Goal: Task Accomplishment & Management: Use online tool/utility

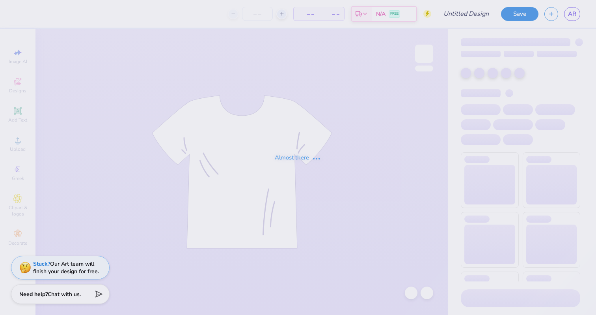
type input "Updated [PERSON_NAME]"
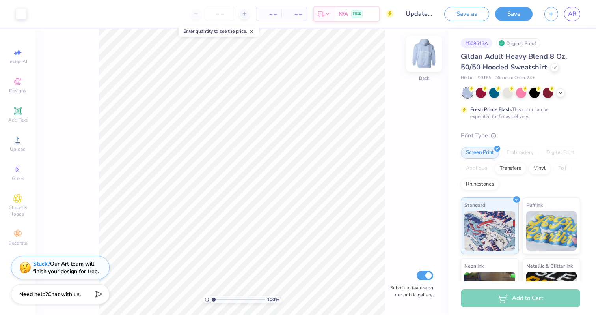
click at [424, 56] on img at bounding box center [424, 54] width 32 height 32
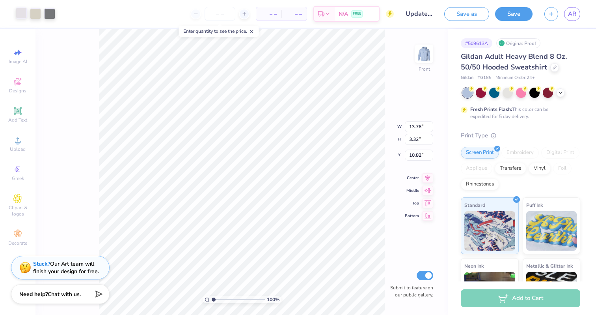
click at [18, 19] on div at bounding box center [21, 12] width 11 height 11
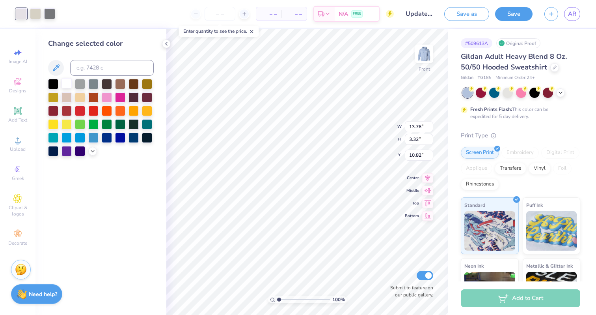
click at [63, 84] on div at bounding box center [67, 83] width 10 height 10
click at [35, 17] on div at bounding box center [35, 12] width 11 height 11
click at [65, 84] on div at bounding box center [67, 83] width 10 height 10
click at [34, 11] on div at bounding box center [35, 12] width 11 height 11
click at [63, 86] on div at bounding box center [67, 83] width 10 height 10
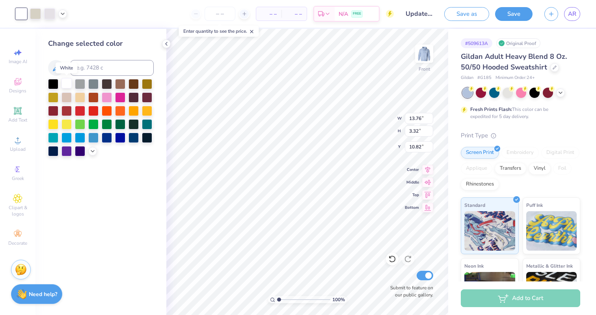
click at [63, 86] on div at bounding box center [67, 83] width 10 height 10
click at [48, 16] on div at bounding box center [49, 12] width 11 height 11
click at [66, 84] on div at bounding box center [67, 83] width 10 height 10
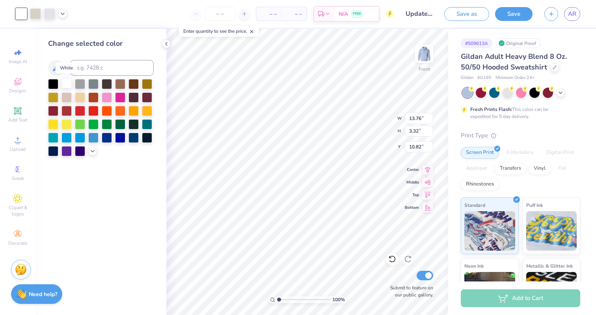
click at [66, 84] on div at bounding box center [67, 83] width 10 height 10
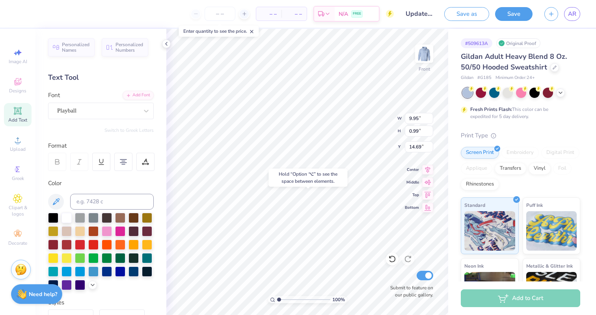
type input "14.69"
click at [290, 170] on div "Hold “Option ⌥” to see the space between elements." at bounding box center [308, 177] width 79 height 18
type input "13.76"
type input "3.32"
type input "10.82"
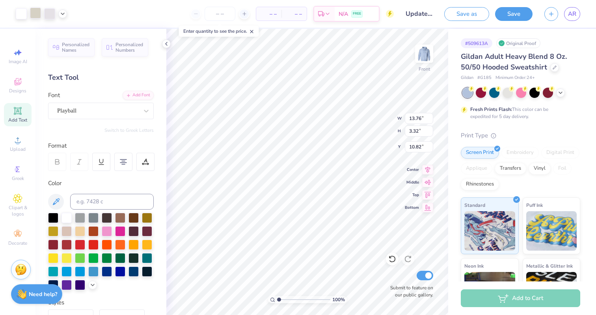
click at [38, 9] on div at bounding box center [35, 12] width 11 height 11
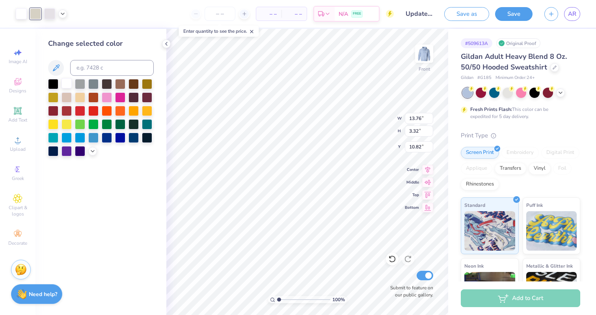
click at [69, 82] on div at bounding box center [67, 83] width 10 height 10
click at [69, 81] on div at bounding box center [67, 83] width 10 height 10
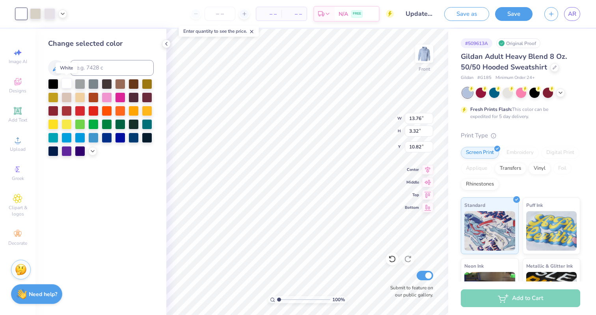
click at [69, 81] on div at bounding box center [67, 83] width 10 height 10
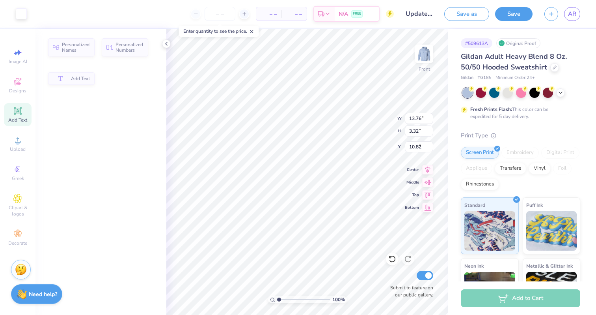
type input "13.23"
type input "1.56"
type input "8.76"
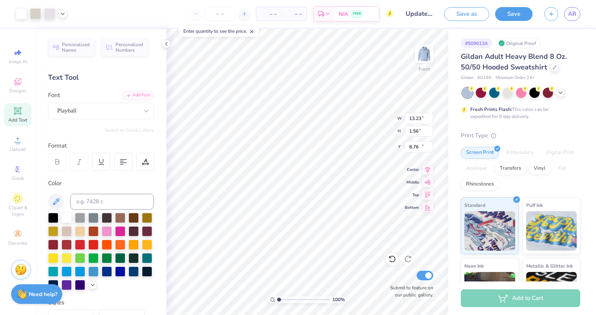
type input "13.76"
type input "3.32"
type input "10.82"
click at [35, 15] on div at bounding box center [35, 12] width 11 height 11
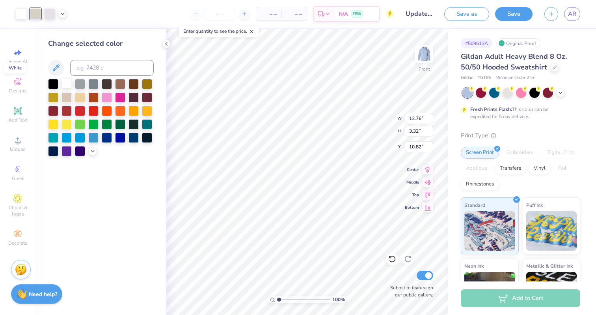
click at [67, 81] on div at bounding box center [67, 83] width 10 height 10
click at [50, 13] on div at bounding box center [49, 12] width 11 height 11
click at [62, 15] on icon at bounding box center [63, 13] width 6 height 6
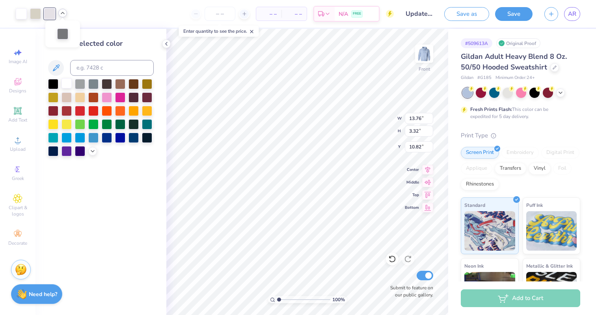
click at [69, 80] on div at bounding box center [67, 83] width 10 height 10
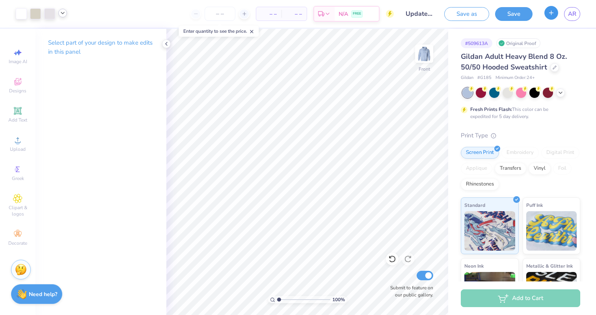
click at [551, 17] on button "button" at bounding box center [551, 13] width 14 height 14
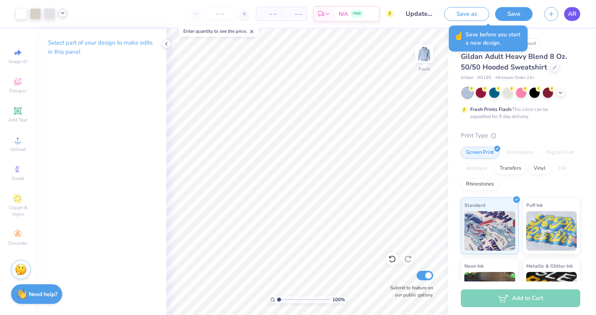
click at [572, 19] on link "AR" at bounding box center [572, 14] width 16 height 14
click at [595, 94] on div "# 509613A Original Proof Gildan Adult Heavy Blend 8 Oz. 50/50 Hooded Sweatshirt…" at bounding box center [522, 202] width 148 height 347
click at [165, 43] on icon at bounding box center [166, 44] width 6 height 6
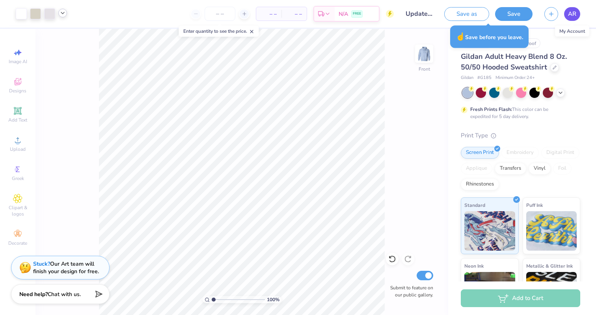
click at [574, 7] on link "AR" at bounding box center [572, 14] width 16 height 14
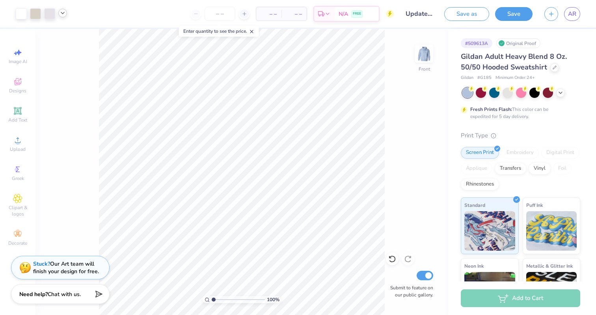
click at [257, 30] on div "Enter quantity to see the price." at bounding box center [219, 31] width 80 height 11
click at [254, 30] on icon at bounding box center [252, 32] width 6 height 6
click at [432, 52] on img at bounding box center [424, 54] width 32 height 32
click at [423, 52] on img at bounding box center [424, 54] width 32 height 32
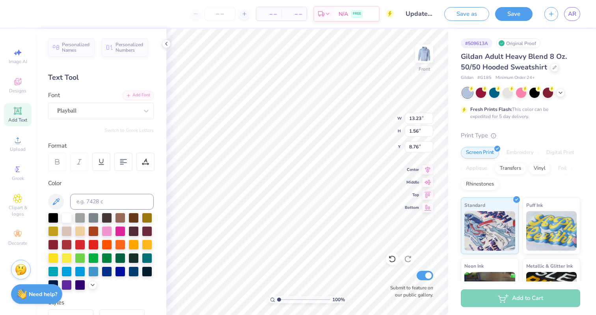
type input "7.33"
type input "13.76"
type input "3.32"
type input "9.71"
type input "13.77"
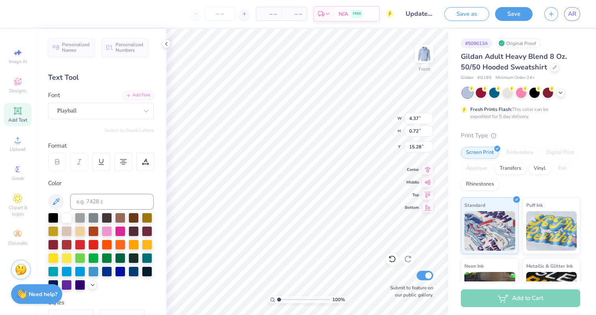
type input "15.28"
type input "13.69"
click at [426, 53] on img at bounding box center [424, 54] width 32 height 32
type input "5.85"
type input "11.89"
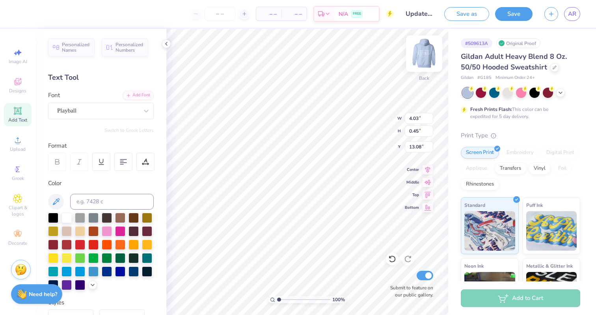
type input "11.86"
type textarea "E"
type textarea "Women in Business"
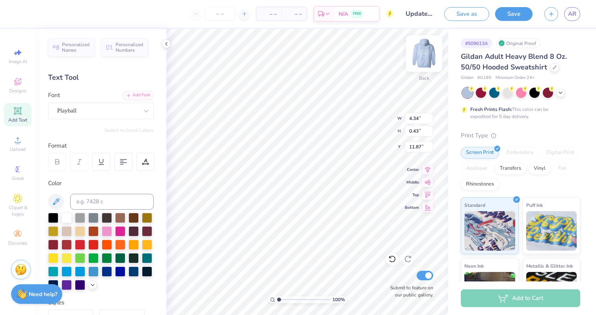
type input "5.83"
type input "0.57"
type input "6.44"
type input "0.63"
type input "7.63"
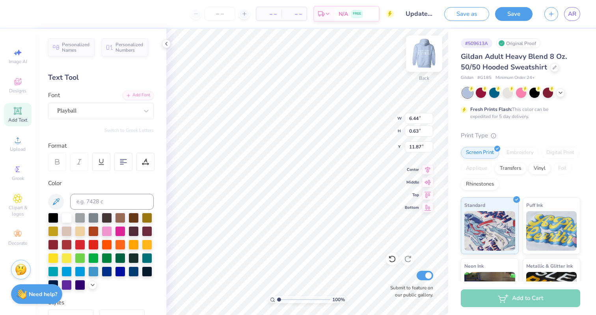
type input "0.75"
type textarea "est. 2023"
type input "3.21"
type input "0.61"
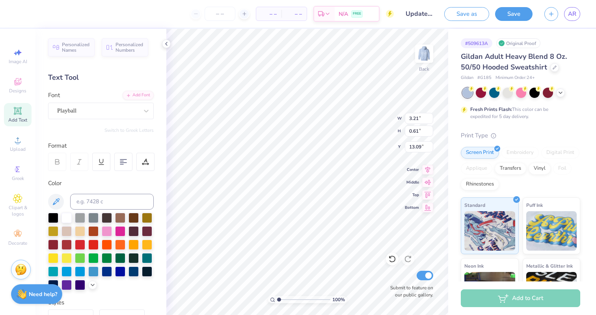
scroll to position [0, 0]
type textarea "EST. 2023"
type textarea "Est. 2023"
type textarea "Est 2023"
type input "7.46"
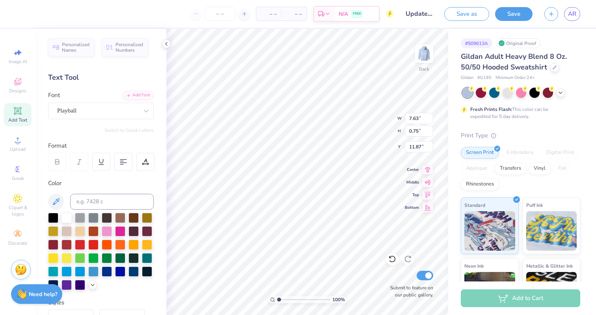
type input "0.73"
type input "2.99"
type input "0.57"
type input "13.13"
type input "7.46"
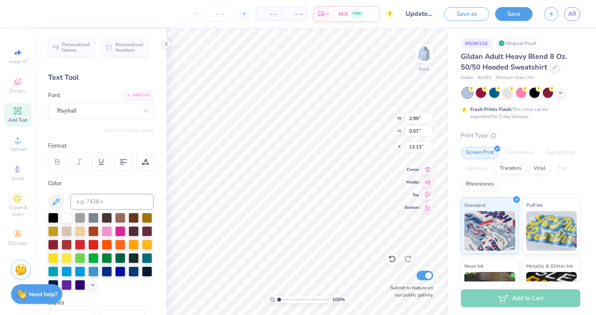
type input "0.73"
type input "11.88"
type input "9.56"
type textarea "Est 2023"
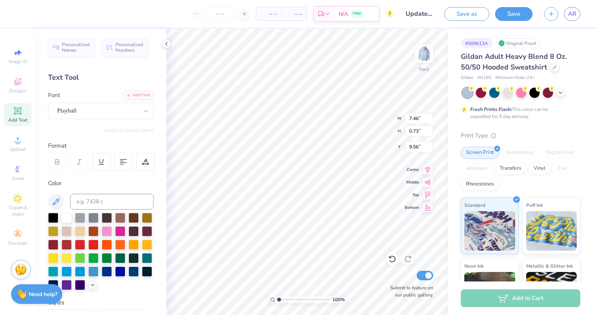
scroll to position [0, 1]
type input "12.97"
click at [145, 117] on div at bounding box center [146, 111] width 14 height 16
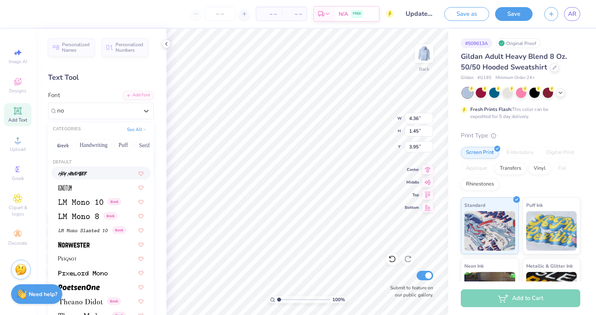
scroll to position [0, 0]
click at [75, 248] on div at bounding box center [100, 243] width 99 height 13
type input "no"
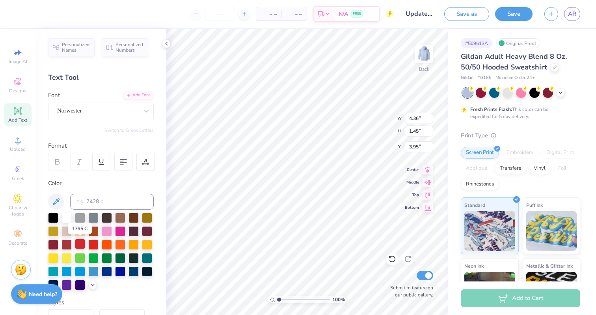
type textarea "E"
type textarea "WIB"
type input "3.88"
type input "3.80"
type input "2.21"
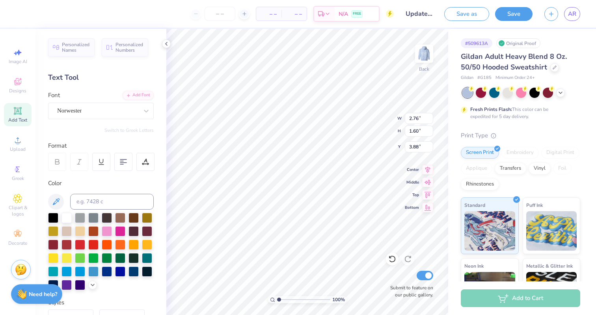
type input "3.28"
type input "5.01"
type input "2.91"
type input "3.00"
type input "7.46"
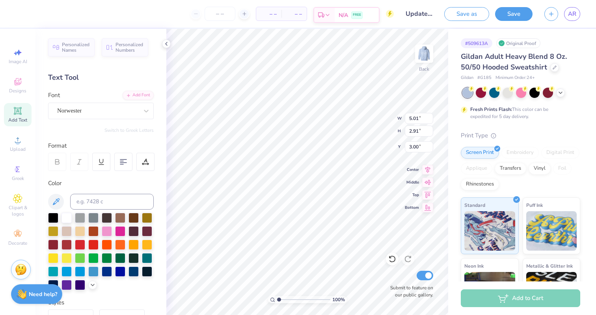
type input "0.73"
type input "11.88"
click at [106, 104] on div "Playball" at bounding box center [97, 110] width 83 height 12
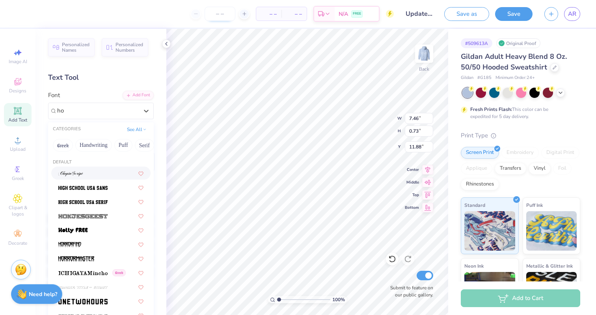
type input "ho"
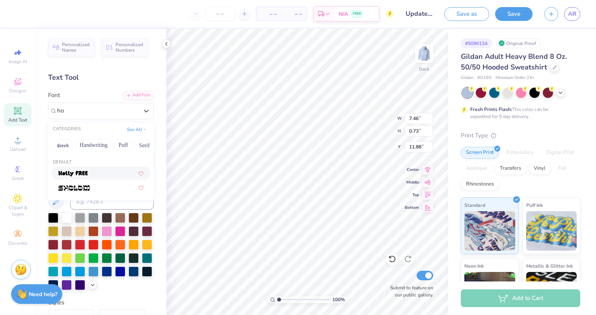
type input "h"
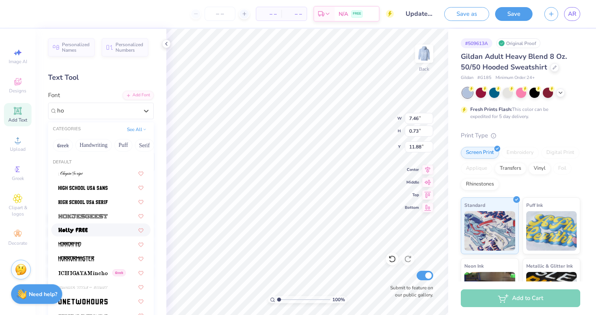
type input "h"
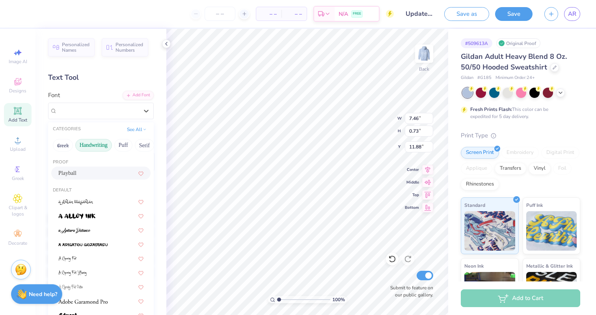
click at [94, 145] on button "Handwriting" at bounding box center [93, 145] width 37 height 13
click at [79, 219] on span at bounding box center [71, 215] width 27 height 8
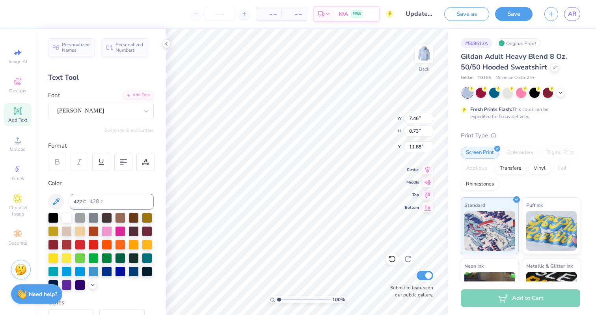
type input "4.96"
type input "0.78"
type input "11.86"
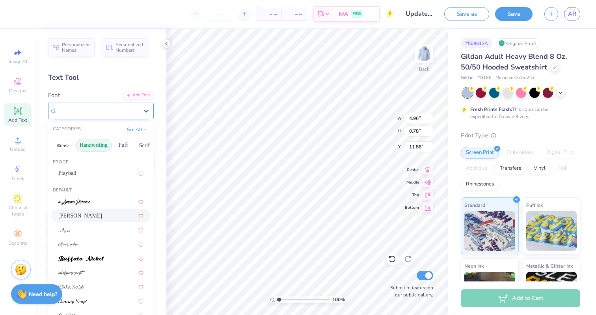
click at [88, 116] on div "Ariana Violeta" at bounding box center [97, 110] width 83 height 12
click at [84, 203] on img at bounding box center [74, 202] width 32 height 6
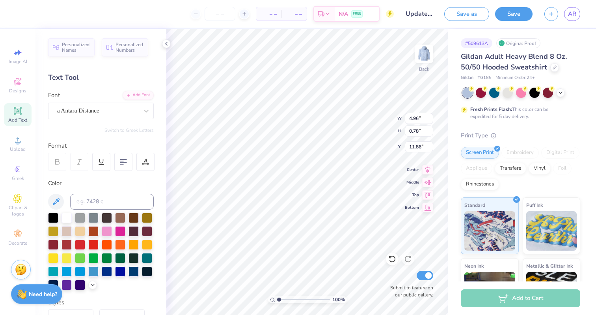
type input "6.04"
type input "0.94"
type input "11.78"
click at [120, 106] on div at bounding box center [97, 110] width 81 height 11
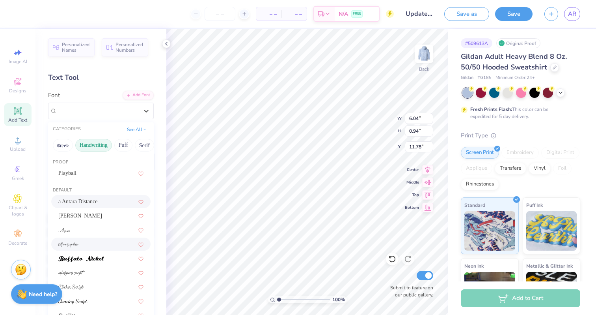
click at [82, 242] on div at bounding box center [100, 244] width 85 height 8
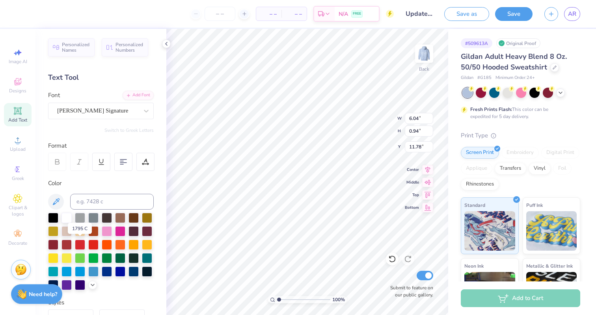
type input "11.93"
type input "1.80"
type input "11.35"
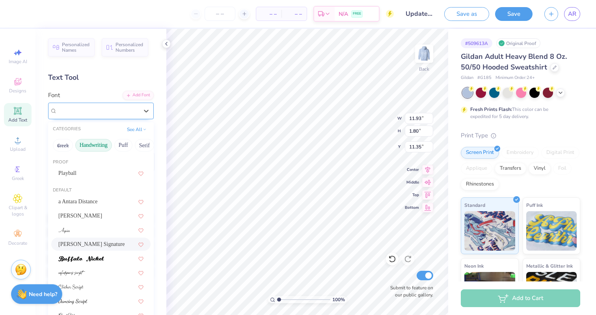
click at [106, 113] on div "Bettina Signature" at bounding box center [97, 110] width 83 height 12
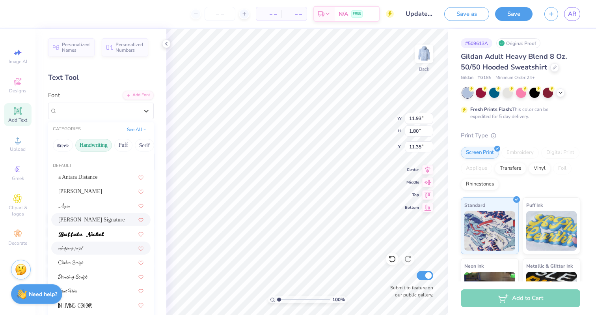
scroll to position [28, 0]
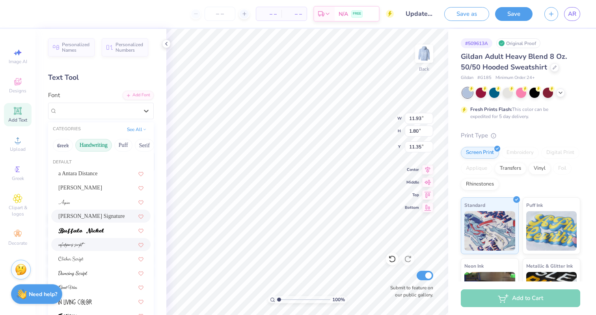
click at [86, 244] on div at bounding box center [100, 244] width 85 height 8
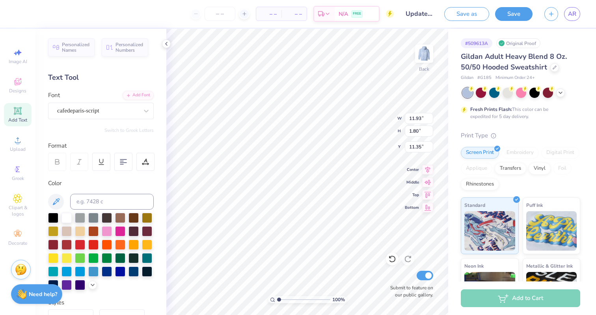
type input "4.29"
type input "0.94"
type input "11.78"
click at [104, 111] on div "cafedeparis-script" at bounding box center [97, 110] width 83 height 12
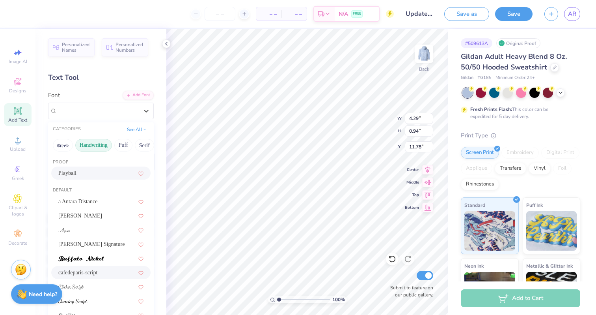
click at [86, 175] on div "Playball" at bounding box center [100, 173] width 85 height 8
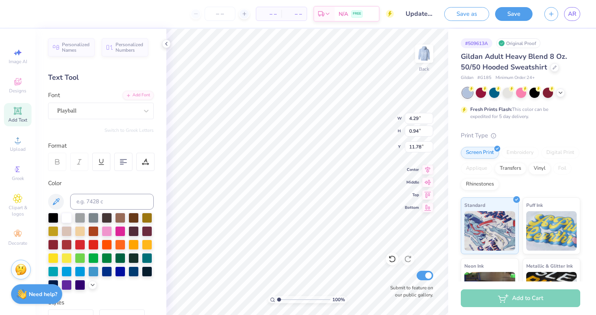
type input "7.46"
type input "0.73"
type input "11.88"
type input "11.93"
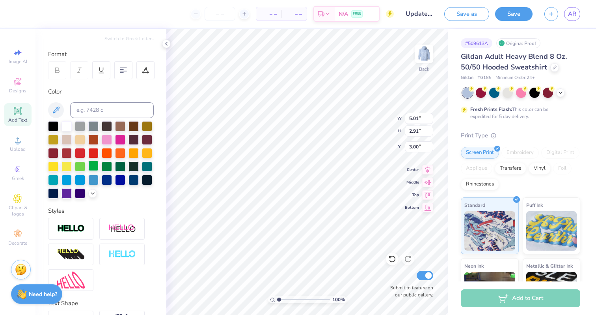
scroll to position [92, 0]
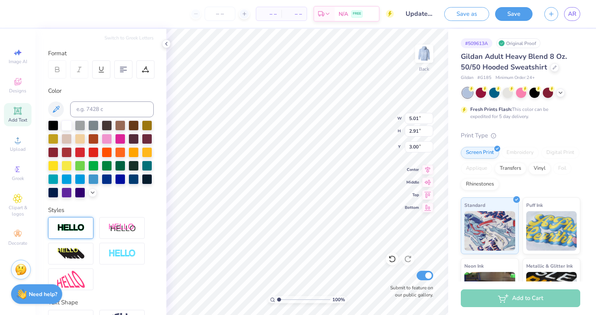
click at [71, 231] on img at bounding box center [71, 227] width 28 height 9
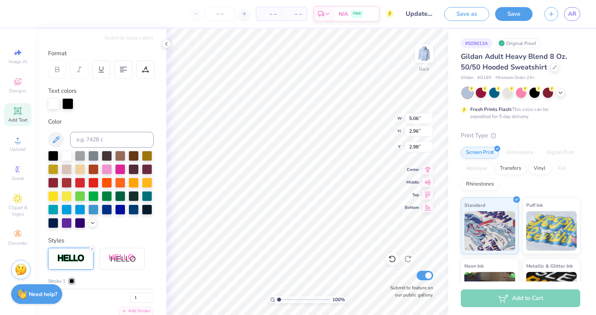
type input "5.06"
type input "2.96"
type input "2.98"
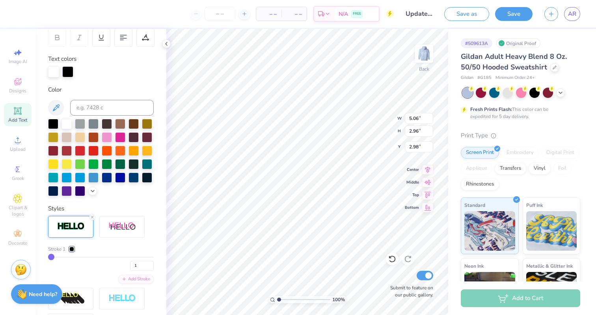
scroll to position [125, 0]
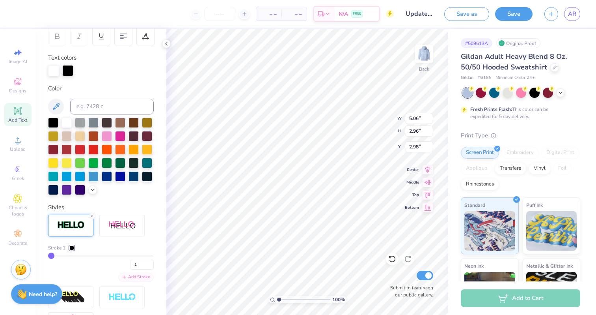
click at [128, 279] on div "Add Stroke" at bounding box center [135, 276] width 35 height 9
click at [71, 246] on div at bounding box center [71, 247] width 5 height 5
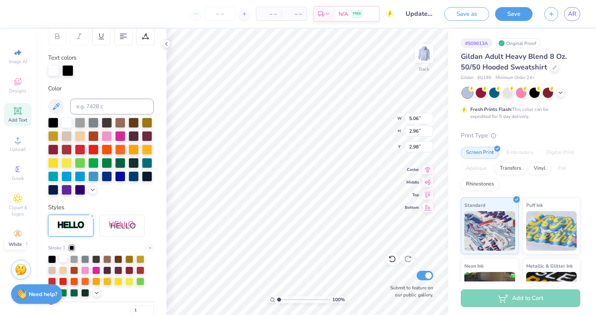
click at [59, 259] on div at bounding box center [63, 258] width 8 height 8
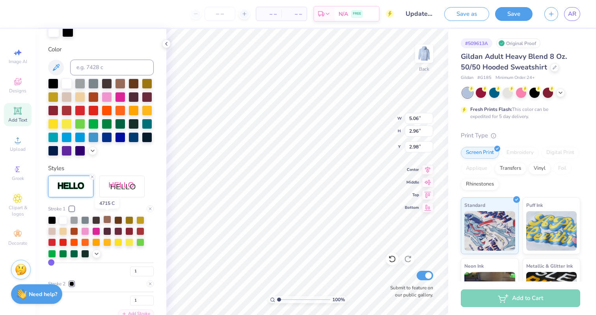
scroll to position [168, 0]
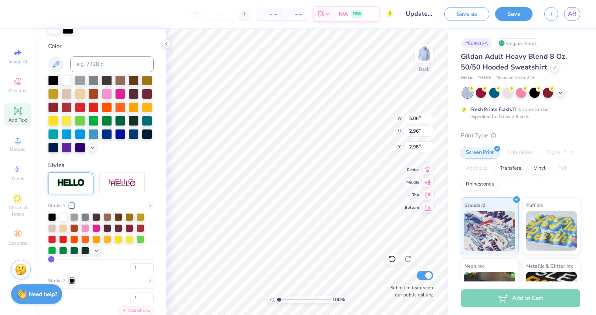
click at [70, 280] on div at bounding box center [71, 280] width 5 height 5
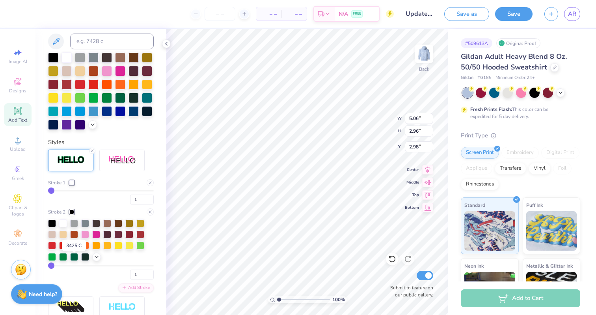
scroll to position [197, 0]
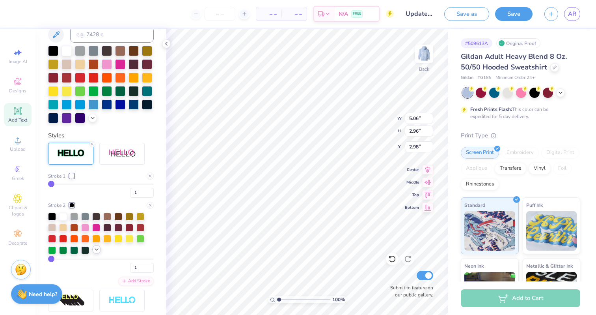
click at [98, 249] on icon at bounding box center [96, 249] width 6 height 6
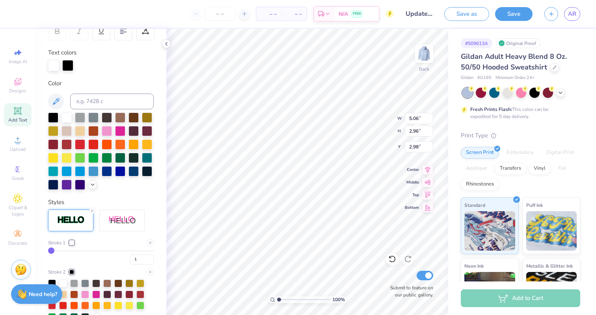
scroll to position [83, 0]
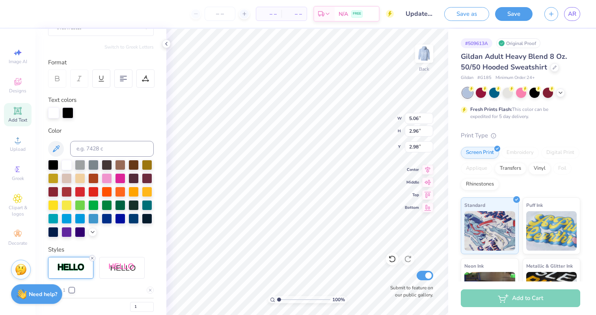
click at [92, 258] on icon at bounding box center [92, 257] width 5 height 5
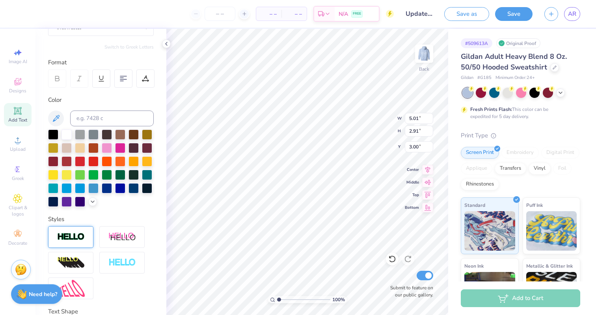
type input "5.01"
type input "2.91"
type input "3.00"
click at [74, 236] on img at bounding box center [71, 236] width 28 height 9
type input "5.06"
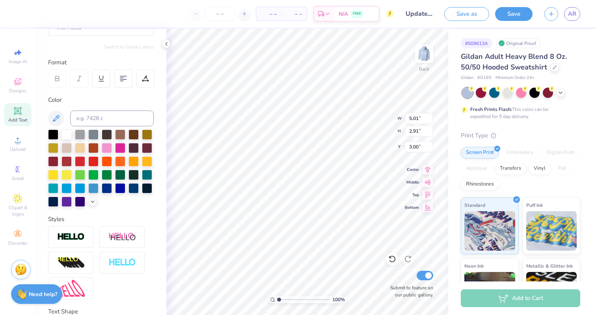
type input "2.96"
type input "2.98"
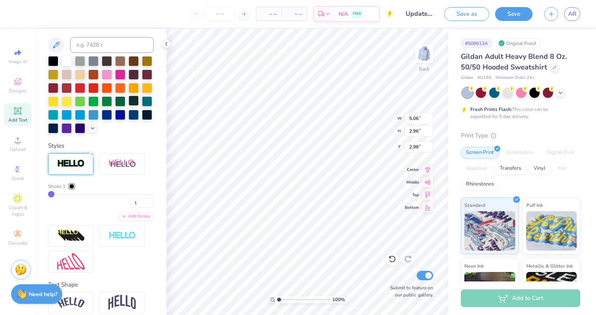
scroll to position [189, 0]
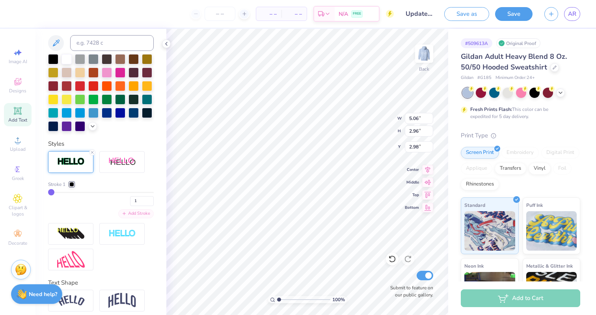
click at [129, 213] on div "Add Stroke" at bounding box center [135, 213] width 35 height 9
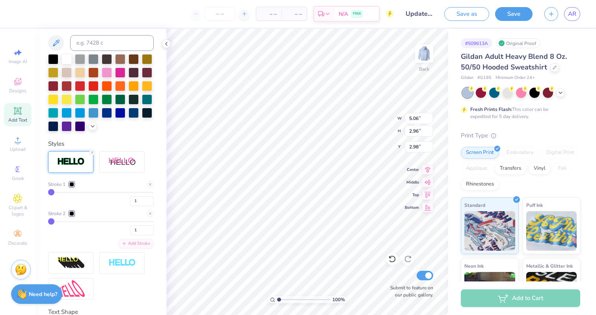
click at [71, 184] on div at bounding box center [71, 184] width 5 height 5
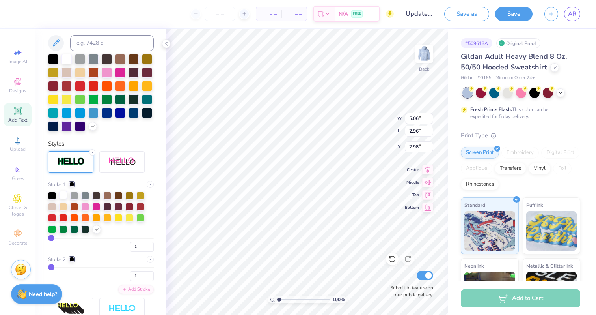
click at [64, 198] on div at bounding box center [63, 195] width 8 height 8
click at [8, 136] on div "Upload" at bounding box center [18, 143] width 28 height 23
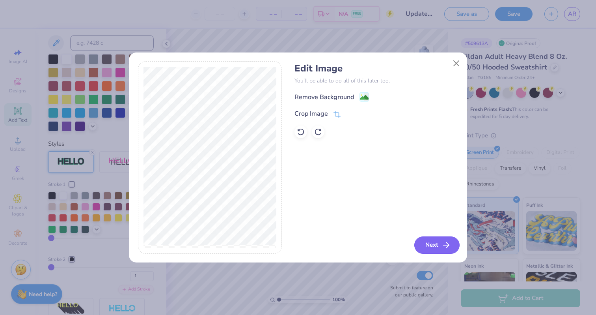
click at [434, 248] on button "Next" at bounding box center [436, 244] width 45 height 17
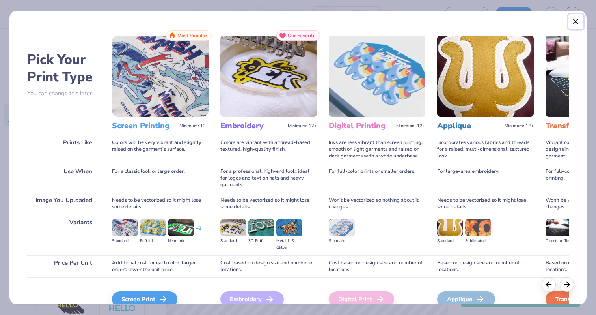
click at [576, 19] on button "Close" at bounding box center [576, 21] width 15 height 15
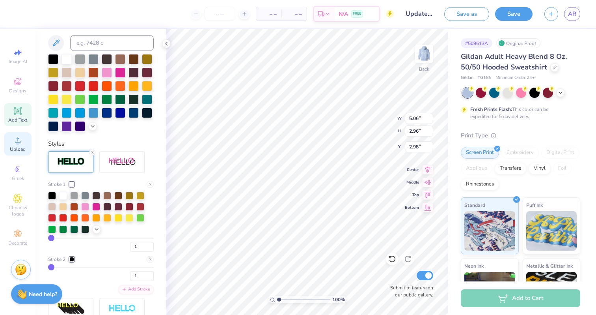
click at [21, 145] on div "Upload" at bounding box center [18, 143] width 28 height 23
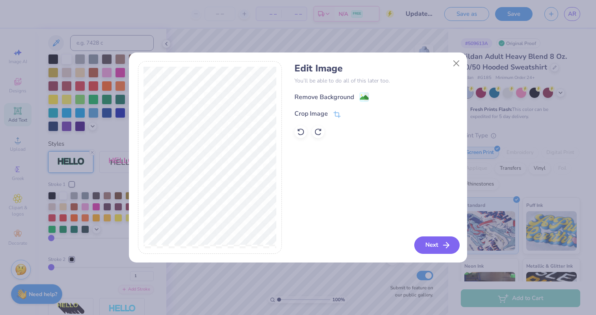
click at [429, 243] on button "Next" at bounding box center [436, 244] width 45 height 17
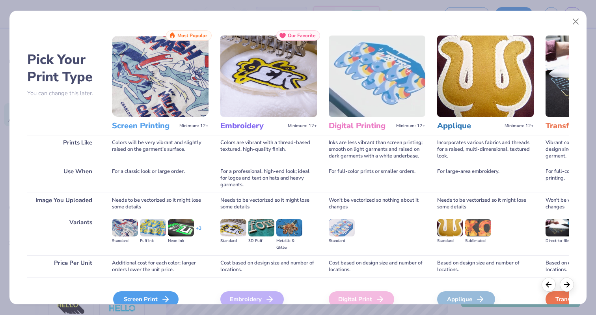
click at [145, 300] on div "Screen Print" at bounding box center [145, 299] width 65 height 16
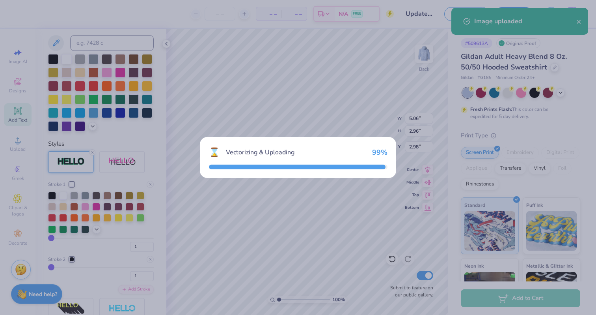
type input "6.38"
type input "7.12"
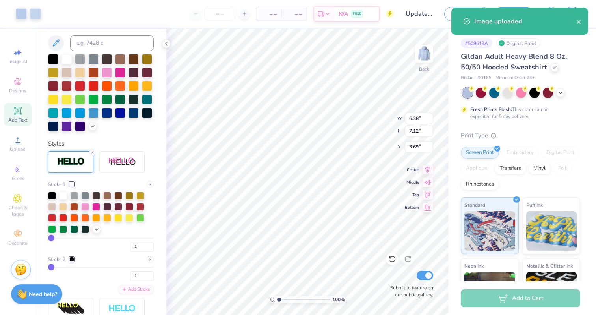
type input "1.69"
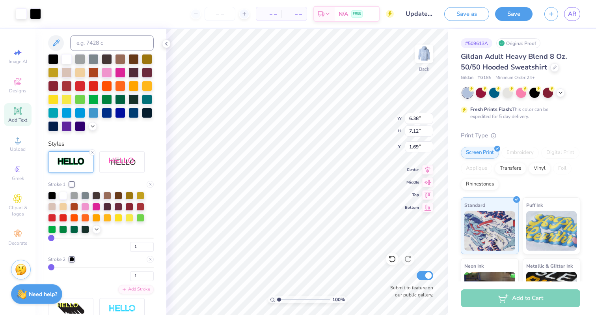
type input "5.06"
type input "2.96"
type input "2.98"
click at [143, 270] on div "1" at bounding box center [101, 274] width 106 height 14
click at [143, 275] on input "1" at bounding box center [142, 276] width 24 height 10
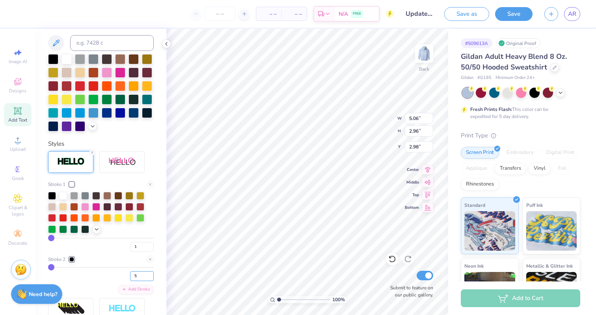
type input "5"
click at [91, 259] on div "Stroke 2" at bounding box center [101, 258] width 106 height 7
type input "5.25"
type input "3.15"
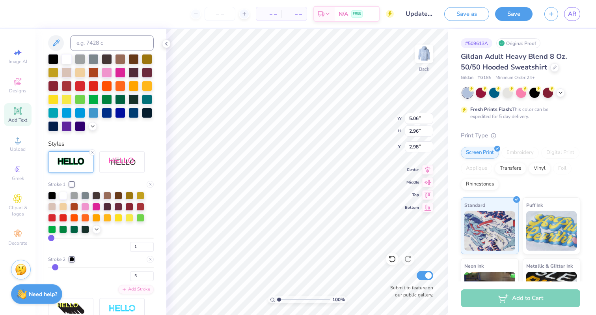
type input "2.88"
click at [72, 259] on div at bounding box center [71, 259] width 5 height 5
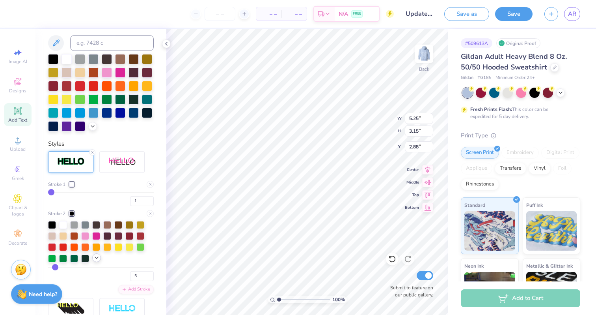
click at [95, 256] on icon at bounding box center [96, 257] width 6 height 6
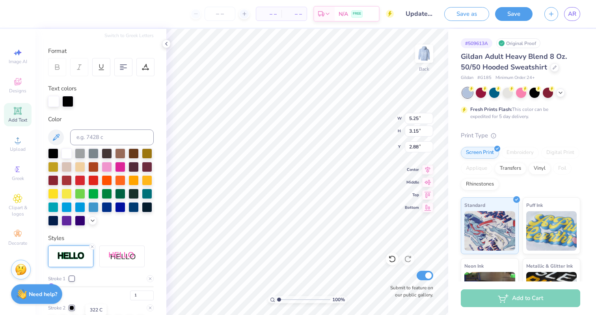
scroll to position [89, 0]
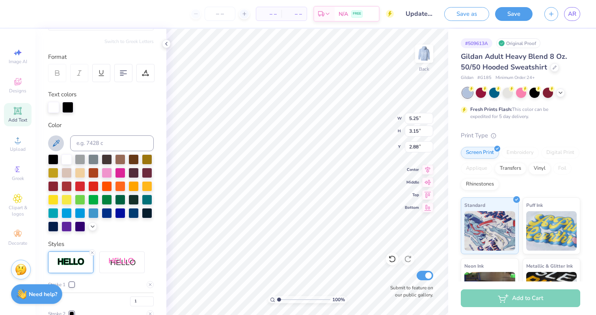
click at [56, 144] on icon at bounding box center [55, 142] width 9 height 9
click at [82, 106] on div at bounding box center [81, 106] width 11 height 11
click at [69, 106] on div at bounding box center [67, 106] width 11 height 11
click at [53, 110] on div at bounding box center [53, 106] width 11 height 11
click at [64, 106] on div at bounding box center [67, 106] width 11 height 11
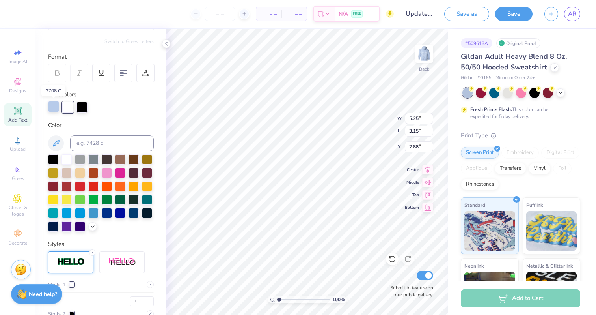
click at [56, 103] on div at bounding box center [53, 106] width 11 height 11
click at [68, 157] on div at bounding box center [67, 158] width 10 height 10
click at [68, 108] on div at bounding box center [67, 106] width 11 height 11
click at [57, 144] on icon at bounding box center [55, 142] width 9 height 9
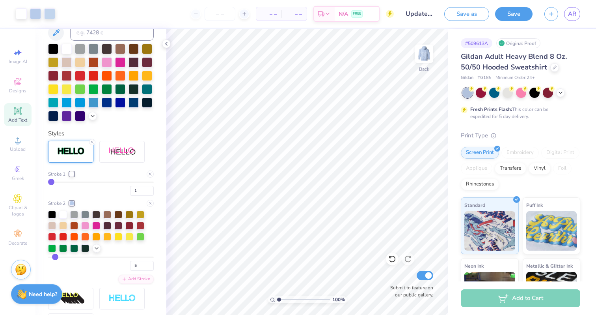
scroll to position [200, 0]
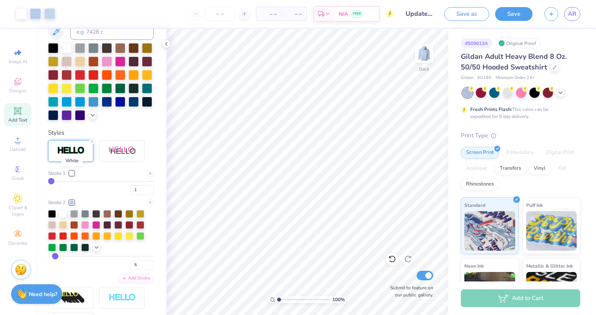
click at [72, 173] on div at bounding box center [71, 173] width 5 height 5
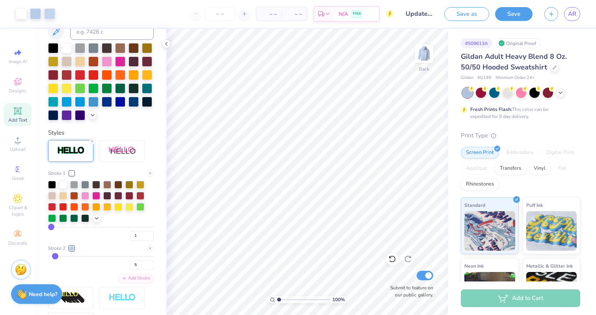
click at [71, 249] on div at bounding box center [71, 248] width 5 height 5
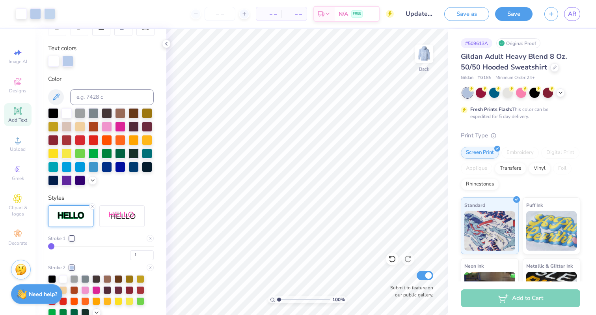
scroll to position [129, 0]
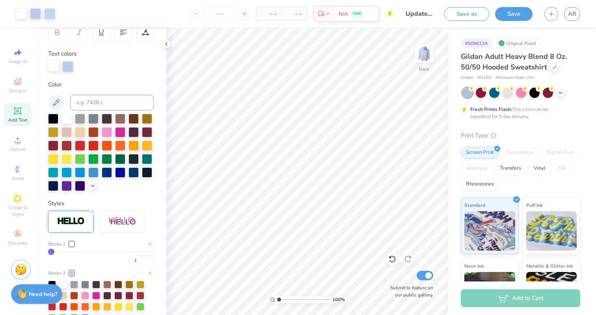
click at [52, 66] on div at bounding box center [53, 65] width 11 height 11
click at [60, 100] on icon at bounding box center [55, 102] width 9 height 9
click at [55, 64] on div at bounding box center [53, 65] width 11 height 11
click at [55, 102] on icon at bounding box center [56, 102] width 7 height 7
click at [69, 114] on div at bounding box center [67, 118] width 10 height 10
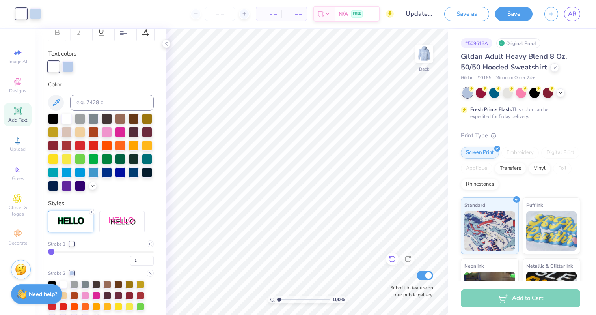
click at [389, 259] on icon at bounding box center [392, 259] width 8 height 8
click at [74, 246] on div at bounding box center [71, 243] width 5 height 5
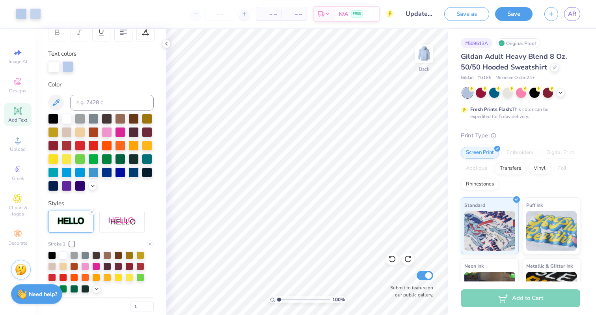
click at [59, 95] on div at bounding box center [101, 103] width 106 height 16
click at [57, 99] on icon at bounding box center [55, 102] width 9 height 9
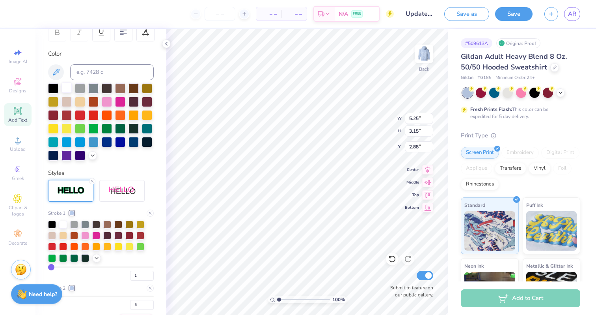
click at [70, 90] on div at bounding box center [67, 87] width 10 height 10
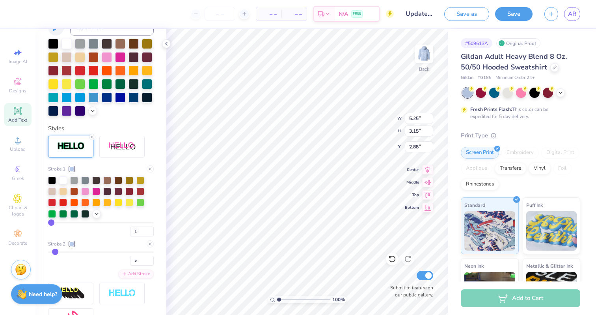
scroll to position [207, 0]
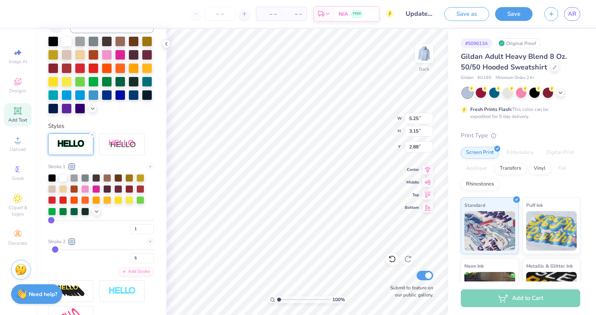
click at [76, 242] on div "Stroke 2" at bounding box center [101, 241] width 106 height 7
click at [71, 241] on div at bounding box center [71, 241] width 5 height 5
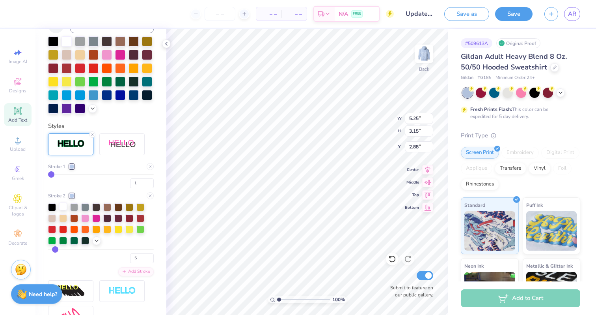
click at [62, 207] on div at bounding box center [63, 206] width 8 height 8
click at [19, 11] on div at bounding box center [21, 12] width 11 height 11
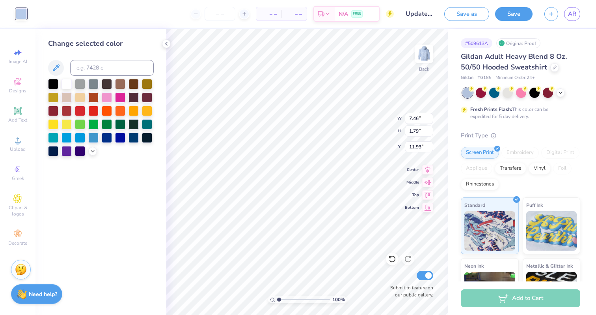
click at [71, 82] on div at bounding box center [67, 84] width 10 height 10
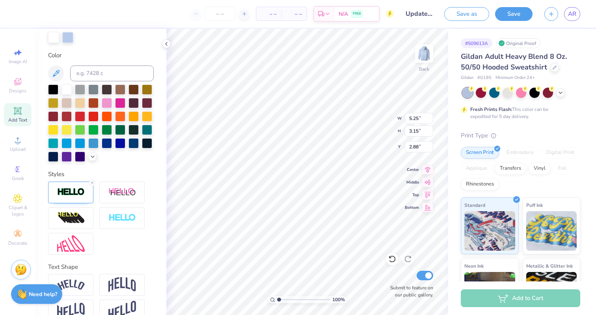
scroll to position [174, 0]
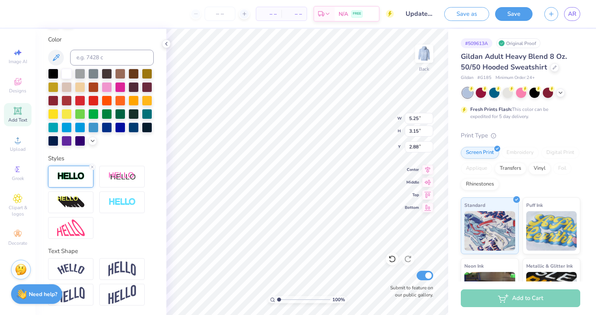
click at [69, 168] on div at bounding box center [70, 177] width 45 height 22
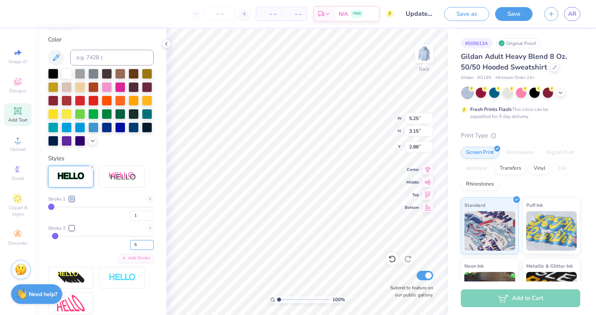
click at [145, 244] on input "5" at bounding box center [142, 245] width 24 height 10
type input "4"
type input "5.20"
type input "3.10"
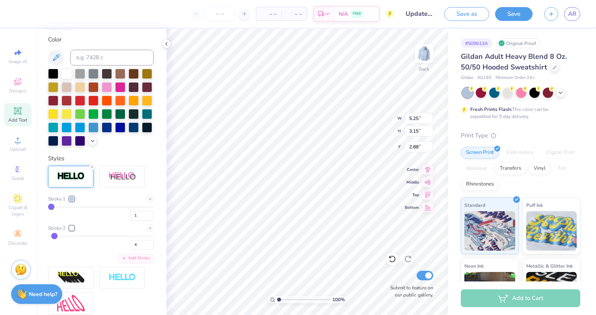
type input "2.90"
click at [141, 246] on input "4" at bounding box center [142, 245] width 24 height 10
type input "3"
type input "5.15"
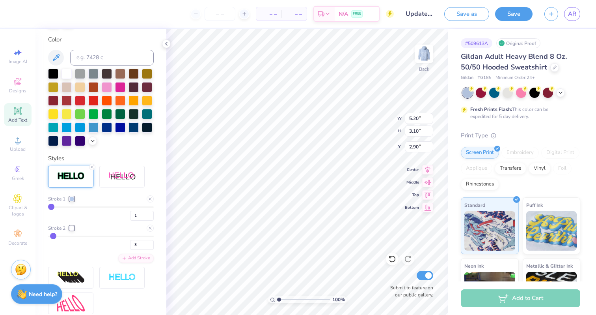
type input "3.05"
type input "2.93"
click at [141, 213] on input "1" at bounding box center [142, 216] width 24 height 10
type input "2"
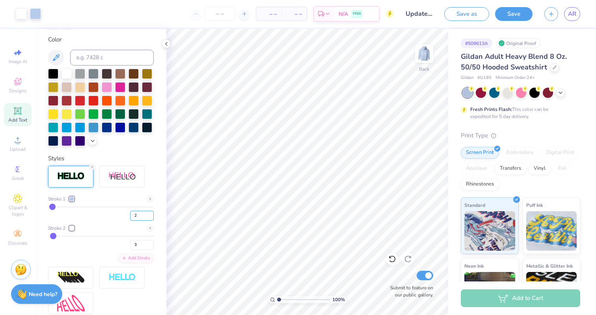
click at [135, 216] on input "2" at bounding box center [142, 216] width 24 height 10
click at [141, 216] on input "2" at bounding box center [142, 216] width 24 height 10
type input "1"
click at [146, 242] on input "3" at bounding box center [142, 245] width 24 height 10
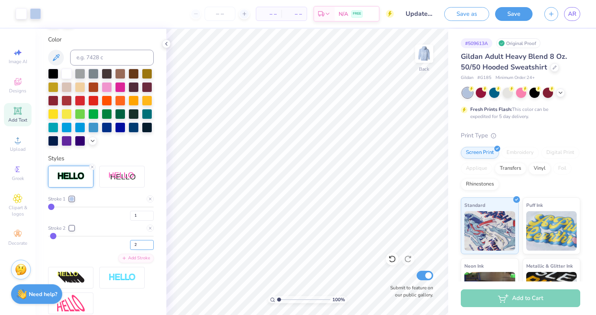
type input "2"
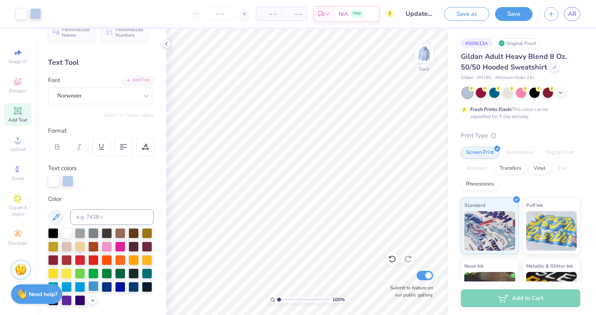
scroll to position [0, 0]
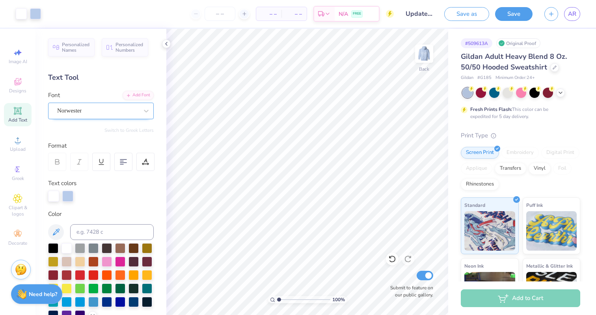
click at [99, 116] on div at bounding box center [97, 110] width 81 height 11
click at [137, 131] on button "See All" at bounding box center [137, 129] width 24 height 8
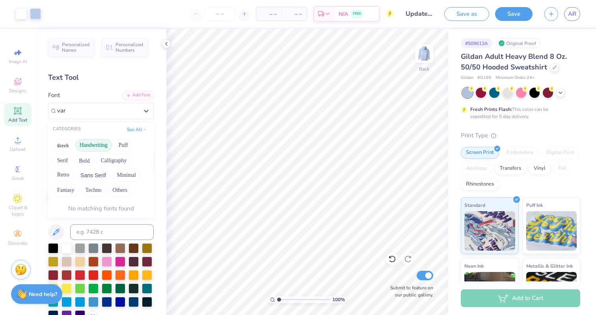
click at [76, 127] on div "CATEGORIES" at bounding box center [67, 129] width 28 height 7
click at [92, 146] on button "Handwriting" at bounding box center [93, 145] width 37 height 13
click at [91, 141] on button "Handwriting" at bounding box center [93, 145] width 37 height 13
click at [76, 218] on span "Varsity Team" at bounding box center [73, 218] width 31 height 8
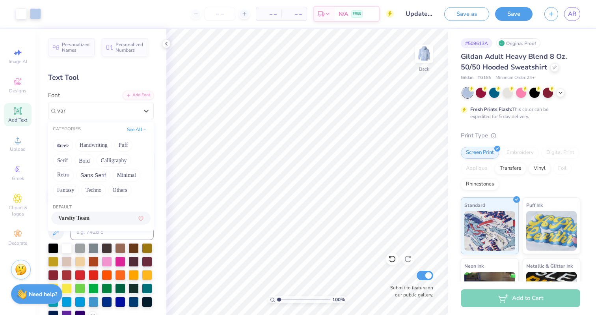
type input "var"
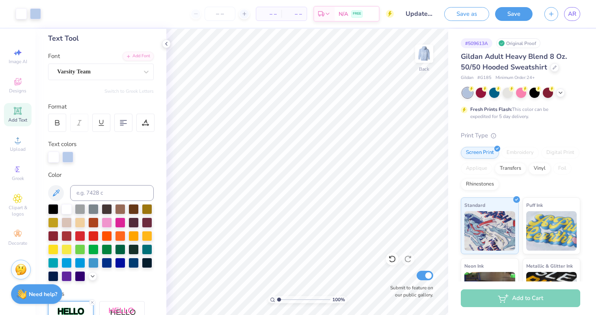
scroll to position [40, 0]
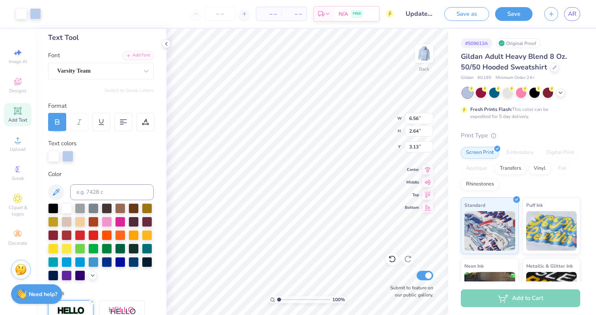
type input "3.00"
type input "5.83"
type input "2.35"
type input "3.29"
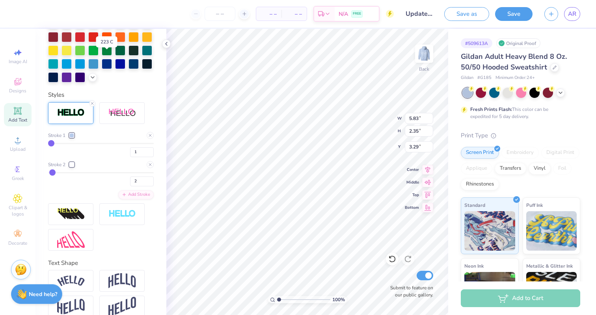
scroll to position [246, 0]
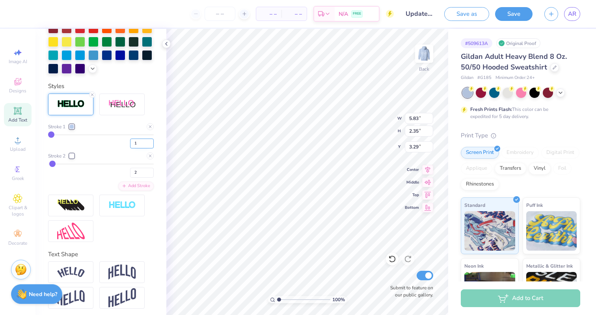
click at [138, 142] on input "1" at bounding box center [142, 143] width 24 height 10
type input "2"
click at [390, 259] on icon at bounding box center [392, 259] width 8 height 8
click at [136, 175] on input "2" at bounding box center [142, 173] width 24 height 10
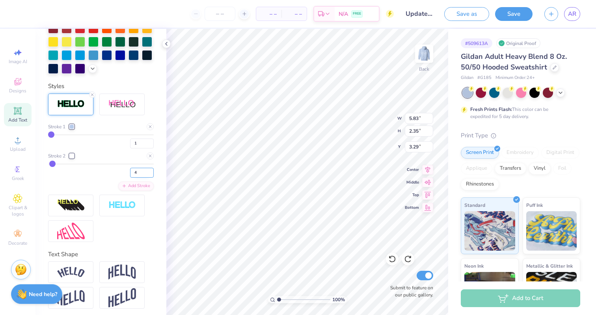
type input "4"
type input "5.92"
type input "2.43"
type input "3.25"
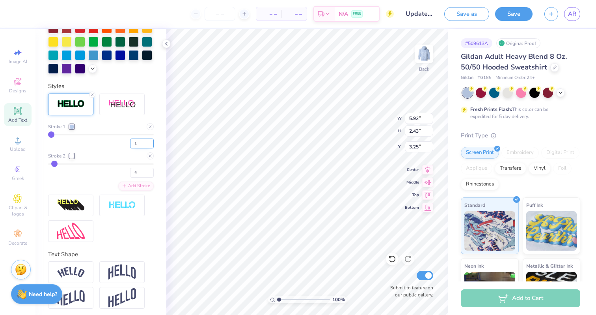
click at [140, 147] on input "1" at bounding box center [142, 143] width 24 height 10
type input "2"
type input "5.91"
type input "3.00"
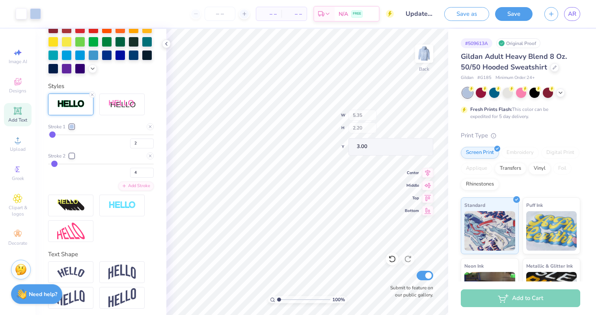
type input "5.35"
type input "2.20"
type input "3.23"
type input "3.47"
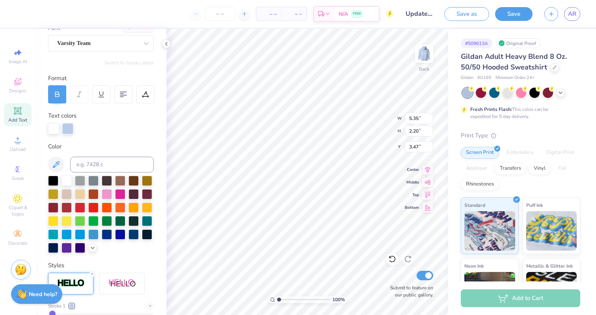
scroll to position [0, 0]
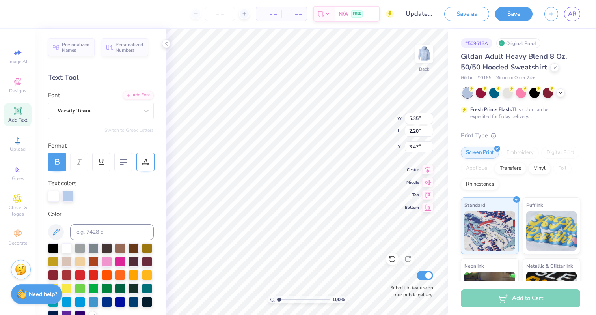
click at [149, 161] on div at bounding box center [145, 162] width 18 height 18
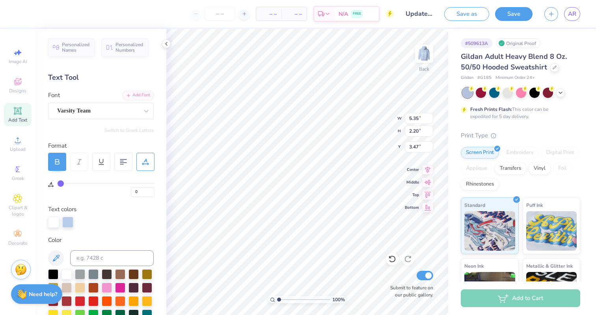
type input "1"
type input "2"
type input "3"
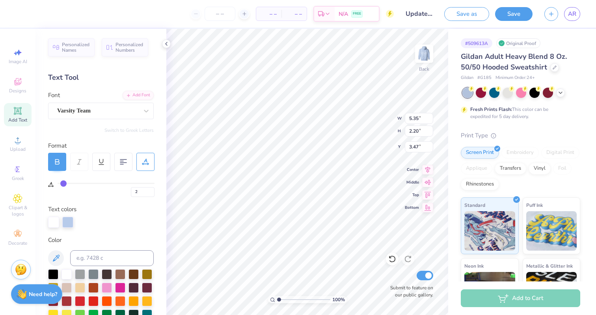
type input "3"
type input "4"
type input "5"
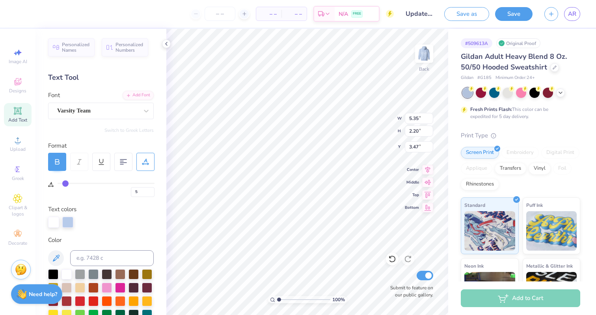
type input "6"
drag, startPoint x: 61, startPoint y: 184, endPoint x: 66, endPoint y: 184, distance: 4.7
type input "6"
click at [66, 184] on input "range" at bounding box center [106, 183] width 97 height 1
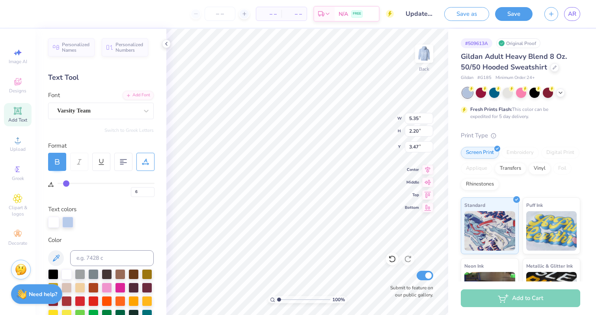
type input "5.70"
type input "5"
type input "4"
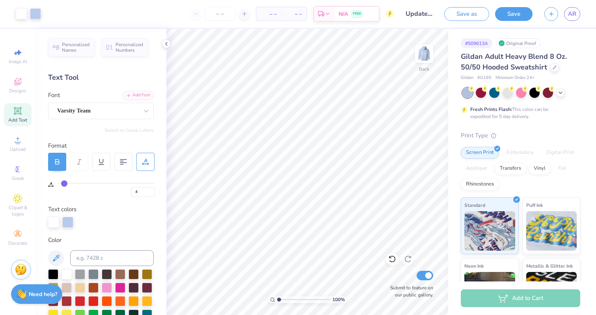
type input "3"
type input "2"
type input "1"
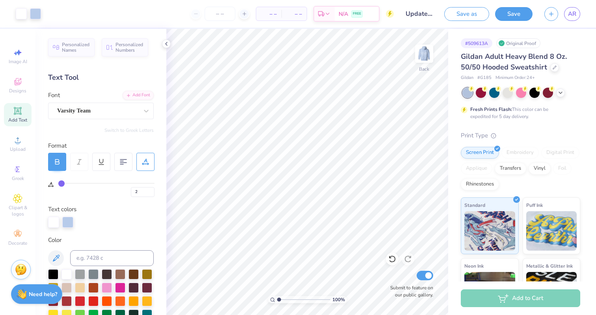
type input "1"
type input "0"
drag, startPoint x: 67, startPoint y: 181, endPoint x: 59, endPoint y: 182, distance: 7.9
click at [59, 183] on input "range" at bounding box center [106, 183] width 97 height 1
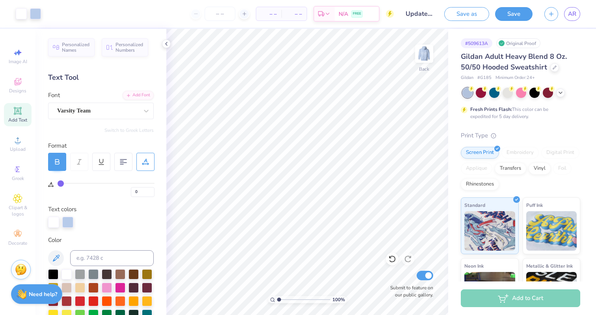
type input "1"
type input "2"
type input "3"
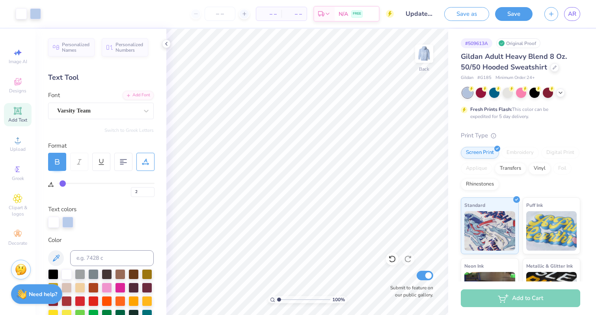
type input "3"
type input "4"
type input "5"
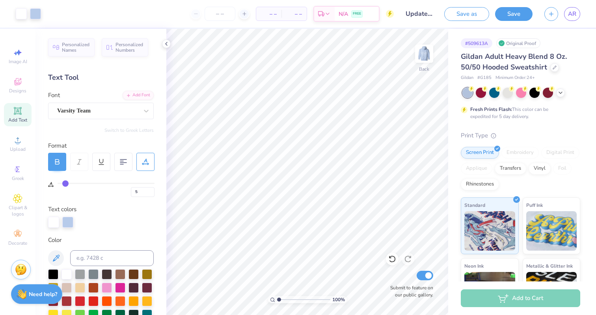
type input "6"
type input "7"
drag, startPoint x: 59, startPoint y: 182, endPoint x: 67, endPoint y: 183, distance: 8.7
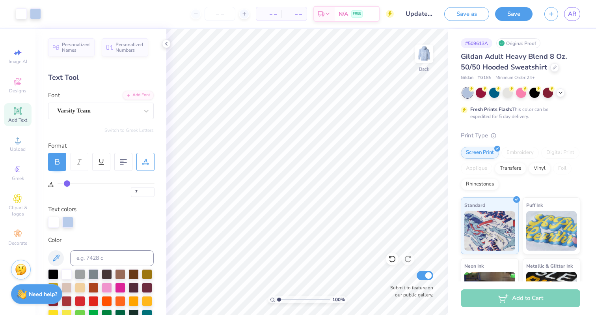
type input "7"
click at [67, 183] on input "range" at bounding box center [106, 183] width 97 height 1
click at [143, 190] on input "7" at bounding box center [143, 192] width 24 height 10
type input "5"
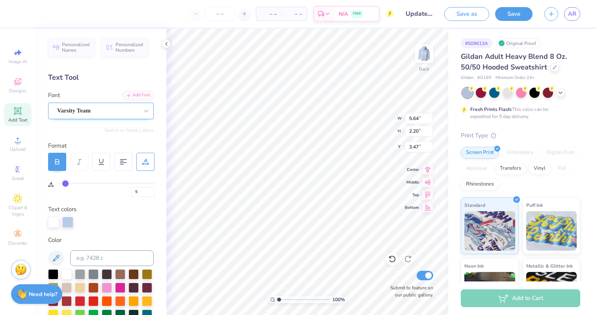
click at [89, 111] on div "Varsity Team" at bounding box center [97, 110] width 83 height 12
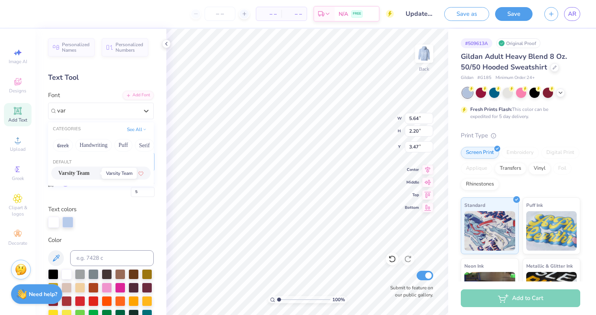
click at [90, 175] on span "Varsity Team" at bounding box center [73, 173] width 31 height 8
type input "var"
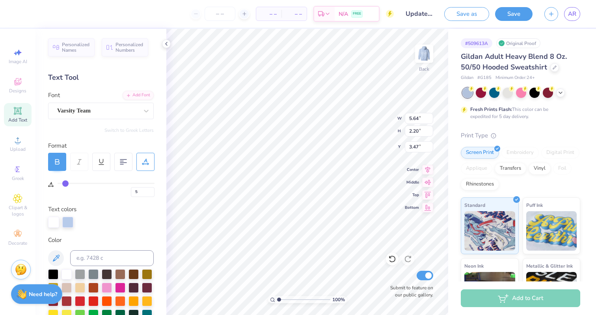
click at [104, 137] on div "Personalized Names Personalized Numbers Text Tool Add Font Font Varsity Team Sw…" at bounding box center [100, 172] width 131 height 286
click at [106, 108] on div "Varsity Team" at bounding box center [97, 110] width 83 height 12
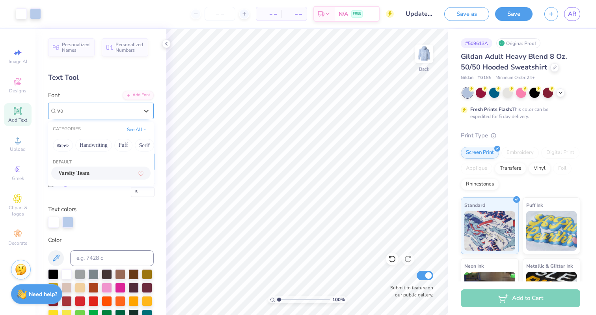
type input "va"
click at [116, 81] on div "Text Tool" at bounding box center [101, 77] width 106 height 11
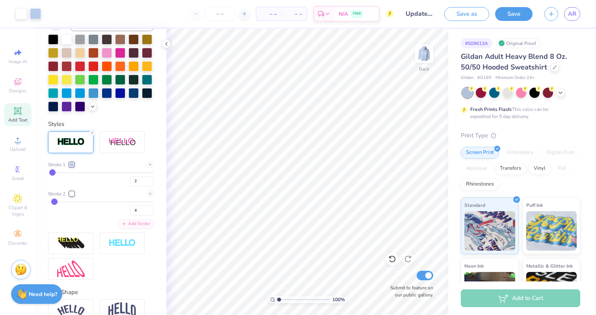
scroll to position [236, 0]
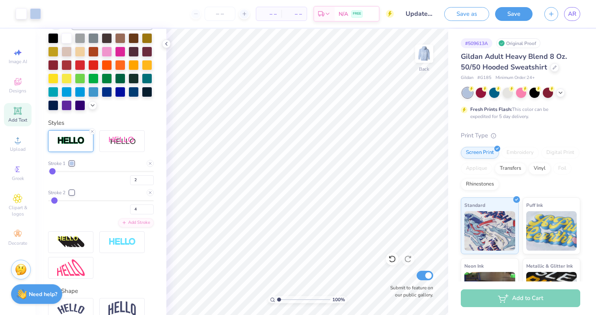
click at [107, 119] on div "Styles" at bounding box center [101, 122] width 106 height 9
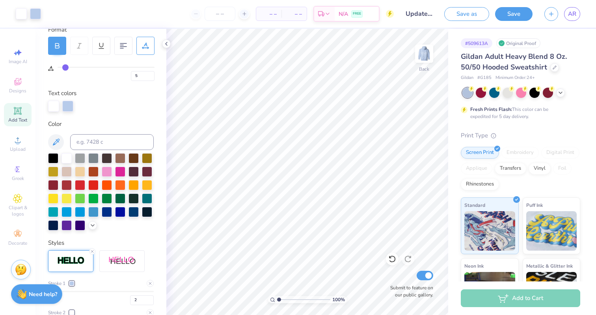
scroll to position [0, 0]
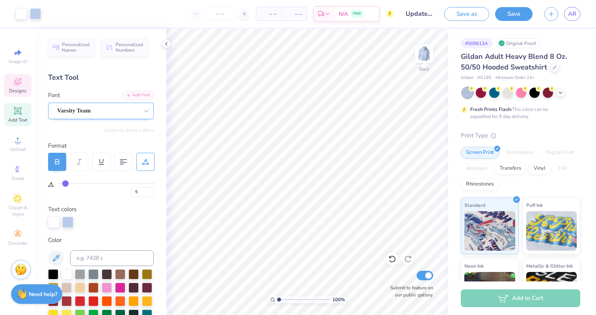
click at [11, 80] on div "Designs" at bounding box center [18, 85] width 28 height 23
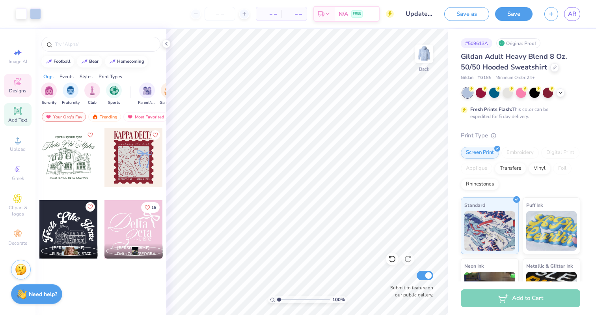
click at [15, 108] on icon at bounding box center [17, 110] width 9 height 9
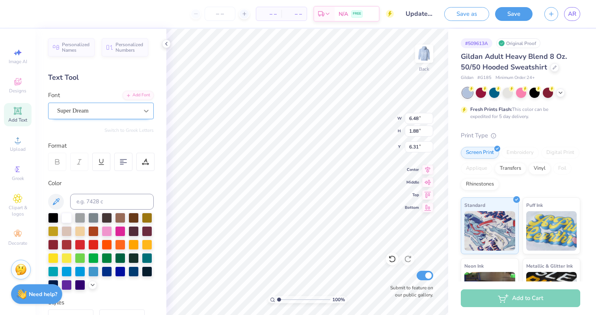
click at [149, 111] on icon at bounding box center [146, 111] width 8 height 8
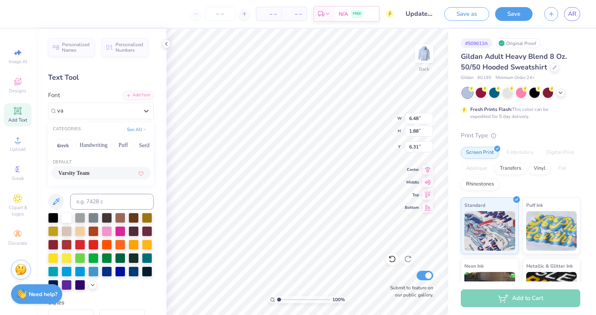
click at [90, 172] on span "Varsity Team" at bounding box center [73, 173] width 31 height 8
type input "va"
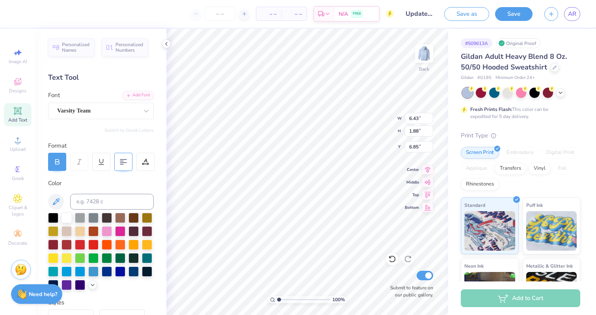
type input "6.85"
type textarea "WIB"
type input "7.25"
type input "5.74"
type textarea "wib"
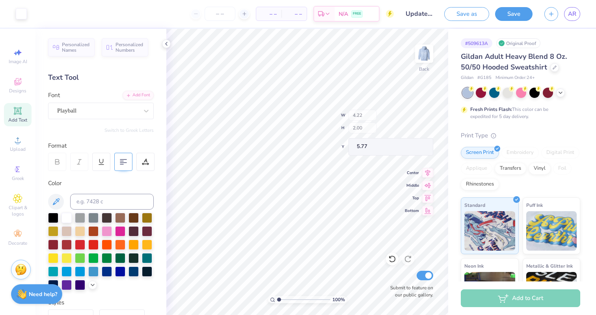
type input "4.22"
type input "2.00"
type input "2.58"
click at [425, 53] on img at bounding box center [424, 54] width 32 height 32
type input "19.07"
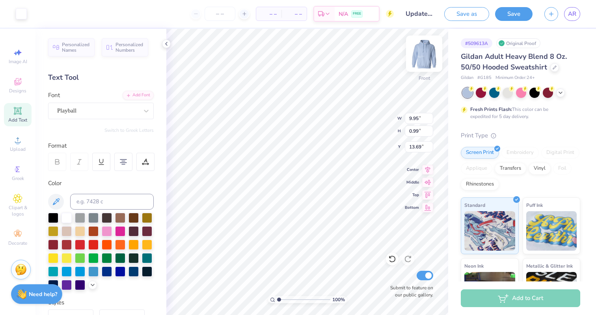
type input "16.45"
type input "13.23"
type input "1.56"
type input "13.40"
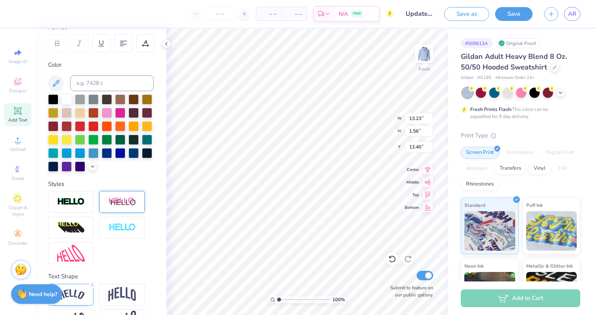
scroll to position [144, 0]
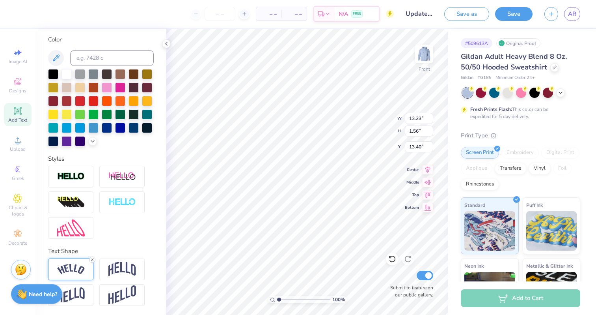
click at [91, 258] on icon at bounding box center [92, 259] width 5 height 5
type input "12.70"
click at [395, 255] on icon at bounding box center [392, 259] width 8 height 8
click at [39, 18] on div at bounding box center [35, 12] width 11 height 11
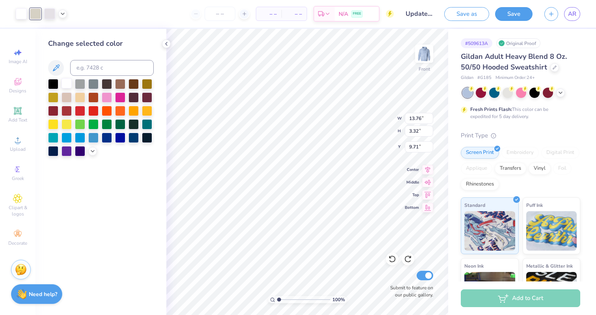
click at [69, 81] on div at bounding box center [67, 83] width 10 height 10
click at [32, 9] on div at bounding box center [35, 12] width 11 height 11
click at [69, 82] on div at bounding box center [67, 83] width 10 height 10
click at [45, 9] on div at bounding box center [49, 12] width 11 height 11
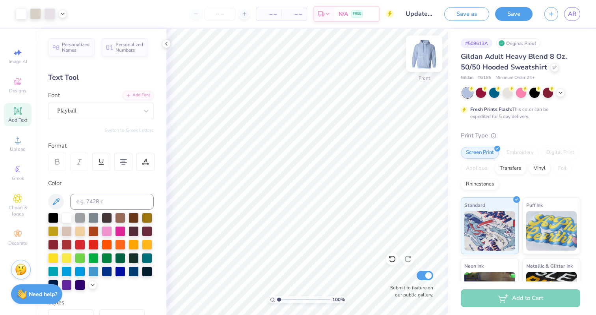
click at [424, 54] on img at bounding box center [424, 54] width 32 height 32
click at [433, 50] on img at bounding box center [424, 54] width 32 height 32
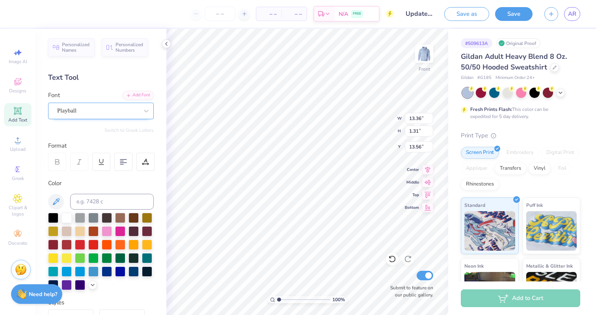
click at [98, 110] on div "Playball" at bounding box center [97, 110] width 83 height 12
click at [390, 257] on icon at bounding box center [391, 257] width 2 height 2
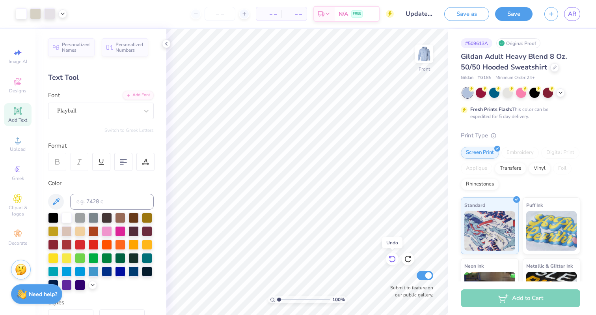
click at [390, 257] on icon at bounding box center [391, 257] width 2 height 2
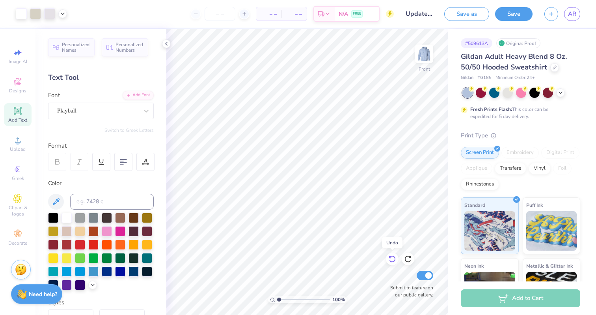
click at [390, 257] on icon at bounding box center [391, 257] width 2 height 2
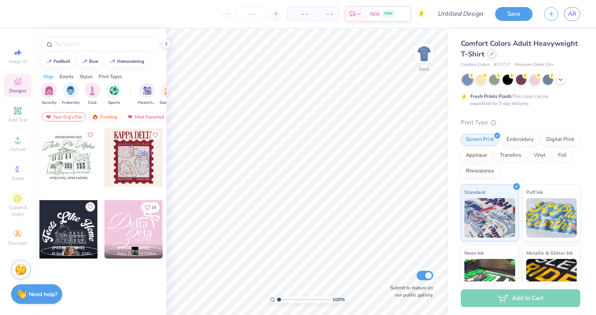
click at [491, 54] on icon at bounding box center [492, 54] width 4 height 4
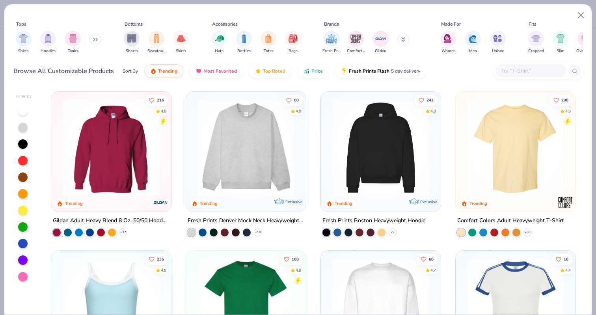
click at [114, 136] on img at bounding box center [111, 147] width 104 height 96
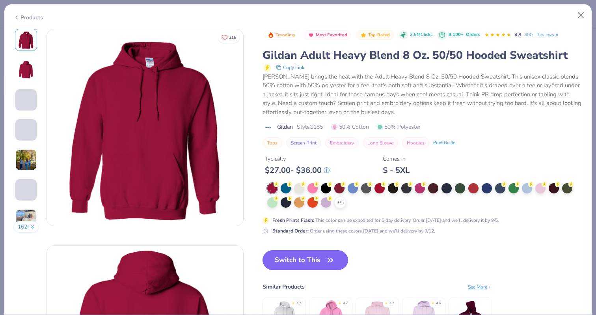
click at [282, 261] on button "Switch to This" at bounding box center [306, 260] width 86 height 20
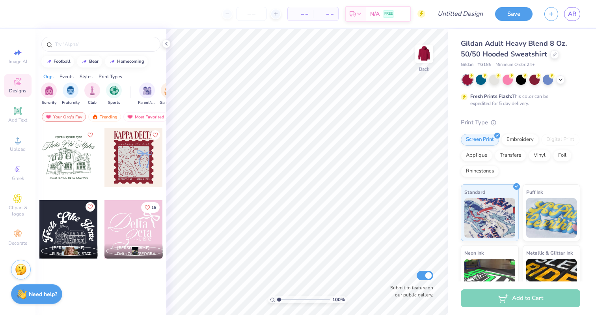
click at [64, 148] on div at bounding box center [68, 157] width 58 height 58
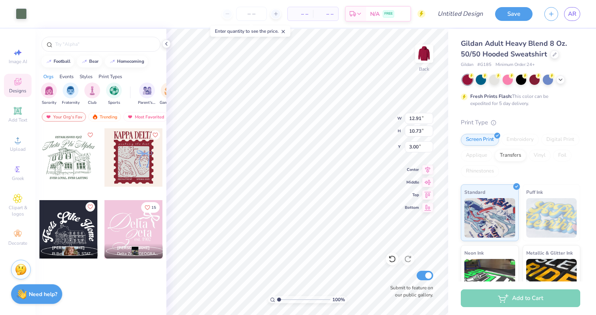
type input "12.91"
type input "10.73"
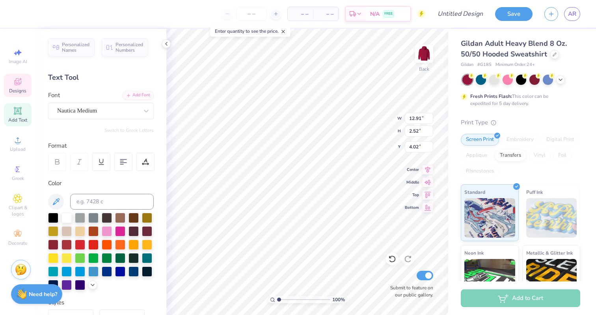
click at [217, 32] on div "Enter quantity to see the price." at bounding box center [251, 31] width 80 height 11
click at [390, 260] on icon at bounding box center [392, 259] width 8 height 8
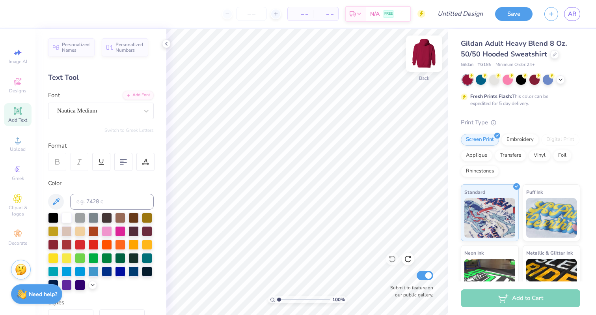
click at [423, 57] on img at bounding box center [424, 54] width 32 height 32
click at [563, 82] on div at bounding box center [560, 79] width 9 height 9
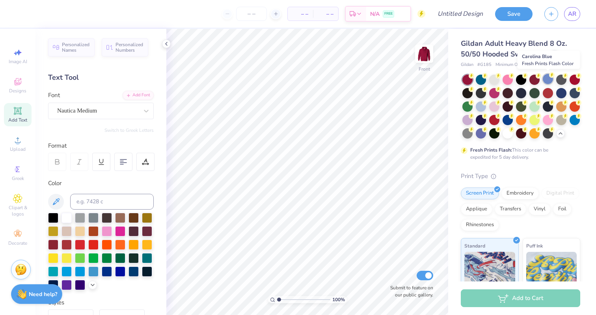
click at [549, 78] on div at bounding box center [548, 79] width 10 height 10
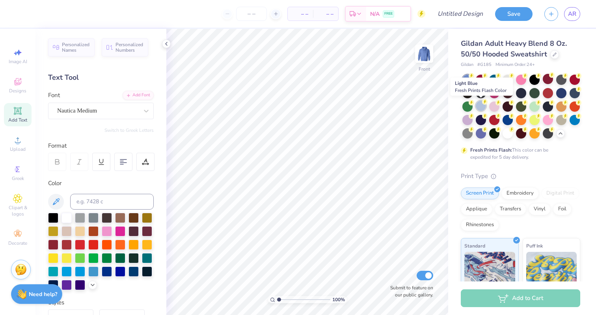
click at [477, 109] on div at bounding box center [481, 106] width 10 height 10
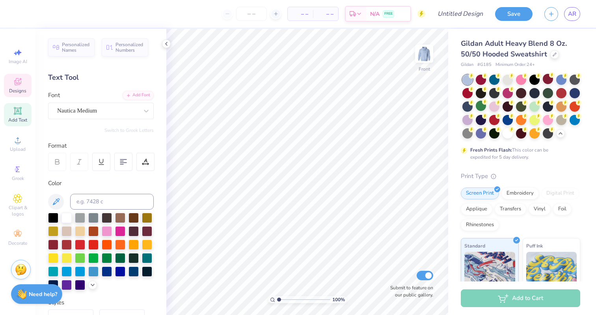
click at [12, 81] on div "Designs" at bounding box center [18, 85] width 28 height 23
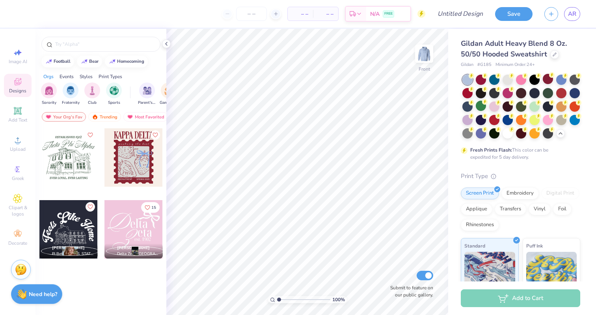
click at [65, 144] on div at bounding box center [68, 157] width 58 height 58
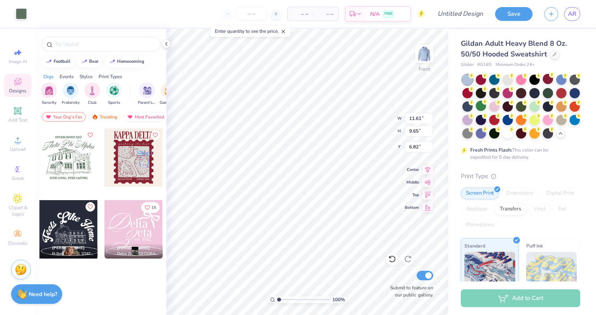
type input "6.82"
type input "12.99"
type input "10.80"
type input "7.12"
type input "11.17"
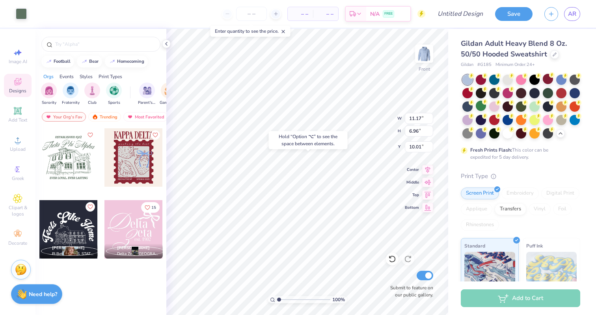
type input "6.96"
type input "10.01"
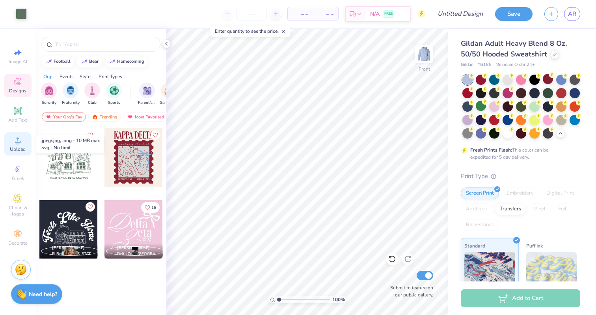
click at [28, 146] on div "Upload" at bounding box center [18, 143] width 28 height 23
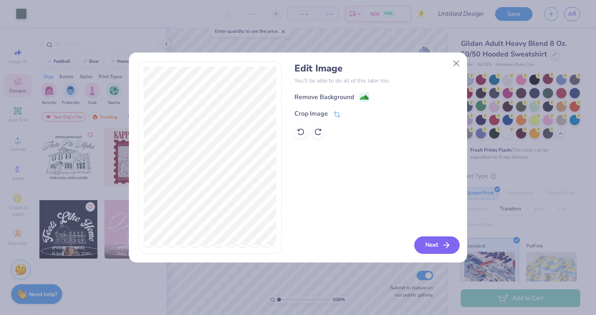
click at [437, 247] on button "Next" at bounding box center [436, 244] width 45 height 17
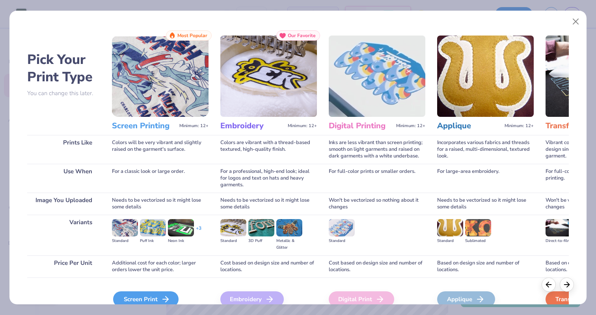
click at [145, 302] on div "Screen Print" at bounding box center [145, 299] width 65 height 16
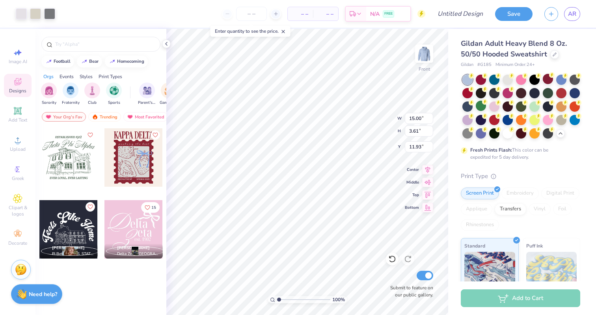
type input "11.93"
click at [22, 16] on div at bounding box center [21, 12] width 11 height 11
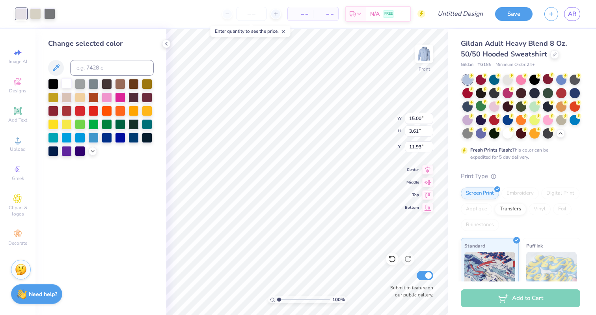
click at [68, 82] on div at bounding box center [67, 83] width 10 height 10
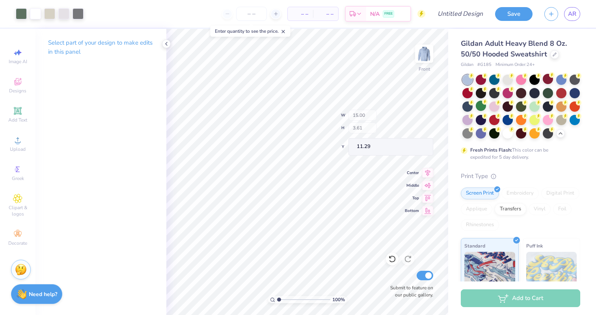
type input "11.29"
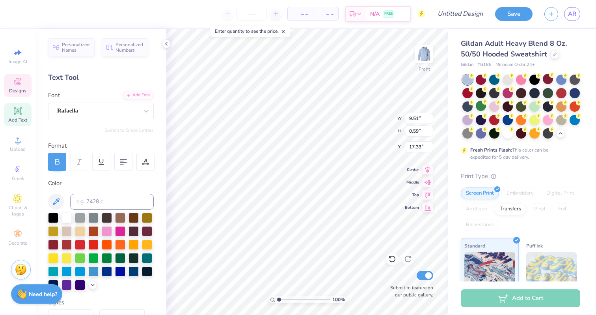
type input "15.41"
type input "12.99"
type input "2.54"
type input "8.14"
type textarea "T"
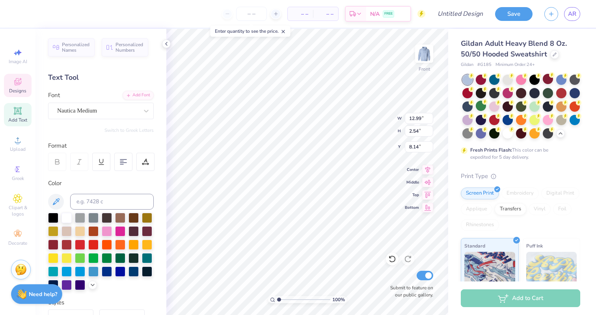
scroll to position [0, 3]
type textarea "Women in Business"
click at [63, 217] on div at bounding box center [67, 217] width 10 height 10
type textarea "established 2023"
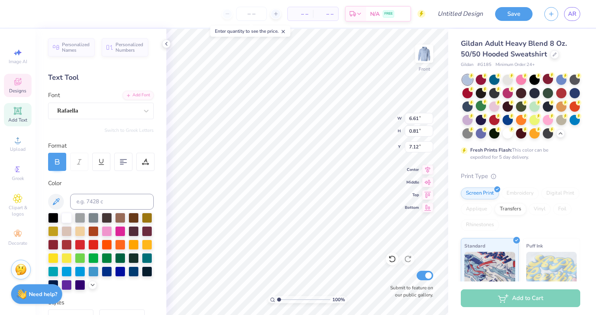
scroll to position [0, 2]
click at [62, 217] on div at bounding box center [67, 217] width 10 height 10
type textarea "I"
type textarea "University of Wisconsin La Crosse"
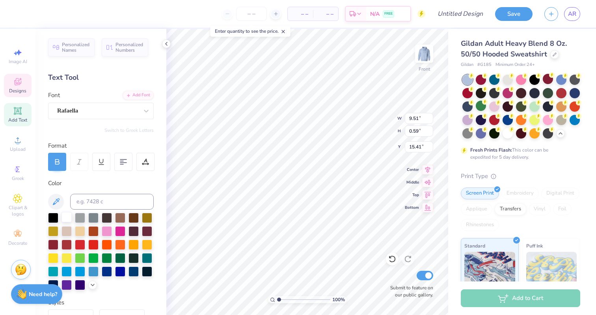
scroll to position [0, 5]
click at [64, 217] on div at bounding box center [67, 217] width 10 height 10
type input "14.15"
type input "2.41"
type input "8.21"
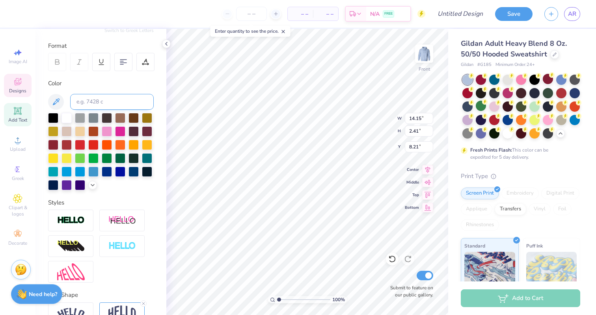
scroll to position [144, 0]
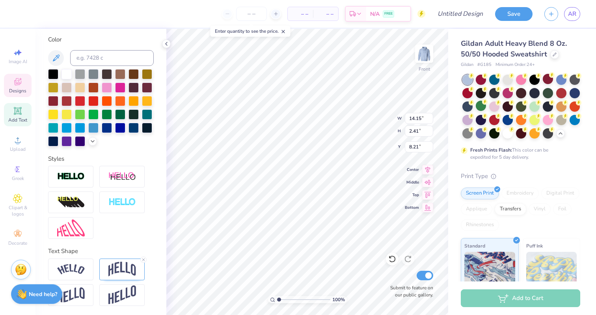
drag, startPoint x: 144, startPoint y: 257, endPoint x: 164, endPoint y: 217, distance: 45.3
click at [144, 257] on icon at bounding box center [143, 259] width 5 height 5
type input "1.88"
type input "8.47"
click at [125, 263] on img at bounding box center [122, 268] width 28 height 15
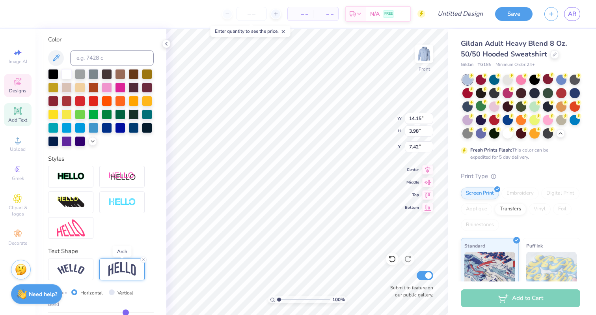
type input "3.98"
type input "7.42"
click at [393, 256] on icon at bounding box center [392, 259] width 8 height 8
type input "1.88"
type input "8.47"
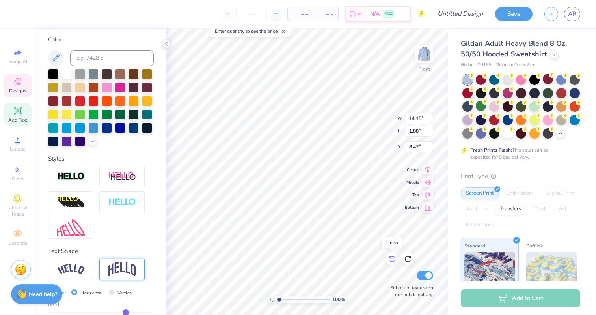
click at [393, 256] on icon at bounding box center [392, 258] width 7 height 7
type input "2.41"
type input "8.21"
type input "0.15"
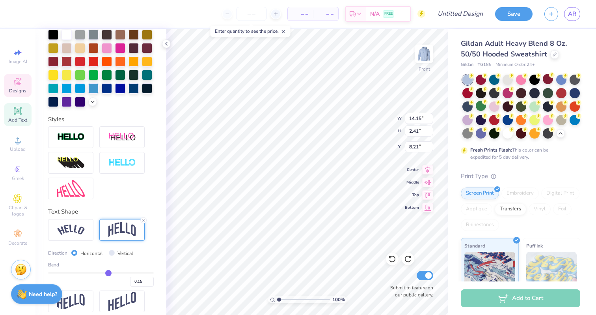
scroll to position [190, 0]
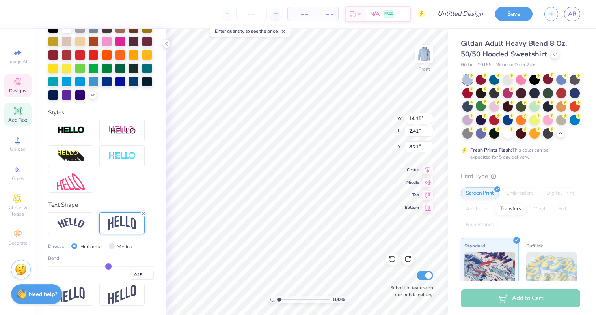
type input "0.17"
type input "0.16"
type input "0.15"
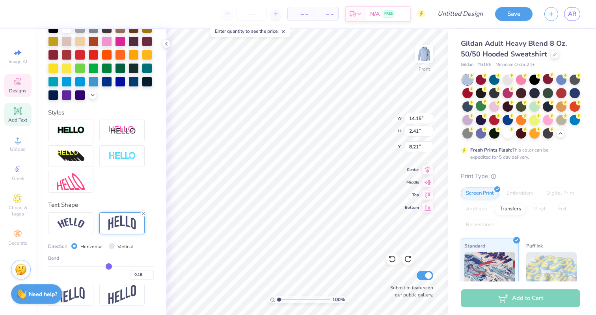
type input "0.15"
type input "0.12"
type input "0.1"
type input "0.10"
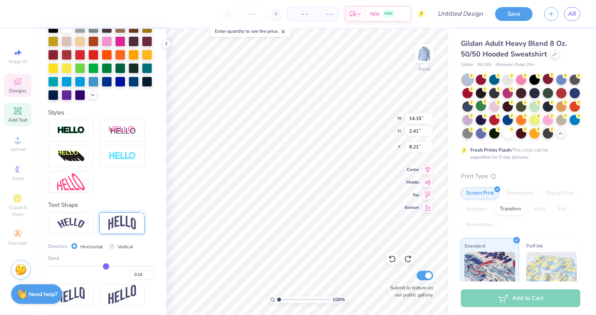
type input "0.08"
type input "0.06"
type input "0.05"
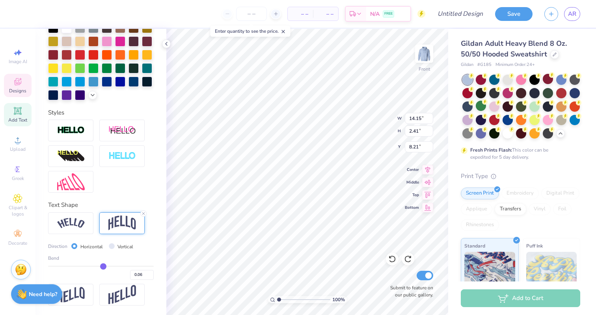
type input "0.05"
type input "0.04"
drag, startPoint x: 109, startPoint y: 266, endPoint x: 103, endPoint y: 266, distance: 5.9
type input "0.04"
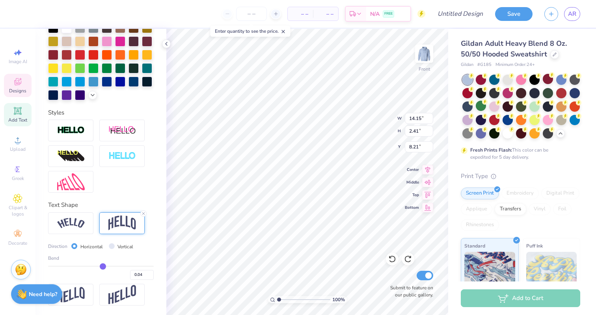
click at [103, 266] on input "range" at bounding box center [101, 265] width 106 height 1
type input "1.99"
type input "8.42"
type input "8.44"
type input "11.06"
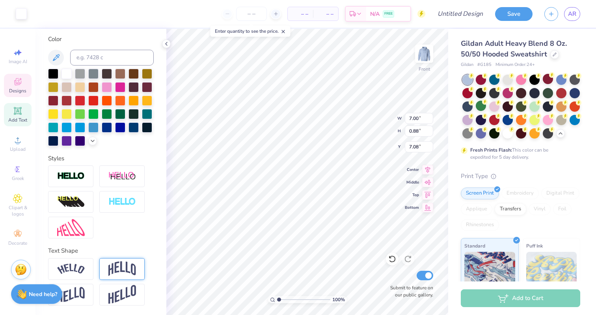
scroll to position [144, 0]
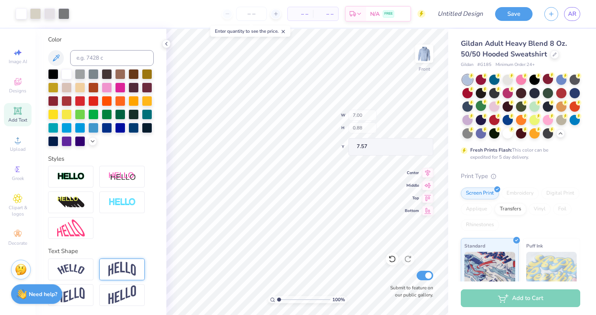
type input "7.57"
type input "7.11"
type input "17.03"
type textarea "University of Wisconsin la Crosse"
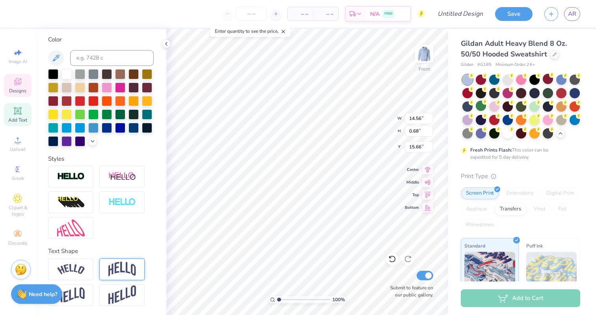
scroll to position [0, 2]
type textarea "university of wisconsin la crosse"
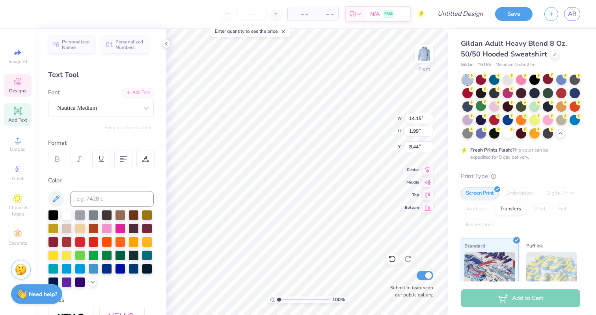
scroll to position [0, 0]
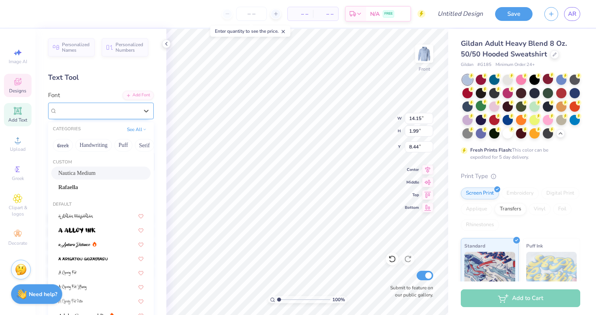
click at [96, 110] on div "Nautica Medium" at bounding box center [97, 110] width 83 height 12
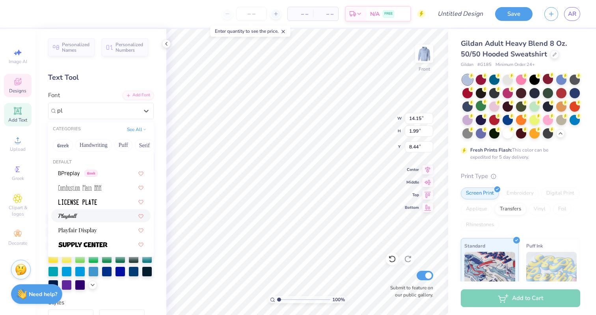
click at [82, 212] on div at bounding box center [100, 215] width 85 height 8
type input "pl"
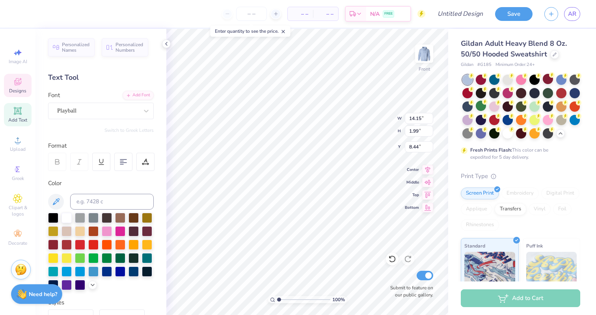
type input "15.67"
type input "1.72"
type input "8.58"
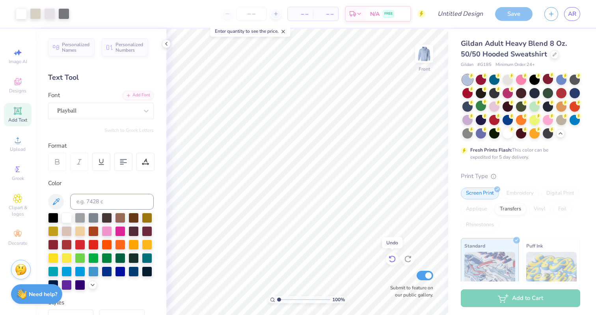
click at [393, 262] on icon at bounding box center [392, 258] width 7 height 7
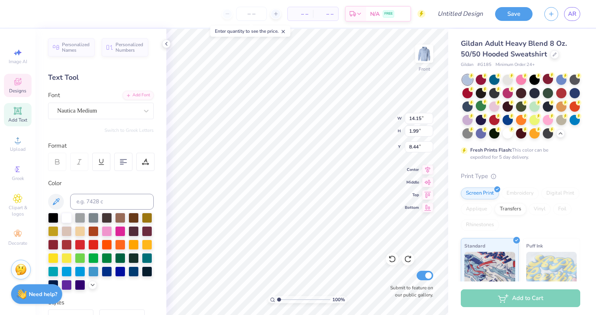
click at [51, 162] on div at bounding box center [57, 162] width 18 height 18
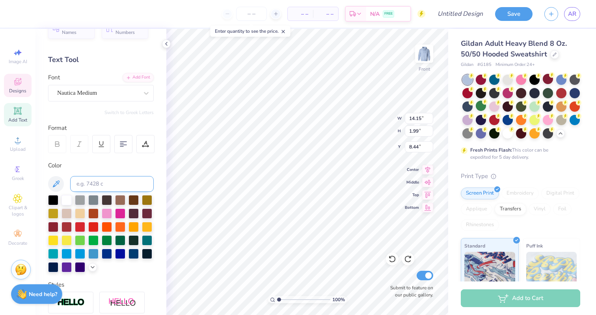
scroll to position [17, 0]
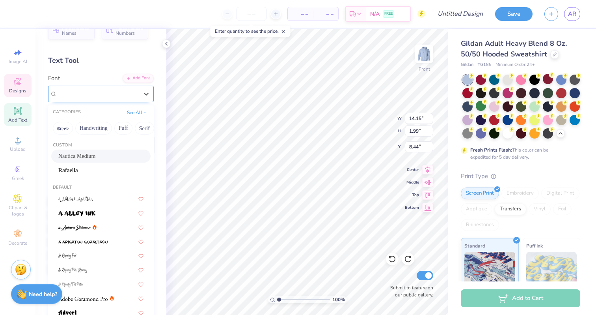
click at [121, 96] on div "Nautica Medium" at bounding box center [97, 94] width 83 height 12
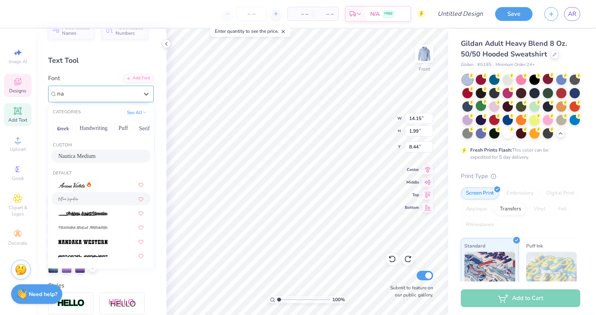
type input "n"
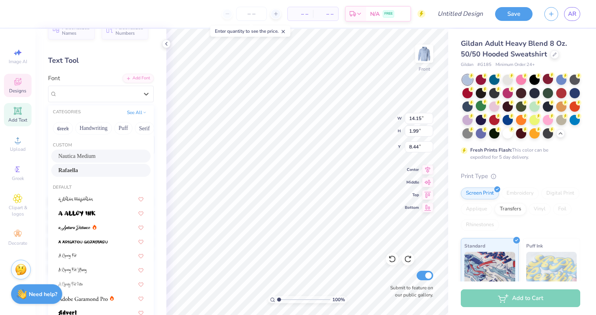
click at [78, 172] on span "Rafaella" at bounding box center [68, 170] width 20 height 8
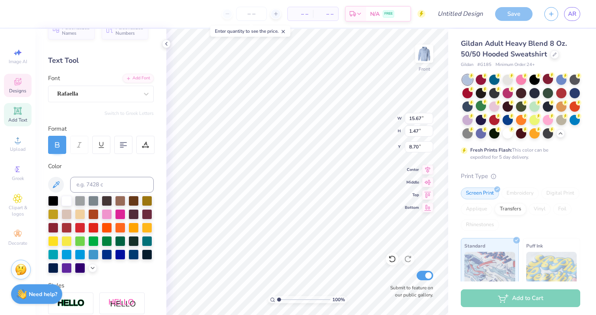
type input "15.67"
type input "1.47"
type input "8.70"
click at [82, 145] on icon at bounding box center [79, 144] width 7 height 7
type input "15.67"
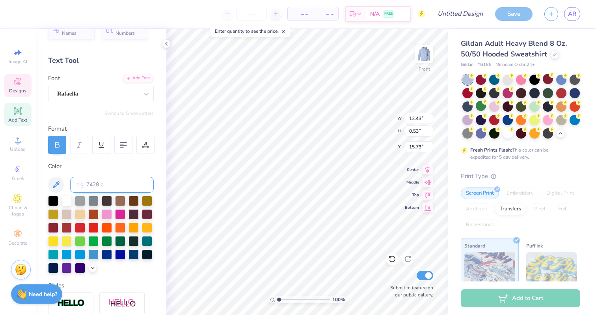
type input "1.47"
type input "8.70"
click at [121, 89] on div "Rafaella" at bounding box center [97, 94] width 83 height 12
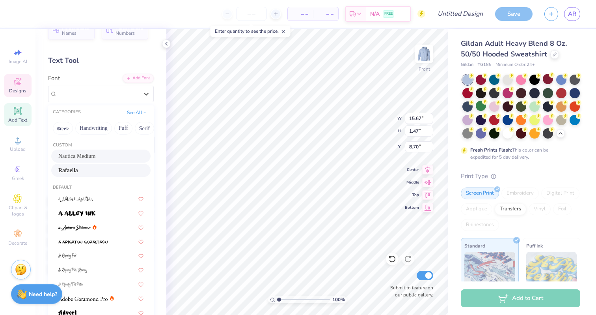
click at [85, 155] on span "Nautica Medium" at bounding box center [76, 156] width 37 height 8
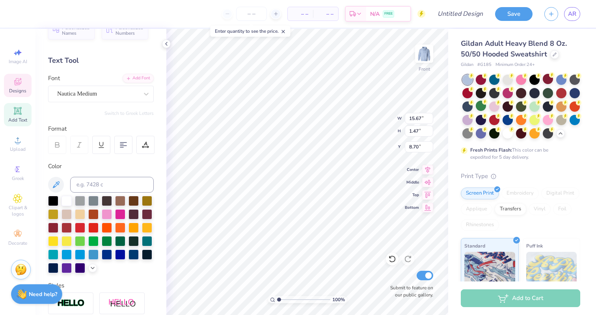
type input "10.11"
type input "1.42"
type input "8.73"
click at [389, 254] on div at bounding box center [392, 258] width 13 height 13
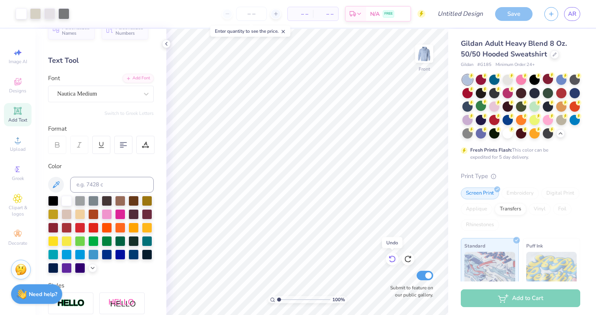
click at [391, 258] on icon at bounding box center [392, 259] width 8 height 8
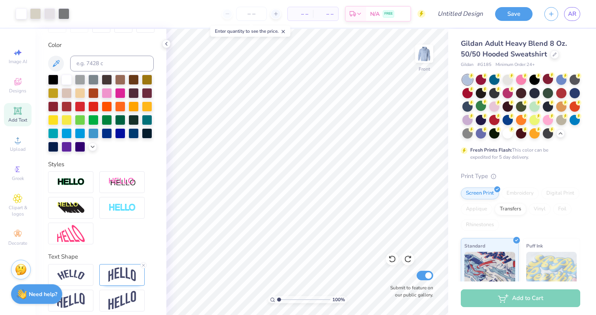
scroll to position [144, 0]
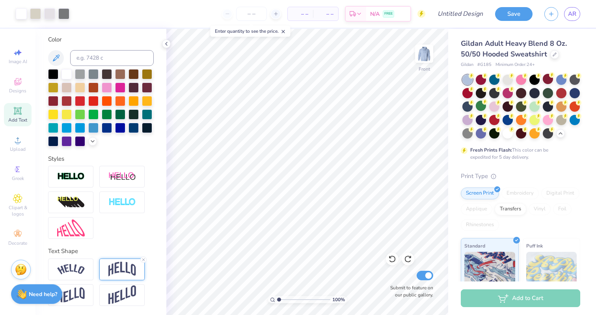
click at [121, 275] on img at bounding box center [122, 268] width 28 height 15
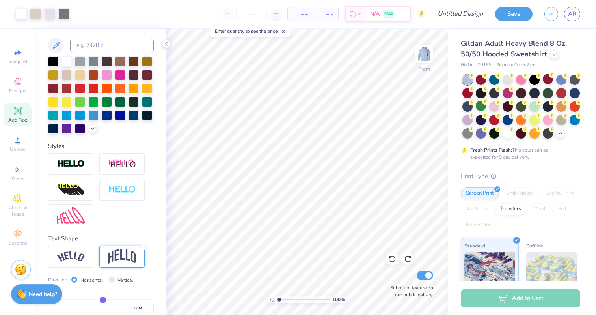
scroll to position [190, 0]
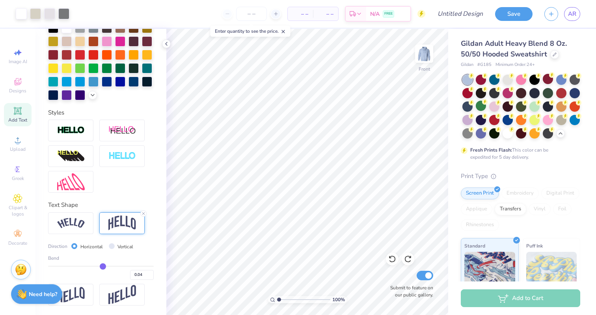
type input "0.07"
type input "0.08"
type input "0.09"
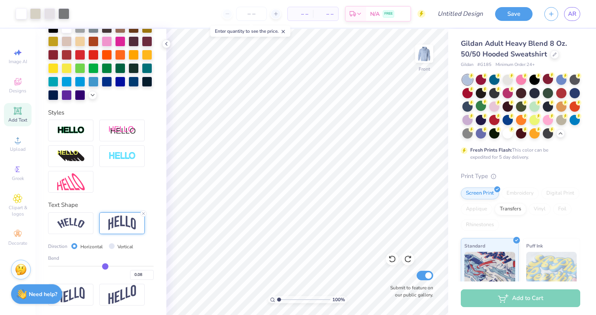
type input "0.09"
type input "0.1"
type input "0.10"
type input "0.11"
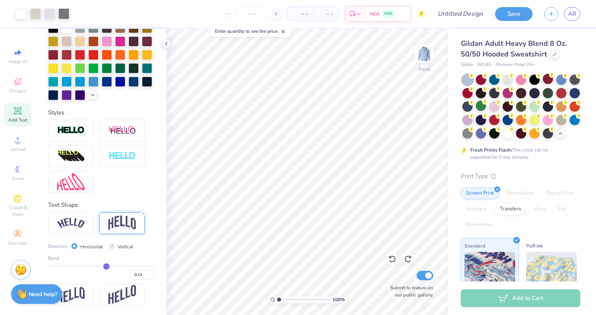
type input "0.12"
click at [106, 267] on input "range" at bounding box center [101, 265] width 106 height 1
click at [393, 256] on icon at bounding box center [392, 258] width 7 height 7
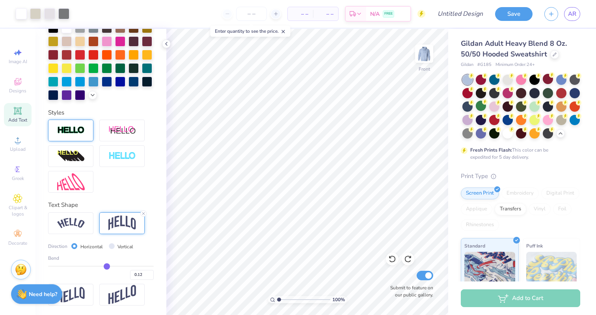
click at [74, 122] on div at bounding box center [70, 130] width 45 height 22
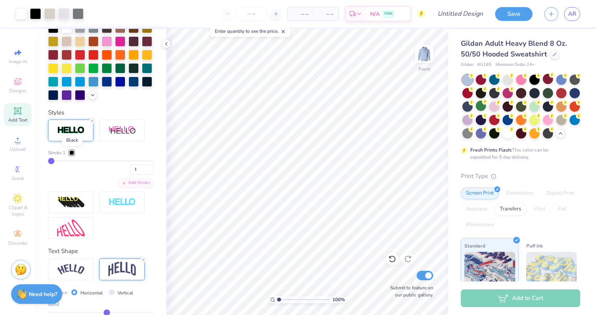
click at [71, 152] on div at bounding box center [71, 152] width 5 height 5
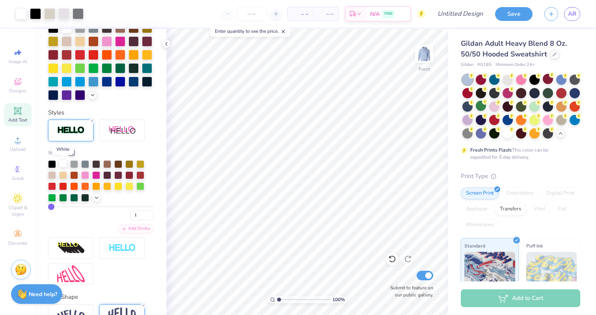
click at [61, 164] on div at bounding box center [63, 163] width 8 height 8
type input "3"
type input "4"
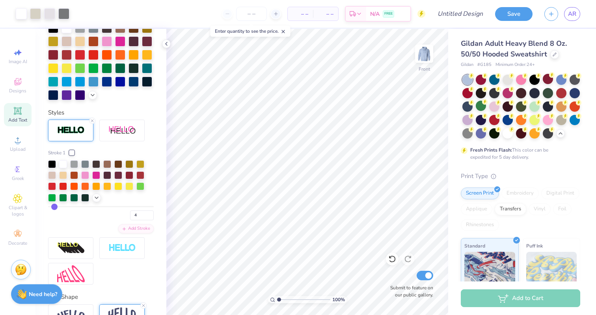
type input "5"
type input "6"
type input "7"
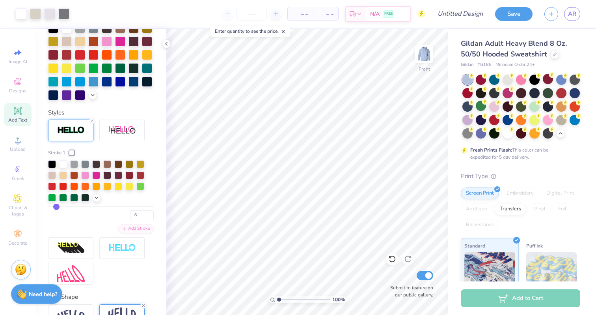
type input "7"
type input "8"
drag, startPoint x: 52, startPoint y: 206, endPoint x: 58, endPoint y: 207, distance: 6.0
type input "8"
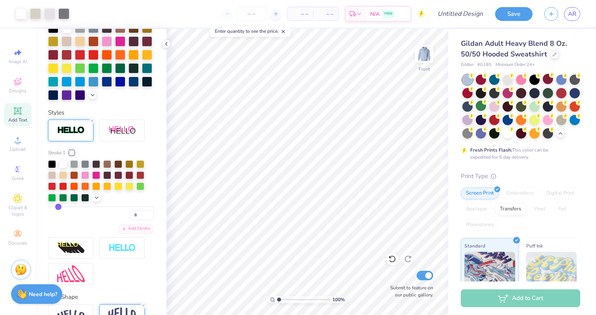
click at [58, 206] on input "range" at bounding box center [101, 206] width 106 height 1
type input "6"
type input "5"
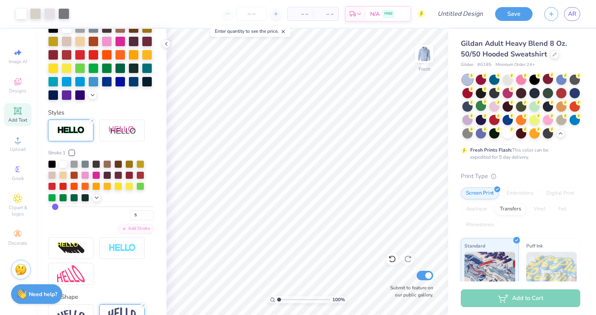
type input "4"
type input "3"
type input "2"
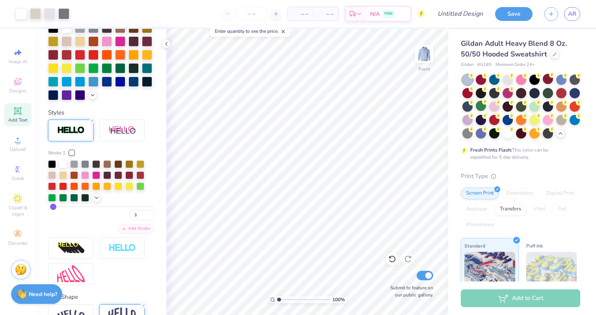
type input "2"
type input "12.71"
type input "2.10"
type input "8.17"
type input "14.61"
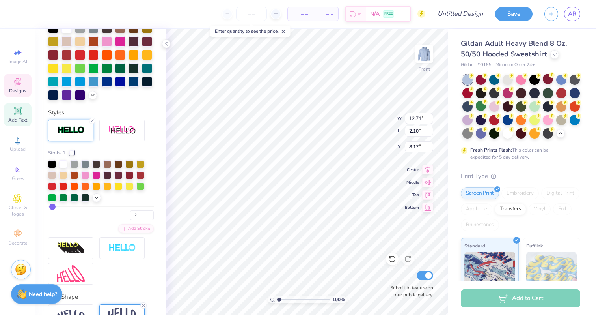
type input "2.42"
click at [140, 213] on input "2" at bounding box center [142, 215] width 24 height 10
click at [392, 258] on icon at bounding box center [392, 259] width 8 height 8
click at [138, 213] on input "2" at bounding box center [142, 215] width 24 height 10
type input "1"
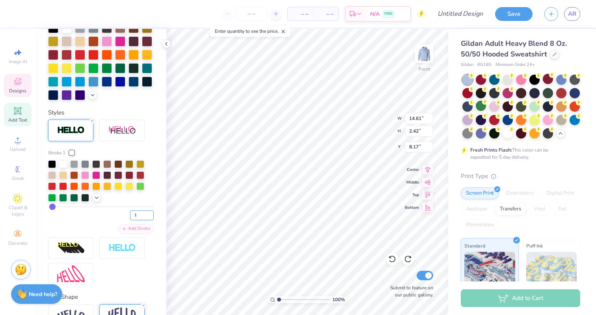
type input "1"
type input "14.58"
type input "2.39"
type input "8.19"
type input "8.20"
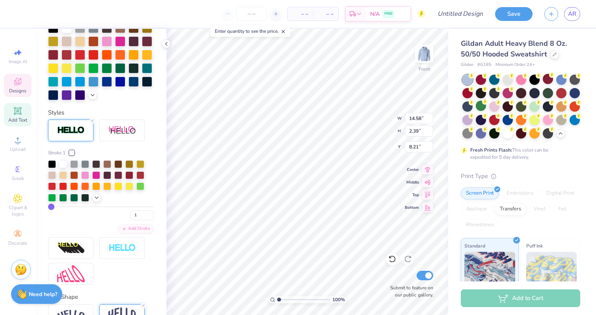
type input "13.31"
type input "2.18"
type input "8.41"
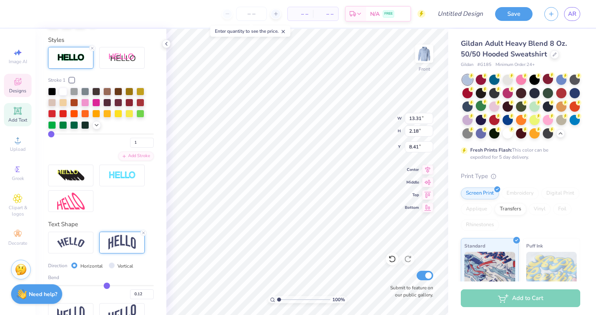
scroll to position [263, 0]
type input "0.13"
type input "0.14"
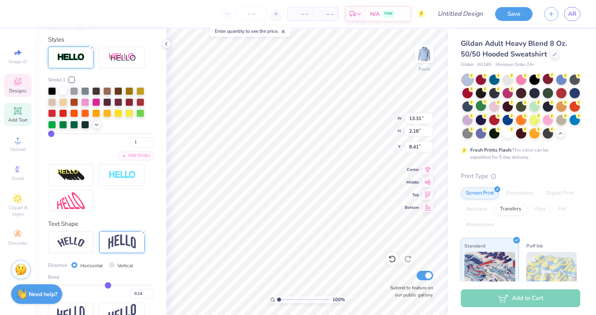
type input "0.14"
click at [108, 285] on input "range" at bounding box center [101, 284] width 106 height 1
type input "2.25"
type input "8.38"
type input "7.25"
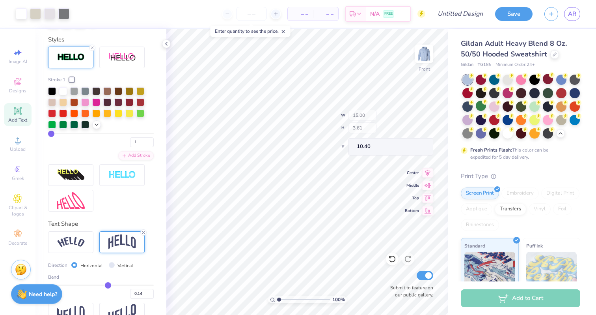
type input "10.40"
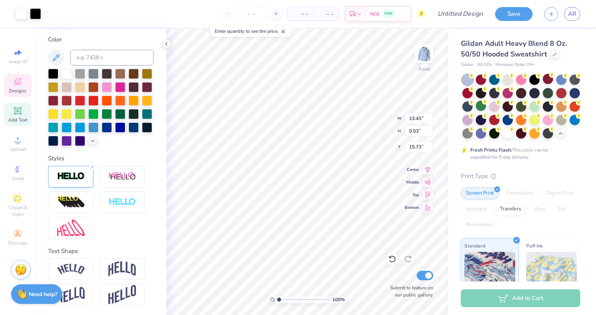
type input "13.44"
type input "0.54"
click at [387, 257] on div at bounding box center [392, 258] width 13 height 13
click at [93, 167] on line at bounding box center [92, 167] width 2 height 2
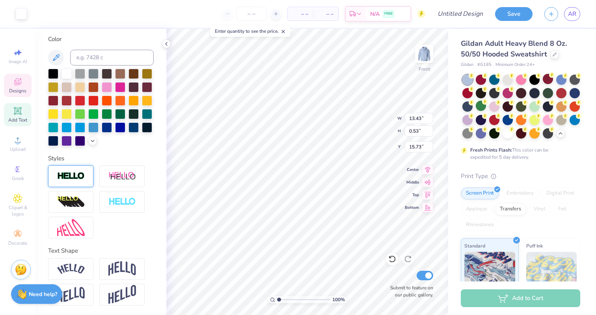
scroll to position [144, 0]
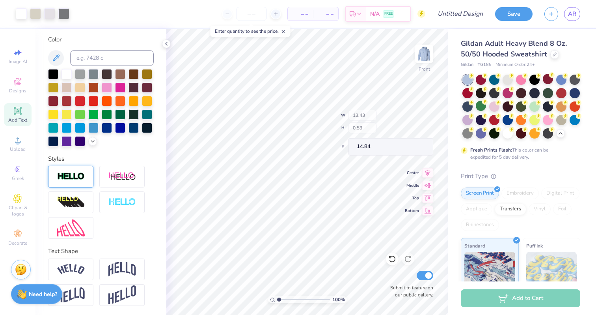
type input "14.84"
type input "18.87"
type textarea "2025"
type input "9.57"
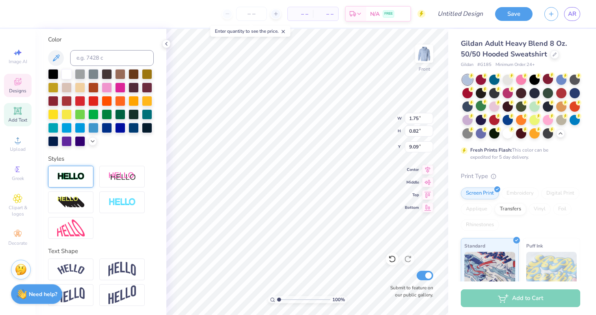
type input "18.12"
type textarea "est 2023"
type input "9.08"
type input "6.83"
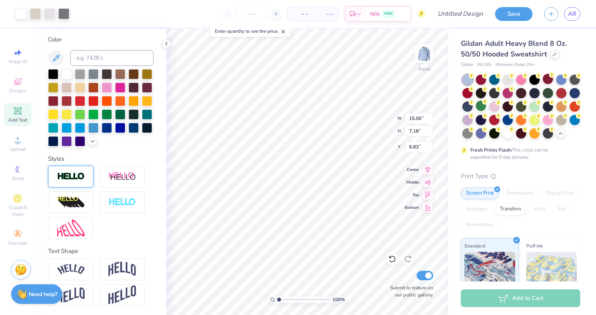
type input "15.00"
type input "7.18"
type input "6.83"
type input "9.57"
type input "13.31"
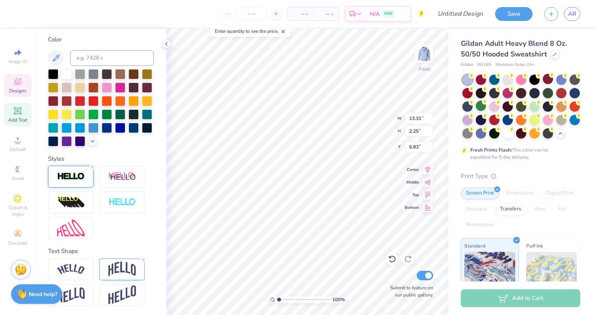
type input "2.25"
type input "6.83"
type input "7.32"
type input "16.00"
type input "6.64"
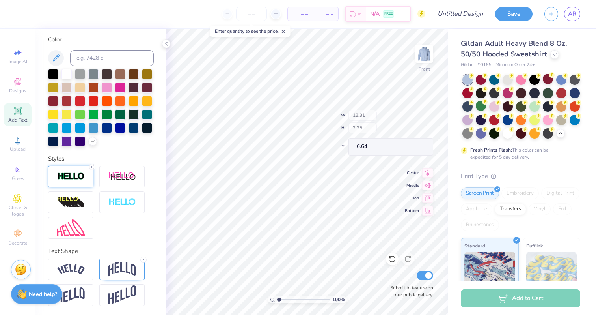
type input "13.78"
type input "2.33"
type input "8.97"
type input "13.78"
type input "2.33"
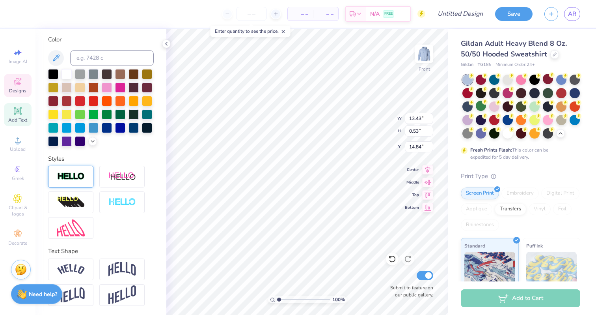
type input "6.64"
click at [420, 60] on img at bounding box center [424, 54] width 32 height 32
type input "10.19"
click at [145, 259] on icon at bounding box center [143, 259] width 5 height 5
type input "1.83"
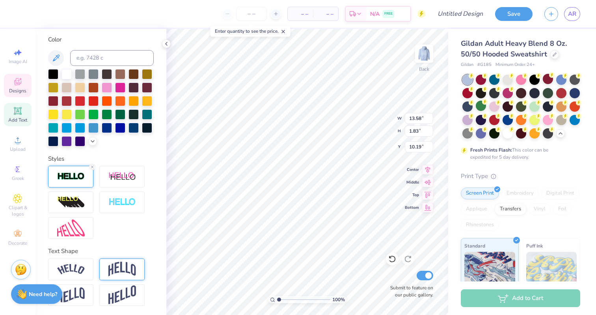
type input "10.42"
type input "9.42"
type input "1.27"
type input "10.43"
type input "7.71"
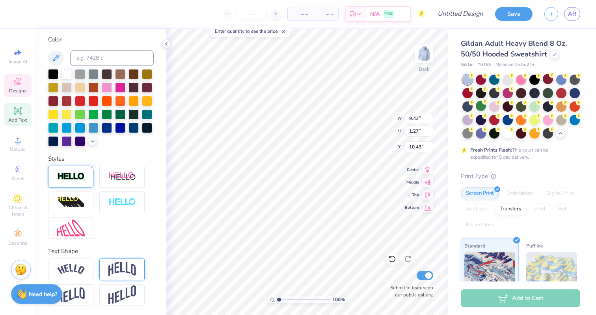
type input "1.04"
type input "10.66"
type input "11.55"
click at [432, 60] on img at bounding box center [424, 54] width 32 height 32
type input "13.78"
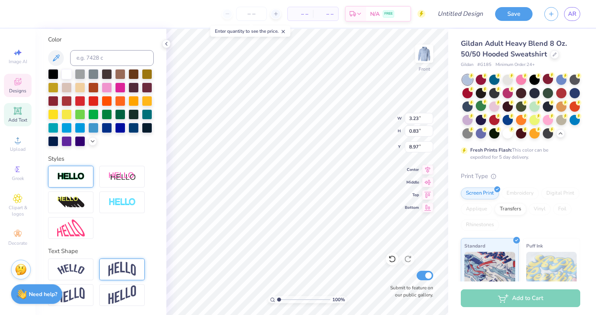
type input "2.33"
type input "6.64"
type input "3.23"
type input "0.83"
type input "8.97"
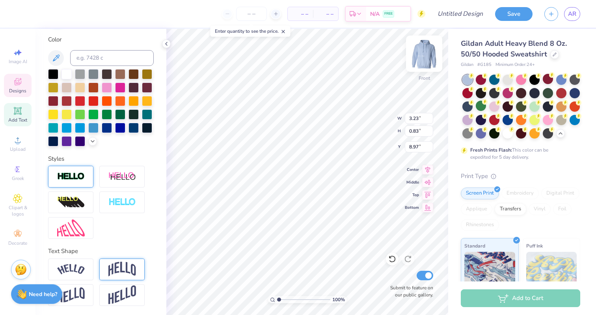
click at [425, 58] on img at bounding box center [424, 54] width 32 height 32
click at [425, 58] on img at bounding box center [424, 54] width 16 height 16
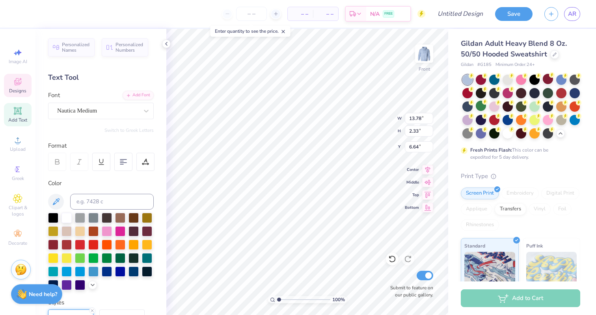
click at [123, 120] on div "Personalized Names Personalized Numbers Text Tool Add Font Font Nautica Medium …" at bounding box center [100, 172] width 131 height 286
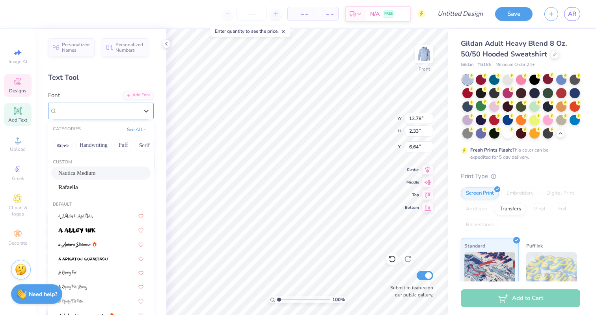
click at [123, 117] on div "Nautica Medium" at bounding box center [101, 111] width 106 height 17
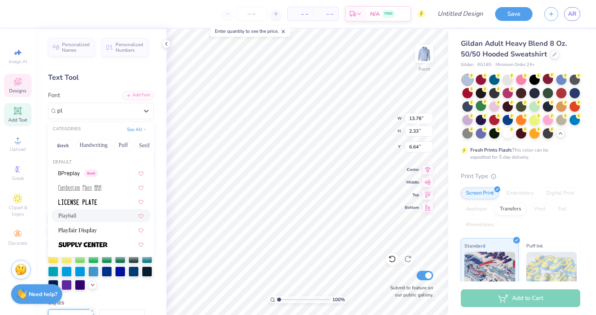
click at [84, 209] on div "Playball" at bounding box center [100, 215] width 99 height 13
type input "pl"
type input "15.60"
type input "2.26"
type input "6.67"
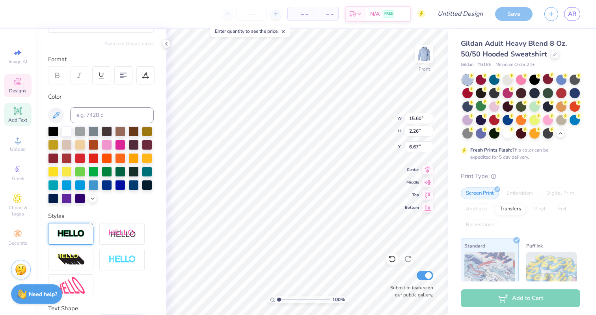
scroll to position [94, 0]
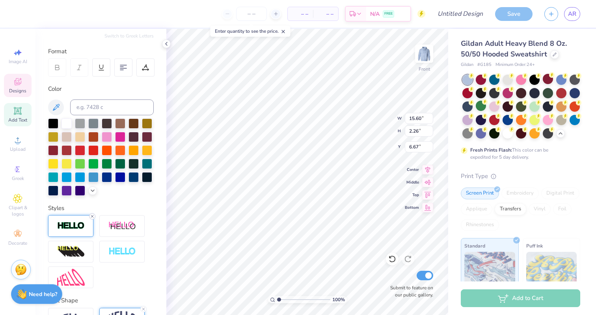
click at [93, 217] on line at bounding box center [92, 216] width 2 height 2
type input "15.57"
type input "2.23"
type input "6.69"
type input "8.92"
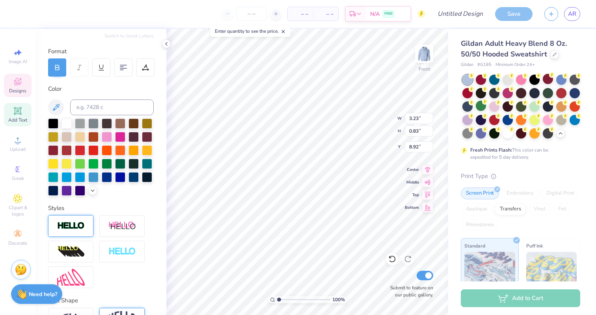
scroll to position [0, 1]
click at [145, 66] on icon at bounding box center [146, 66] width 4 height 4
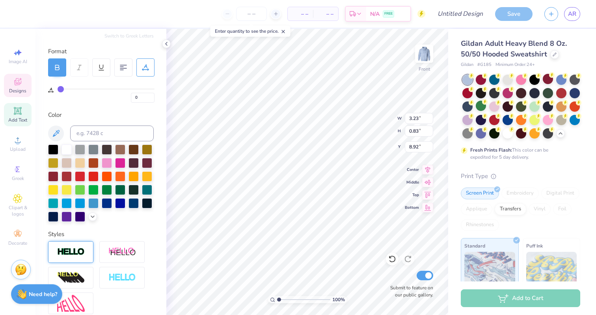
type input "1"
type input "2"
type input "3"
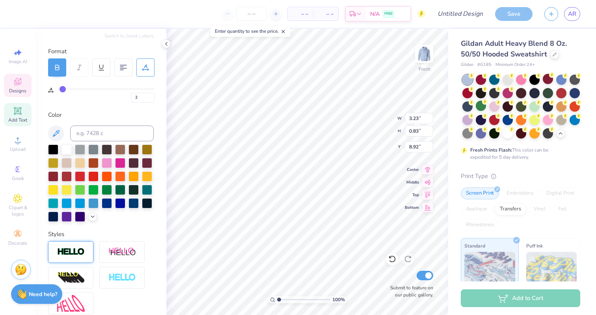
type input "3"
type input "4"
type input "5"
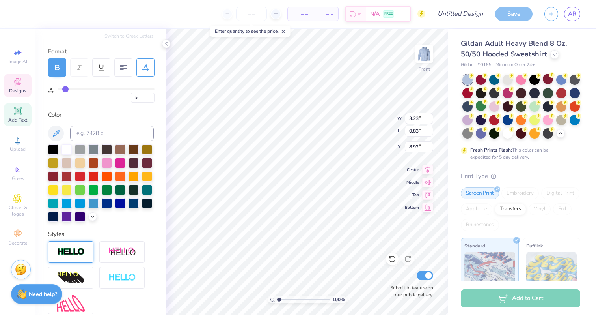
type input "6"
drag, startPoint x: 62, startPoint y: 89, endPoint x: 69, endPoint y: 89, distance: 7.5
click at [69, 89] on input "range" at bounding box center [106, 88] width 97 height 1
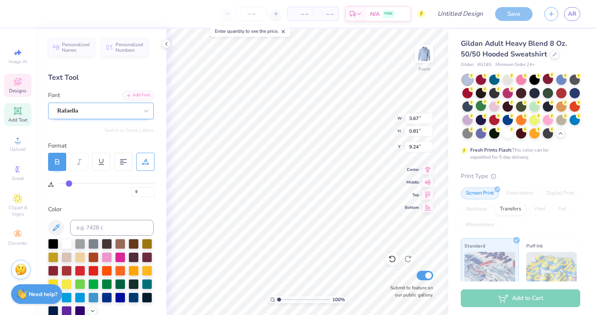
click at [108, 111] on div "Rafaella" at bounding box center [97, 110] width 83 height 12
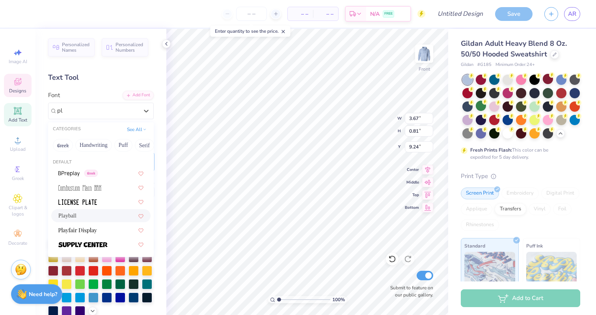
click at [71, 210] on div "Playball" at bounding box center [100, 215] width 99 height 13
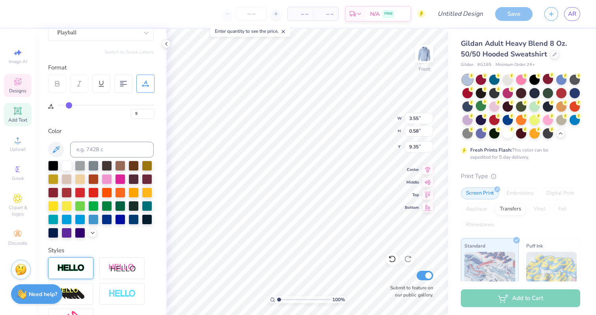
scroll to position [93, 0]
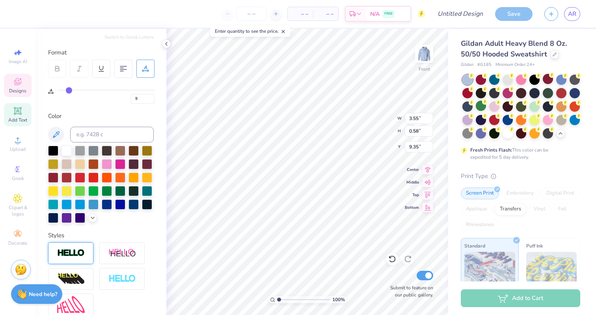
click at [78, 246] on div at bounding box center [70, 253] width 45 height 22
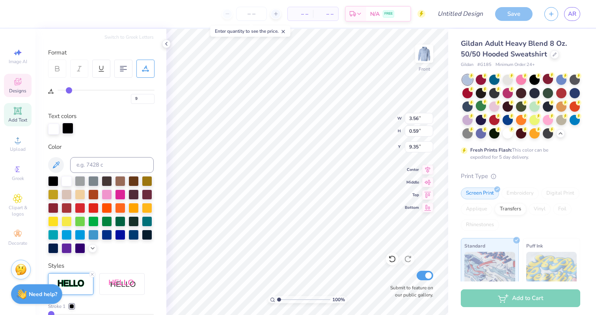
click at [68, 125] on div at bounding box center [67, 128] width 11 height 11
click at [69, 182] on div at bounding box center [67, 180] width 10 height 10
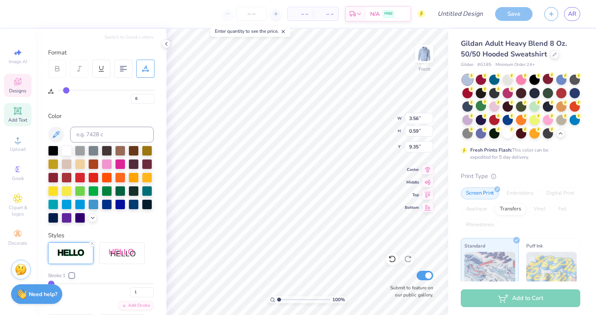
click at [66, 90] on input "range" at bounding box center [106, 90] width 97 height 1
click at [466, 11] on input "Design Title" at bounding box center [470, 14] width 39 height 16
click at [525, 12] on div "Save" at bounding box center [513, 14] width 37 height 14
click at [513, 13] on div "Save" at bounding box center [513, 14] width 37 height 14
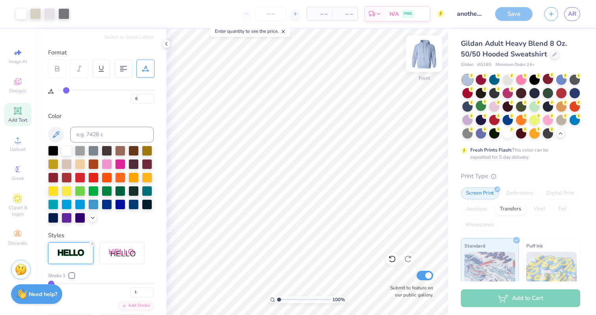
click at [421, 56] on img at bounding box center [424, 54] width 32 height 32
click at [421, 56] on div "Almost there" at bounding box center [381, 172] width 430 height 286
click at [421, 52] on img at bounding box center [424, 54] width 32 height 32
click at [420, 63] on img at bounding box center [424, 54] width 32 height 32
click at [423, 51] on img at bounding box center [424, 54] width 32 height 32
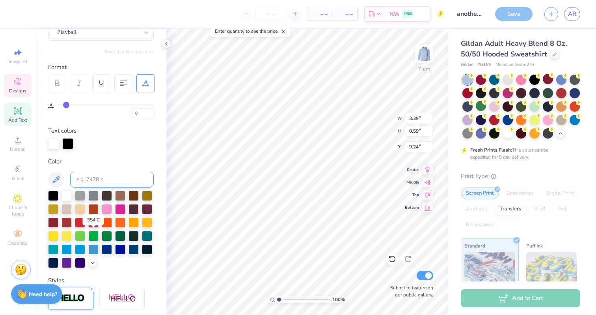
scroll to position [76, 0]
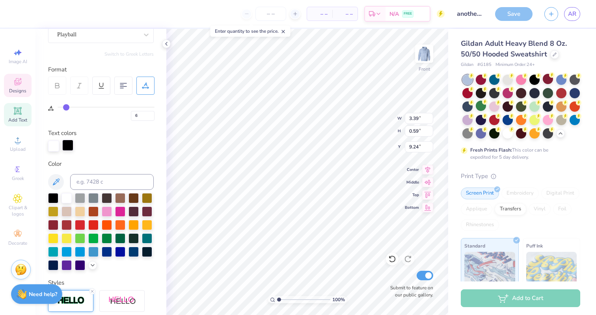
click at [64, 140] on div at bounding box center [67, 145] width 11 height 11
click at [67, 197] on div at bounding box center [67, 197] width 10 height 10
click at [65, 150] on div at bounding box center [67, 145] width 11 height 11
click at [68, 198] on div at bounding box center [67, 197] width 10 height 10
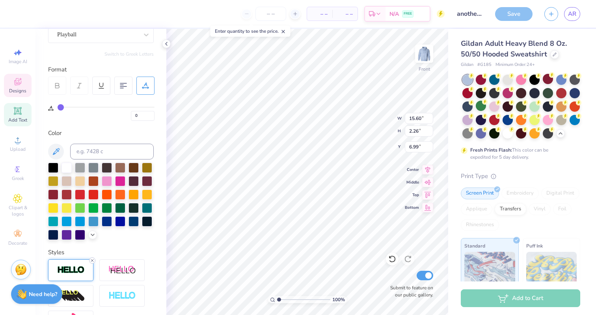
click at [90, 262] on div at bounding box center [92, 260] width 6 height 6
click at [141, 116] on input "0" at bounding box center [143, 116] width 24 height 10
click at [144, 119] on input "6" at bounding box center [143, 116] width 24 height 10
drag, startPoint x: 63, startPoint y: 107, endPoint x: 52, endPoint y: 107, distance: 10.6
click at [58, 106] on input "range" at bounding box center [106, 106] width 97 height 1
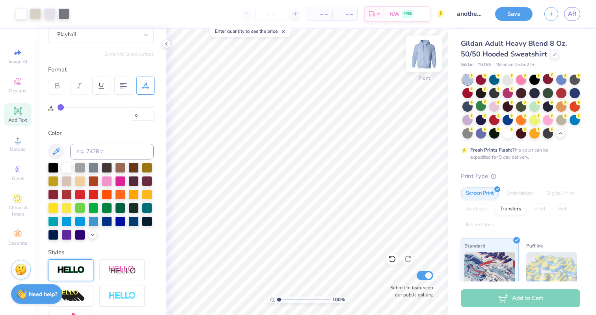
click at [419, 50] on img at bounding box center [424, 54] width 32 height 32
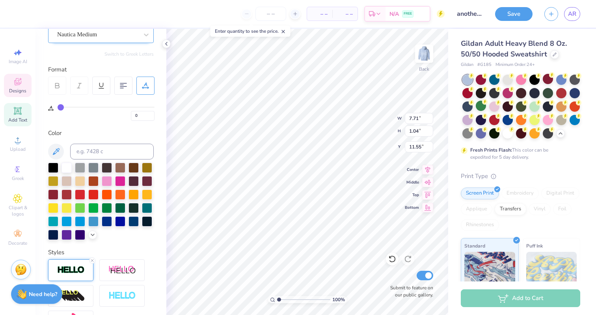
click at [80, 35] on div "Nautica Medium" at bounding box center [97, 34] width 83 height 12
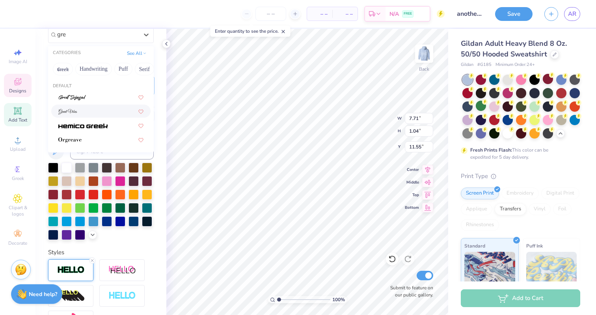
click at [87, 115] on div at bounding box center [100, 110] width 99 height 13
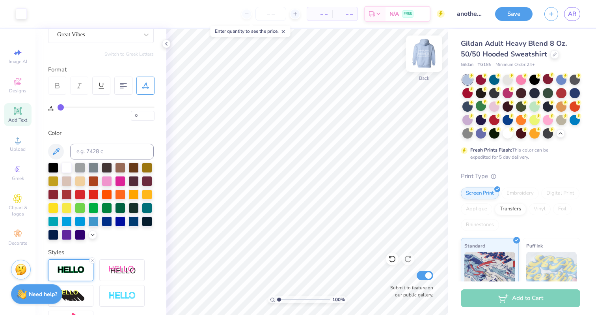
click at [415, 57] on img at bounding box center [424, 54] width 32 height 32
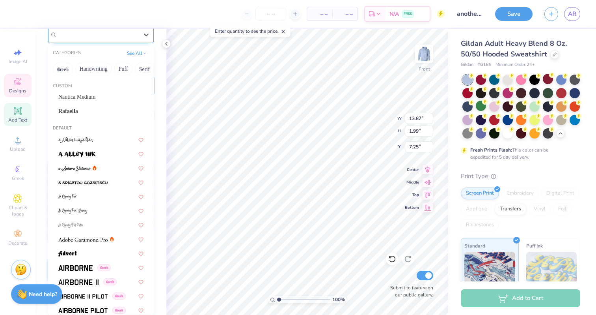
click at [91, 40] on div "Playball" at bounding box center [101, 34] width 106 height 17
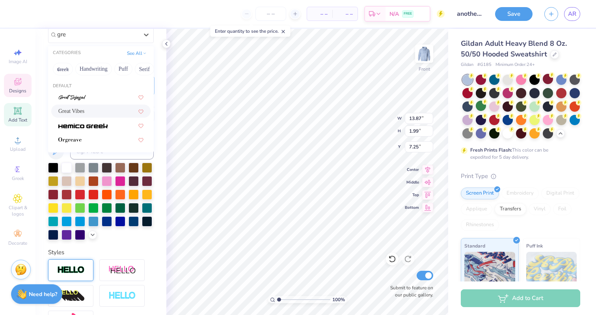
click at [94, 108] on div "Great Vibes" at bounding box center [100, 111] width 85 height 8
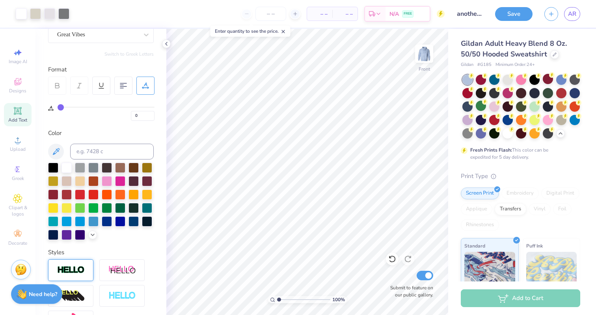
click at [84, 43] on div "Personalized Names Personalized Numbers Text Tool Add Font Font Great Vibes Swi…" at bounding box center [100, 172] width 131 height 286
click at [84, 37] on div "Great Vibes" at bounding box center [97, 34] width 83 height 12
click at [105, 37] on div at bounding box center [97, 34] width 83 height 12
click at [105, 37] on div "Great Vibes" at bounding box center [97, 34] width 81 height 9
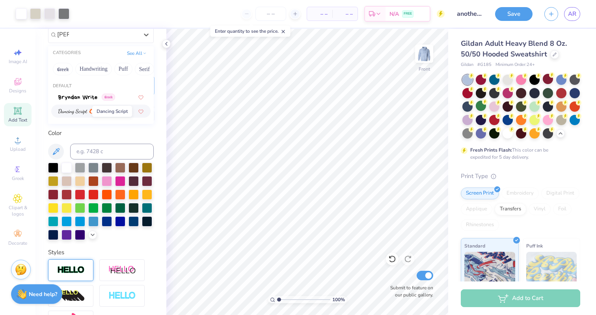
click at [63, 114] on img at bounding box center [72, 112] width 29 height 6
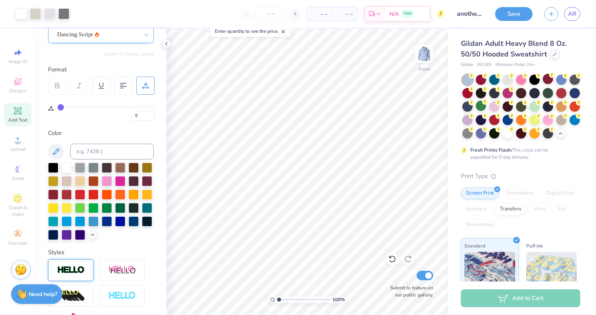
click at [97, 39] on div at bounding box center [97, 34] width 81 height 11
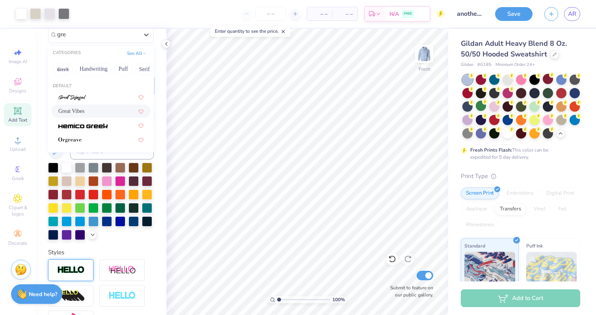
click at [76, 110] on span "Great Vibes" at bounding box center [71, 111] width 26 height 8
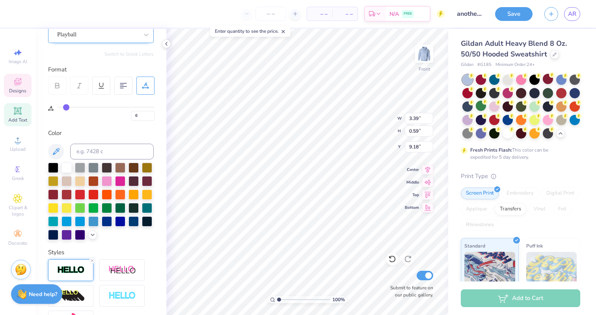
click at [129, 38] on div "Playball" at bounding box center [97, 34] width 83 height 12
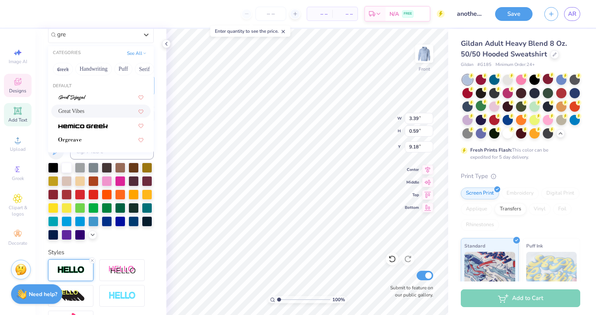
click at [84, 109] on div "Great Vibes" at bounding box center [100, 111] width 85 height 8
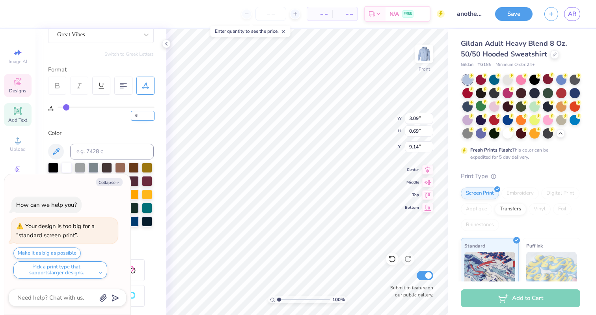
click at [142, 116] on input "6" at bounding box center [143, 116] width 24 height 10
drag, startPoint x: 69, startPoint y: 107, endPoint x: 66, endPoint y: 111, distance: 4.8
click at [58, 108] on input "range" at bounding box center [106, 106] width 97 height 1
click at [119, 131] on div "Color" at bounding box center [101, 133] width 106 height 9
click at [112, 179] on button "Collapse" at bounding box center [109, 182] width 26 height 8
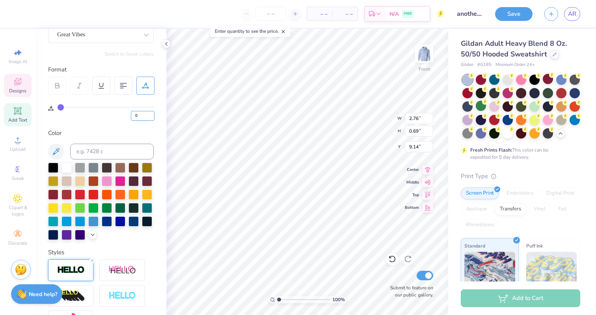
click at [143, 114] on input "0" at bounding box center [143, 116] width 24 height 10
click at [142, 114] on input "6" at bounding box center [143, 116] width 24 height 10
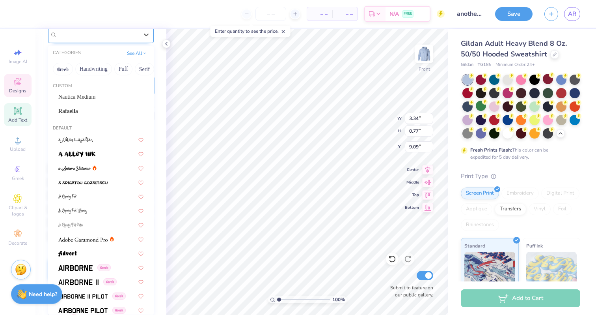
click at [86, 39] on div at bounding box center [97, 34] width 81 height 11
click at [78, 118] on div "Custom Nautica Medium Rafaella" at bounding box center [101, 101] width 106 height 43
click at [78, 112] on span "Rafaella" at bounding box center [68, 111] width 20 height 8
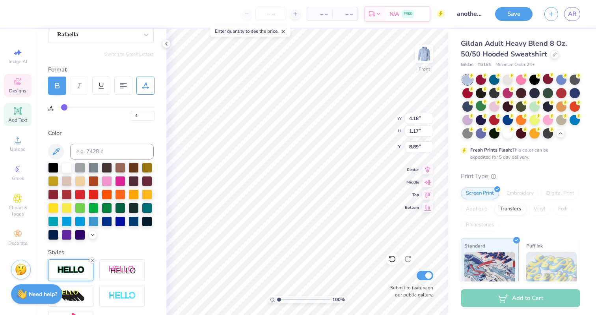
click at [92, 260] on line at bounding box center [92, 260] width 2 height 2
click at [110, 35] on div "Rafaella" at bounding box center [97, 34] width 83 height 12
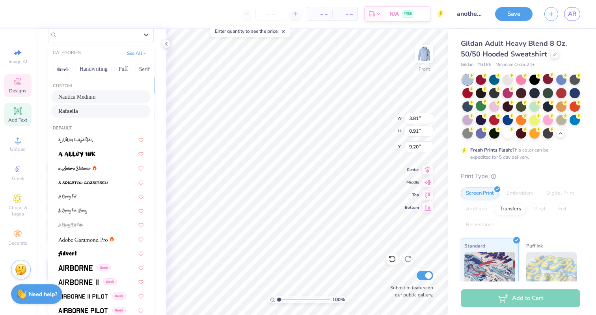
click at [102, 93] on div "Nautica Medium" at bounding box center [100, 97] width 85 height 8
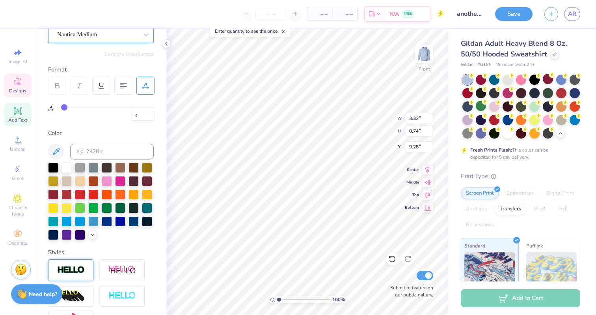
click at [130, 37] on div "Nautica Medium" at bounding box center [97, 34] width 83 height 12
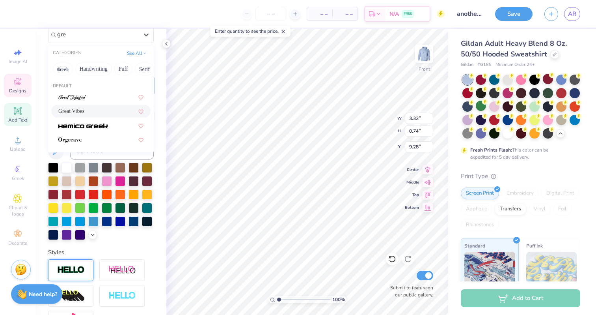
click at [86, 114] on div "Great Vibes" at bounding box center [100, 111] width 85 height 8
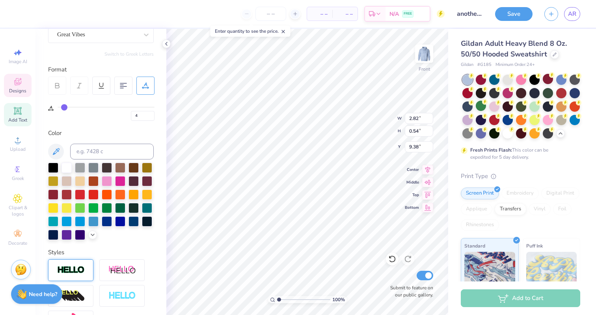
click at [83, 282] on div at bounding box center [101, 295] width 106 height 73
click at [80, 274] on div at bounding box center [70, 270] width 45 height 22
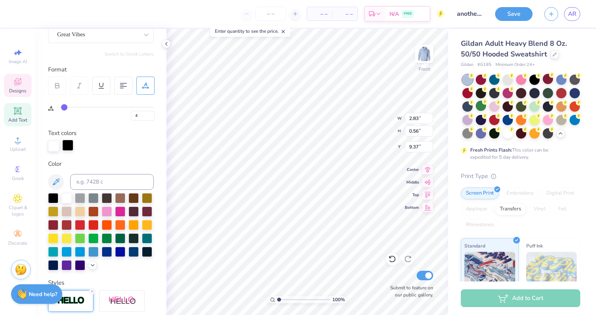
click at [67, 142] on div at bounding box center [67, 145] width 11 height 11
click at [70, 204] on div at bounding box center [101, 231] width 106 height 77
click at [69, 200] on div at bounding box center [67, 197] width 10 height 10
click at [92, 291] on icon at bounding box center [92, 291] width 5 height 5
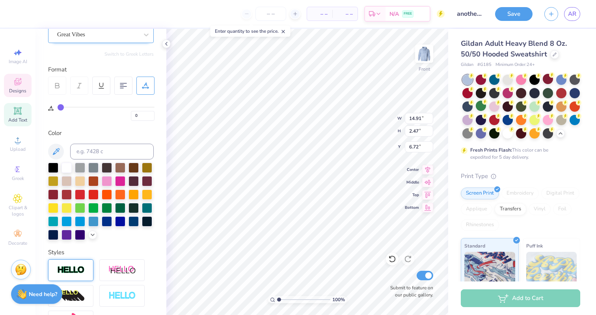
click at [95, 38] on div "Great Vibes" at bounding box center [97, 34] width 83 height 12
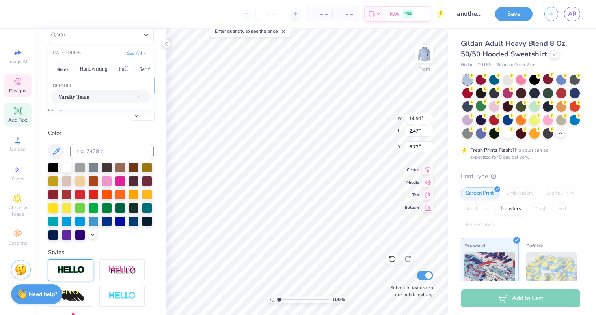
click at [85, 90] on div "Varsity Team" at bounding box center [100, 96] width 99 height 13
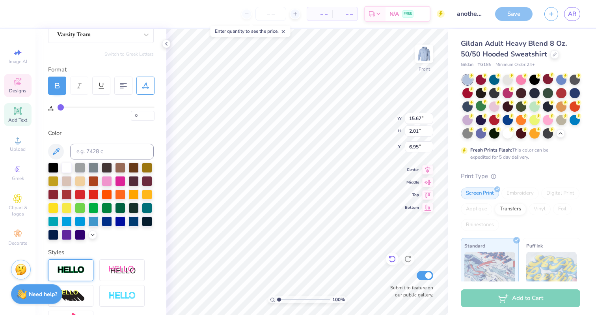
click at [394, 263] on icon at bounding box center [392, 259] width 8 height 8
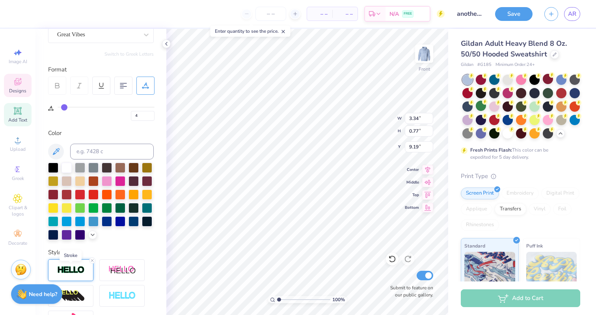
click at [84, 265] on img at bounding box center [71, 269] width 28 height 9
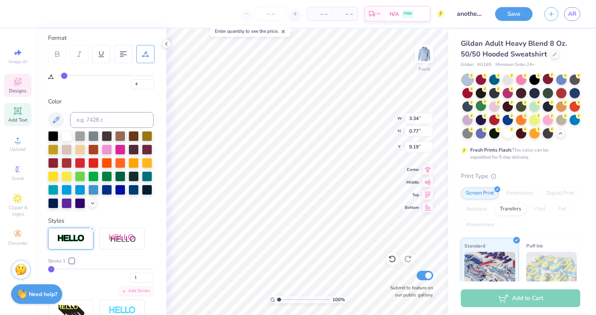
scroll to position [119, 0]
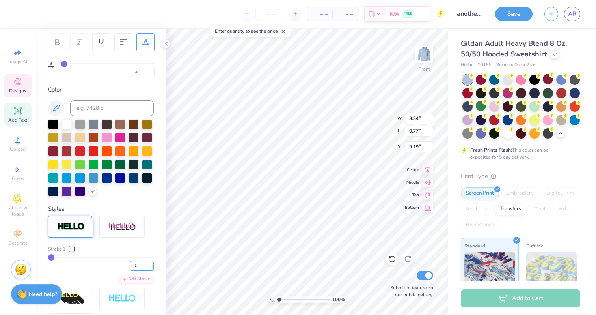
click at [142, 263] on input "1" at bounding box center [142, 266] width 24 height 10
click at [106, 93] on div "Color" at bounding box center [101, 89] width 106 height 9
click at [280, 303] on input "range" at bounding box center [303, 299] width 53 height 7
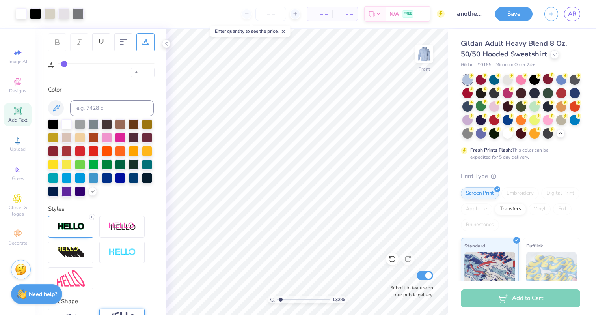
click at [91, 196] on div at bounding box center [101, 157] width 106 height 77
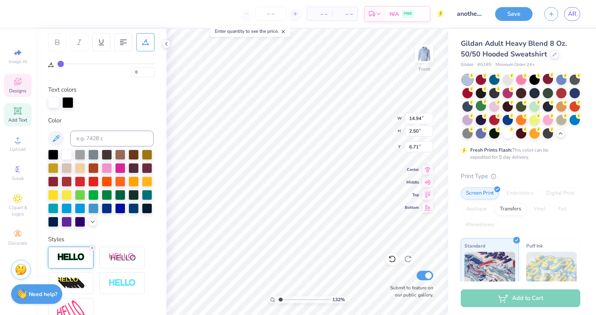
click at [93, 248] on icon at bounding box center [92, 247] width 5 height 5
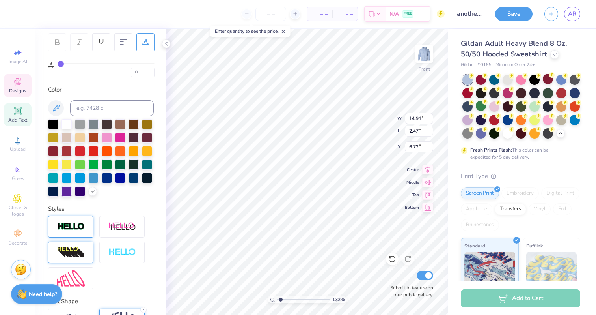
click at [93, 248] on div at bounding box center [70, 252] width 45 height 22
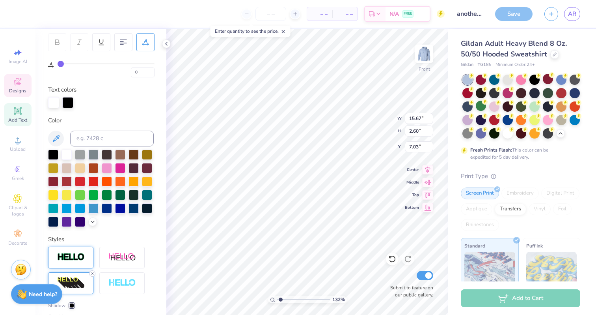
click at [94, 274] on icon at bounding box center [92, 273] width 5 height 5
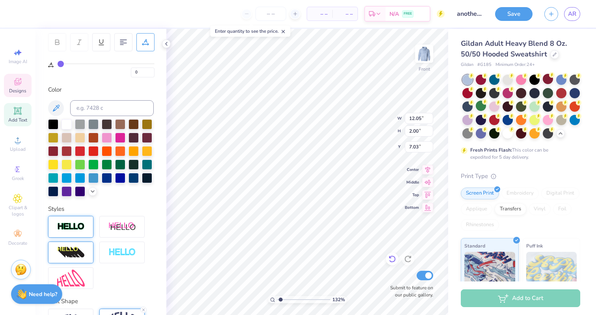
click at [398, 259] on div at bounding box center [392, 258] width 13 height 13
click at [392, 259] on icon at bounding box center [392, 259] width 8 height 8
click at [390, 258] on icon at bounding box center [392, 259] width 8 height 8
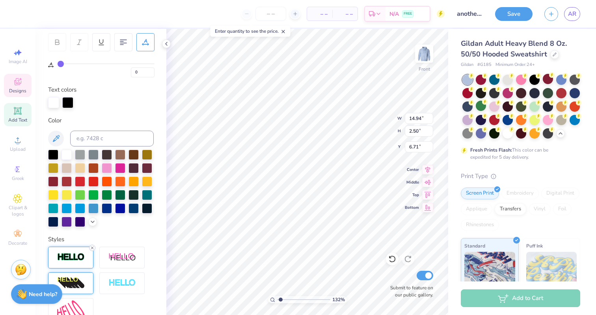
click at [92, 247] on line at bounding box center [92, 247] width 2 height 2
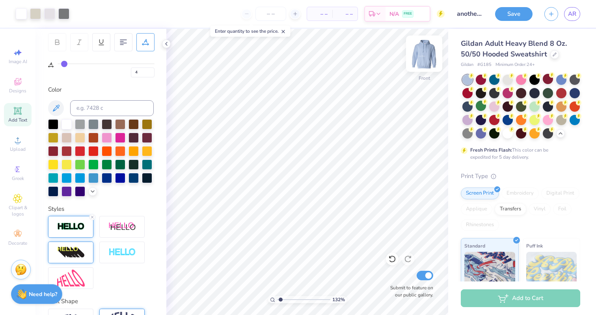
click at [417, 54] on img at bounding box center [424, 54] width 32 height 32
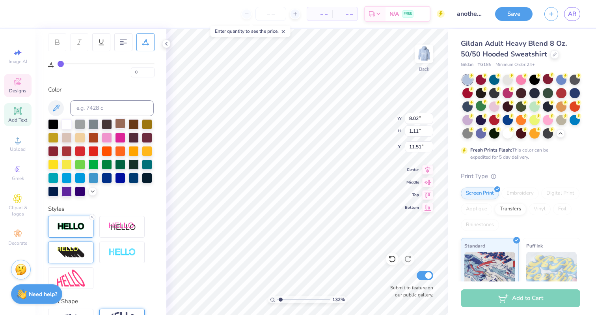
scroll to position [0, 0]
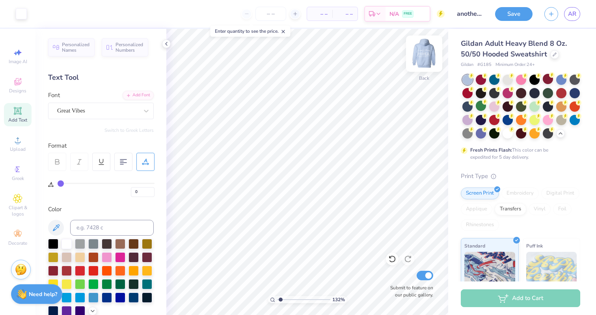
click at [421, 54] on img at bounding box center [424, 54] width 32 height 32
click at [427, 54] on img at bounding box center [424, 54] width 32 height 32
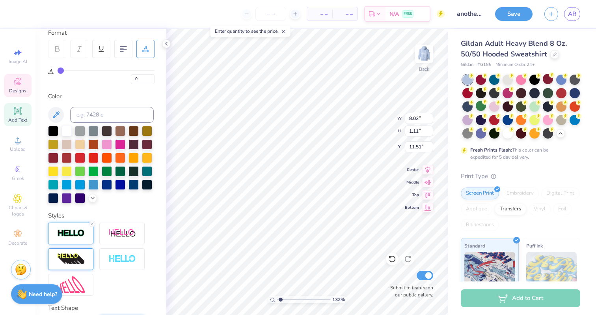
scroll to position [125, 0]
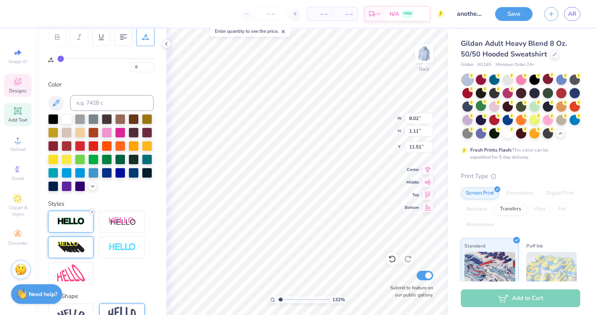
click at [91, 211] on line at bounding box center [92, 212] width 2 height 2
click at [420, 59] on img at bounding box center [424, 54] width 32 height 32
click at [426, 50] on img at bounding box center [424, 54] width 32 height 32
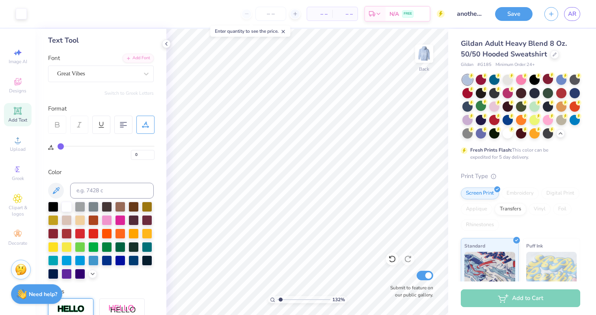
scroll to position [0, 0]
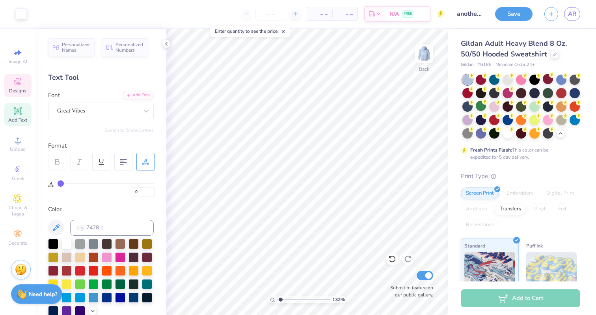
click at [20, 81] on icon at bounding box center [17, 81] width 9 height 9
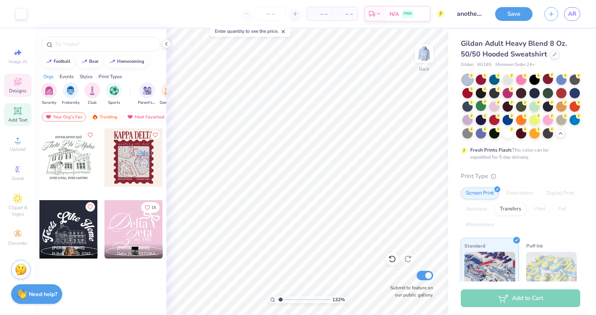
click at [17, 121] on span "Add Text" at bounding box center [17, 120] width 19 height 6
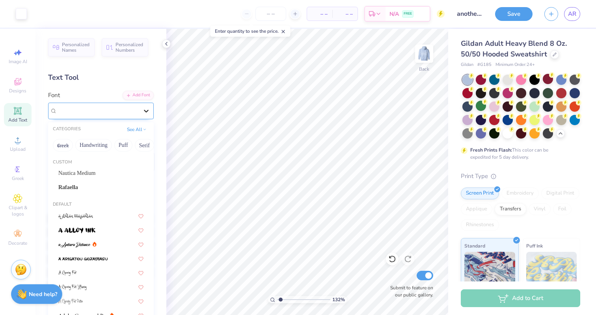
click at [148, 106] on div at bounding box center [146, 111] width 14 height 14
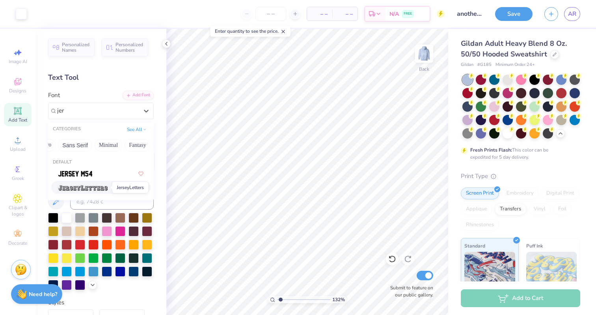
click at [84, 188] on img at bounding box center [82, 188] width 49 height 6
type input "jer"
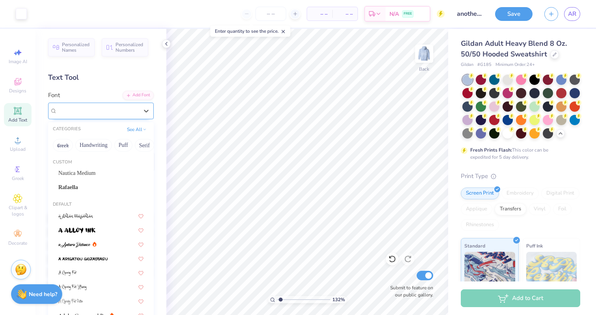
click at [86, 110] on div "JerseyLetters" at bounding box center [97, 110] width 83 height 12
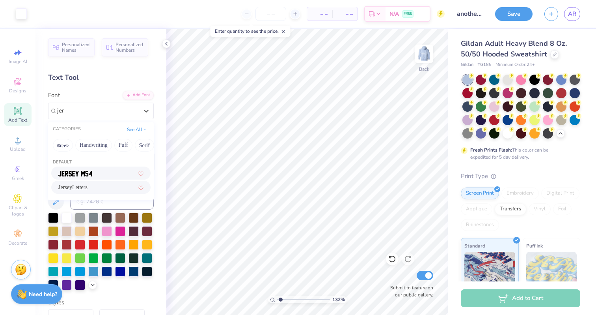
click at [90, 171] on img at bounding box center [75, 174] width 34 height 6
type input "jer"
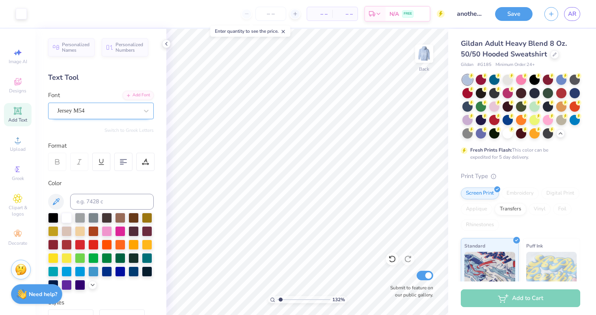
click at [79, 108] on div "Jersey M54" at bounding box center [97, 110] width 83 height 12
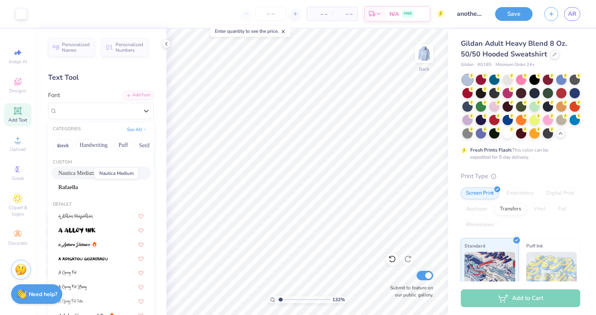
type input "h"
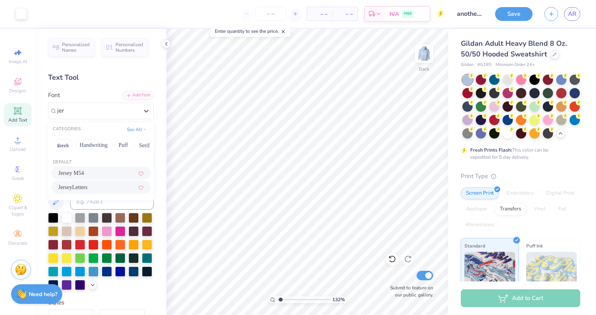
click at [81, 189] on span "JerseyLetters" at bounding box center [72, 187] width 29 height 8
type input "jer"
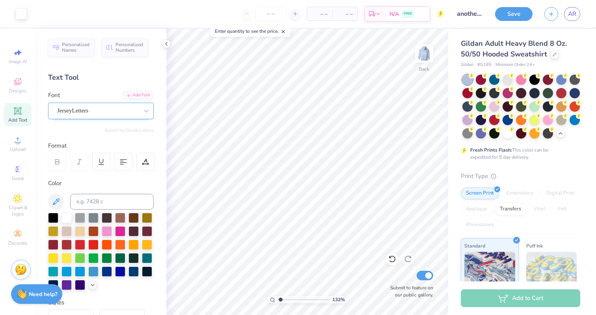
click at [104, 108] on div "JerseyLetters" at bounding box center [97, 110] width 83 height 12
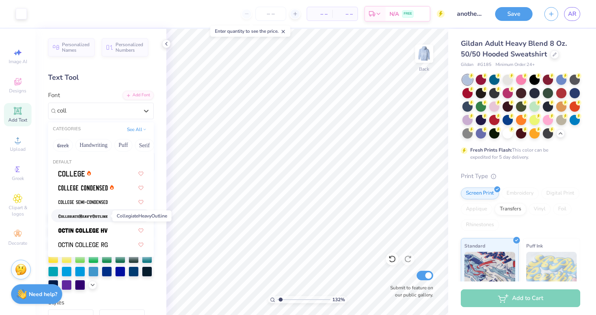
click at [90, 215] on img at bounding box center [82, 216] width 49 height 6
type input "coll"
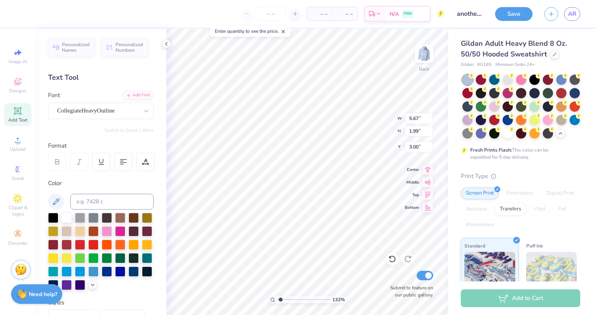
type input "3.00"
type input "4.21"
type input "1.48"
type input "3.51"
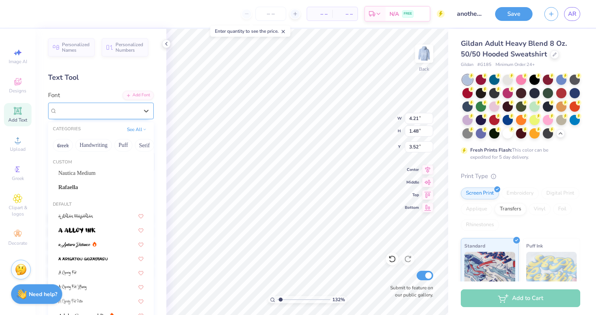
click at [136, 103] on div "CollegiateHeavyOutline" at bounding box center [101, 111] width 106 height 17
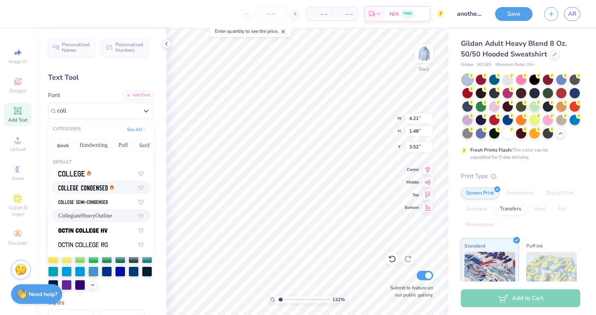
click at [74, 191] on span at bounding box center [82, 187] width 49 height 8
type input "coll"
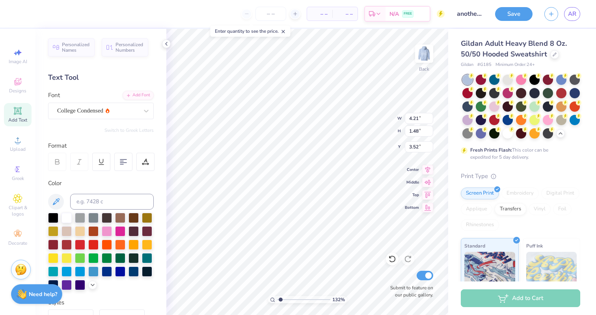
type input "2.62"
type input "1.36"
type input "3.57"
click at [111, 109] on div "College Condensed" at bounding box center [97, 110] width 83 height 12
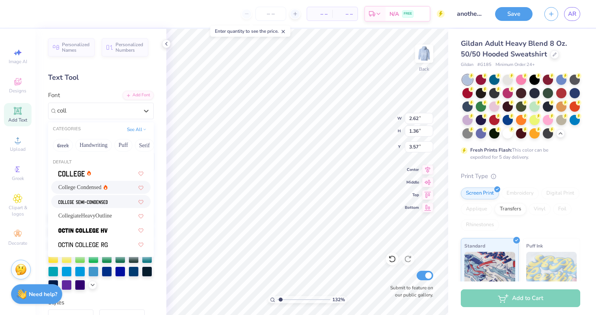
click at [100, 208] on div at bounding box center [100, 201] width 99 height 13
type input "coll"
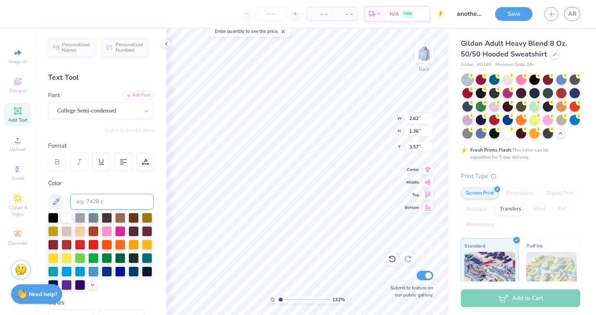
type input "2.82"
click at [84, 108] on div "College Semi-condensed" at bounding box center [97, 110] width 83 height 12
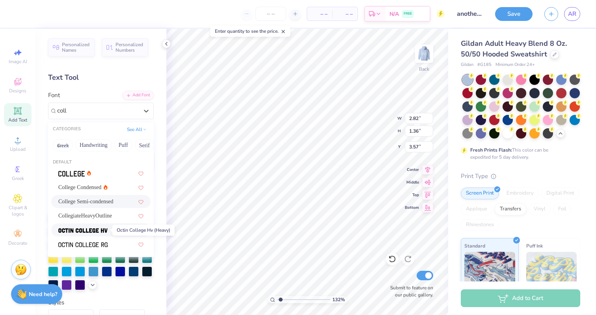
click at [96, 231] on img at bounding box center [82, 230] width 49 height 6
type input "coll"
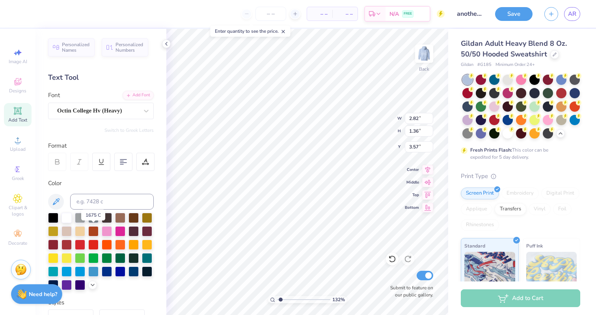
type input "3.34"
type input "1.39"
type input "3.56"
click at [121, 112] on div "Octin College Hv (Heavy)" at bounding box center [97, 110] width 83 height 12
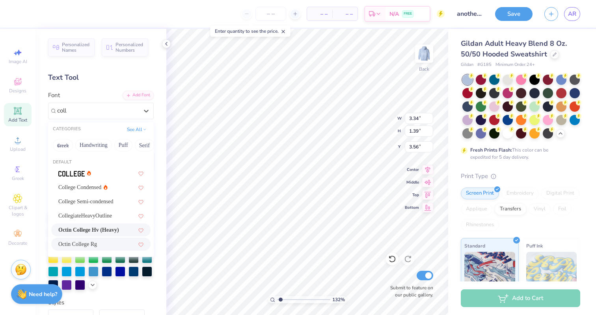
click at [103, 244] on div "Octin College Rg" at bounding box center [100, 244] width 85 height 8
type input "coll"
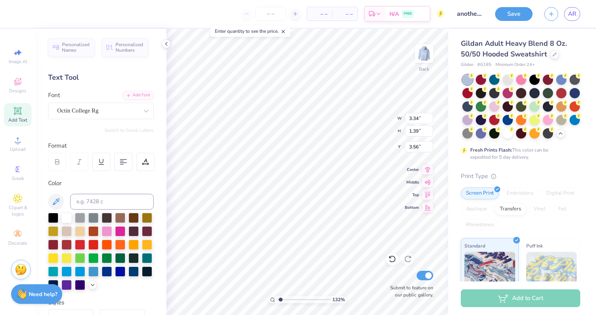
type input "3.03"
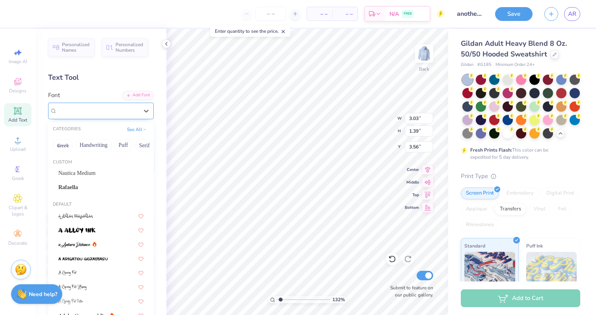
click at [98, 104] on div "Octin College Rg" at bounding box center [97, 110] width 83 height 12
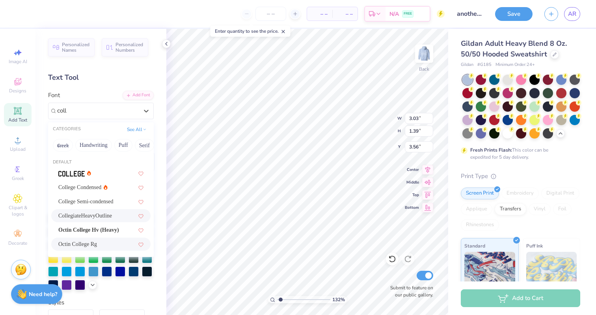
click at [84, 215] on span "CollegiateHeavyOutline" at bounding box center [85, 215] width 54 height 8
type input "coll"
type input "4.21"
type input "1.48"
type input "3.52"
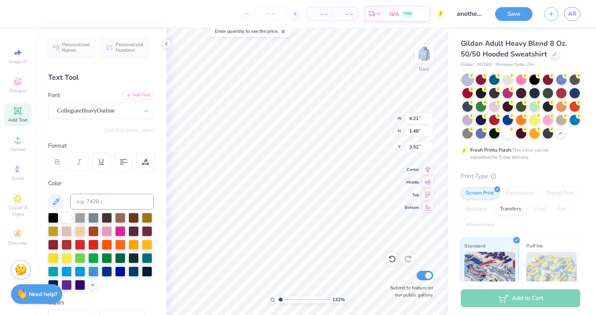
type textarea "e"
type textarea "w"
type textarea "WIB"
click at [131, 106] on div "CollegiateHeavyOutline" at bounding box center [97, 110] width 83 height 12
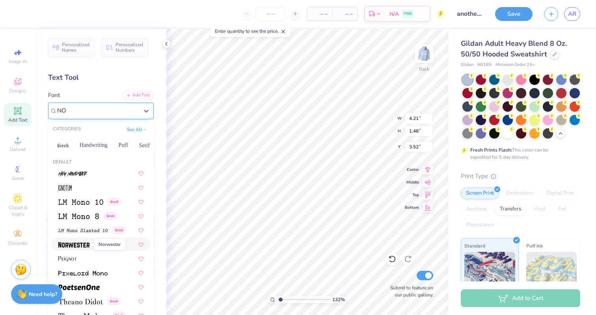
click at [71, 244] on img at bounding box center [73, 245] width 31 height 6
type input "NO"
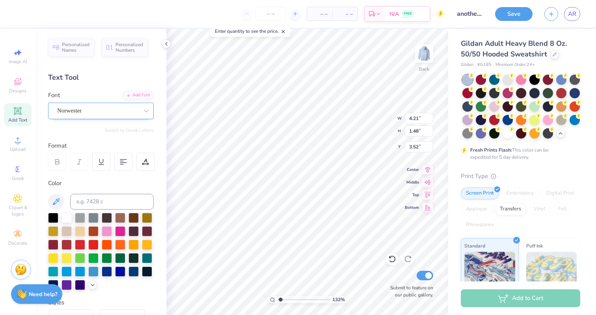
type input "2.74"
type input "1.59"
type input "3.46"
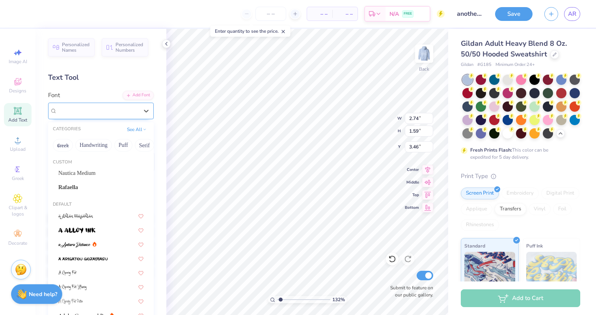
click at [139, 105] on div "Norwester" at bounding box center [97, 110] width 83 height 12
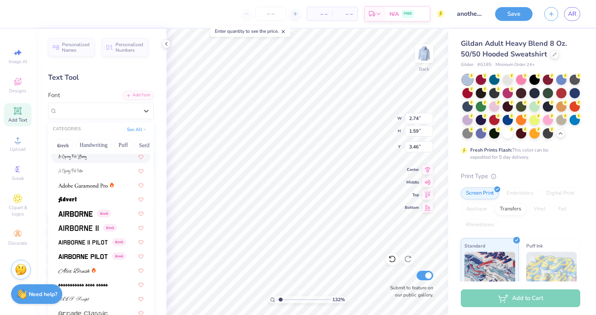
scroll to position [131, 0]
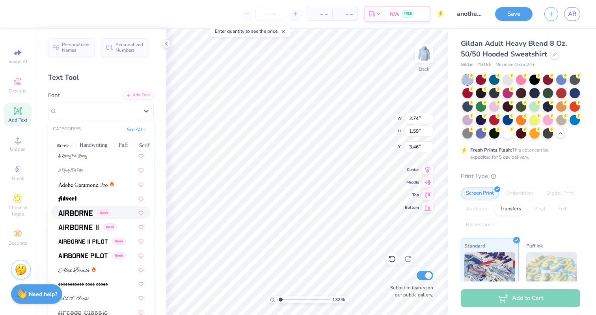
click at [72, 211] on img at bounding box center [75, 213] width 34 height 6
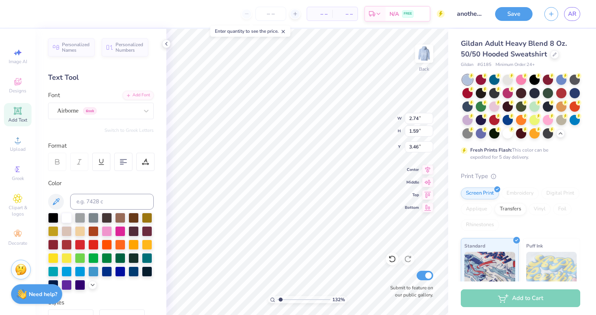
type input "3.37"
type input "1.46"
type input "3.52"
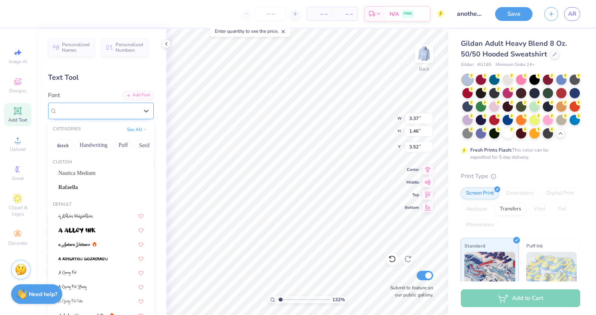
click at [127, 110] on div "Airborne Greek" at bounding box center [97, 110] width 83 height 12
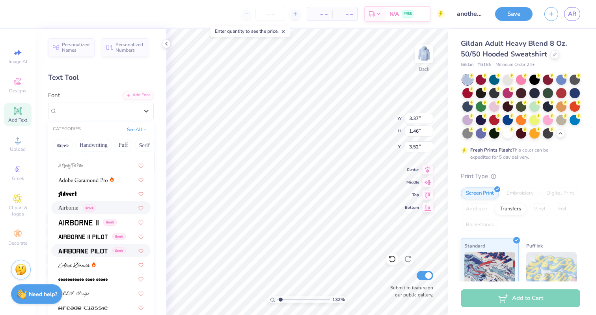
scroll to position [73, 0]
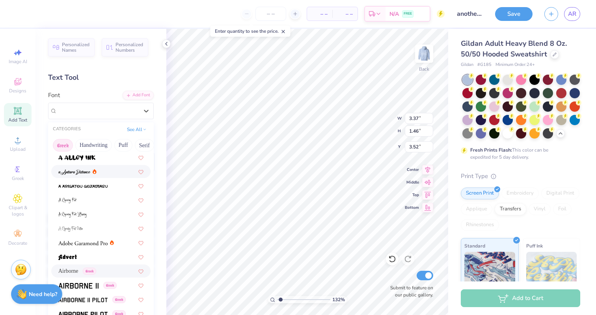
click at [67, 149] on button "Greek" at bounding box center [63, 145] width 20 height 13
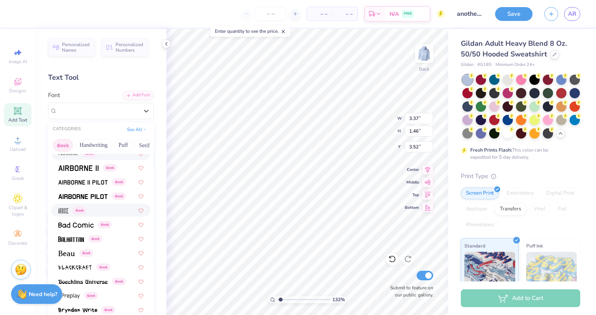
scroll to position [21, 0]
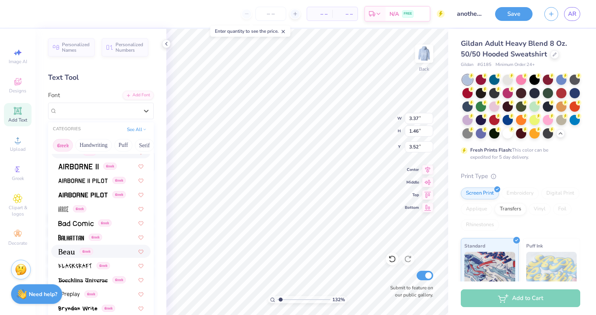
click at [69, 247] on span at bounding box center [66, 251] width 17 height 8
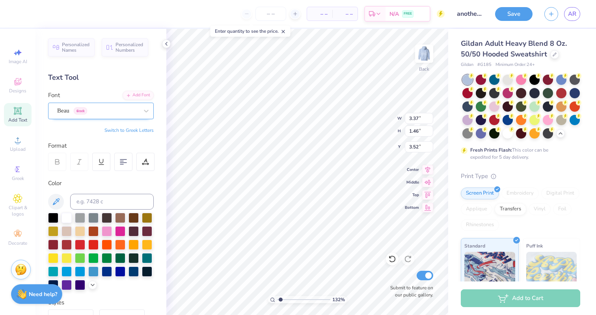
type input "3.40"
type input "1.38"
type input "3.56"
click at [125, 108] on div "Beau Greek" at bounding box center [97, 110] width 83 height 12
type input "4.43"
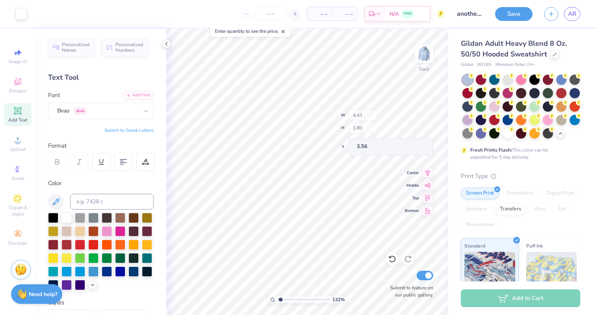
type input "1.80"
type input "4.90"
type input "1.99"
type input "3.22"
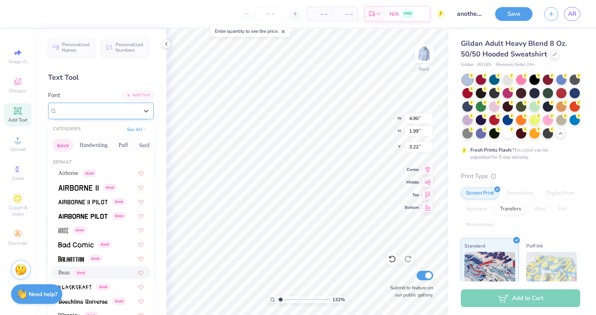
click at [93, 114] on div "Beau Greek" at bounding box center [97, 110] width 83 height 12
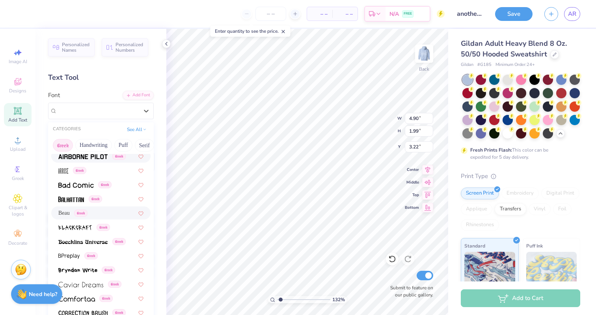
scroll to position [62, 0]
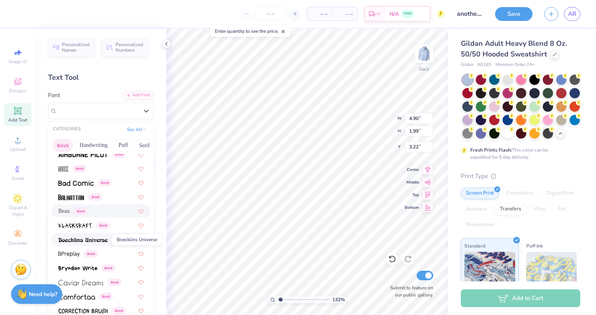
click at [89, 241] on img at bounding box center [82, 240] width 49 height 6
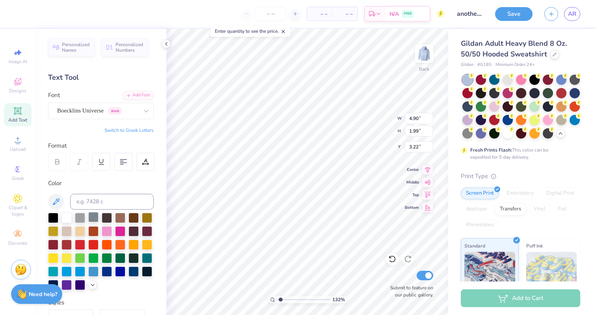
type input "6.14"
type input "2.09"
type input "3.17"
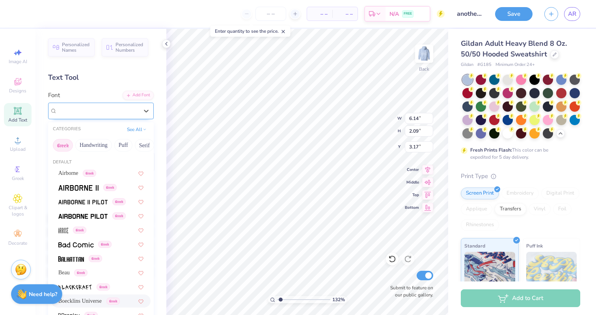
click at [116, 104] on div "Boecklins Universe Greek" at bounding box center [97, 110] width 83 height 12
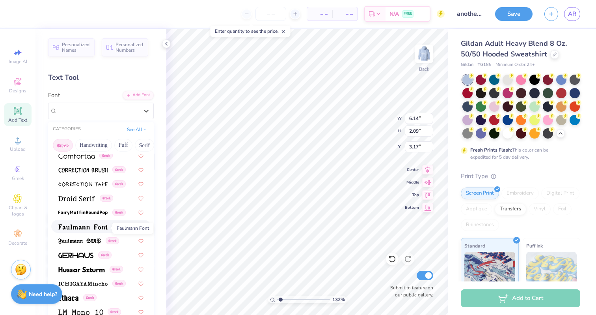
scroll to position [208, 0]
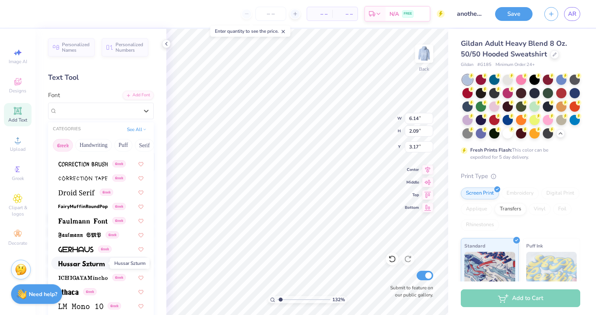
click at [85, 262] on img at bounding box center [81, 264] width 47 height 6
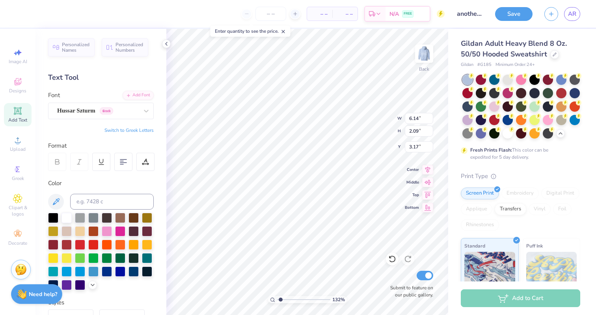
type input "6.10"
type input "2.53"
type input "2.95"
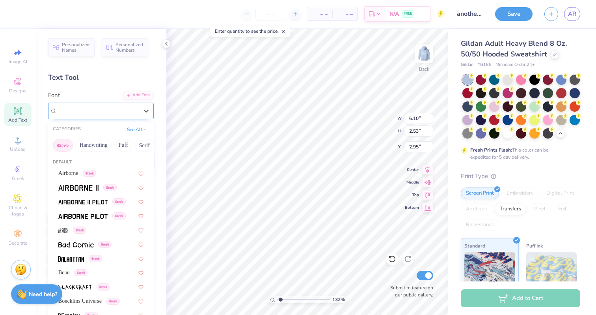
click at [131, 113] on div "Hussar Szturm Greek" at bounding box center [97, 110] width 83 height 12
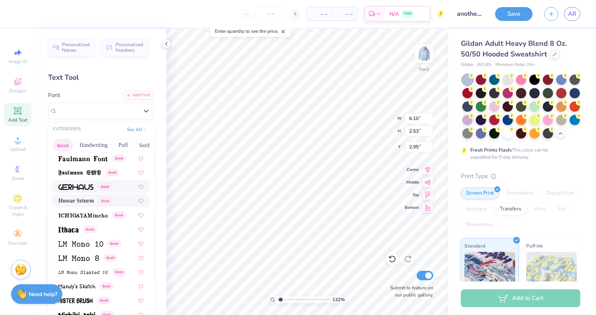
scroll to position [273, 0]
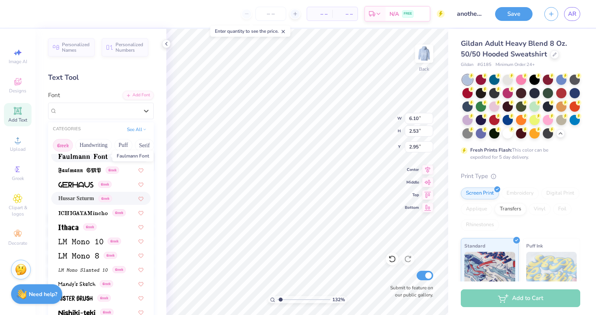
click at [86, 156] on img at bounding box center [82, 156] width 49 height 6
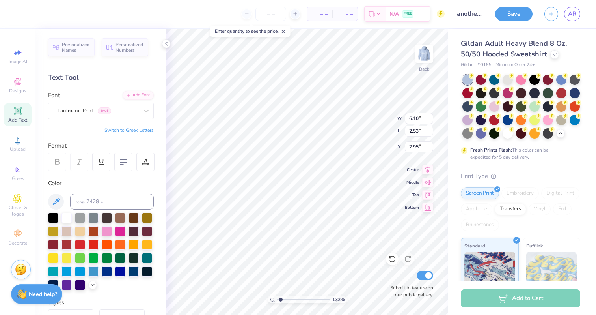
type input "6.02"
type input "2.19"
type input "3.12"
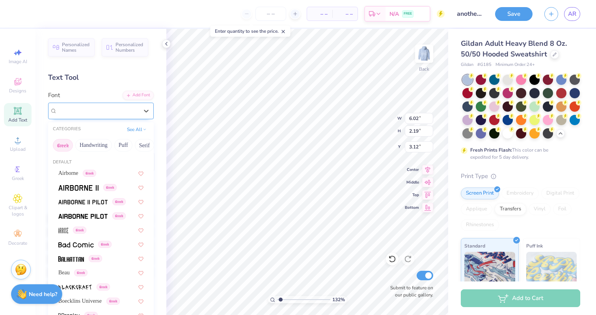
click at [113, 108] on div "Faulmann Font Greek" at bounding box center [97, 110] width 83 height 12
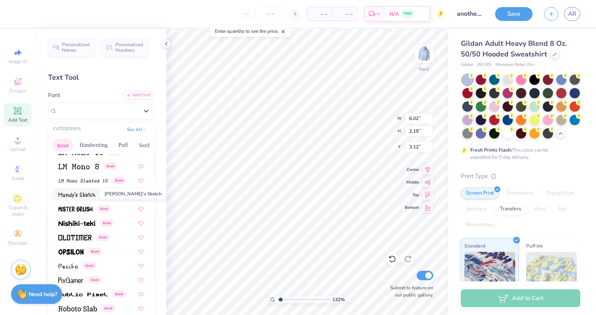
scroll to position [363, 0]
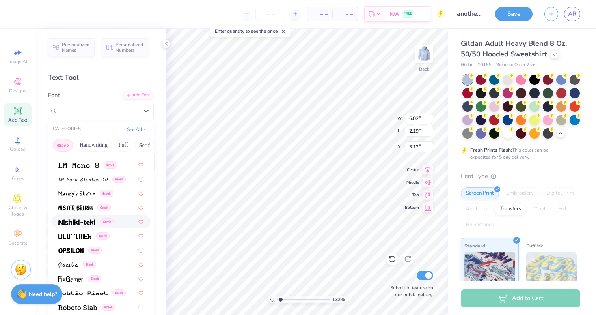
click at [79, 222] on img at bounding box center [76, 222] width 37 height 6
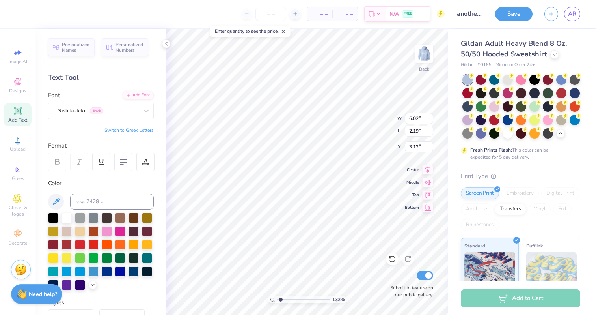
type input "5.46"
type input "2.08"
type input "3.17"
click at [116, 111] on div "Nishiki-teki Greek" at bounding box center [97, 110] width 83 height 12
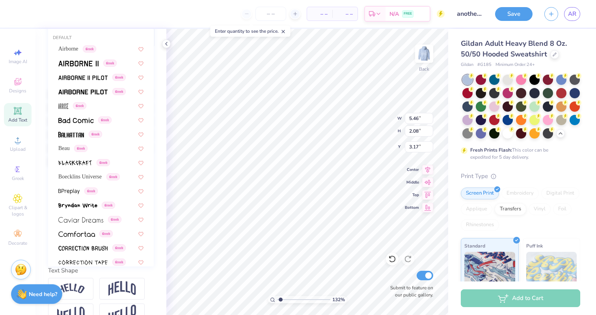
scroll to position [0, 0]
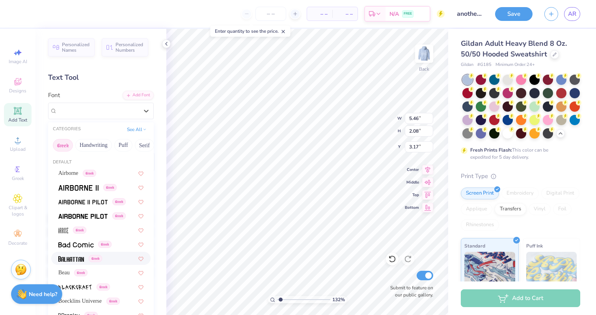
click at [58, 144] on button "Greek" at bounding box center [63, 145] width 20 height 13
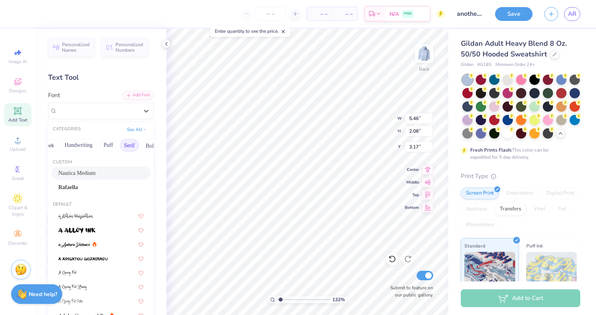
scroll to position [0, 16]
click at [106, 147] on button "Puff" at bounding box center [108, 145] width 18 height 13
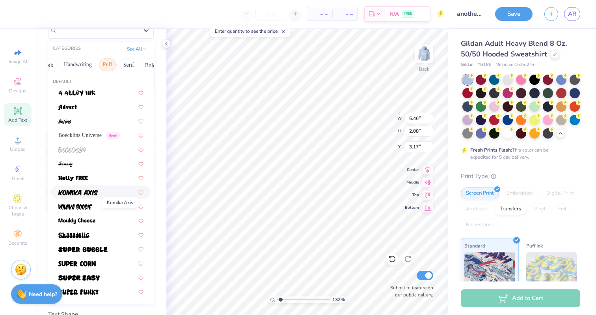
scroll to position [82, 0]
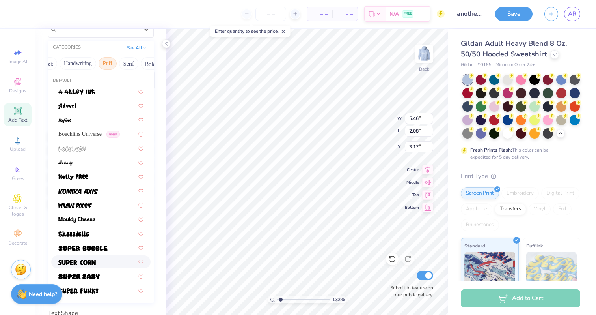
click at [83, 265] on span at bounding box center [76, 261] width 37 height 8
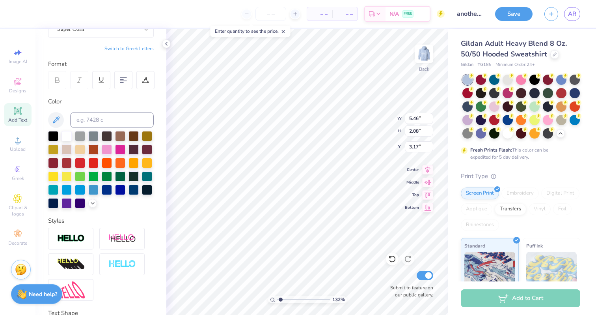
type input "4.37"
type input "1.85"
type input "3.29"
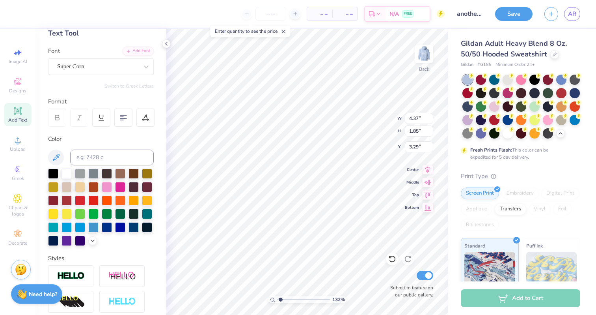
scroll to position [44, 0]
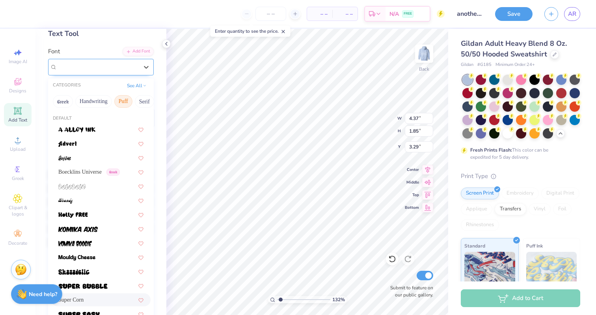
click at [92, 61] on div "Super Corn" at bounding box center [97, 67] width 83 height 12
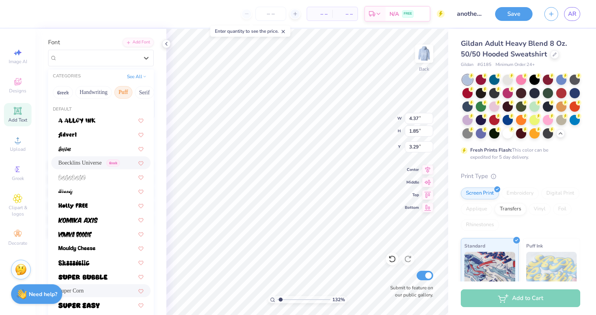
scroll to position [58, 0]
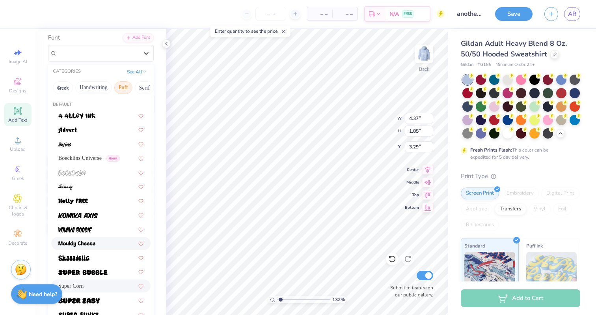
click at [82, 239] on div at bounding box center [100, 243] width 99 height 13
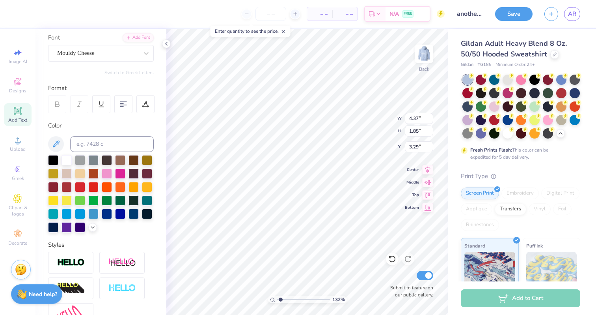
type input "4.81"
type input "2.16"
type input "3.13"
click at [125, 58] on div at bounding box center [97, 53] width 81 height 11
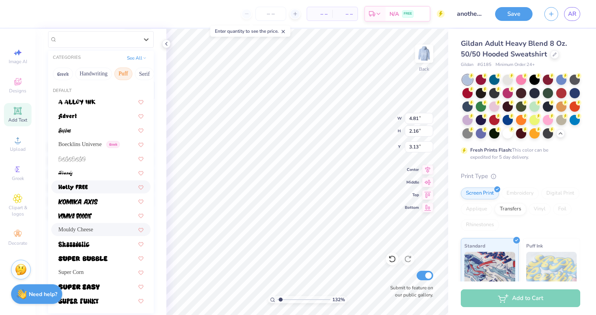
scroll to position [69, 0]
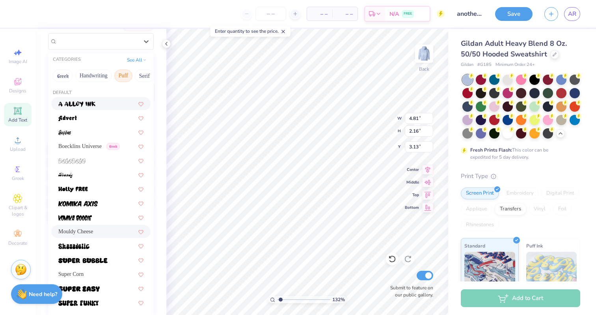
click at [126, 75] on button "Puff" at bounding box center [123, 75] width 18 height 13
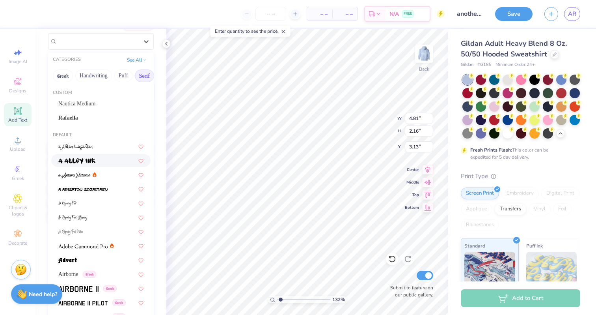
click at [140, 76] on button "Serif" at bounding box center [144, 75] width 19 height 13
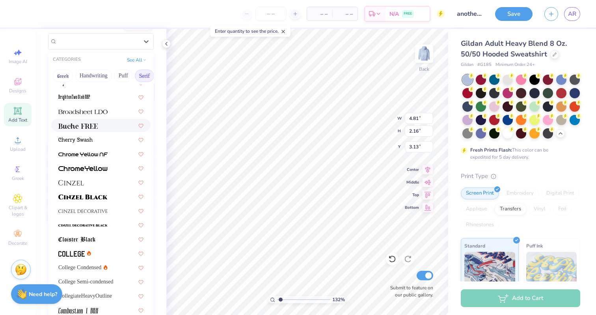
scroll to position [64, 0]
click at [73, 194] on img at bounding box center [82, 197] width 49 height 6
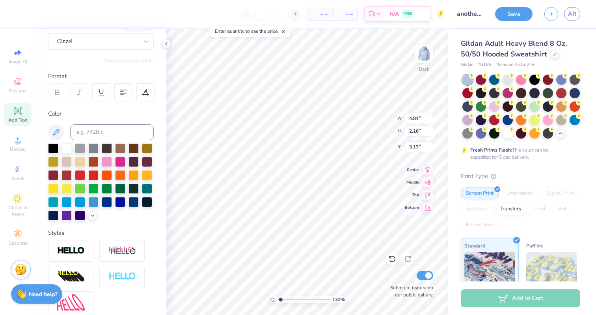
type input "6.13"
type input "2.11"
type input "3.15"
click at [110, 43] on div "Cinzel" at bounding box center [97, 41] width 83 height 12
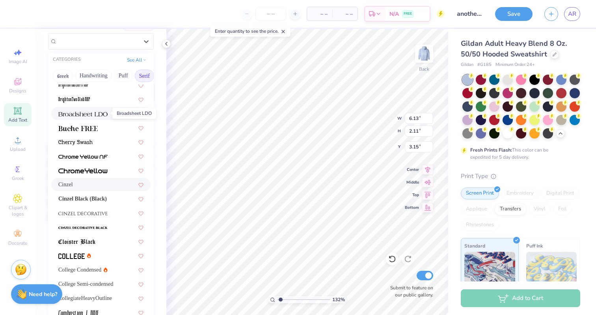
scroll to position [63, 0]
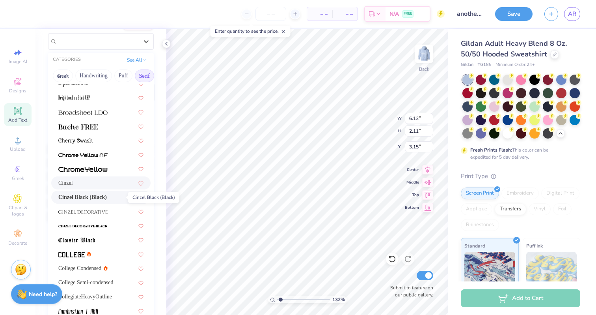
click at [99, 199] on span "Cinzel Black (Black)" at bounding box center [82, 197] width 48 height 8
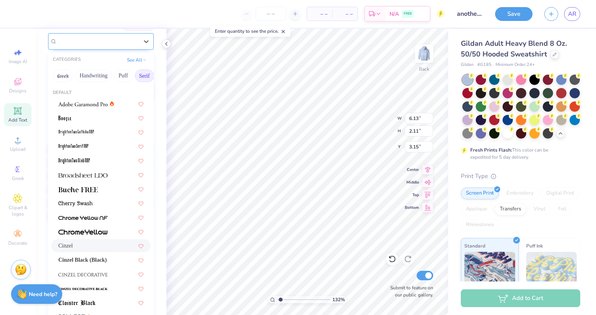
click at [122, 42] on div "Cinzel" at bounding box center [97, 41] width 83 height 12
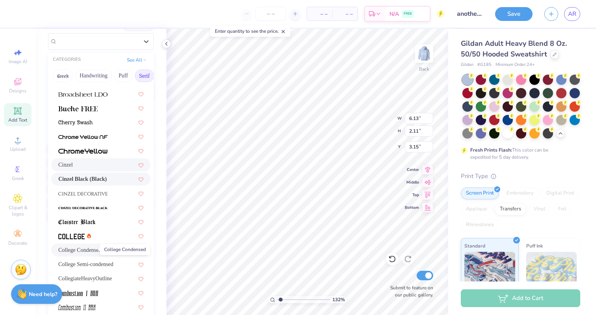
scroll to position [82, 0]
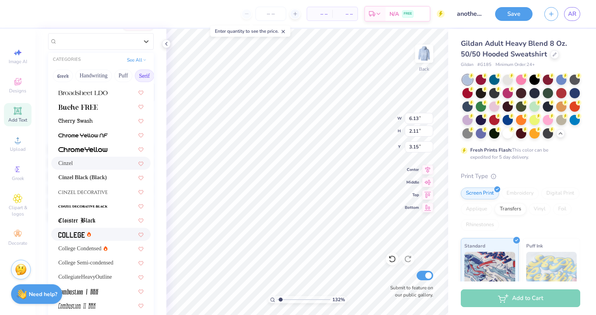
click at [67, 228] on div at bounding box center [100, 233] width 99 height 13
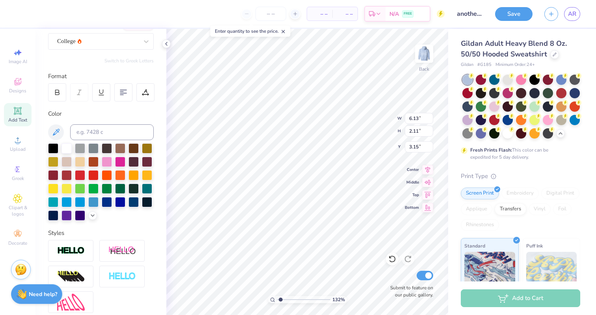
type input "4.34"
type input "1.96"
type input "3.23"
click at [134, 37] on div "College" at bounding box center [97, 41] width 83 height 12
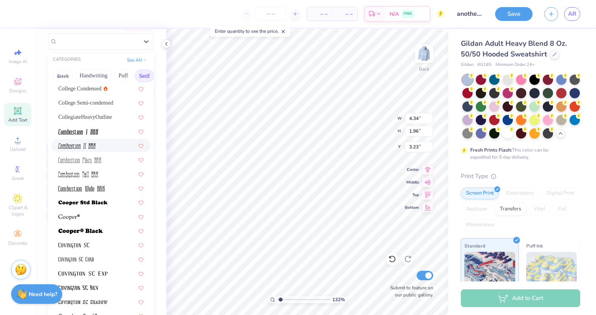
scroll to position [244, 0]
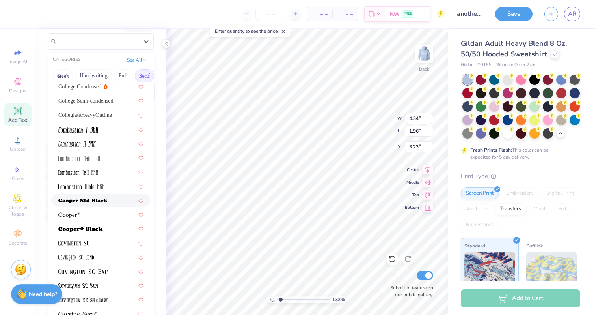
click at [100, 195] on div at bounding box center [100, 200] width 99 height 13
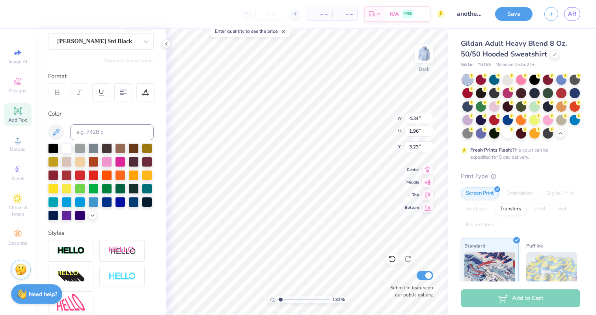
type input "6.50"
type input "2.07"
type input "3.18"
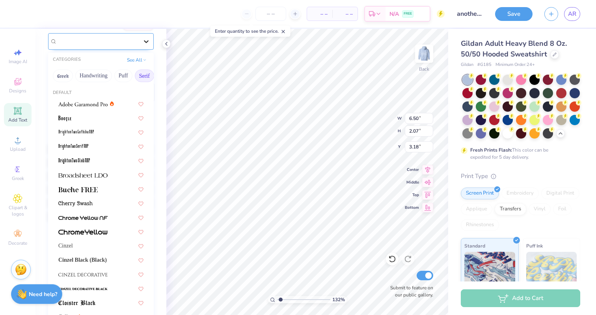
click at [147, 40] on icon at bounding box center [146, 41] width 8 height 8
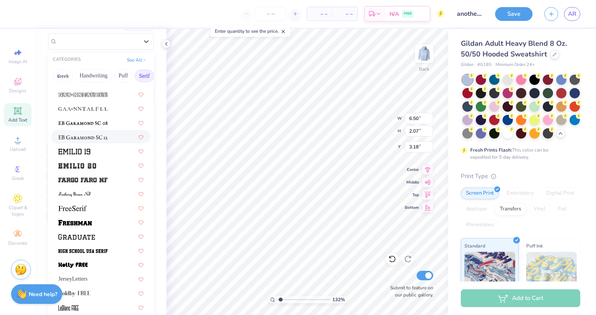
scroll to position [564, 0]
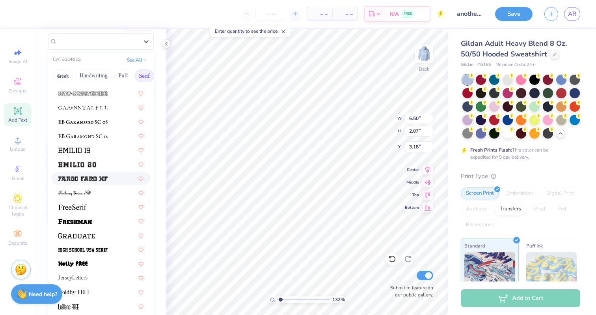
click at [93, 181] on img at bounding box center [82, 179] width 49 height 6
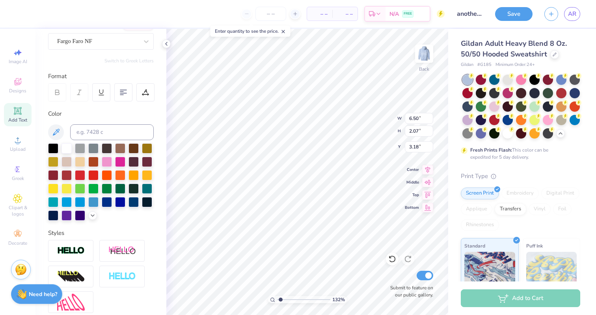
type input "5.89"
type input "2.18"
type input "3.12"
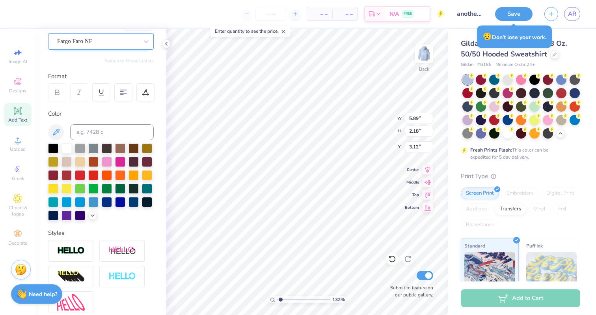
click at [121, 40] on div "Fargo Faro NF" at bounding box center [97, 41] width 83 height 12
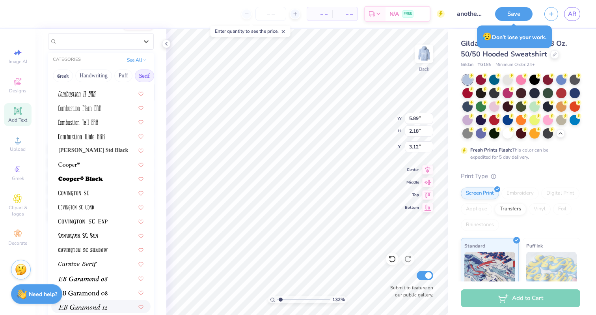
scroll to position [153, 0]
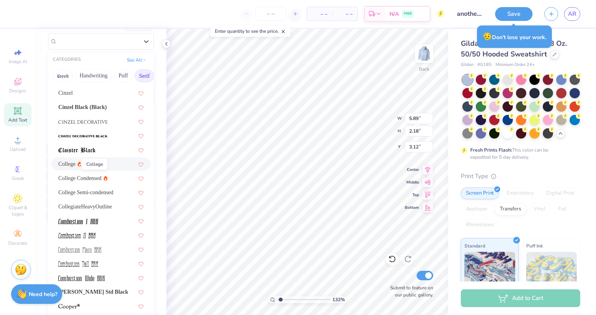
click at [69, 163] on span "College" at bounding box center [66, 164] width 17 height 8
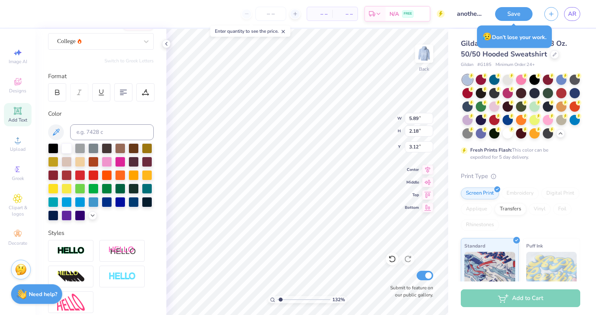
type input "4.34"
type input "1.96"
type input "3.23"
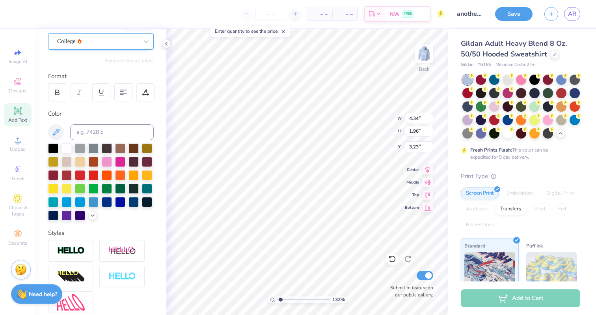
click at [94, 39] on div "College" at bounding box center [97, 41] width 83 height 12
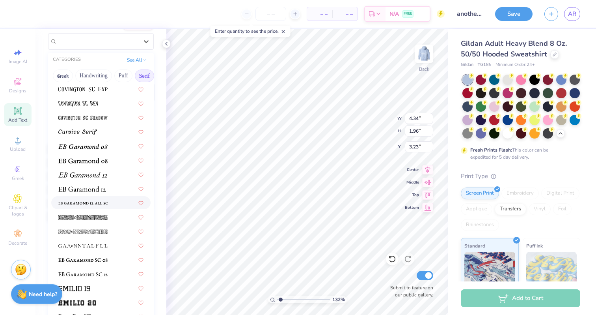
scroll to position [427, 0]
click at [79, 130] on img at bounding box center [77, 132] width 39 height 6
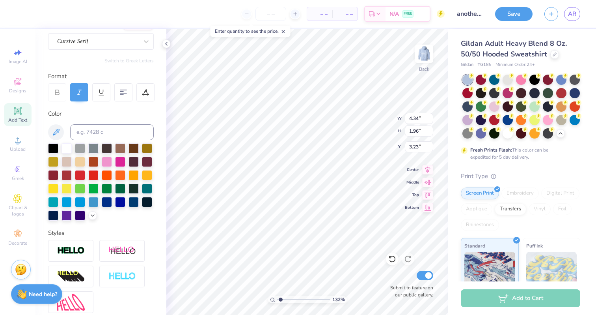
type input "5.59"
type input "2.17"
type input "3.13"
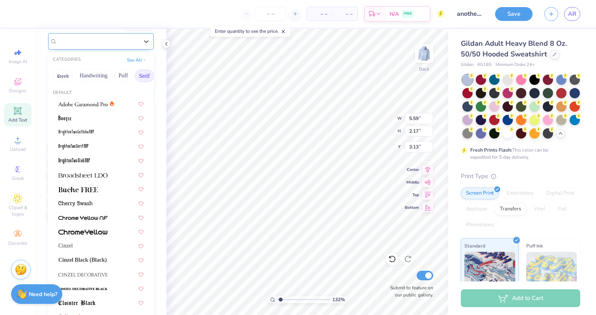
click at [98, 45] on div "Cursive Serif" at bounding box center [97, 41] width 83 height 12
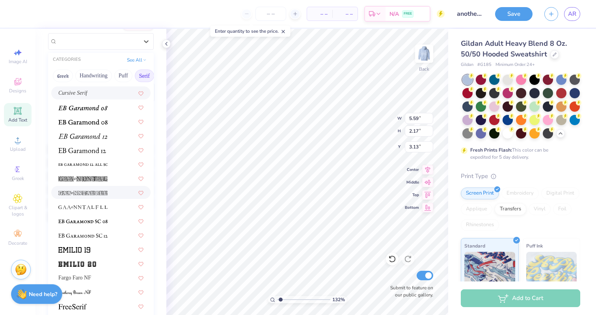
scroll to position [490, 0]
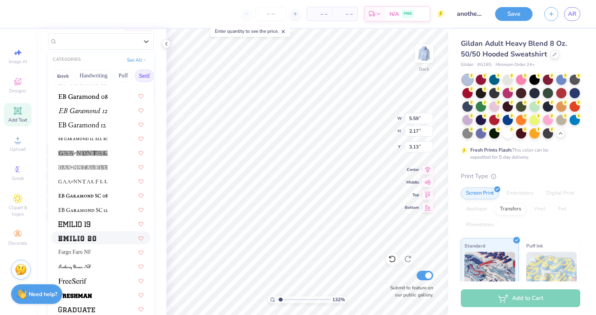
click at [69, 239] on img at bounding box center [77, 238] width 38 height 6
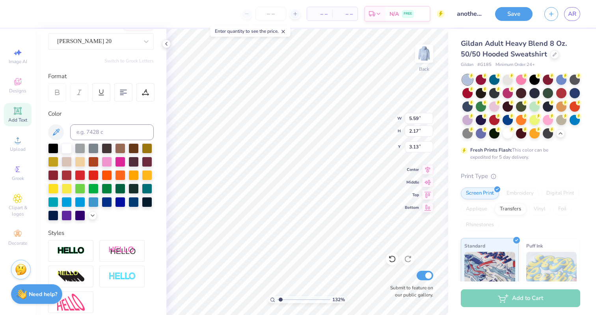
type input "7.59"
type input "2.62"
type input "2.90"
type input "5.80"
type input "2.01"
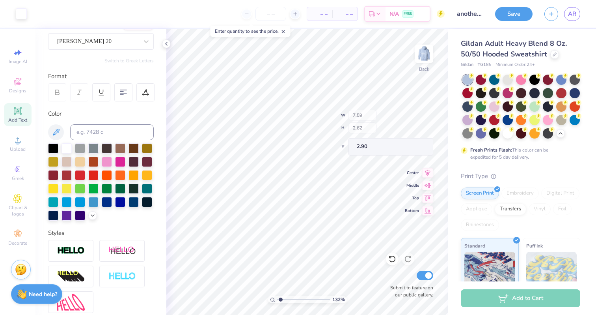
type input "3.52"
type input "3.00"
type input "5.14"
type input "1.78"
type input "3.23"
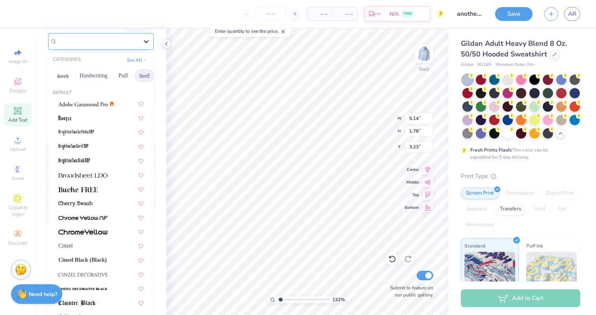
click at [144, 41] on icon at bounding box center [146, 41] width 8 height 8
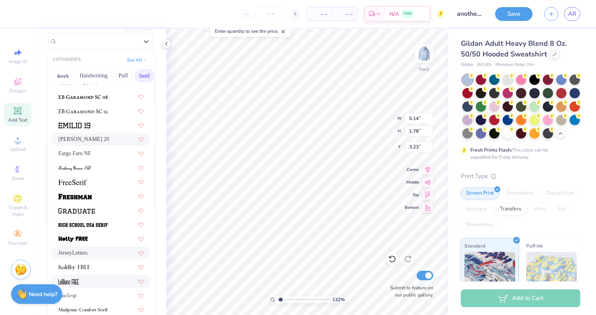
scroll to position [590, 0]
click at [88, 254] on span "JerseyLetters" at bounding box center [72, 251] width 29 height 8
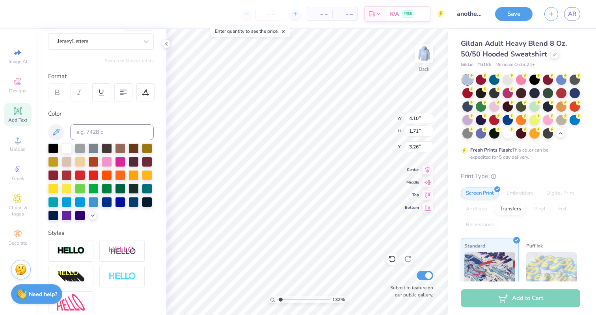
type input "4.10"
type input "1.71"
type input "3.26"
click at [106, 37] on div "JerseyLetters" at bounding box center [97, 41] width 83 height 12
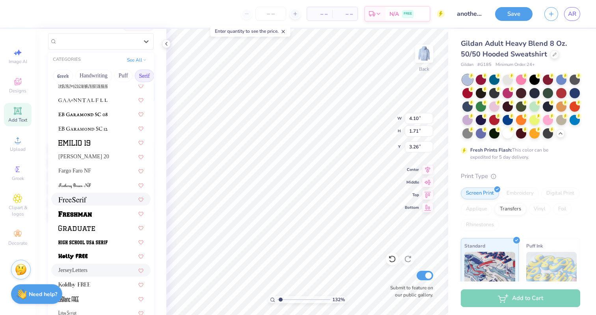
scroll to position [576, 0]
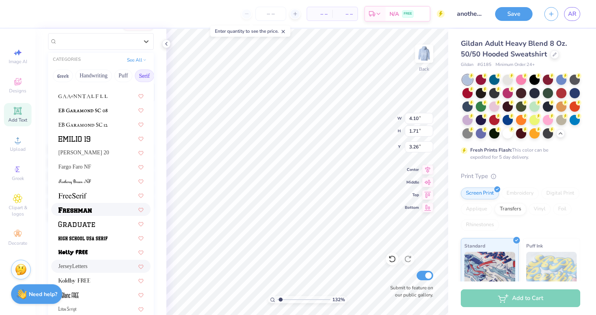
click at [72, 203] on div at bounding box center [100, 209] width 99 height 13
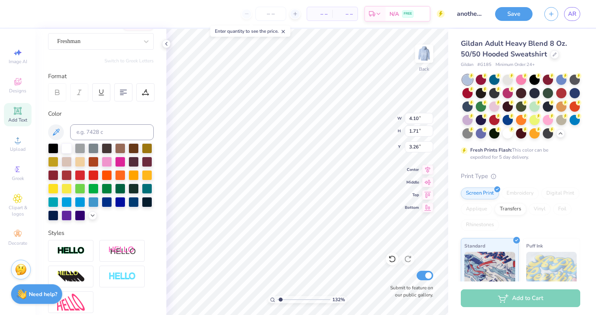
type input "4.64"
type input "1.62"
type input "3.31"
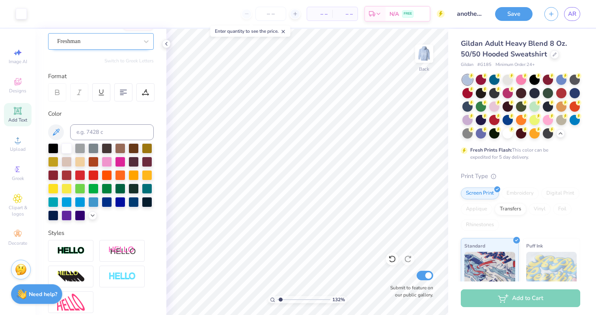
click at [114, 44] on div "Freshman" at bounding box center [97, 41] width 83 height 12
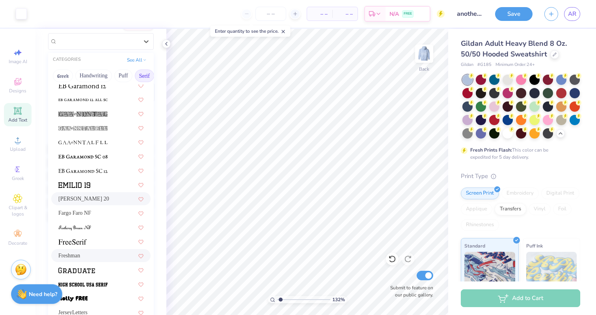
scroll to position [531, 0]
click at [95, 195] on div "Emilio 20" at bounding box center [100, 197] width 85 height 8
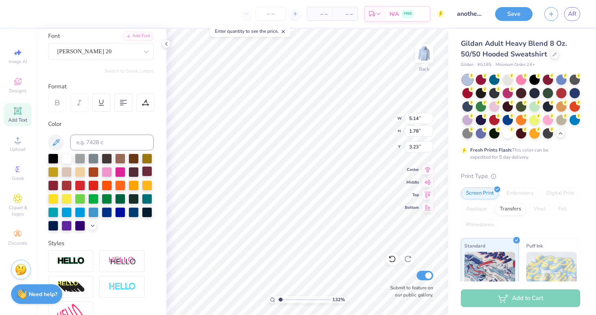
scroll to position [0, 0]
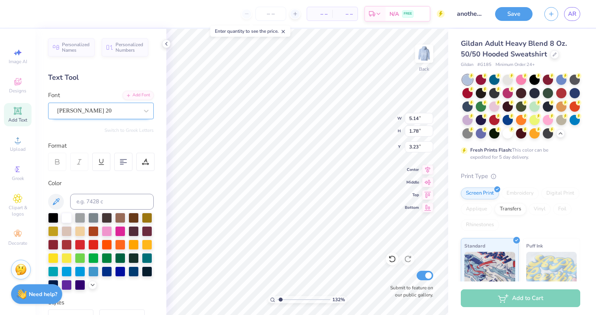
click at [112, 108] on div "Emilio 20" at bounding box center [97, 110] width 83 height 12
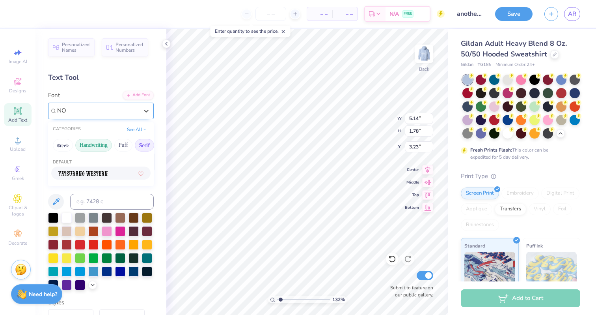
type input "N"
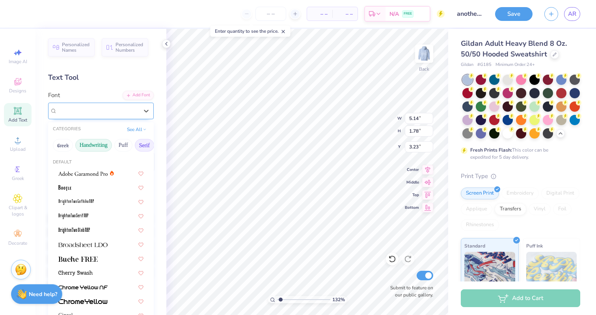
click at [95, 145] on button "Handwriting" at bounding box center [93, 145] width 37 height 13
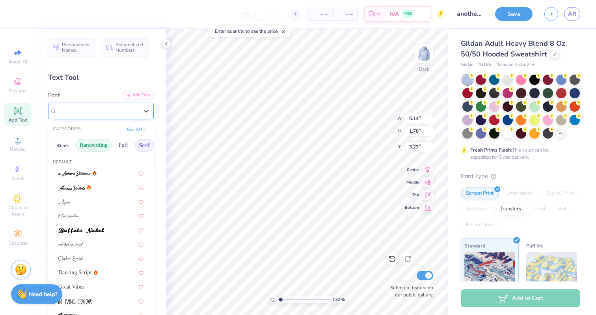
click at [138, 143] on button "Serif" at bounding box center [144, 145] width 19 height 13
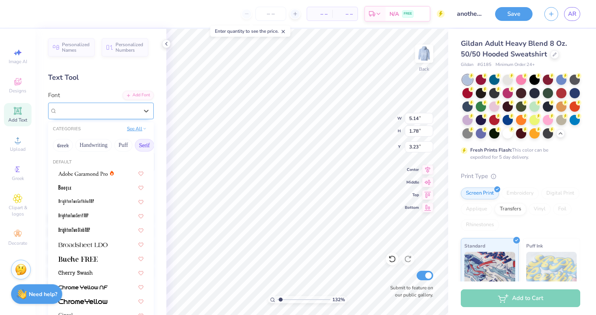
click at [138, 131] on button "See All" at bounding box center [137, 129] width 24 height 8
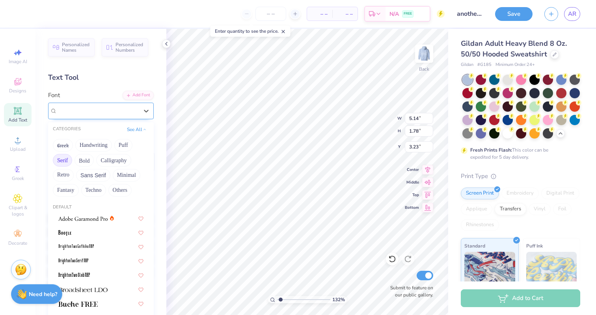
click at [65, 157] on button "Serif" at bounding box center [62, 160] width 19 height 13
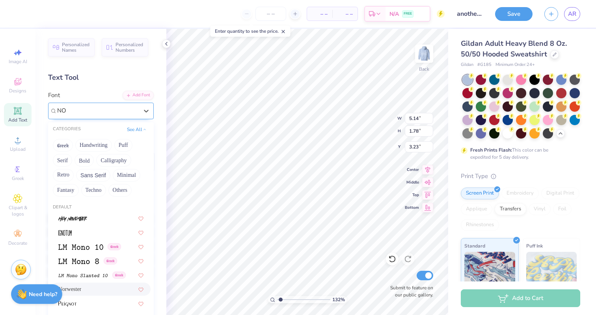
click at [80, 291] on span "Norwester" at bounding box center [69, 289] width 23 height 8
type input "NO"
type input "2.67"
type input "1.55"
type input "3.34"
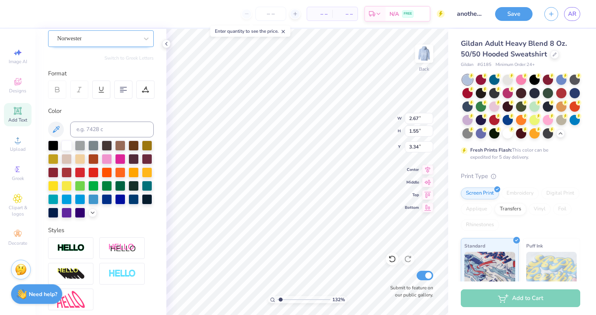
scroll to position [144, 0]
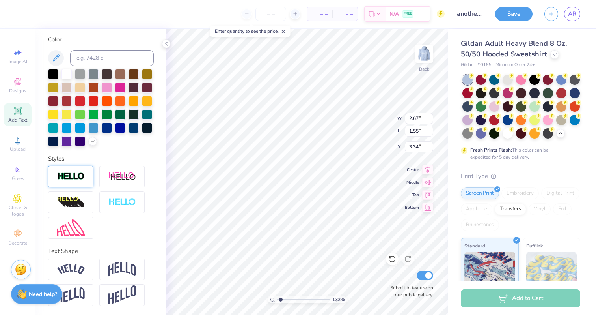
click at [72, 177] on img at bounding box center [71, 176] width 28 height 9
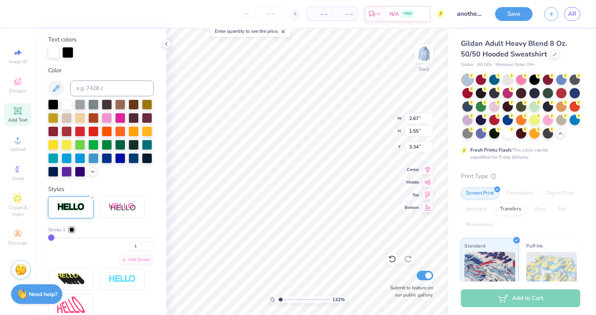
type input "2.70"
type input "1.58"
type input "3.33"
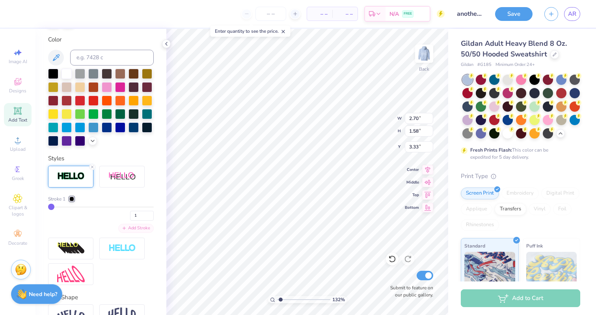
click at [134, 226] on div "Add Stroke" at bounding box center [135, 228] width 35 height 9
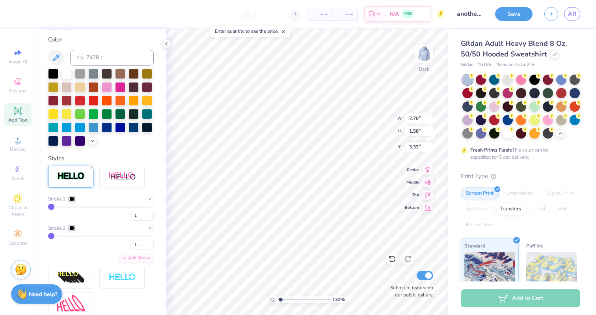
click at [72, 197] on div at bounding box center [71, 198] width 5 height 5
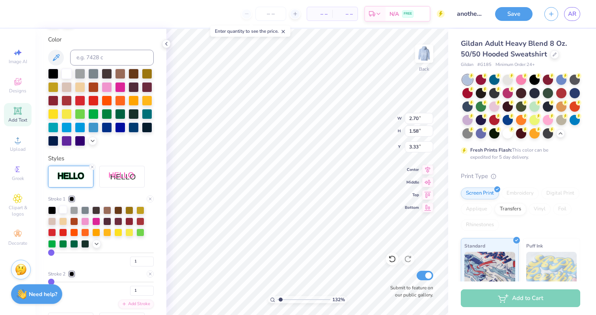
click at [62, 211] on div at bounding box center [63, 209] width 8 height 8
click at [74, 273] on div at bounding box center [71, 273] width 5 height 5
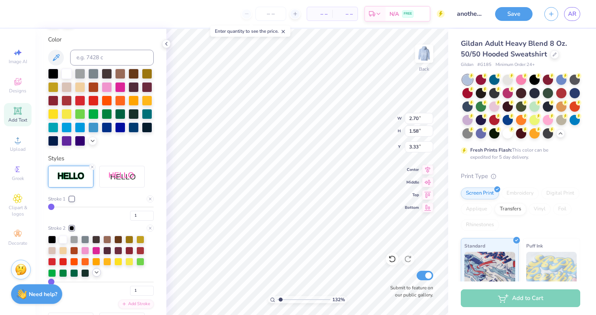
click at [96, 269] on icon at bounding box center [96, 272] width 6 height 6
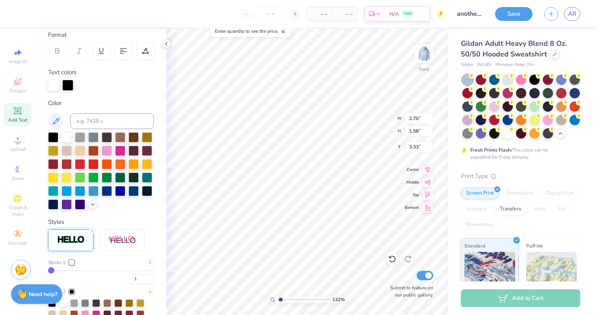
scroll to position [13, 0]
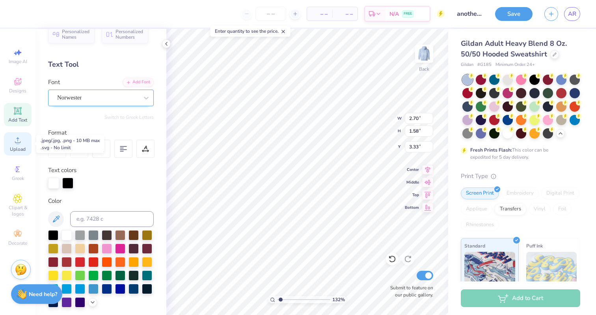
click at [15, 143] on icon at bounding box center [17, 139] width 9 height 9
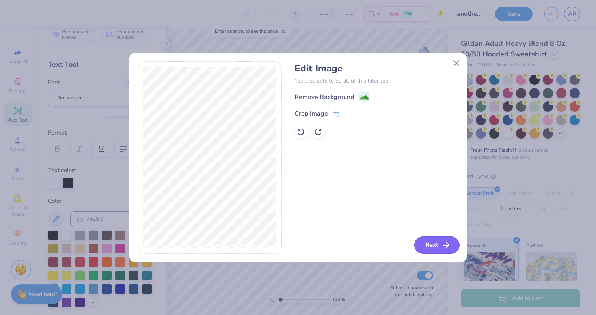
click at [437, 244] on button "Next" at bounding box center [436, 244] width 45 height 17
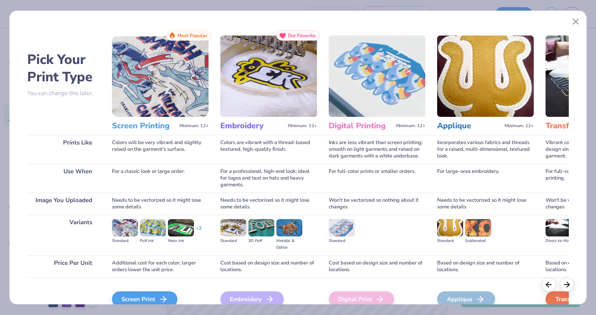
click at [156, 290] on div "Screen Print We'll vectorize your image." at bounding box center [160, 298] width 97 height 42
click at [161, 301] on icon at bounding box center [165, 298] width 9 height 9
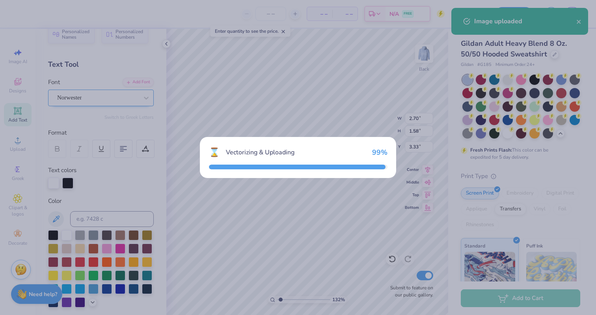
type input "6.38"
type input "7.12"
type input "3.69"
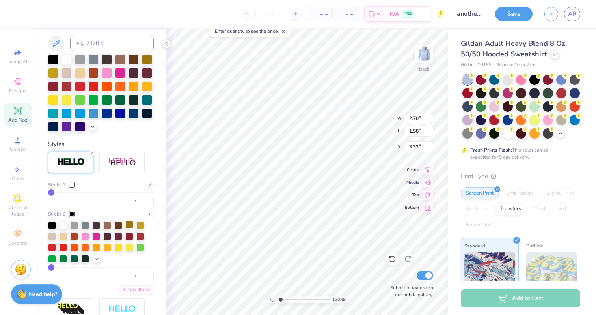
scroll to position [189, 0]
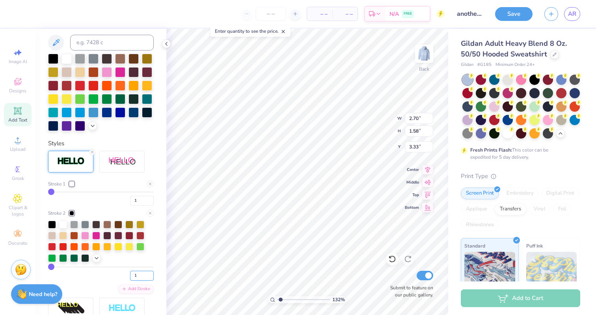
click at [140, 273] on input "1" at bounding box center [142, 275] width 24 height 10
type input "5"
type input "2.80"
type input "1.68"
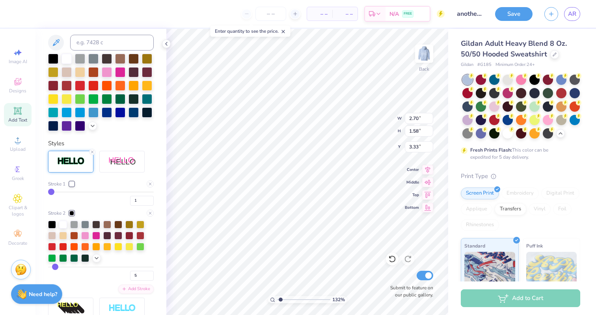
type input "3.28"
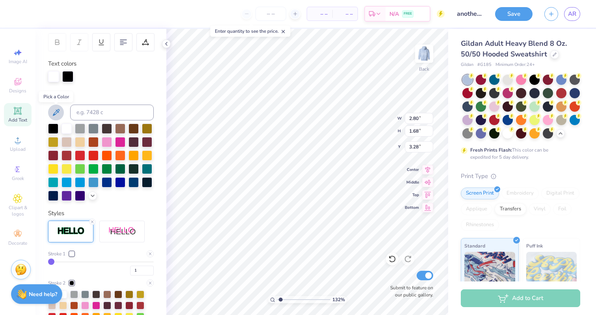
scroll to position [126, 0]
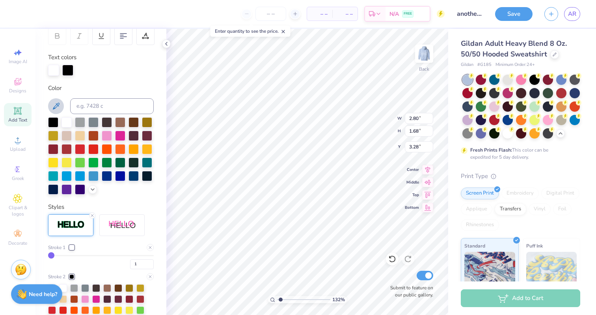
click at [57, 110] on icon at bounding box center [55, 105] width 9 height 9
click at [387, 259] on div at bounding box center [392, 258] width 13 height 13
click at [69, 70] on div at bounding box center [67, 69] width 11 height 11
click at [60, 104] on icon at bounding box center [55, 105] width 9 height 9
type input "3.97"
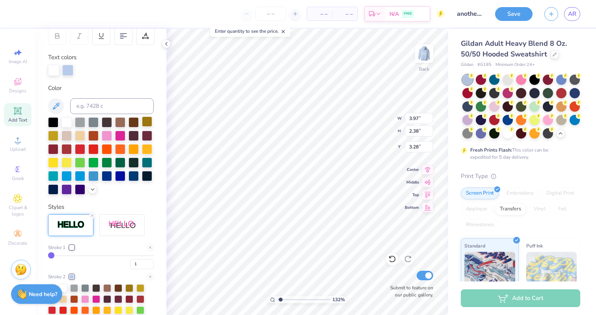
type input "2.38"
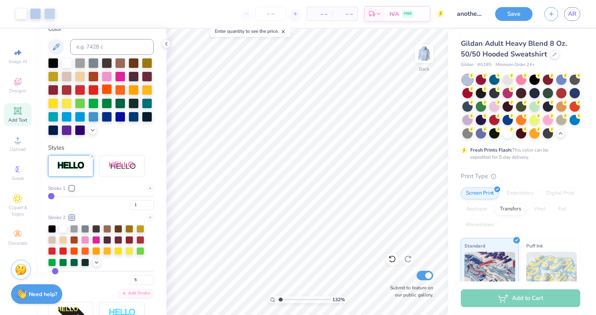
scroll to position [186, 0]
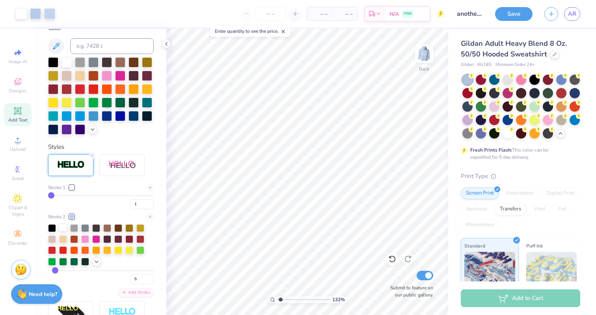
click at [64, 229] on div at bounding box center [63, 227] width 8 height 8
click at [72, 189] on div at bounding box center [71, 187] width 5 height 5
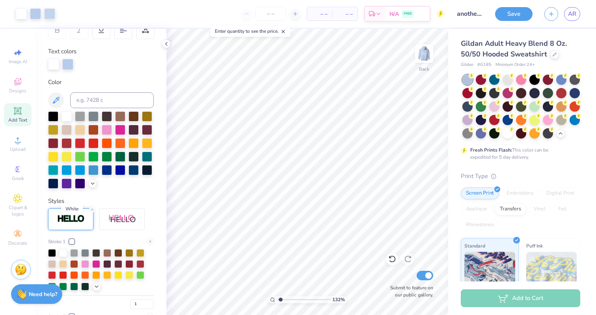
scroll to position [125, 0]
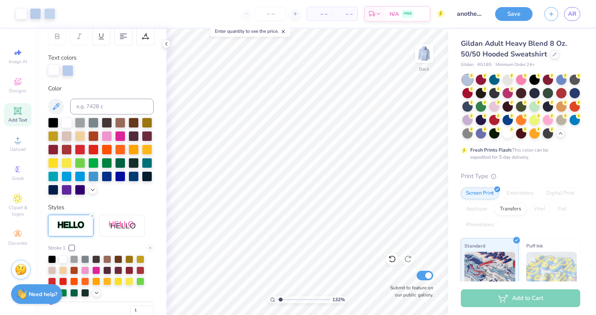
click at [56, 70] on div at bounding box center [53, 69] width 11 height 11
click at [55, 107] on icon at bounding box center [55, 106] width 9 height 9
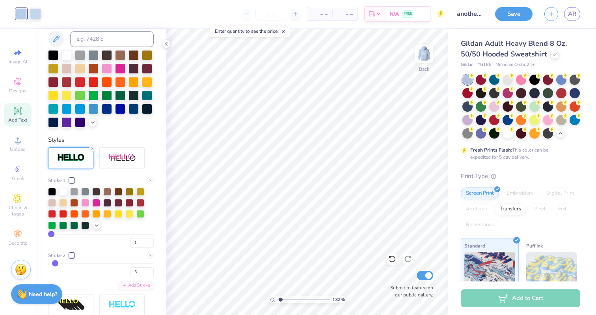
scroll to position [194, 0]
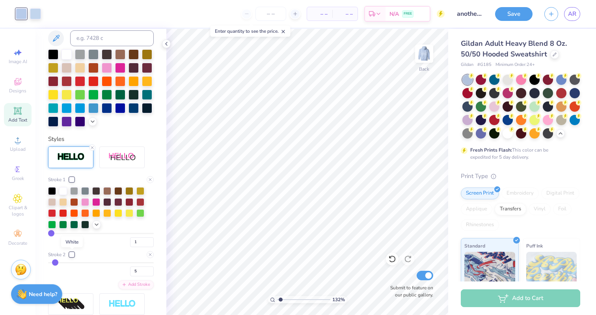
click at [72, 253] on div at bounding box center [71, 254] width 5 height 5
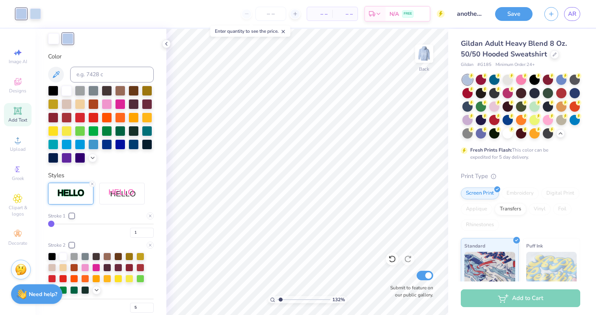
scroll to position [157, 0]
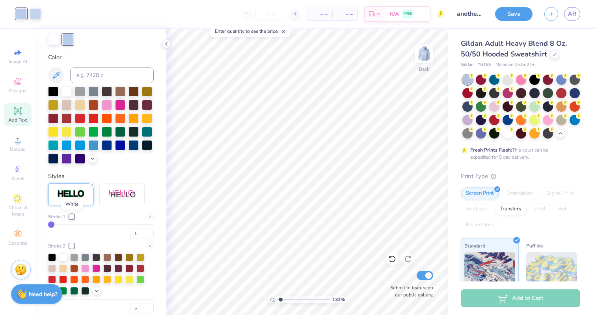
click at [71, 214] on div at bounding box center [71, 216] width 5 height 5
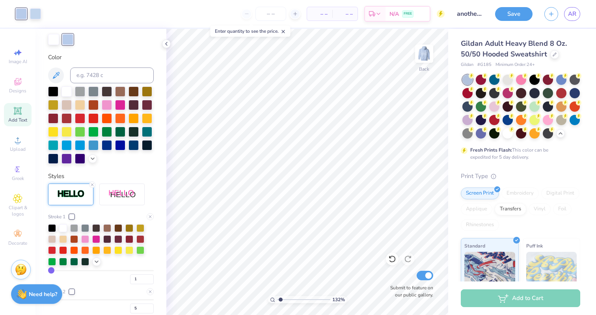
click at [66, 39] on div at bounding box center [67, 39] width 11 height 11
click at [54, 39] on div at bounding box center [53, 38] width 11 height 11
click at [393, 259] on icon at bounding box center [392, 259] width 8 height 8
click at [67, 225] on div at bounding box center [63, 227] width 8 height 8
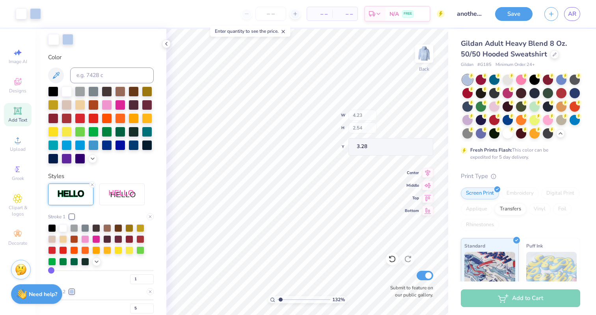
type input "4.23"
type input "2.54"
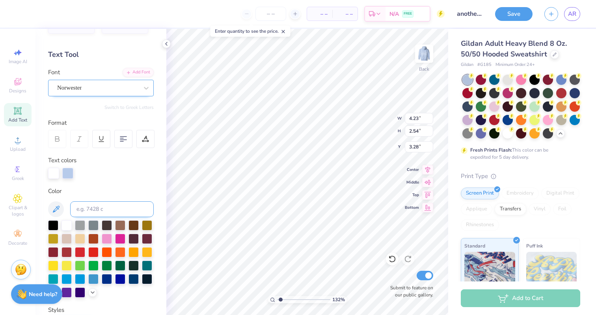
scroll to position [0, 0]
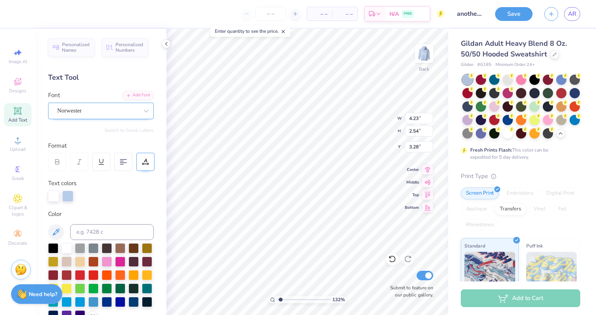
click at [151, 165] on div at bounding box center [145, 162] width 18 height 18
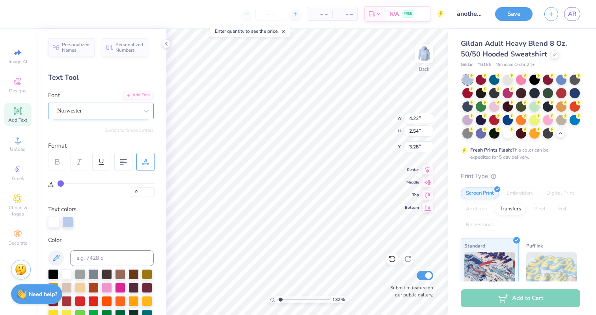
type input "2"
type input "3"
type input "4"
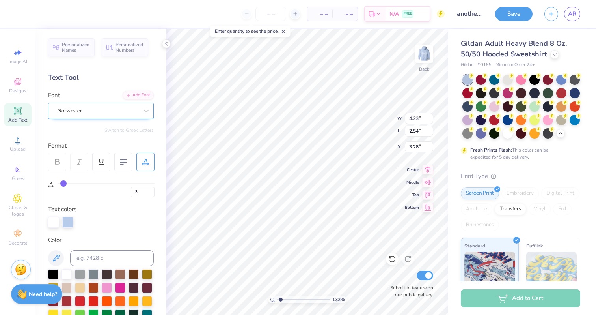
type input "4"
click at [64, 183] on input "range" at bounding box center [106, 183] width 97 height 1
type input "4.47"
type input "5.64"
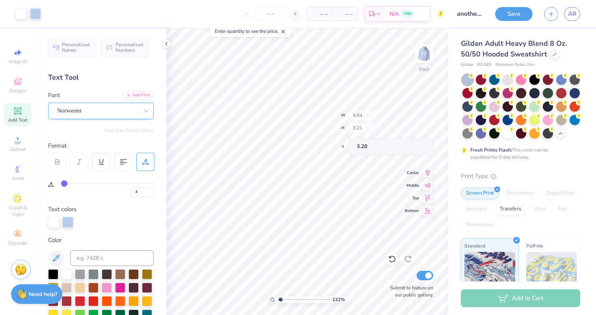
type input "3.21"
type input "6.62"
type input "1.81"
type input "12.19"
type input "3.00"
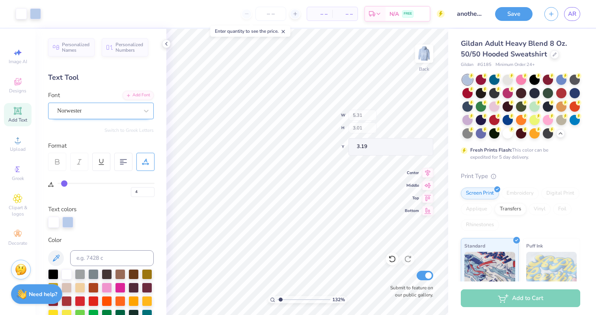
type input "5.31"
type input "3.01"
type input "3.19"
click at [19, 18] on div at bounding box center [21, 12] width 11 height 11
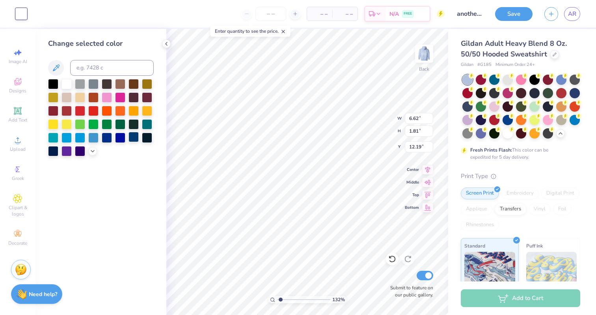
click at [131, 138] on div at bounding box center [134, 137] width 10 height 10
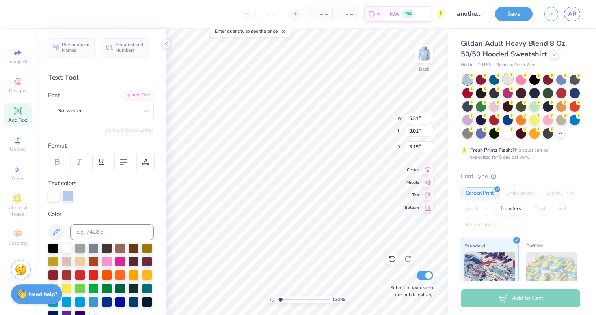
click at [503, 79] on div at bounding box center [508, 79] width 10 height 10
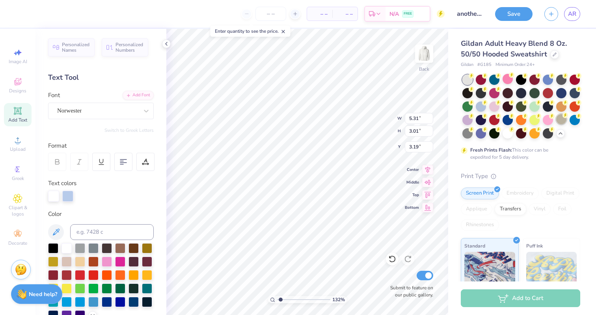
click at [561, 118] on div at bounding box center [561, 119] width 10 height 10
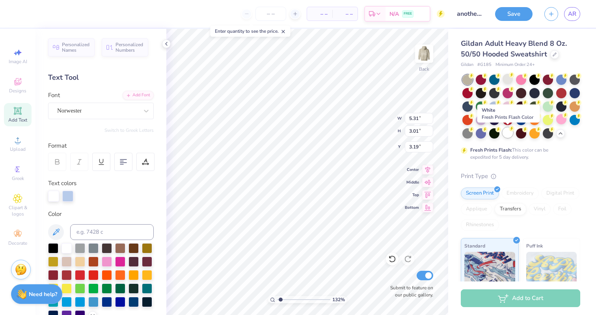
click at [510, 134] on div at bounding box center [508, 132] width 10 height 10
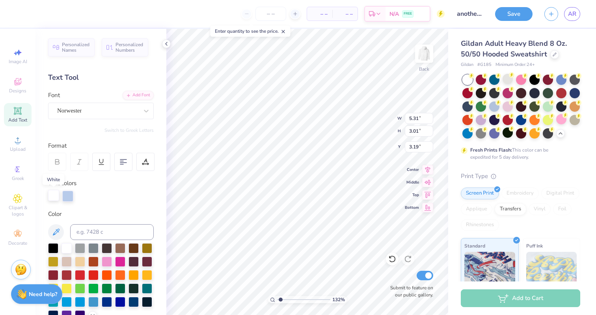
click at [51, 195] on div at bounding box center [53, 195] width 11 height 11
click at [71, 199] on div at bounding box center [67, 195] width 11 height 11
click at [130, 299] on div at bounding box center [134, 301] width 10 height 10
click at [53, 194] on div at bounding box center [53, 195] width 11 height 11
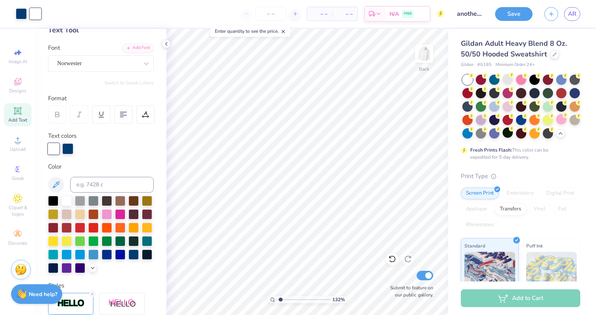
scroll to position [53, 0]
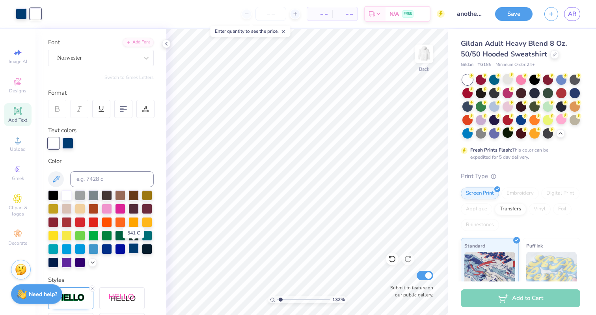
click at [135, 244] on div at bounding box center [134, 248] width 10 height 10
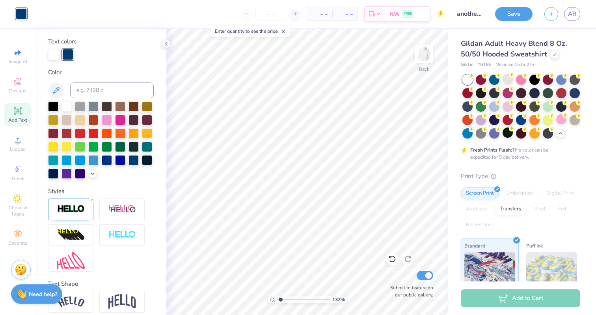
scroll to position [174, 0]
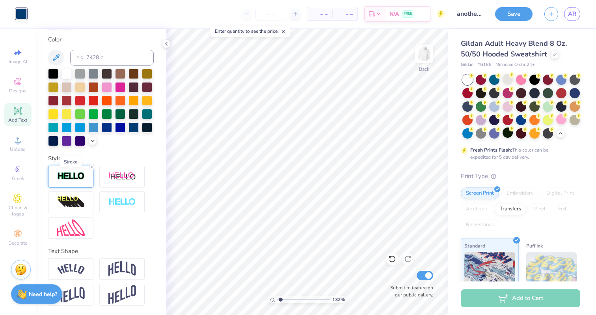
click at [68, 176] on img at bounding box center [71, 176] width 28 height 9
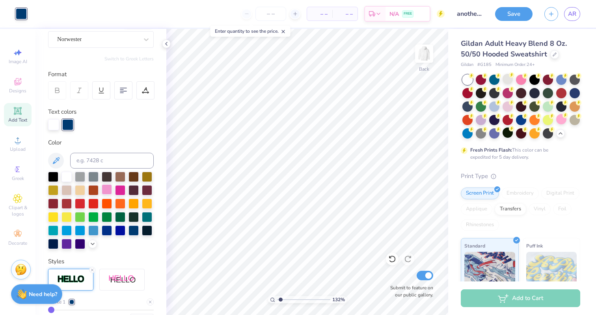
scroll to position [46, 0]
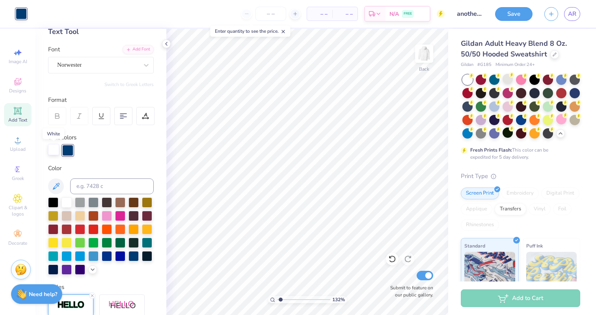
click at [56, 151] on div at bounding box center [53, 149] width 11 height 11
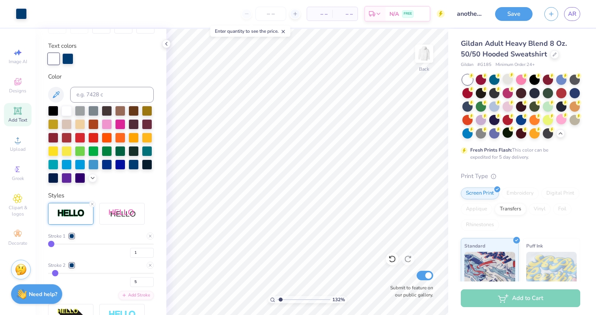
scroll to position [138, 0]
click at [68, 110] on div at bounding box center [67, 109] width 10 height 10
click at [72, 235] on div at bounding box center [71, 235] width 5 height 5
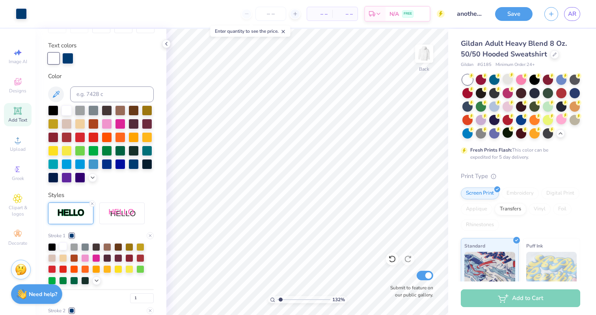
click at [62, 246] on div at bounding box center [63, 246] width 8 height 8
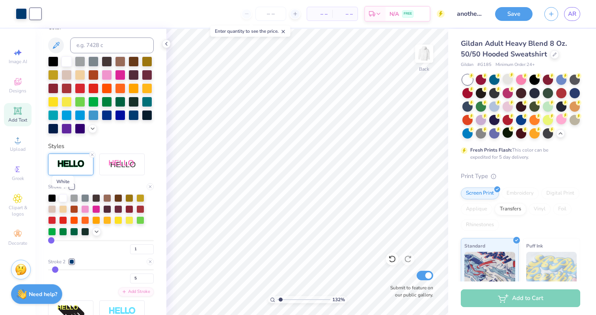
scroll to position [191, 0]
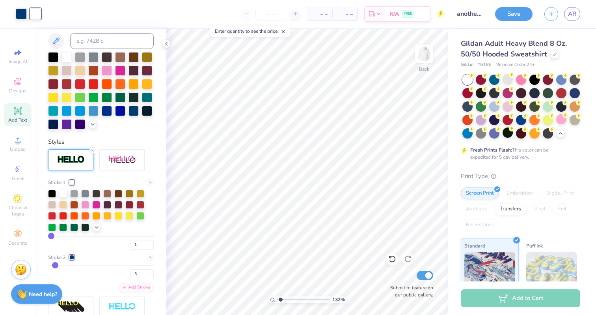
click at [73, 257] on div at bounding box center [71, 257] width 5 height 5
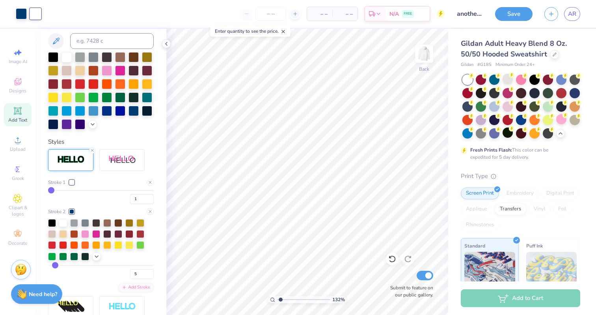
click at [73, 183] on div at bounding box center [71, 182] width 5 height 5
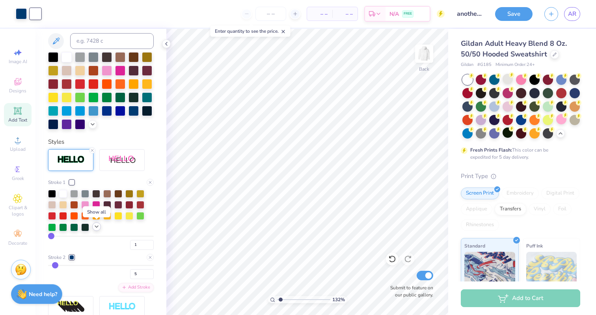
click at [100, 226] on div at bounding box center [96, 226] width 9 height 9
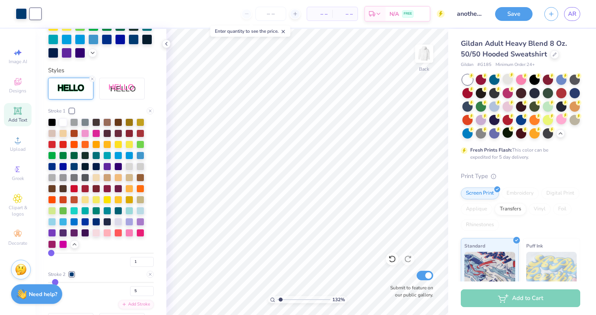
scroll to position [267, 0]
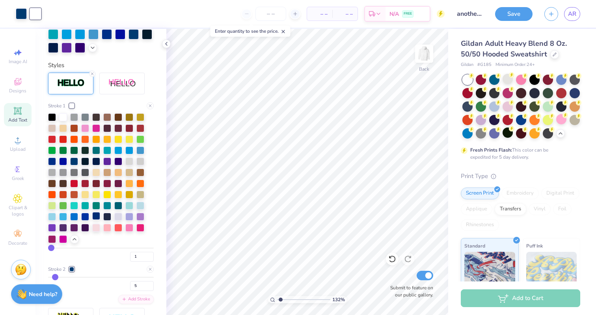
click at [97, 218] on div at bounding box center [96, 216] width 8 height 8
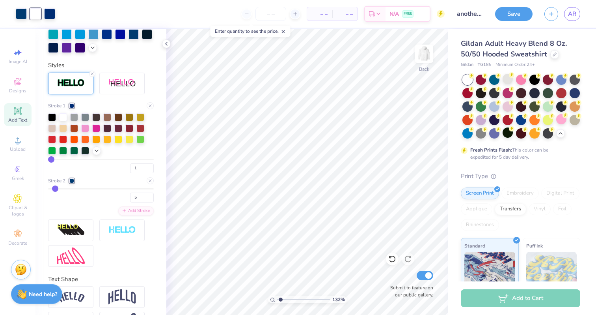
click at [71, 181] on div at bounding box center [71, 180] width 5 height 5
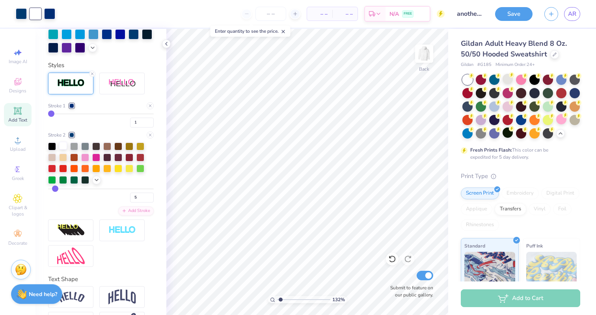
click at [63, 146] on div at bounding box center [63, 146] width 8 height 8
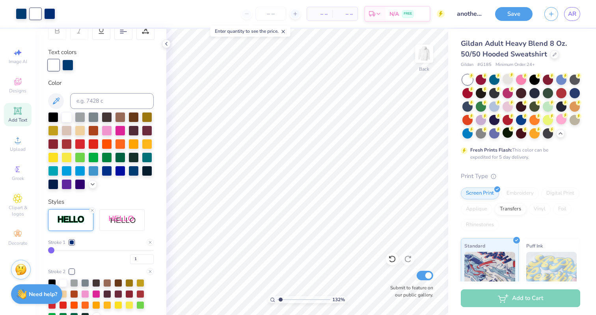
scroll to position [129, 0]
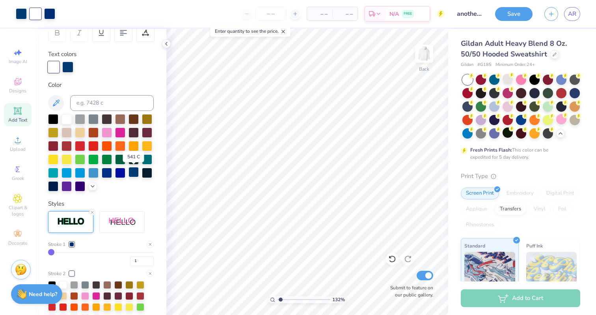
click at [130, 172] on div at bounding box center [134, 172] width 10 height 10
click at [56, 66] on div at bounding box center [53, 66] width 11 height 11
click at [135, 173] on div at bounding box center [134, 172] width 10 height 10
click at [136, 173] on div at bounding box center [134, 172] width 10 height 10
click at [51, 187] on div at bounding box center [53, 185] width 10 height 10
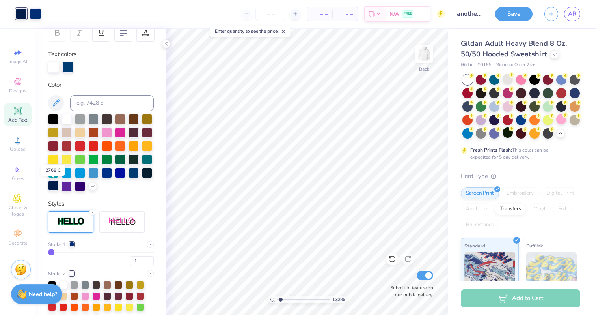
click at [54, 183] on div at bounding box center [53, 185] width 10 height 10
click at [23, 17] on div at bounding box center [21, 12] width 11 height 11
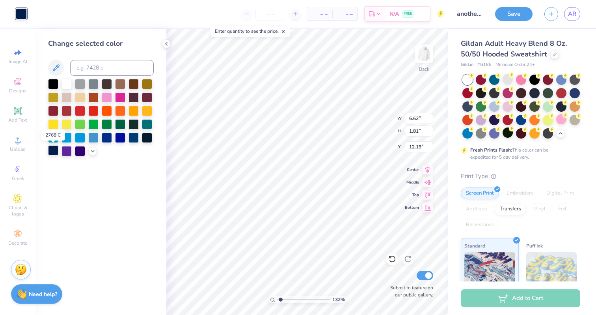
click at [51, 153] on div at bounding box center [53, 150] width 10 height 10
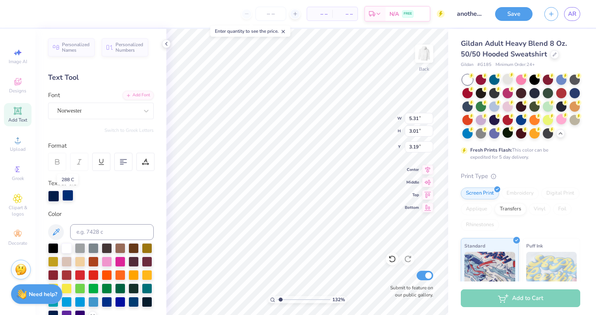
click at [71, 197] on div at bounding box center [67, 195] width 11 height 11
click at [66, 250] on div at bounding box center [67, 247] width 10 height 10
click at [425, 49] on img at bounding box center [424, 54] width 32 height 32
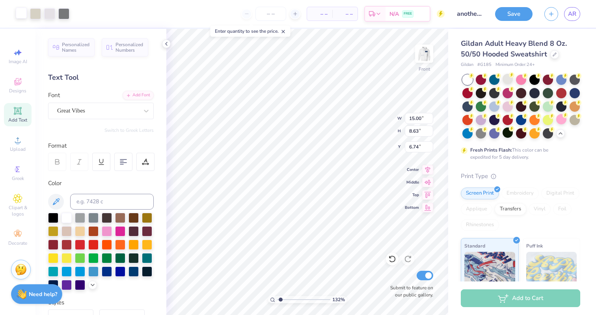
click at [22, 9] on div at bounding box center [21, 12] width 11 height 11
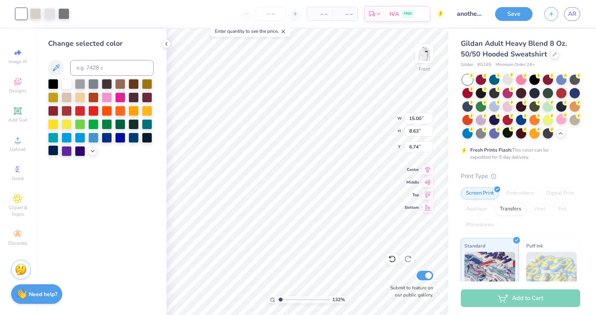
click at [56, 151] on div at bounding box center [53, 150] width 10 height 10
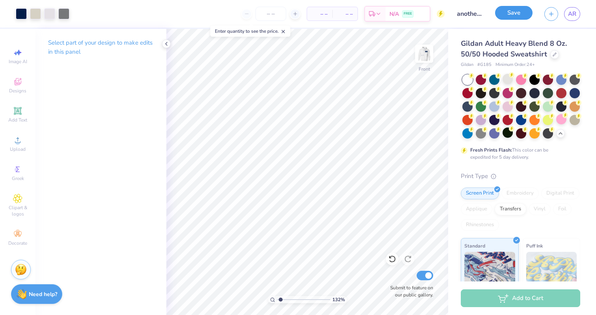
click at [518, 9] on button "Save" at bounding box center [513, 13] width 37 height 14
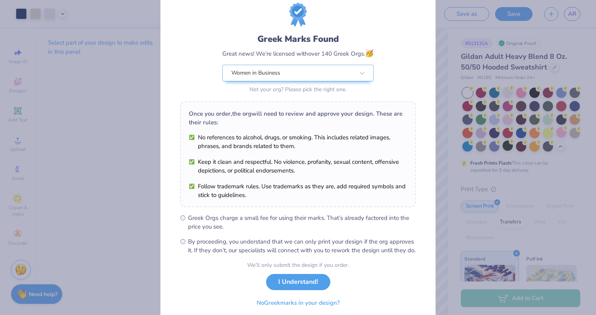
scroll to position [28, 0]
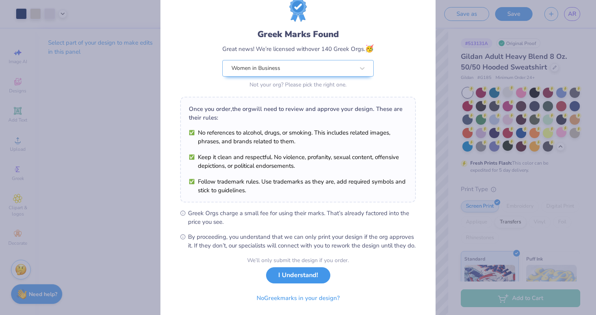
click at [289, 282] on button "I Understand!" at bounding box center [298, 275] width 64 height 16
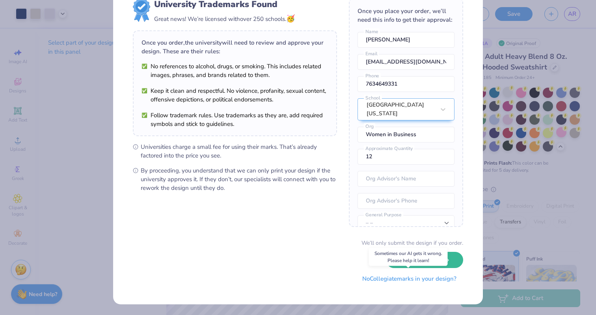
click at [387, 277] on button "No Collegiate marks in your design?" at bounding box center [410, 278] width 108 height 16
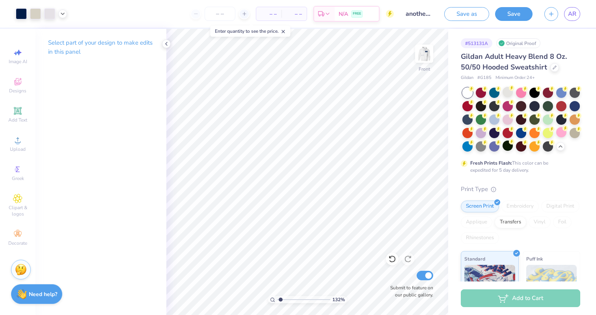
scroll to position [0, 0]
click at [426, 52] on img at bounding box center [424, 54] width 32 height 32
click at [164, 41] on icon at bounding box center [166, 44] width 6 height 6
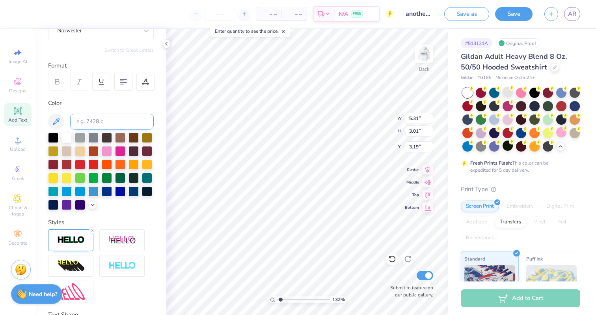
scroll to position [144, 0]
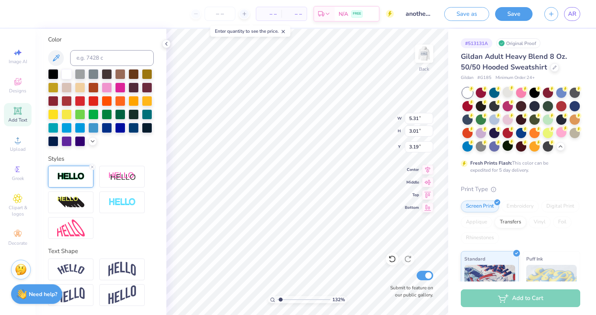
click at [76, 175] on img at bounding box center [71, 176] width 28 height 9
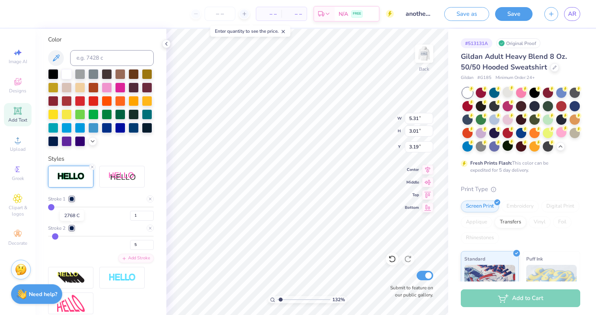
click at [73, 229] on div at bounding box center [71, 228] width 5 height 5
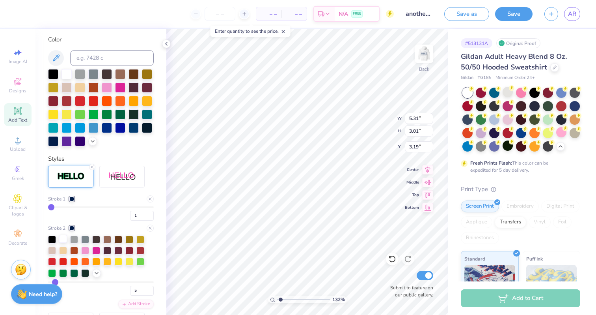
click at [65, 239] on div at bounding box center [63, 239] width 8 height 8
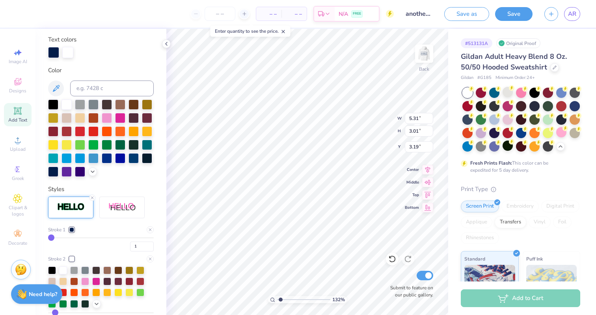
scroll to position [174, 0]
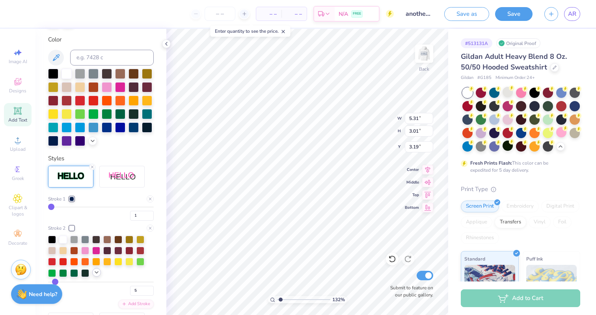
click at [100, 271] on div at bounding box center [96, 272] width 9 height 9
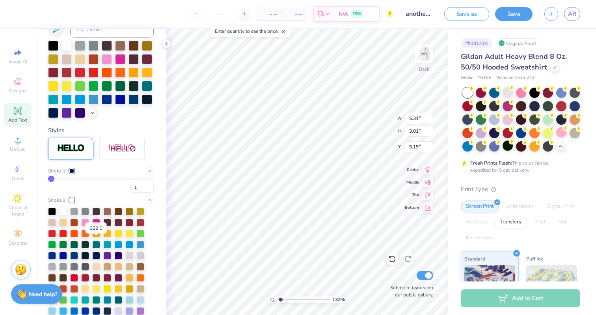
scroll to position [209, 0]
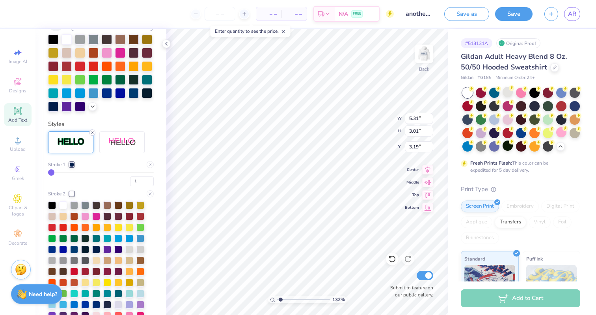
click at [93, 132] on icon at bounding box center [92, 132] width 5 height 5
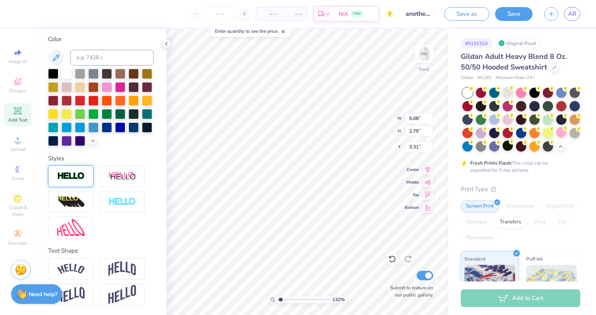
type input "5.08"
type input "2.79"
type input "3.31"
click at [84, 172] on img at bounding box center [71, 176] width 28 height 9
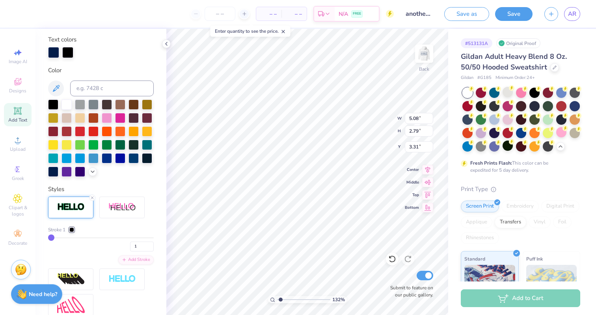
type input "5.12"
type input "2.83"
type input "3.28"
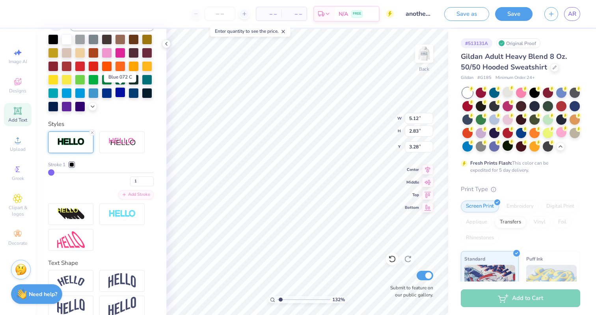
scroll to position [201, 0]
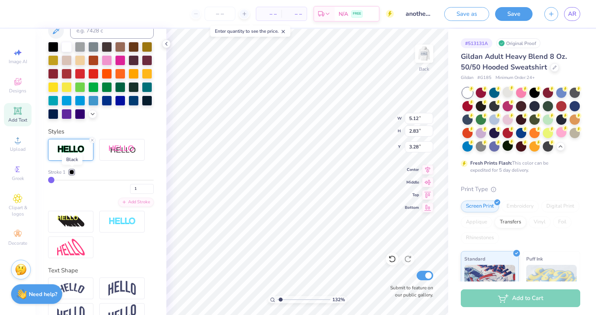
click at [73, 170] on div at bounding box center [71, 172] width 5 height 5
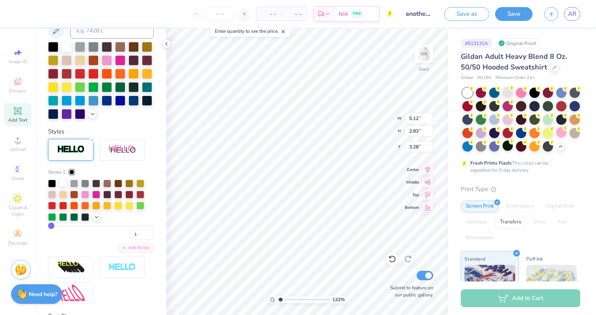
click at [61, 183] on div at bounding box center [63, 183] width 8 height 8
click at [131, 249] on div "Add Stroke" at bounding box center [135, 246] width 35 height 9
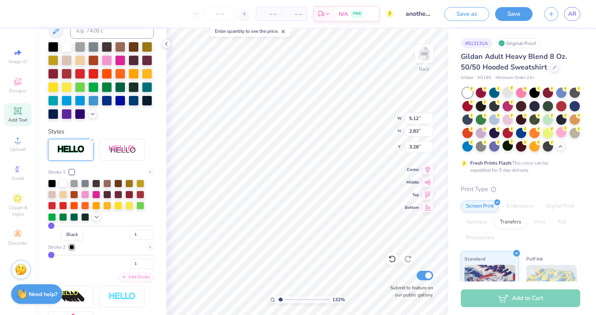
click at [71, 246] on div at bounding box center [71, 246] width 5 height 5
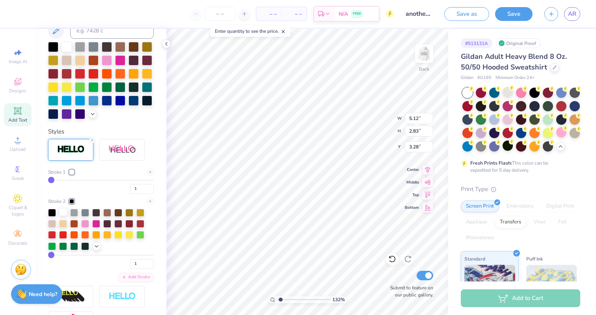
click at [61, 212] on div at bounding box center [63, 212] width 8 height 8
click at [72, 173] on div at bounding box center [71, 172] width 5 height 5
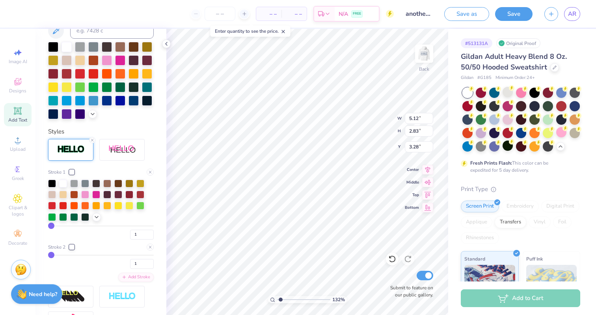
click at [72, 245] on div at bounding box center [71, 246] width 5 height 5
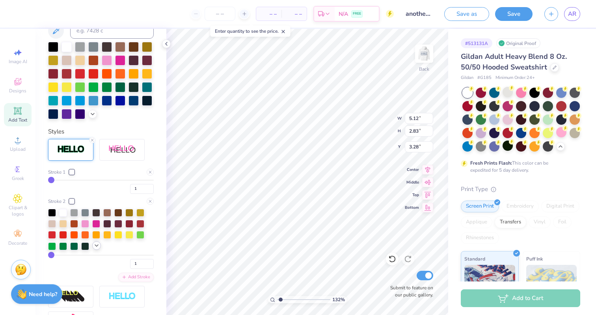
click at [96, 248] on icon at bounding box center [96, 245] width 6 height 6
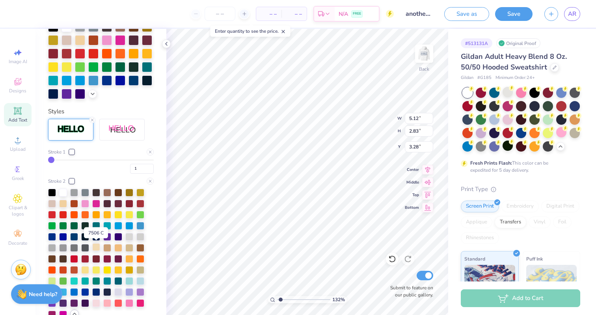
scroll to position [222, 0]
click at [84, 236] on div at bounding box center [85, 235] width 8 height 8
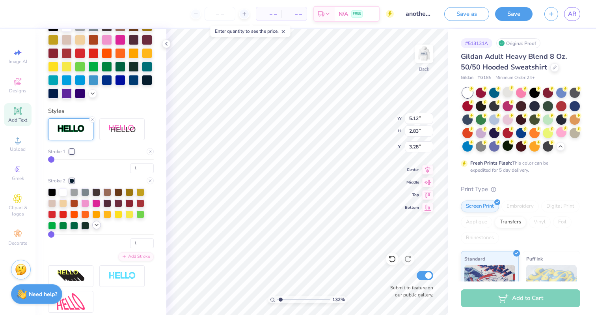
click at [93, 227] on icon at bounding box center [96, 225] width 6 height 6
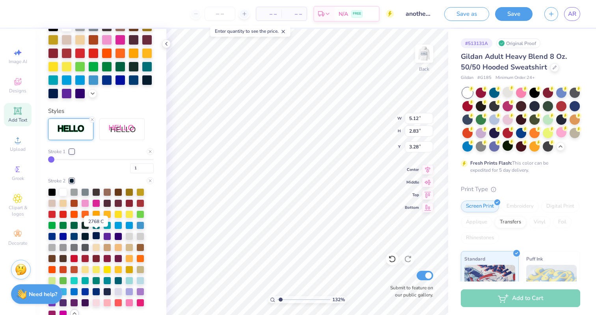
click at [95, 234] on div at bounding box center [96, 235] width 8 height 8
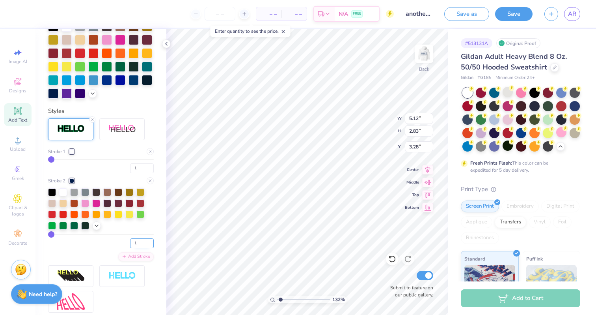
click at [144, 244] on input "1" at bounding box center [142, 243] width 24 height 10
type input "3"
type input "5.21"
type input "2.92"
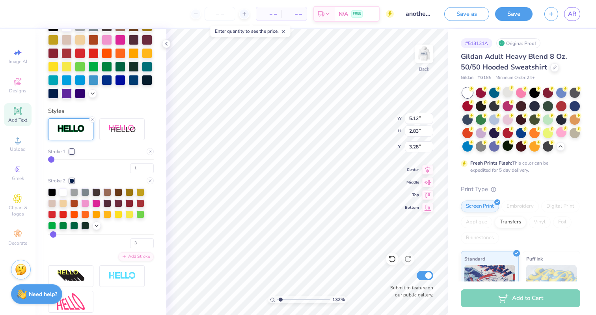
type input "3.24"
click at [141, 243] on input "3" at bounding box center [142, 243] width 24 height 10
type input "4"
type input "5.26"
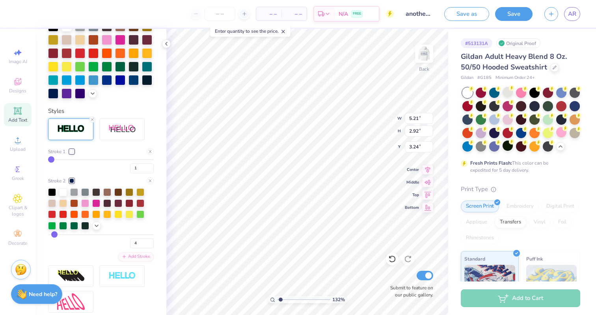
type input "2.97"
type input "3.21"
click at [419, 48] on img at bounding box center [424, 54] width 32 height 32
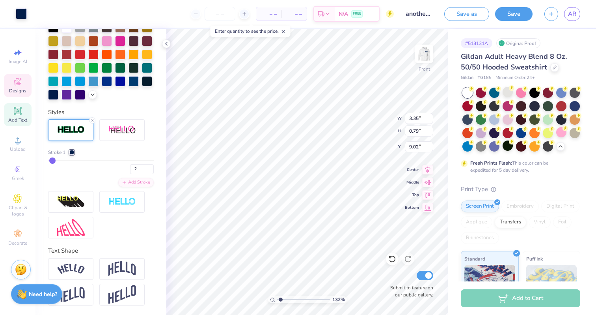
scroll to position [144, 0]
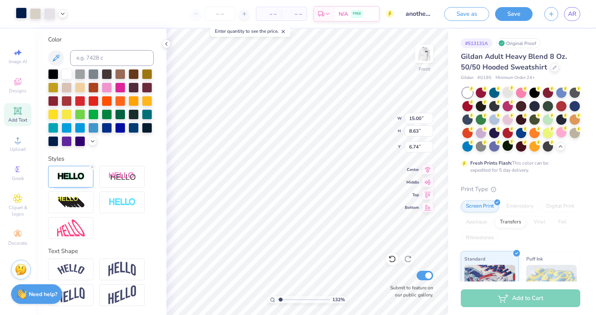
click at [21, 11] on div at bounding box center [21, 12] width 11 height 11
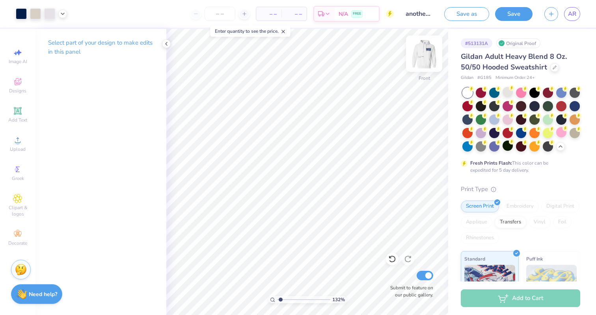
click at [425, 49] on img at bounding box center [424, 54] width 32 height 32
click at [21, 13] on div at bounding box center [21, 12] width 11 height 11
click at [524, 16] on button "Save" at bounding box center [513, 13] width 37 height 14
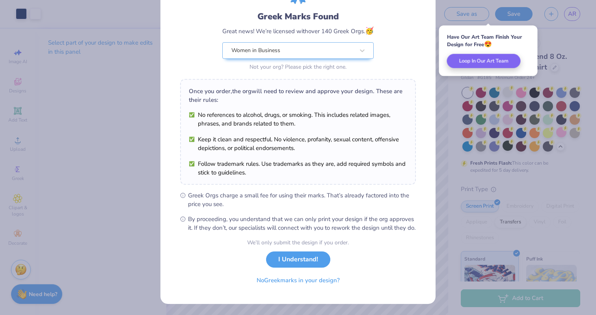
scroll to position [54, 0]
click at [291, 275] on button "No Greek marks in your design?" at bounding box center [298, 278] width 97 height 16
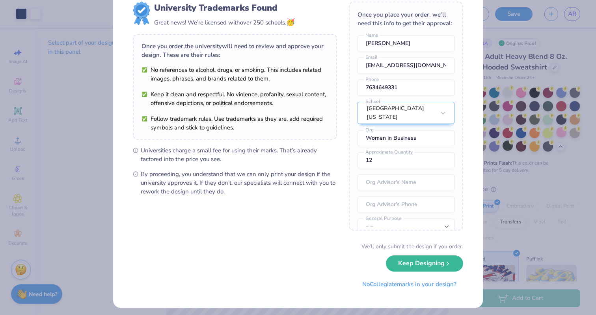
scroll to position [28, 0]
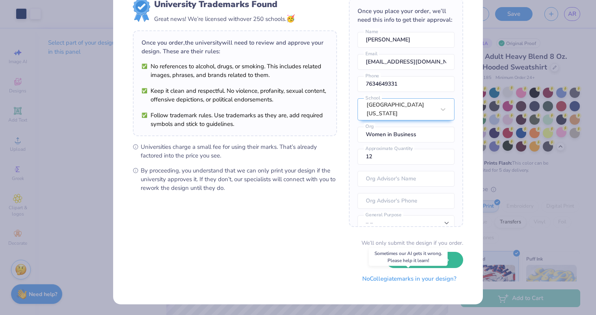
click at [371, 282] on button "No Collegiate marks in your design?" at bounding box center [410, 278] width 108 height 16
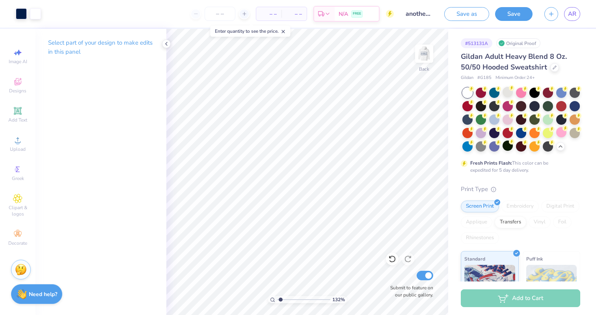
scroll to position [0, 0]
click at [429, 52] on img at bounding box center [424, 54] width 32 height 32
click at [427, 52] on img at bounding box center [424, 54] width 32 height 32
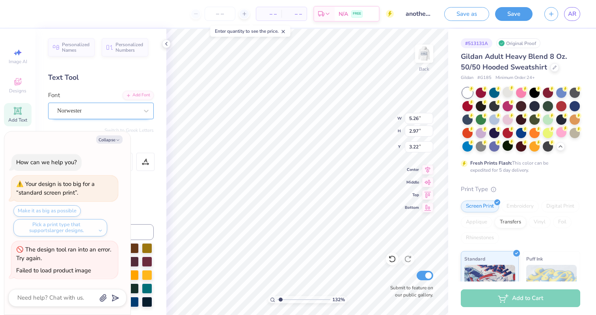
type textarea "x"
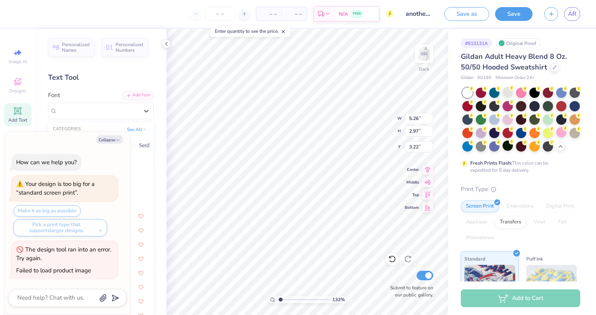
click at [87, 103] on div "Norwester" at bounding box center [101, 111] width 106 height 17
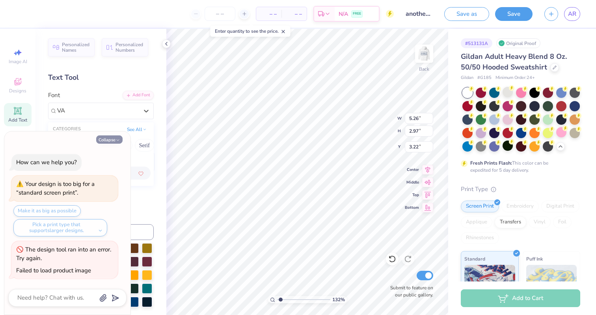
type input "VA"
type textarea "x"
click at [100, 140] on button "Collapse" at bounding box center [109, 139] width 26 height 8
type textarea "x"
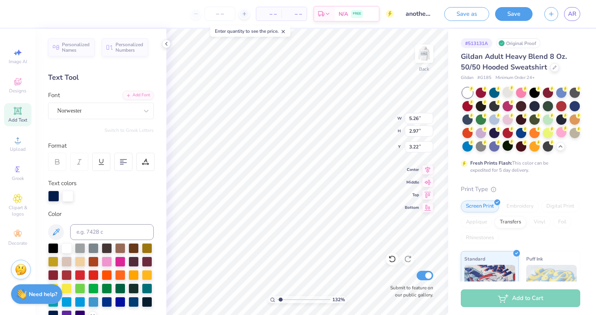
click at [91, 121] on div "Personalized Names Personalized Numbers Text Tool Add Font Font Norwester Switc…" at bounding box center [100, 172] width 131 height 286
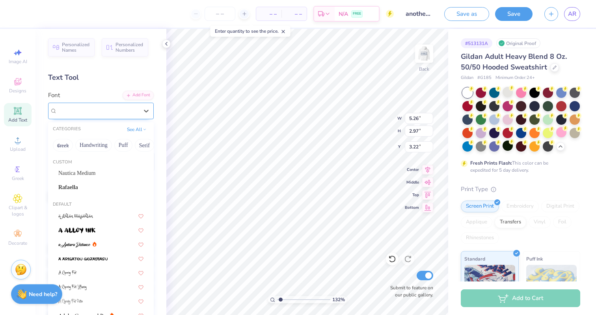
click at [88, 114] on div "Norwester" at bounding box center [97, 110] width 83 height 12
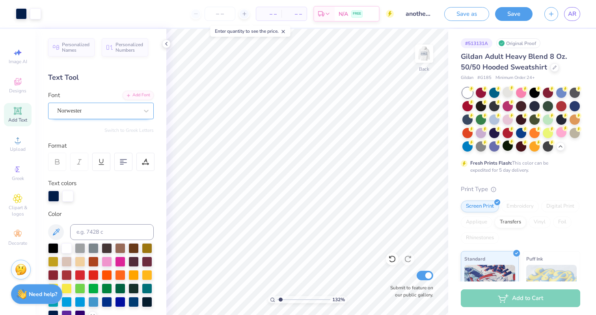
click at [118, 112] on div "Norwester" at bounding box center [97, 110] width 83 height 12
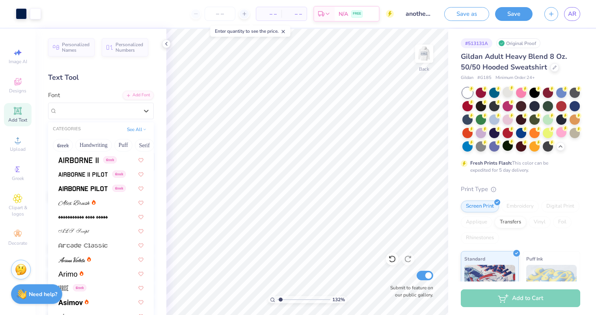
scroll to position [199, 0]
click at [139, 144] on button "Serif" at bounding box center [144, 145] width 19 height 13
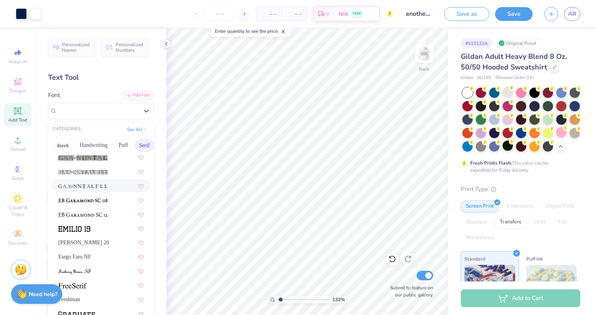
scroll to position [560, 0]
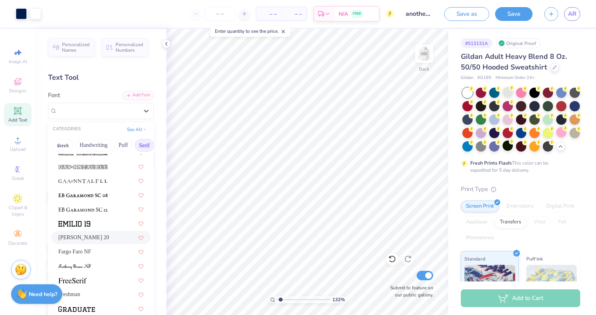
click at [79, 237] on span "Emilio 20" at bounding box center [83, 237] width 51 height 8
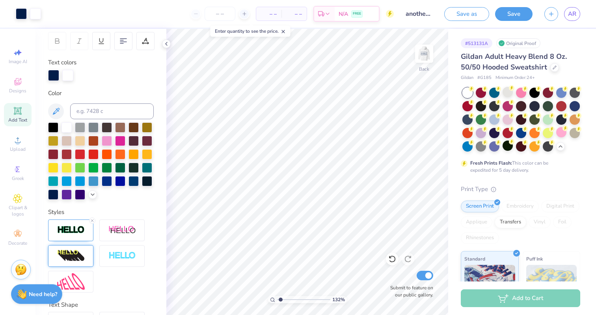
scroll to position [129, 0]
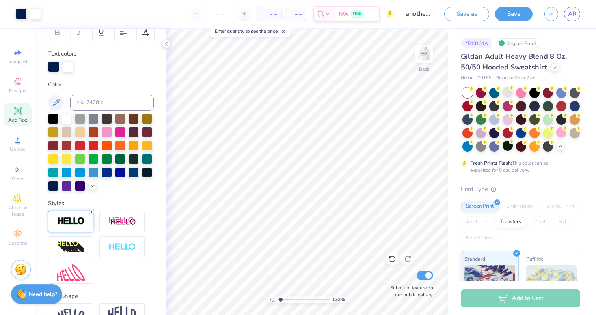
click at [93, 209] on icon at bounding box center [92, 211] width 5 height 5
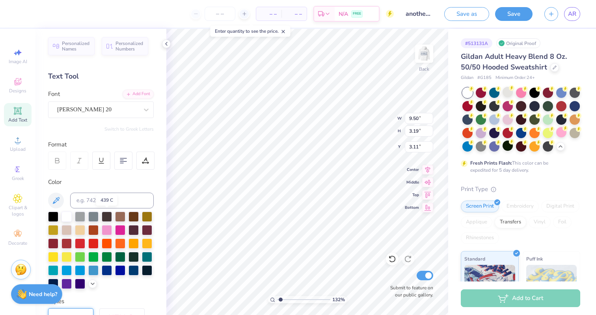
scroll to position [0, 0]
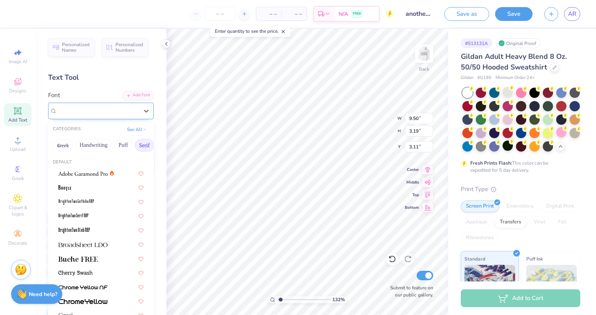
click at [90, 111] on div "Emilio 20" at bounding box center [97, 110] width 83 height 12
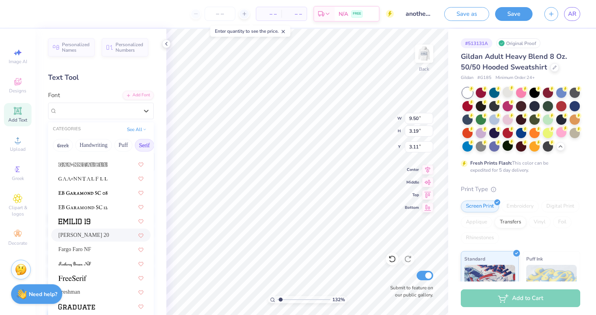
scroll to position [563, 0]
click at [81, 223] on span at bounding box center [74, 220] width 32 height 8
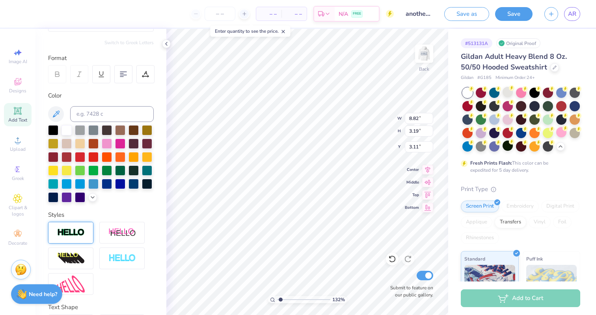
scroll to position [92, 0]
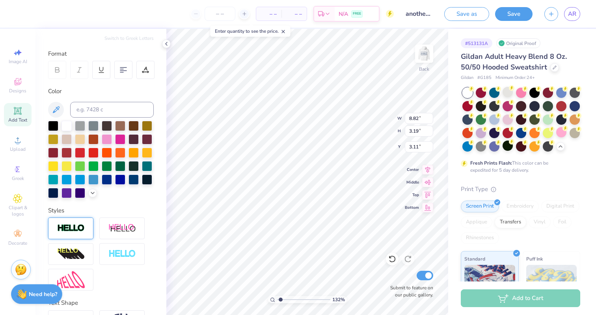
click at [74, 235] on div at bounding box center [70, 228] width 45 height 22
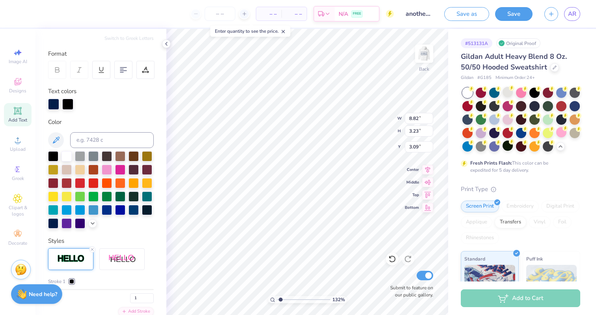
type input "8.87"
type input "3.23"
type input "3.09"
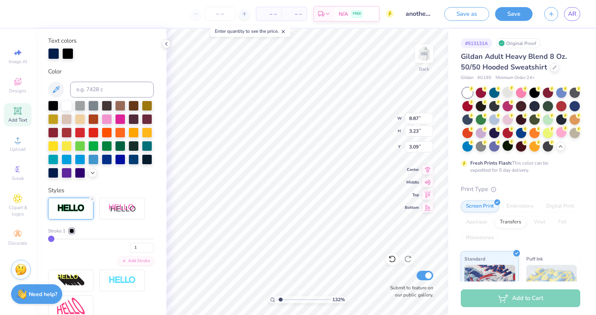
scroll to position [143, 0]
click at [133, 261] on div "Add Stroke" at bounding box center [135, 259] width 35 height 9
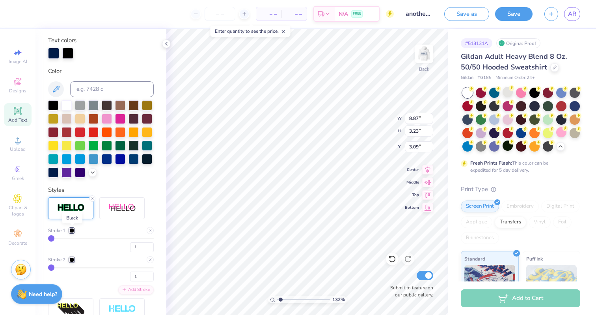
click at [73, 228] on div at bounding box center [71, 230] width 5 height 5
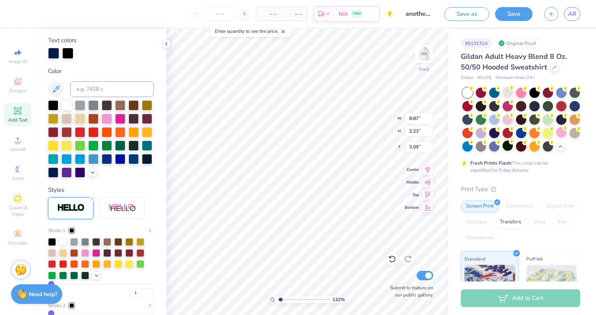
click at [63, 242] on div at bounding box center [63, 241] width 8 height 8
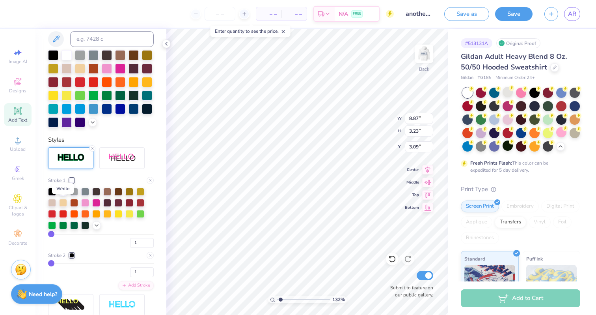
scroll to position [201, 0]
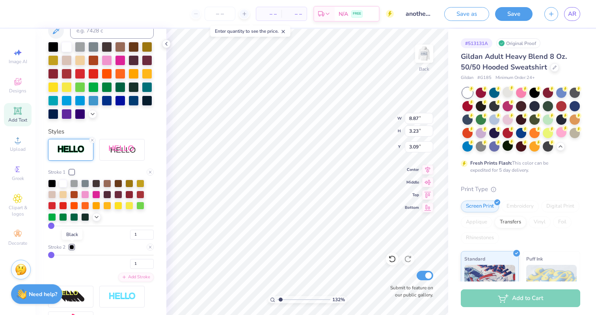
click at [70, 247] on div at bounding box center [71, 246] width 5 height 5
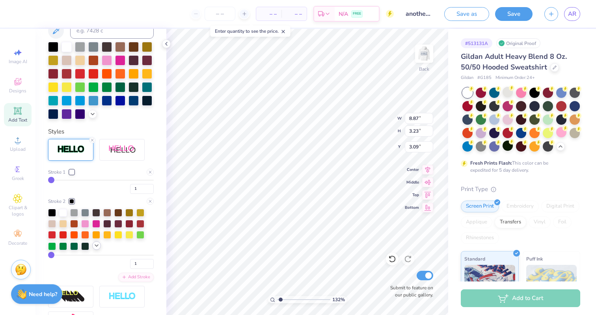
click at [95, 246] on icon at bounding box center [96, 245] width 6 height 6
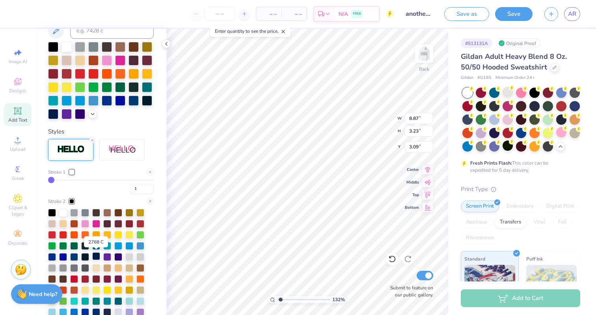
click at [97, 256] on div at bounding box center [96, 256] width 8 height 8
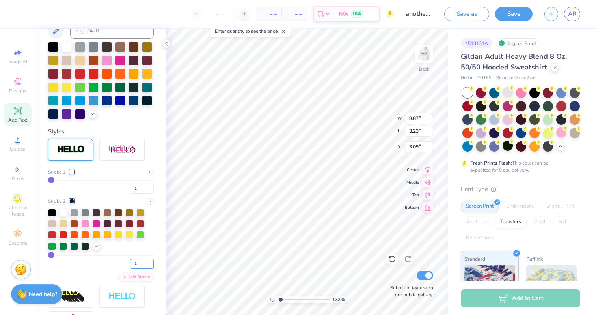
click at [147, 268] on input "1" at bounding box center [142, 264] width 24 height 10
type input "4"
type input "9.01"
type input "3.37"
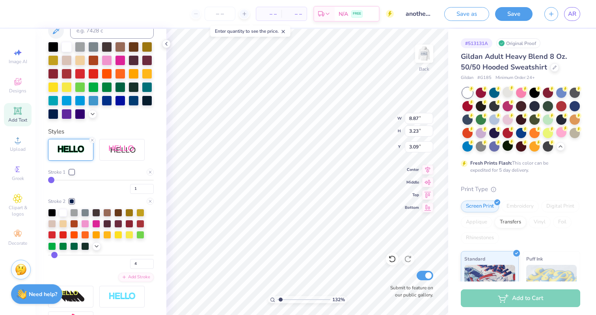
type input "3.02"
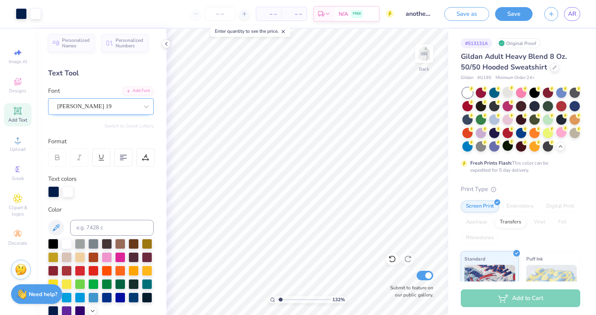
scroll to position [4, 0]
click at [134, 109] on div "Emilio 19" at bounding box center [97, 107] width 83 height 12
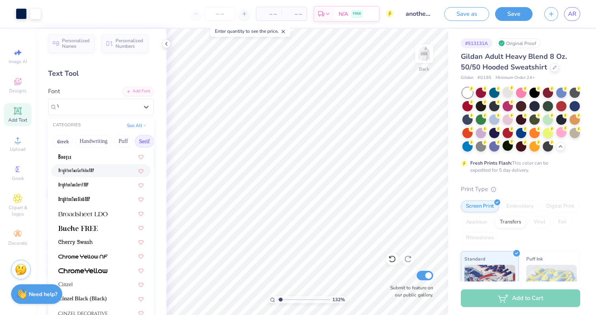
scroll to position [0, 0]
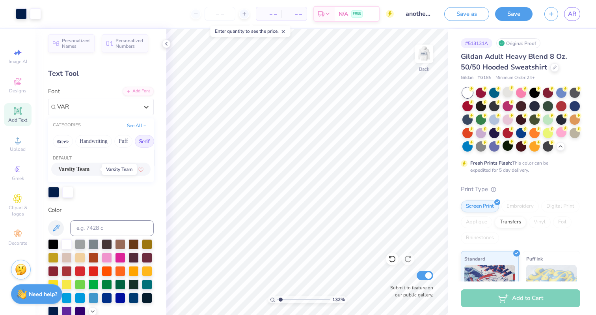
click at [85, 166] on span "Varsity Team" at bounding box center [73, 169] width 31 height 8
type input "VAR"
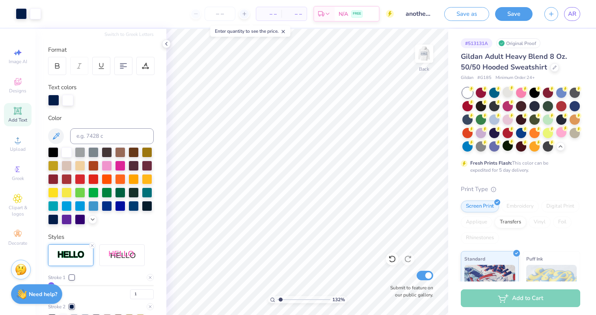
scroll to position [96, 0]
click at [92, 244] on line at bounding box center [92, 245] width 2 height 2
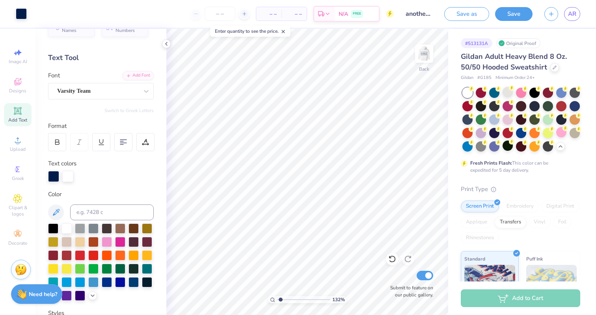
scroll to position [9, 0]
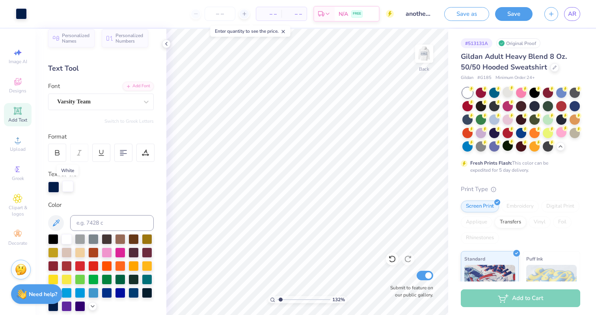
click at [67, 188] on div at bounding box center [67, 186] width 11 height 11
click at [49, 190] on div at bounding box center [53, 186] width 11 height 11
click at [69, 239] on div at bounding box center [67, 238] width 10 height 10
click at [57, 183] on div at bounding box center [53, 186] width 11 height 11
click at [66, 183] on div at bounding box center [67, 186] width 11 height 11
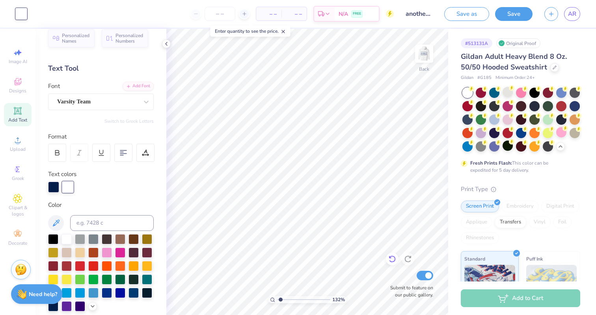
click at [390, 257] on icon at bounding box center [392, 258] width 7 height 7
click at [392, 261] on icon at bounding box center [392, 258] width 7 height 7
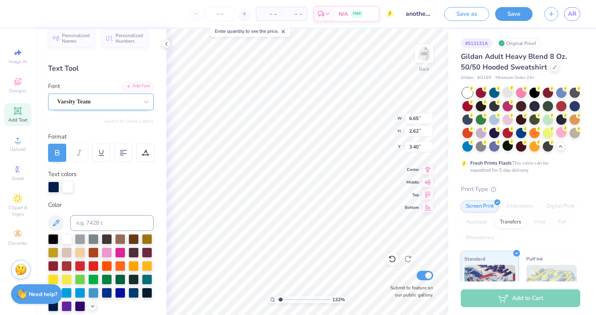
click at [114, 99] on div "Varsity Team" at bounding box center [97, 101] width 83 height 12
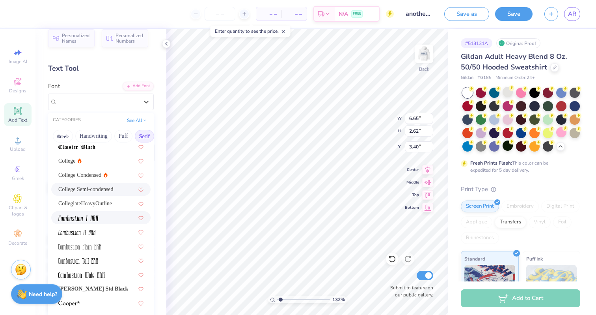
scroll to position [218, 0]
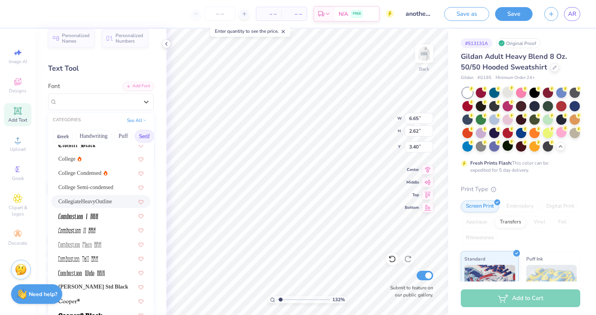
click at [94, 203] on span "CollegiateHeavyOutline" at bounding box center [85, 201] width 54 height 8
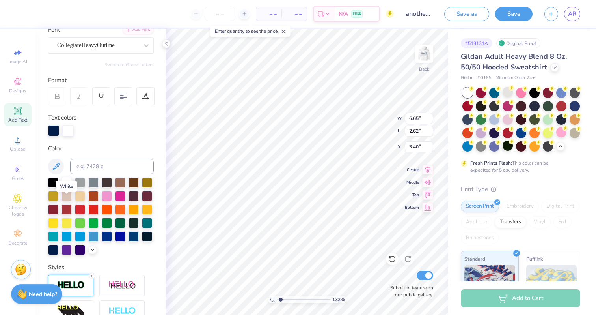
scroll to position [69, 0]
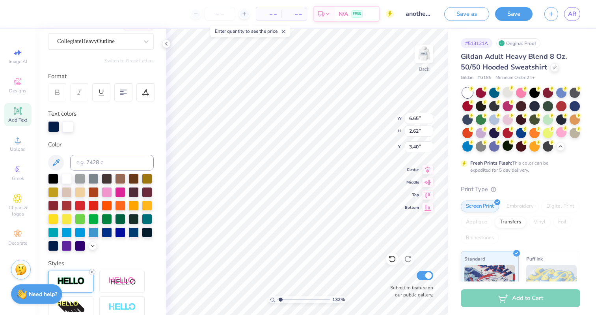
click at [92, 270] on icon at bounding box center [92, 271] width 5 height 5
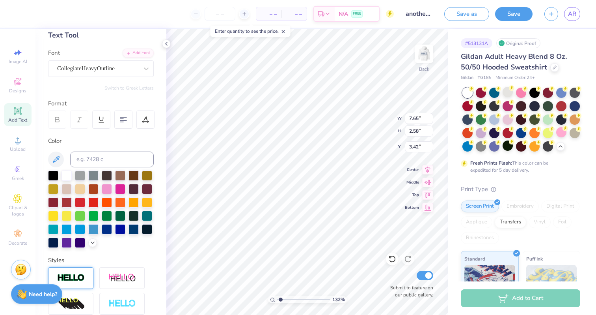
scroll to position [42, 0]
click at [86, 74] on div "CollegiateHeavyOutline" at bounding box center [97, 69] width 83 height 12
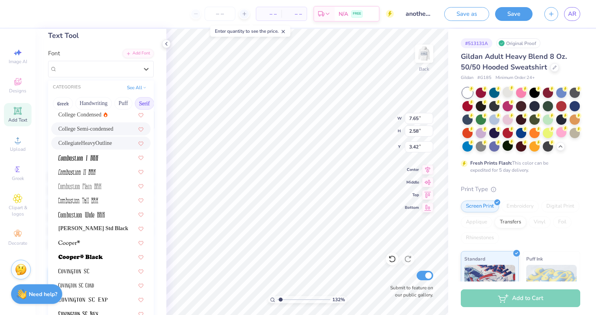
scroll to position [246, 0]
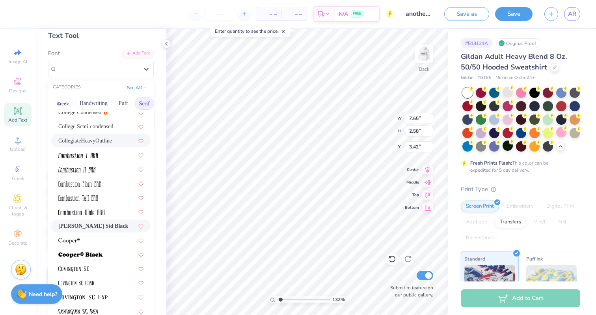
click at [81, 228] on span "Cooper Std Black" at bounding box center [93, 226] width 70 height 8
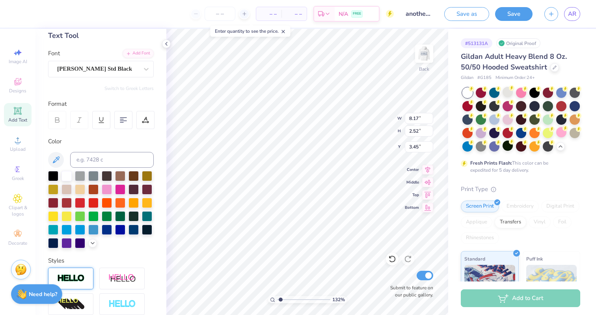
type input "8.17"
type input "2.52"
type input "3.45"
click at [77, 272] on div at bounding box center [70, 278] width 45 height 22
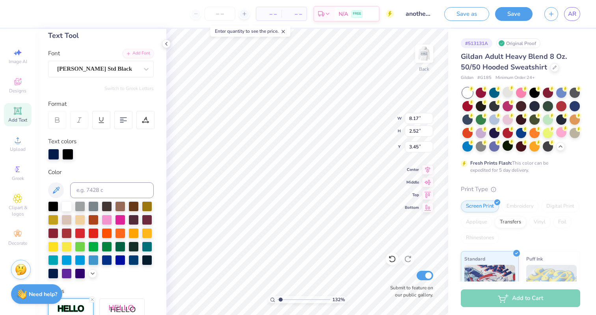
type input "8.22"
type input "2.56"
type input "3.43"
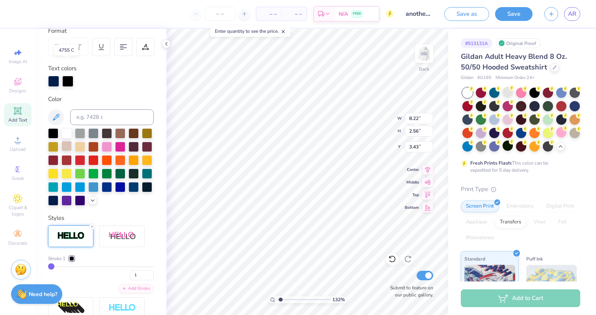
scroll to position [220, 0]
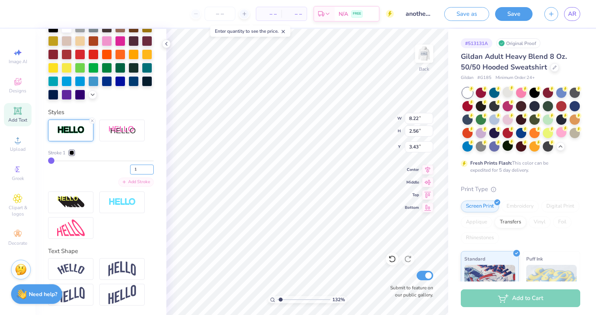
drag, startPoint x: 141, startPoint y: 171, endPoint x: 133, endPoint y: 181, distance: 12.6
click at [137, 174] on input "1" at bounding box center [142, 169] width 24 height 10
click at [133, 181] on div "Add Stroke" at bounding box center [135, 181] width 35 height 9
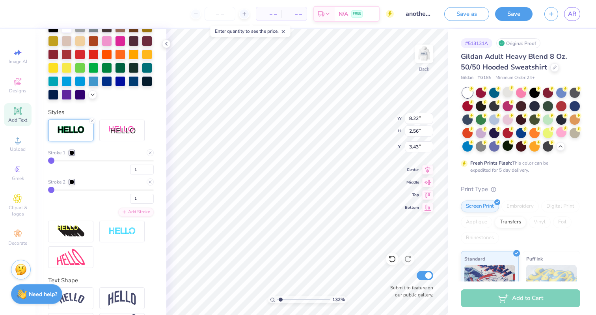
click at [72, 182] on div at bounding box center [71, 181] width 5 height 5
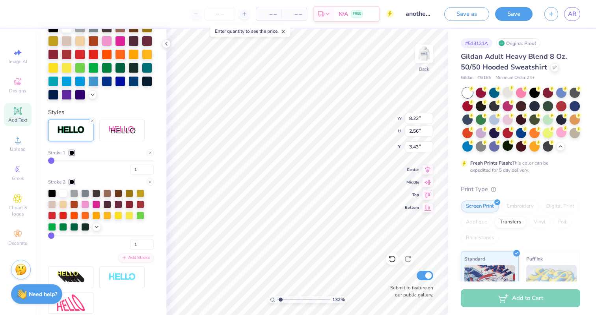
click at [73, 153] on div at bounding box center [71, 152] width 5 height 5
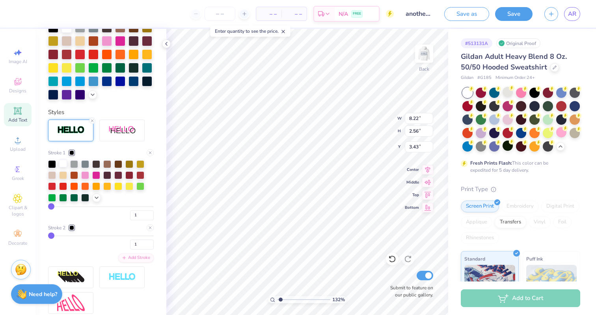
click at [61, 166] on div at bounding box center [63, 163] width 8 height 8
click at [67, 225] on div "Stroke 2" at bounding box center [61, 227] width 26 height 7
click at [73, 226] on div at bounding box center [71, 227] width 5 height 5
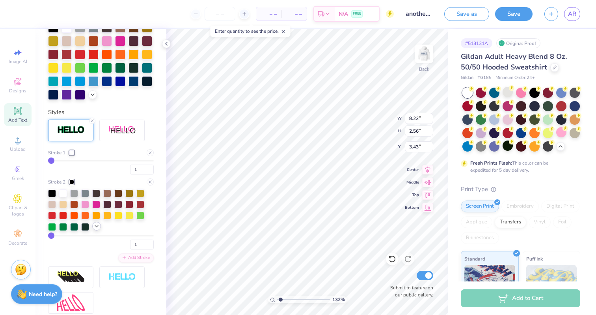
click at [96, 229] on div at bounding box center [96, 226] width 9 height 9
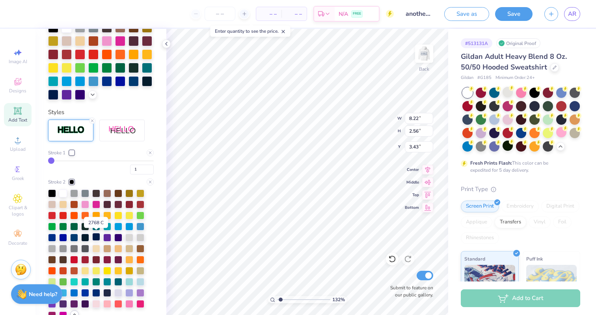
click at [99, 236] on div at bounding box center [96, 237] width 8 height 8
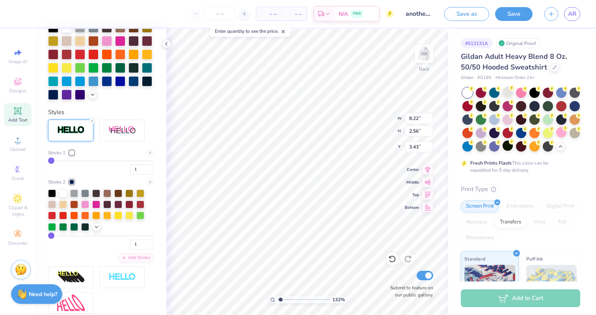
click at [144, 249] on div "Stroke 1 1 Stroke 2 1 Add Stroke" at bounding box center [101, 205] width 106 height 113
click at [141, 237] on div "1" at bounding box center [101, 242] width 106 height 14
click at [142, 242] on input "1" at bounding box center [142, 244] width 24 height 10
type input "4"
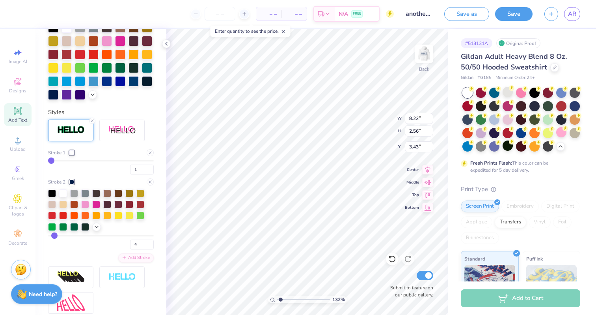
type input "8.36"
type input "2.70"
type input "3.36"
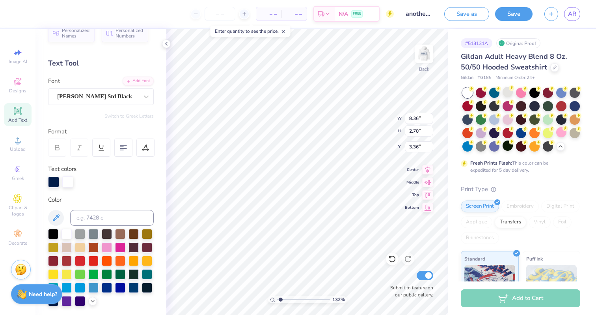
scroll to position [0, 0]
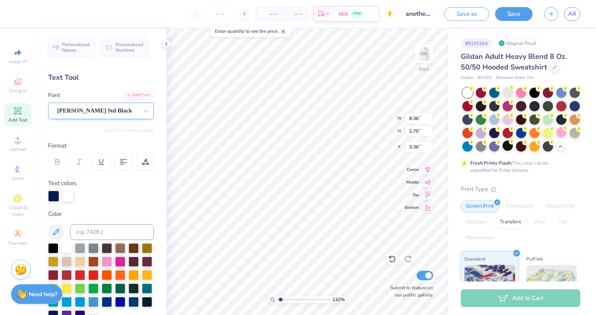
click at [101, 112] on div "Cooper Std Black" at bounding box center [97, 110] width 83 height 12
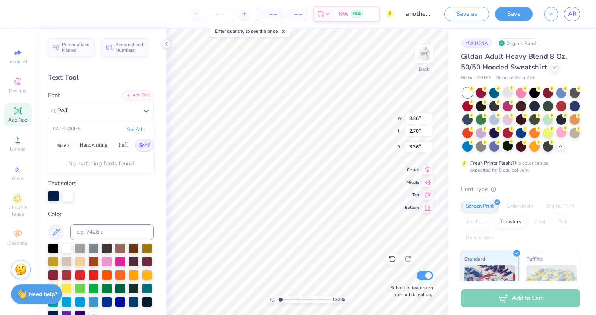
click at [142, 134] on div "CATEGORIES See All" at bounding box center [101, 129] width 106 height 14
click at [132, 126] on button "See All" at bounding box center [137, 129] width 24 height 8
click at [72, 160] on button "Serif" at bounding box center [62, 160] width 19 height 13
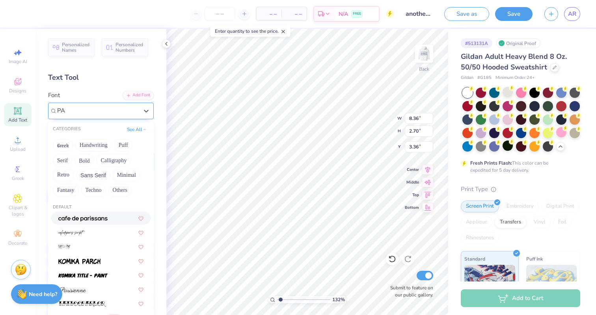
type input "P"
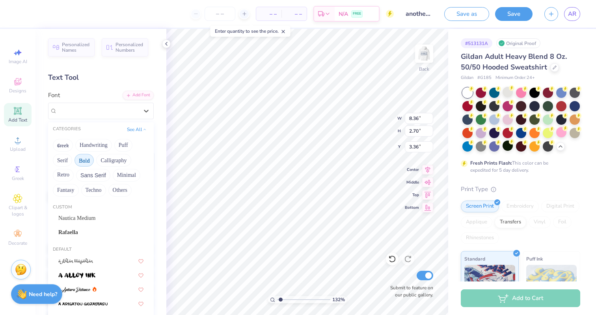
click at [89, 162] on button "Bold" at bounding box center [84, 160] width 19 height 13
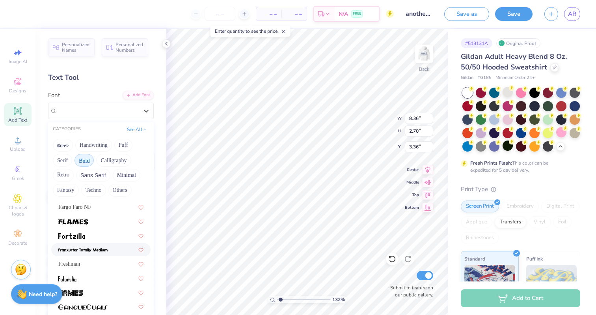
scroll to position [252, 0]
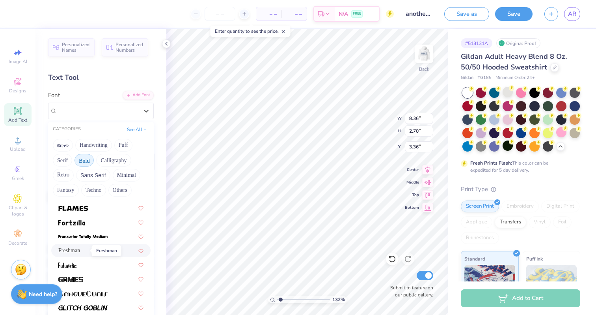
click at [80, 251] on span "Freshman" at bounding box center [69, 250] width 22 height 8
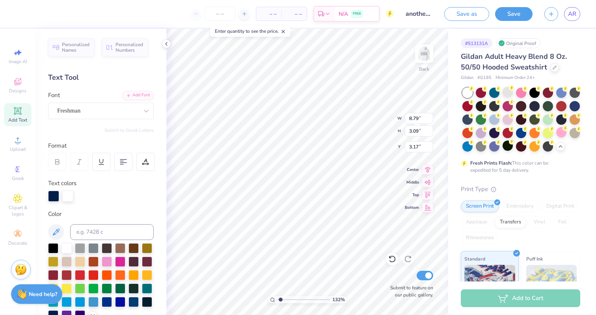
type input "8.79"
type input "3.09"
type input "3.17"
click at [131, 114] on div "Freshman" at bounding box center [97, 110] width 83 height 12
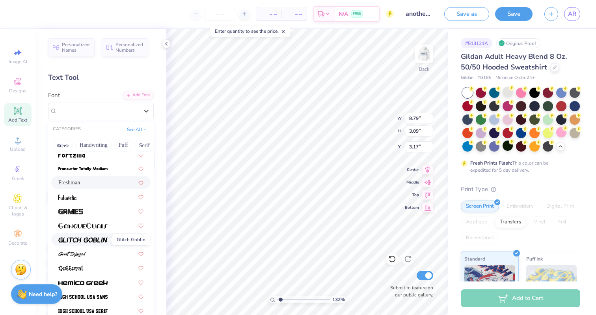
scroll to position [279, 0]
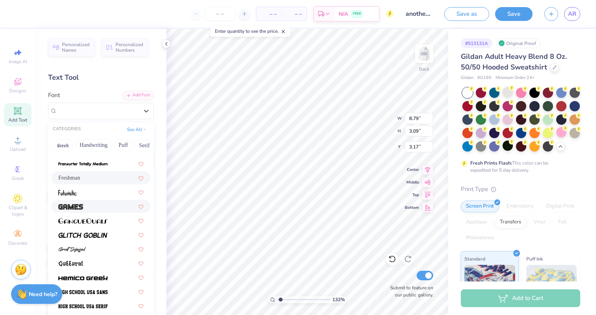
click at [73, 212] on div at bounding box center [100, 206] width 99 height 13
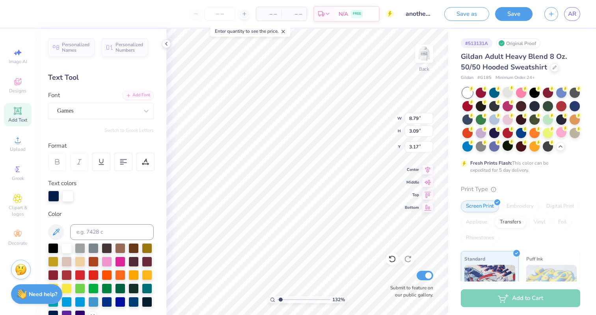
type input "6.35"
type input "2.63"
type input "3.40"
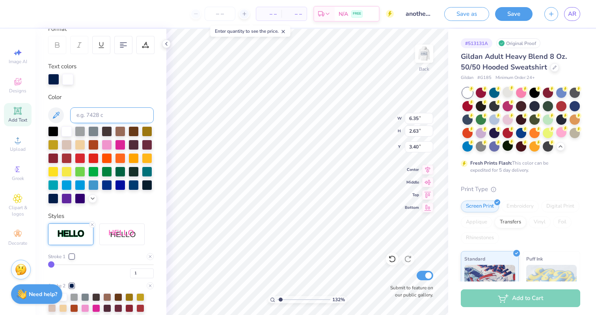
scroll to position [119, 0]
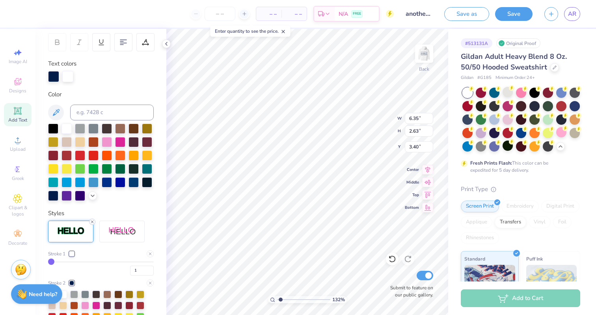
click at [93, 220] on icon at bounding box center [92, 221] width 5 height 5
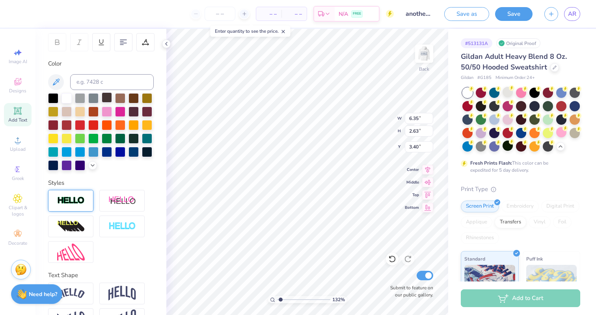
type input "6.17"
type input "2.44"
type input "3.49"
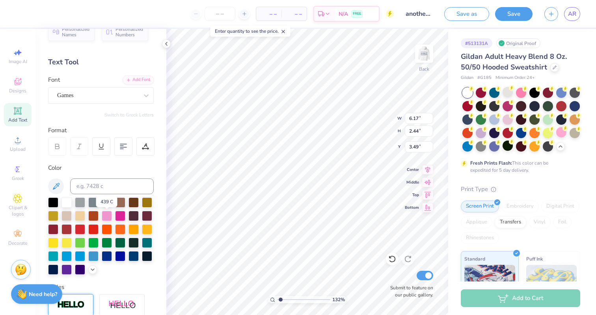
scroll to position [0, 0]
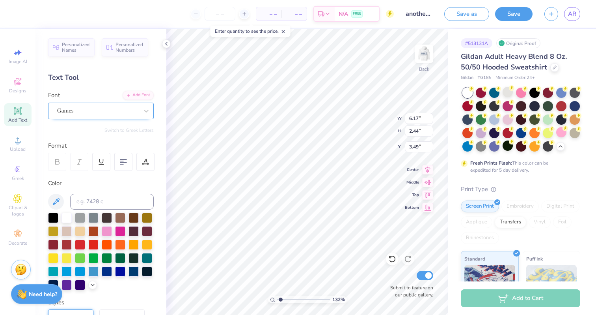
click at [94, 114] on div "Games" at bounding box center [97, 110] width 83 height 12
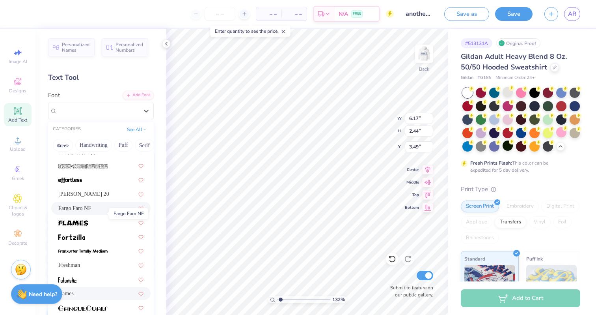
scroll to position [192, 0]
click at [88, 207] on span "Fargo Faro NF" at bounding box center [74, 207] width 33 height 8
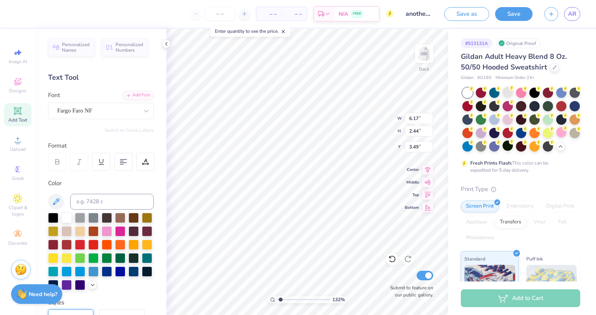
type input "7.44"
type input "2.65"
type input "3.39"
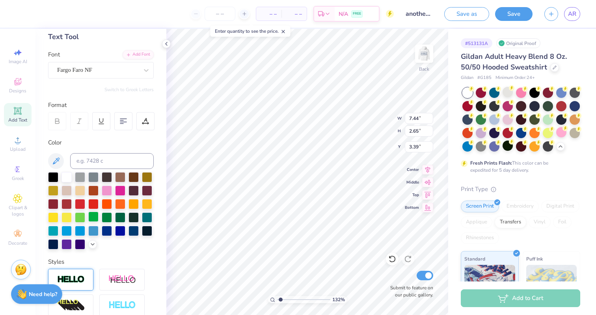
scroll to position [0, 0]
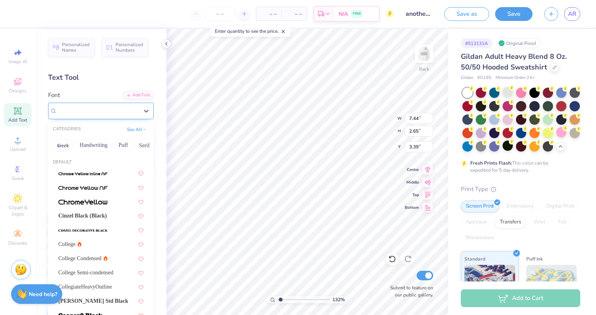
click at [94, 106] on div "Fargo Faro NF" at bounding box center [97, 110] width 83 height 12
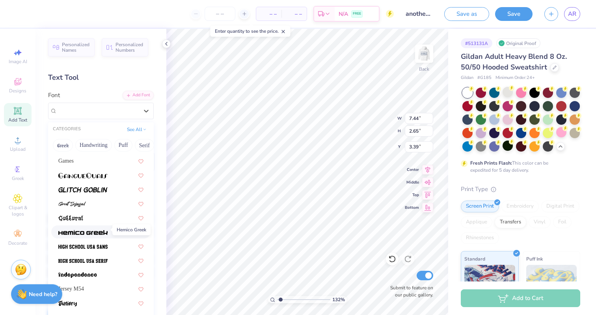
scroll to position [340, 0]
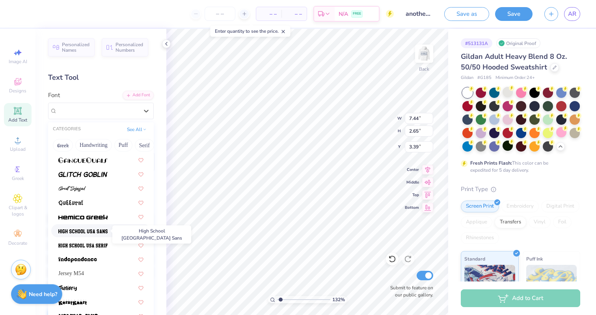
click at [74, 229] on img at bounding box center [82, 231] width 49 height 6
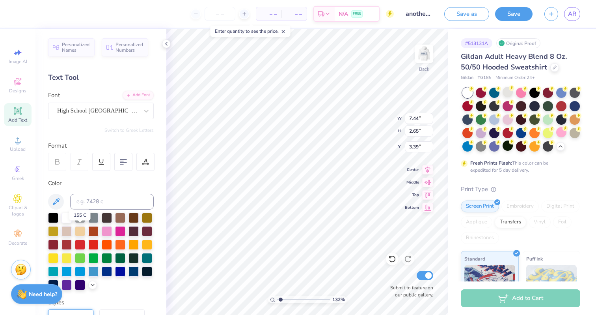
type input "5.25"
type input "2.76"
type input "3.33"
click at [135, 106] on div at bounding box center [97, 110] width 81 height 11
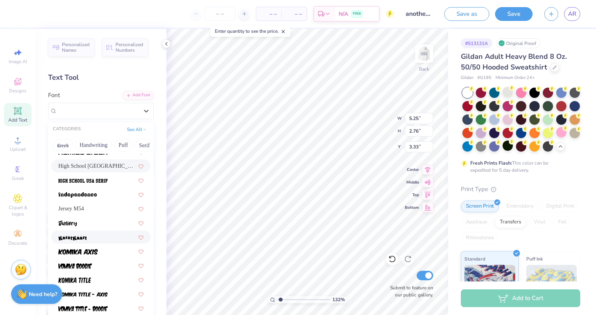
scroll to position [403, 0]
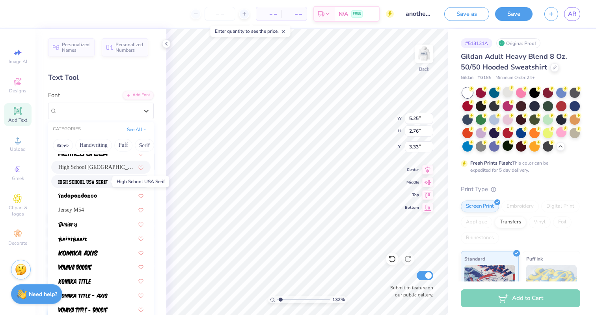
click at [102, 183] on img at bounding box center [82, 182] width 49 height 6
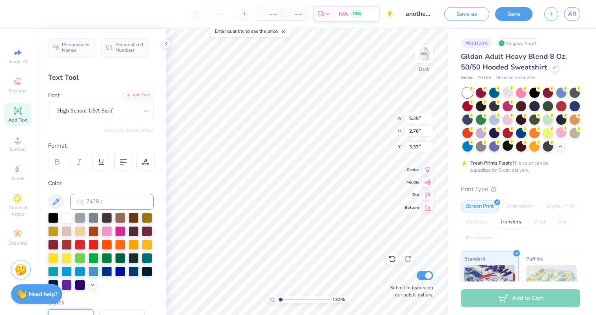
type input "5.38"
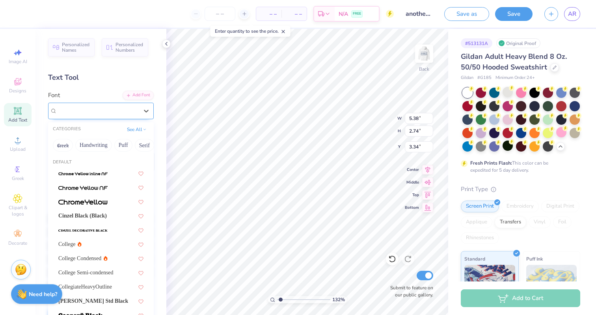
click at [123, 108] on div "High School USA Serif" at bounding box center [97, 110] width 83 height 12
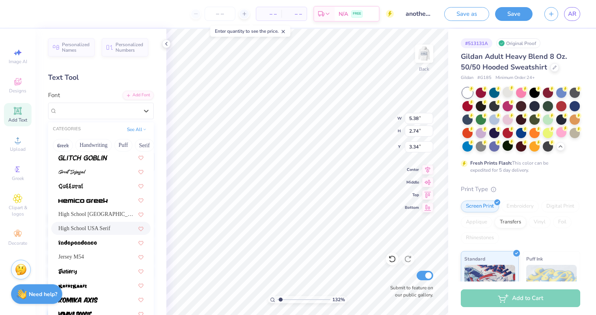
scroll to position [357, 0]
click at [82, 214] on span "High School USA Sans" at bounding box center [97, 213] width 78 height 8
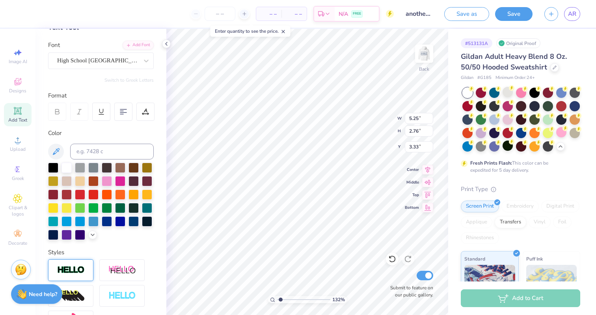
scroll to position [59, 0]
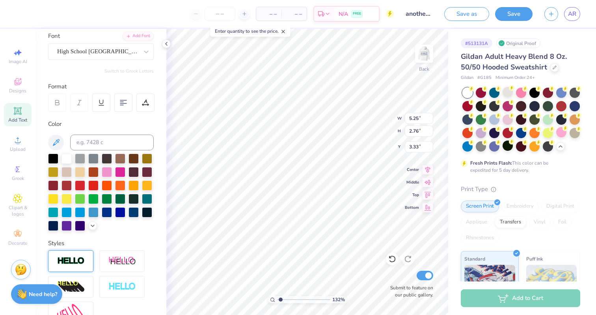
click at [79, 269] on div at bounding box center [70, 261] width 45 height 22
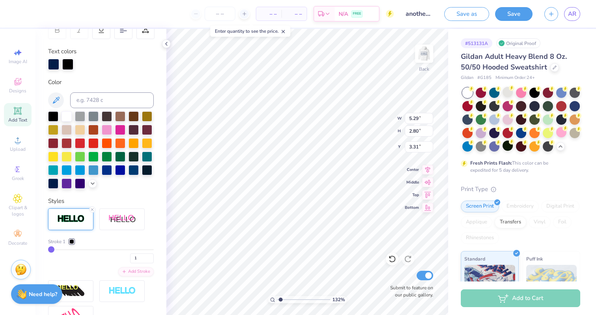
scroll to position [133, 0]
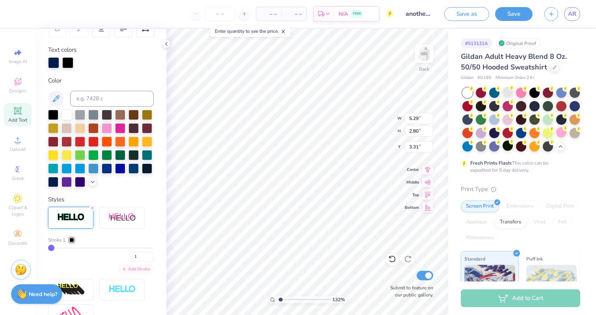
click at [129, 269] on div "Add Stroke" at bounding box center [135, 269] width 35 height 9
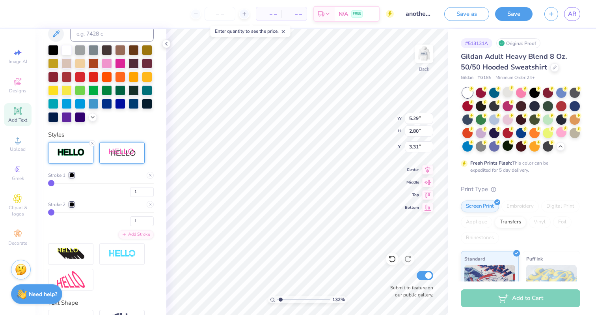
scroll to position [201, 0]
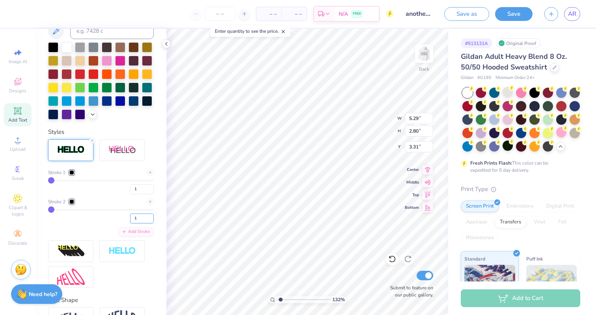
click at [143, 220] on input "1" at bounding box center [142, 218] width 24 height 10
click at [72, 173] on div at bounding box center [71, 172] width 5 height 5
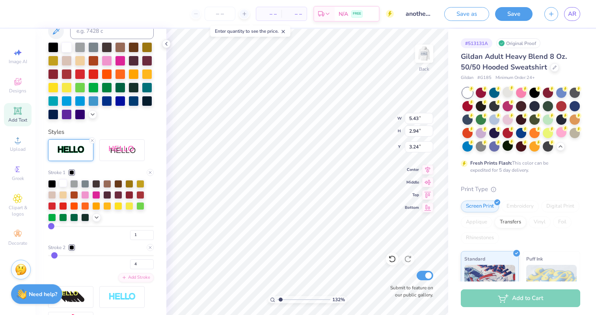
click at [60, 185] on div at bounding box center [63, 183] width 8 height 8
click at [73, 249] on div at bounding box center [71, 247] width 5 height 5
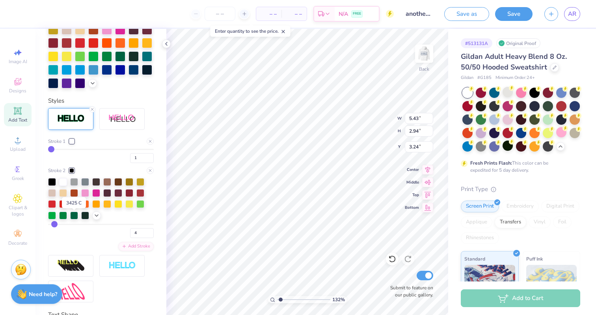
scroll to position [233, 0]
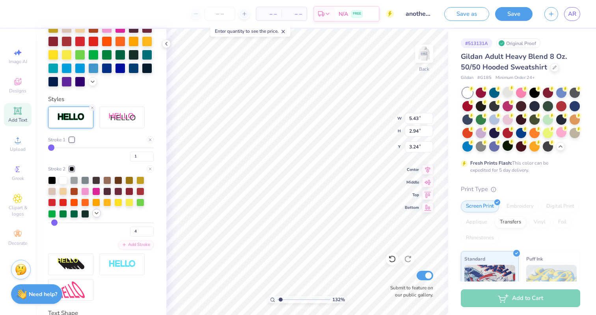
click at [98, 215] on icon at bounding box center [96, 213] width 6 height 6
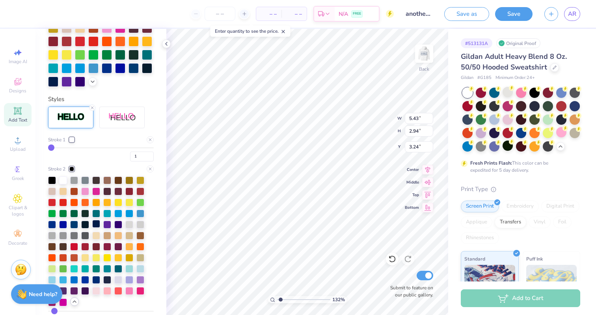
click at [98, 225] on div at bounding box center [96, 224] width 8 height 8
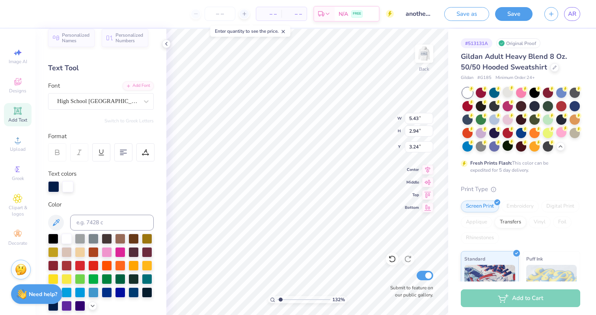
scroll to position [0, 0]
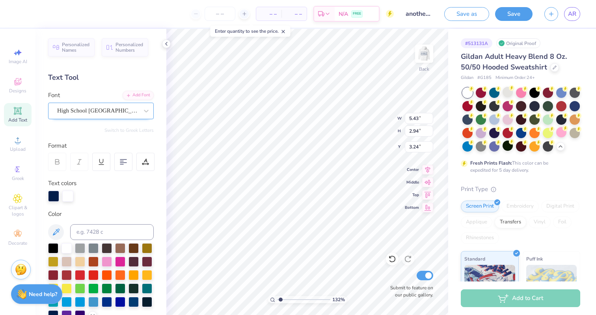
click at [106, 104] on div "High School USA Sans" at bounding box center [97, 110] width 83 height 12
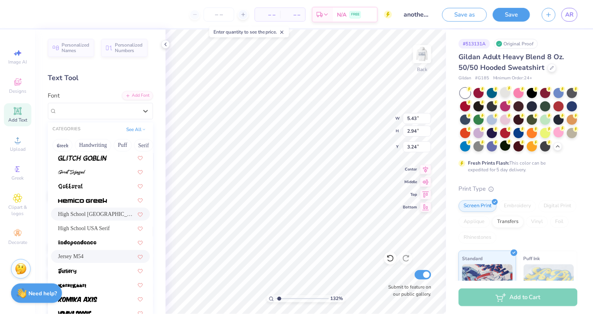
scroll to position [366, 0]
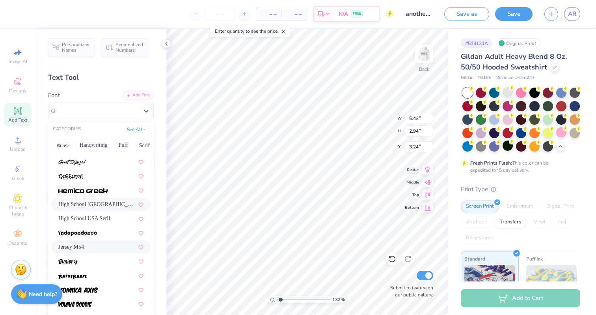
click at [88, 247] on div "Jersey M54" at bounding box center [100, 246] width 85 height 8
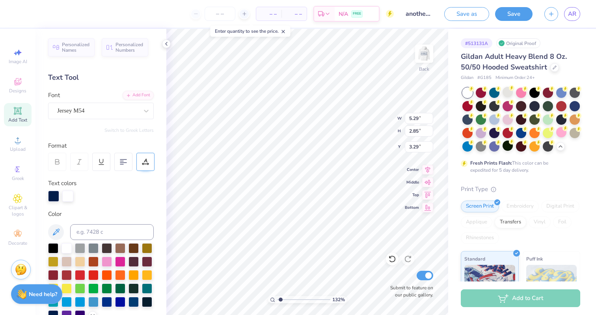
click at [140, 162] on div at bounding box center [145, 162] width 18 height 18
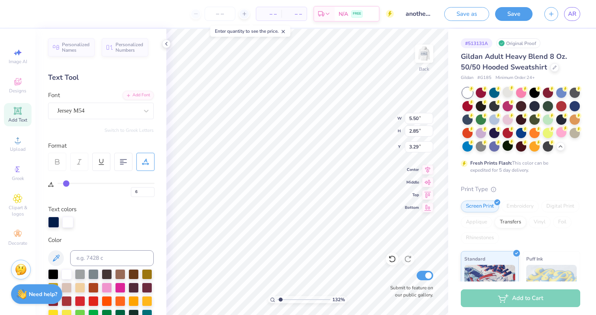
click at [66, 184] on input "range" at bounding box center [106, 183] width 97 height 1
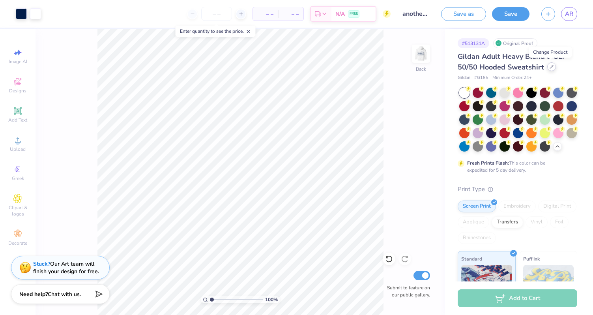
click at [549, 67] on icon at bounding box center [551, 67] width 4 height 4
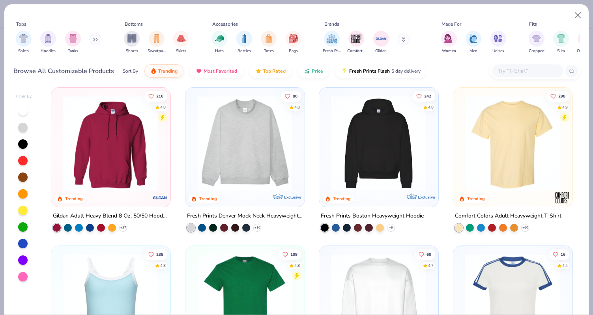
scroll to position [6, 0]
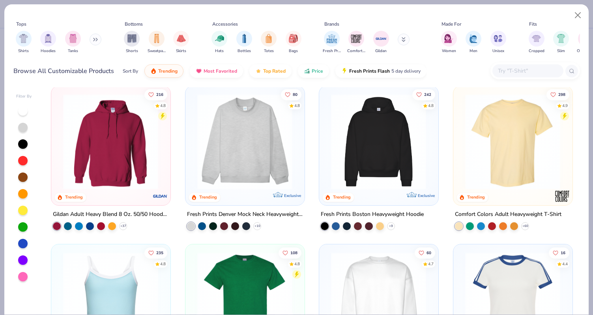
click at [388, 127] on img at bounding box center [378, 141] width 103 height 95
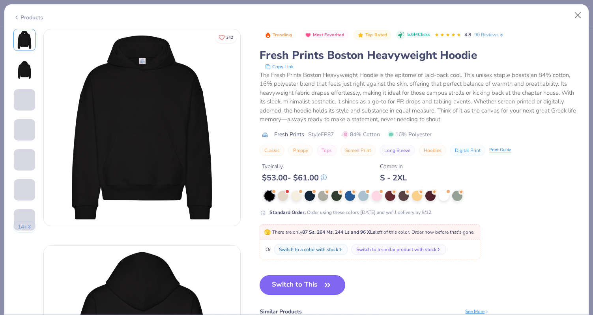
click at [296, 282] on button "Switch to This" at bounding box center [302, 285] width 86 height 20
click at [310, 283] on button "Switch to This" at bounding box center [302, 285] width 86 height 20
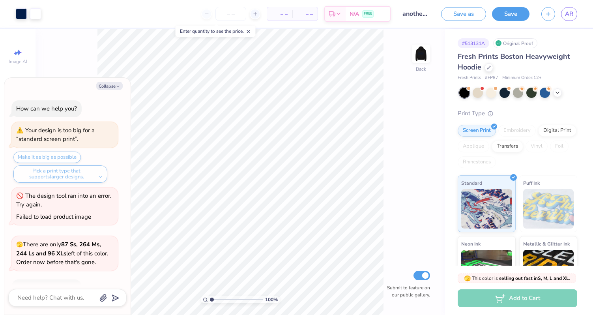
scroll to position [49, 0]
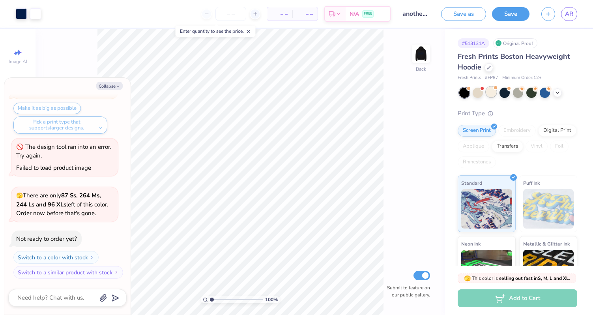
click at [490, 97] on div at bounding box center [491, 92] width 10 height 10
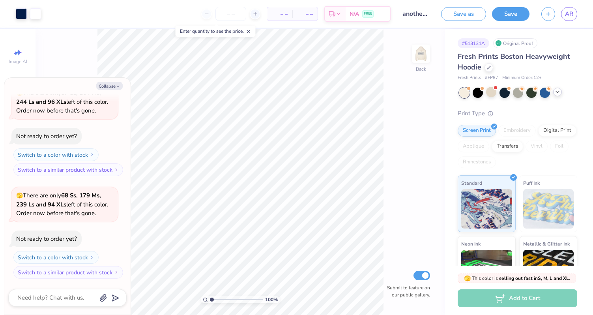
click at [556, 95] on div at bounding box center [557, 92] width 9 height 9
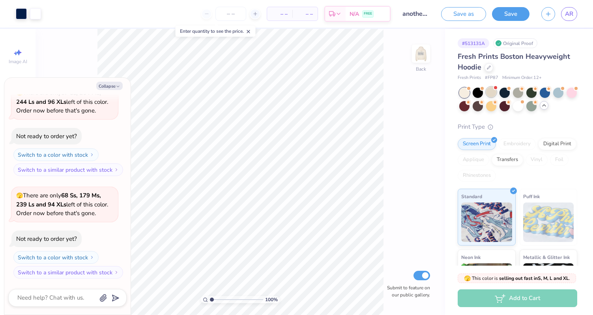
click at [494, 92] on div at bounding box center [491, 92] width 10 height 10
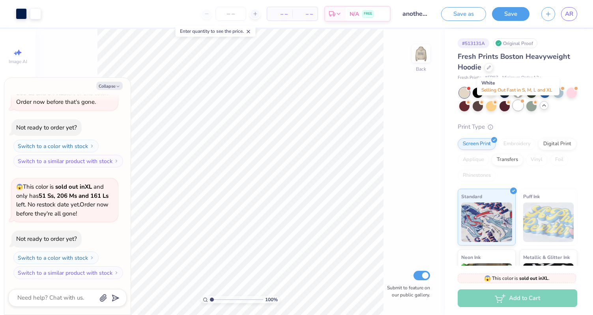
click at [515, 108] on div at bounding box center [518, 105] width 10 height 10
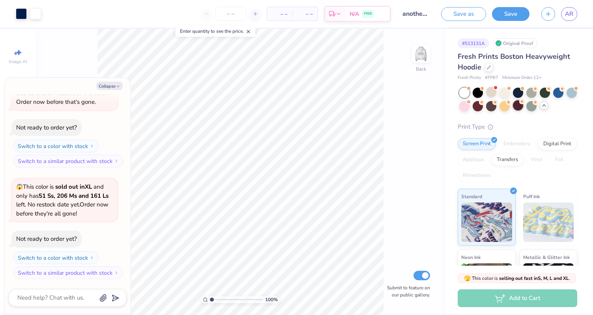
scroll to position [365, 0]
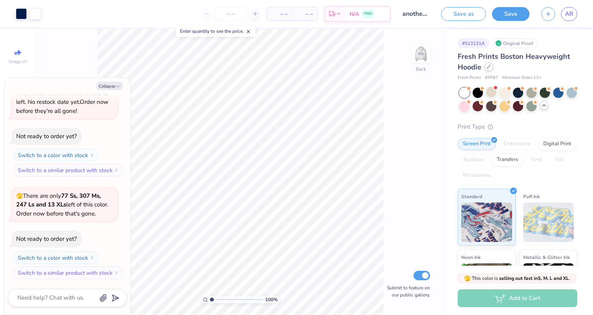
click at [490, 64] on div at bounding box center [488, 66] width 9 height 9
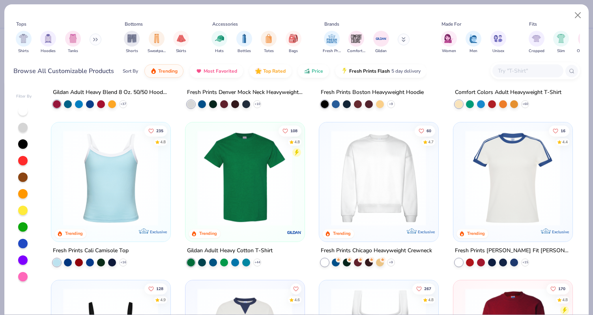
scroll to position [134, 0]
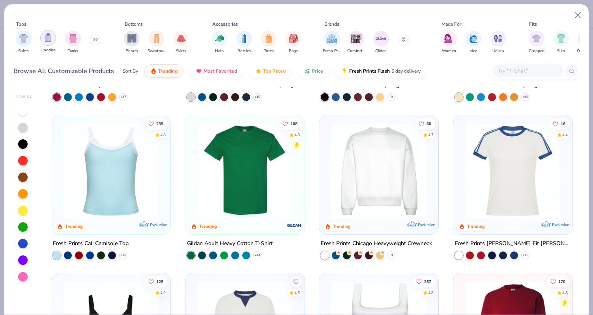
click at [48, 39] on img "filter for Hoodies" at bounding box center [48, 37] width 9 height 9
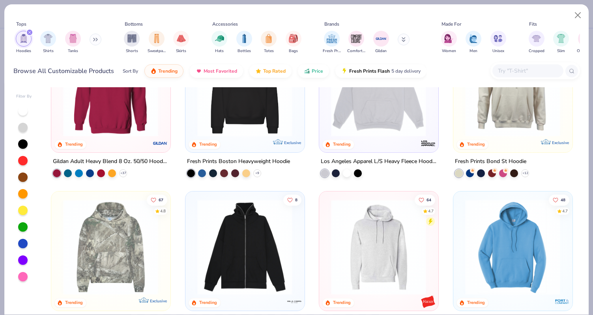
scroll to position [62, 0]
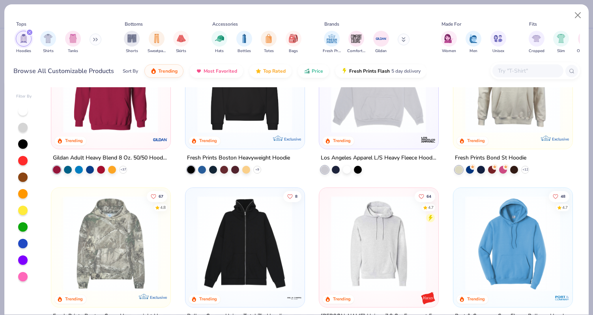
click at [367, 106] on img at bounding box center [378, 84] width 103 height 95
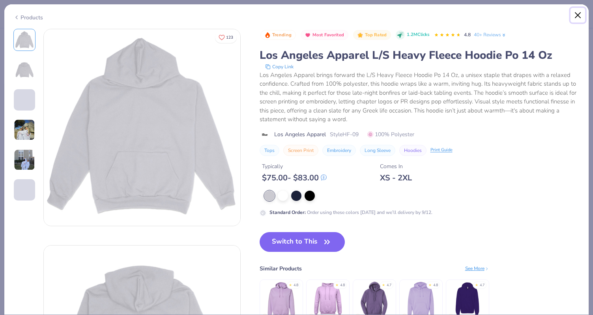
click at [575, 15] on button "Close" at bounding box center [577, 15] width 15 height 15
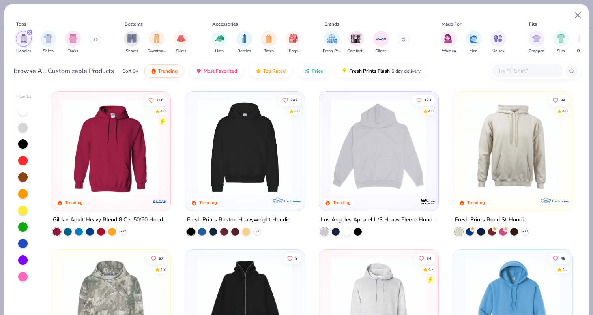
click at [254, 169] on img at bounding box center [244, 146] width 103 height 95
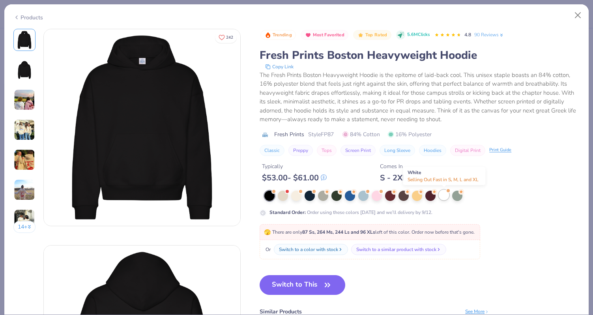
click at [440, 196] on div at bounding box center [443, 195] width 10 height 10
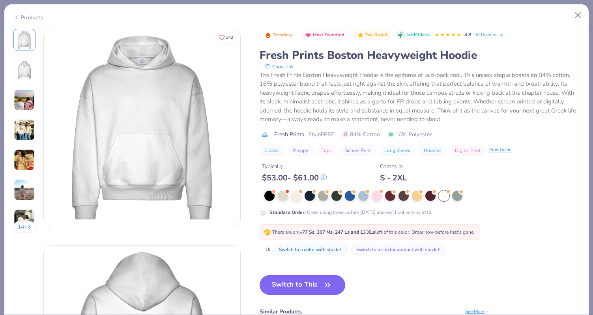
click at [304, 284] on button "Switch to This" at bounding box center [302, 285] width 86 height 20
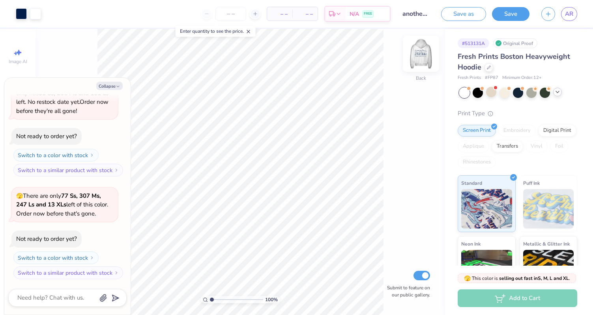
click at [420, 57] on img at bounding box center [421, 54] width 32 height 32
click at [105, 86] on button "Collapse" at bounding box center [109, 86] width 26 height 8
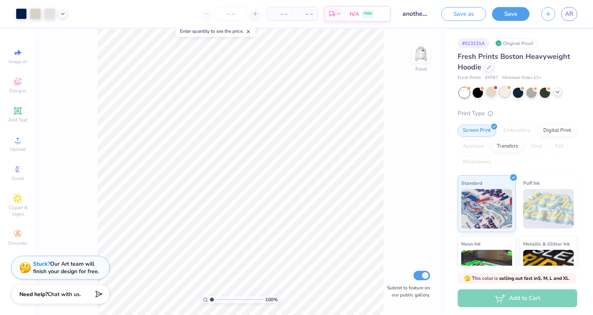
click at [502, 94] on div at bounding box center [504, 92] width 10 height 10
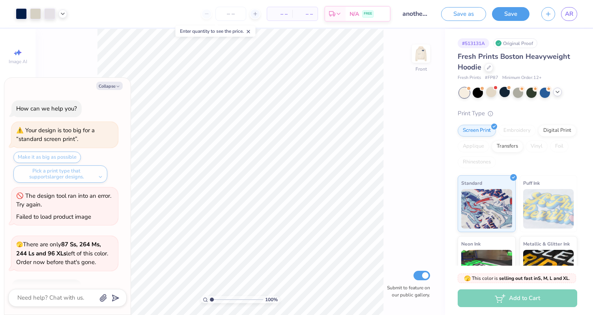
scroll to position [468, 0]
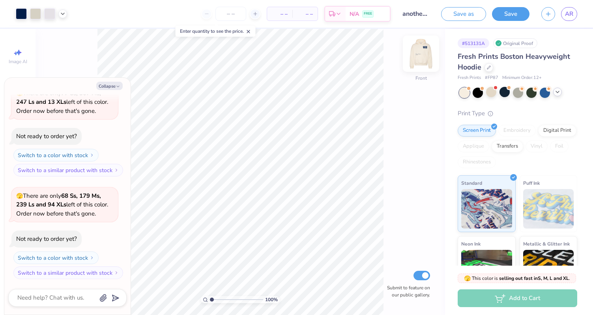
click at [416, 55] on img at bounding box center [421, 54] width 32 height 32
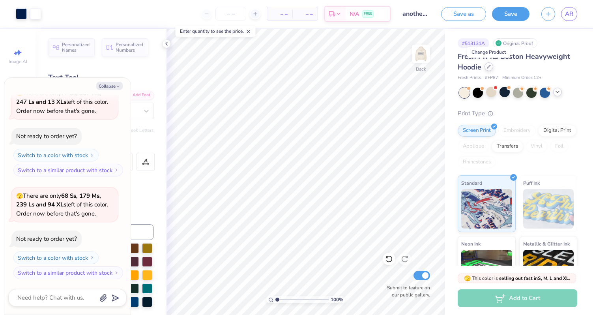
click at [490, 65] on icon at bounding box center [488, 66] width 3 height 3
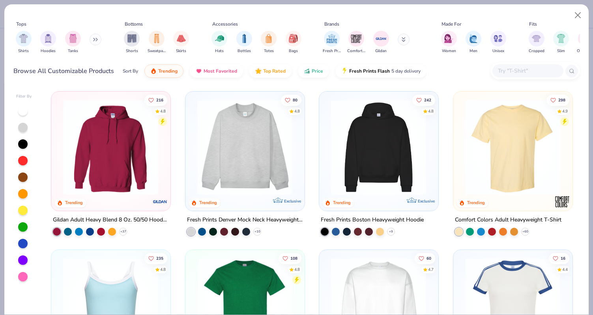
click at [111, 145] on img at bounding box center [110, 146] width 103 height 95
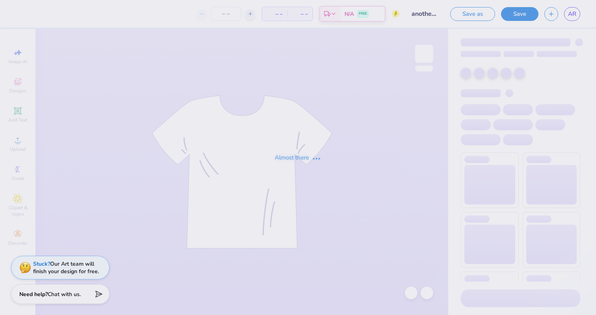
type input "another two"
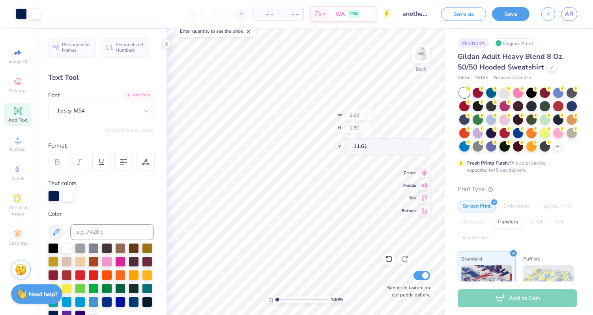
type input "11.61"
type input "3.00"
type input "4.80"
type input "2.52"
type input "3.81"
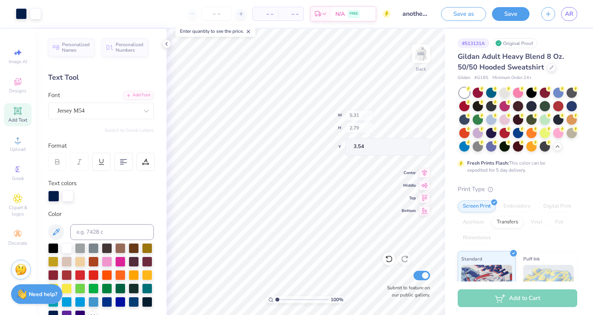
type input "5.31"
type input "2.79"
type input "3.54"
type input "3.00"
type input "7.08"
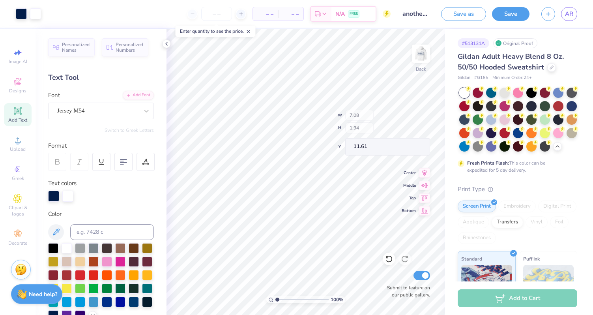
type input "1.94"
type input "7.41"
type input "2.03"
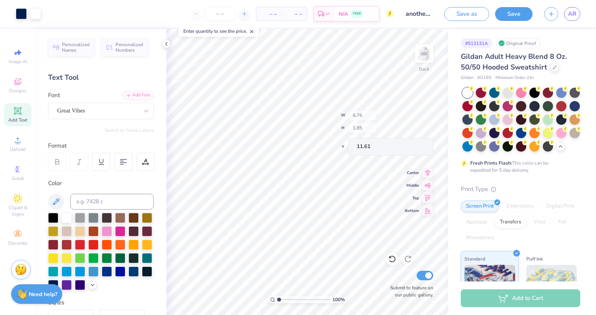
type input "6.76"
type input "1.85"
click at [155, 173] on div "Personalized Names Personalized Numbers Text Tool Add Font Font Great Vibes Swi…" at bounding box center [100, 172] width 131 height 286
click at [151, 169] on div at bounding box center [145, 162] width 18 height 18
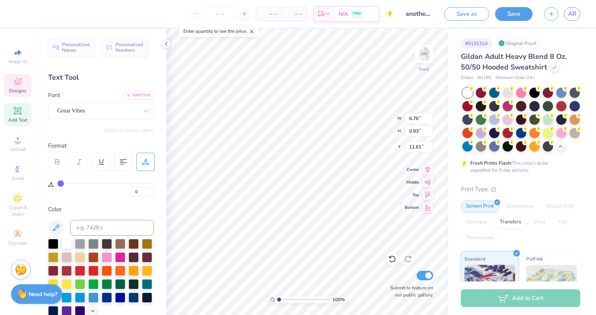
click at [142, 198] on div "Personalized Names Personalized Numbers Text Tool Add Font Font Great Vibes Swi…" at bounding box center [100, 172] width 131 height 286
click at [142, 190] on input "0" at bounding box center [143, 192] width 24 height 10
type input "4"
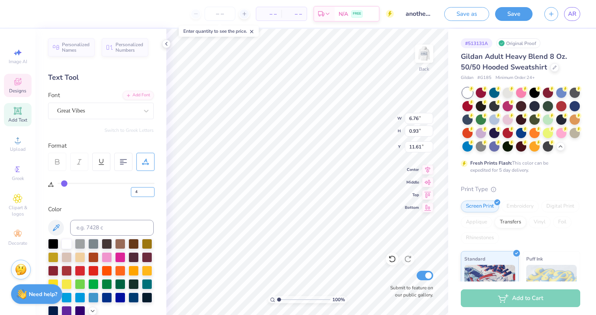
type input "7.40"
type input "0"
type input "4"
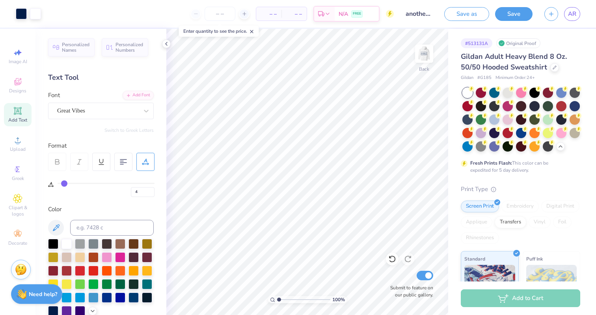
click at [423, 58] on img at bounding box center [424, 54] width 16 height 16
type input "0"
click at [426, 55] on img at bounding box center [424, 54] width 32 height 32
type input "4"
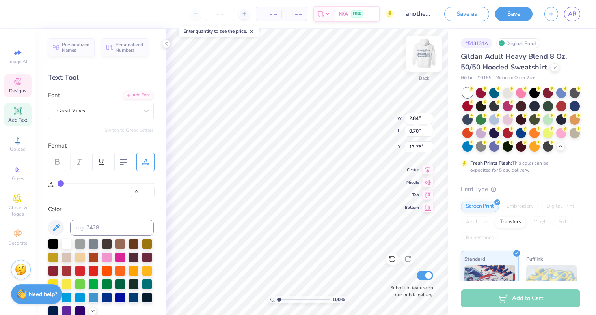
type input "4"
type input "7.40"
type input "0.93"
type input "11.61"
type input "0"
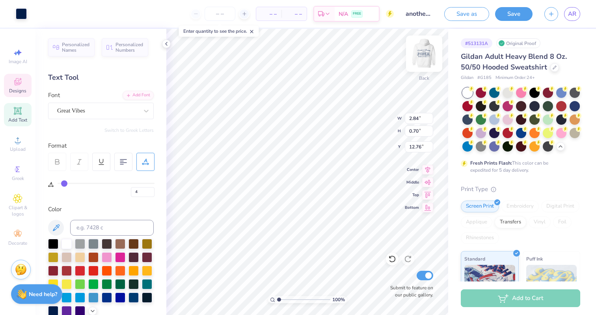
type input "0"
click at [139, 191] on input "0" at bounding box center [143, 192] width 24 height 10
type input "4"
type input "3.07"
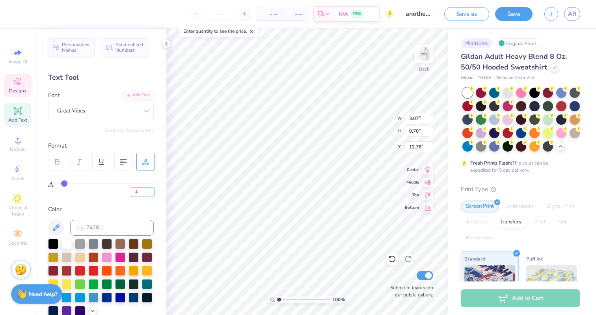
click at [143, 191] on input "4" at bounding box center [143, 192] width 24 height 10
type input "0"
type input "12.89"
type input "12.86"
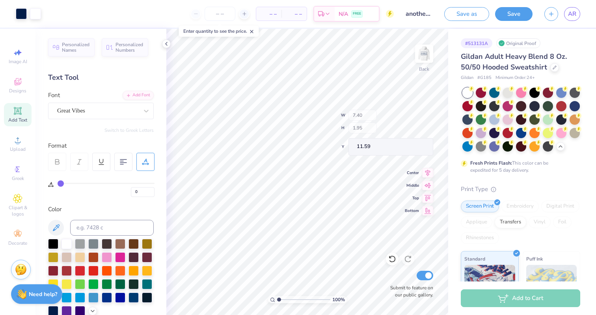
type input "11.59"
click at [512, 13] on button "Save" at bounding box center [513, 13] width 37 height 14
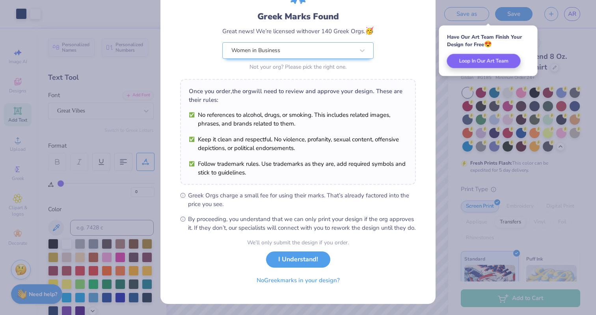
scroll to position [54, 0]
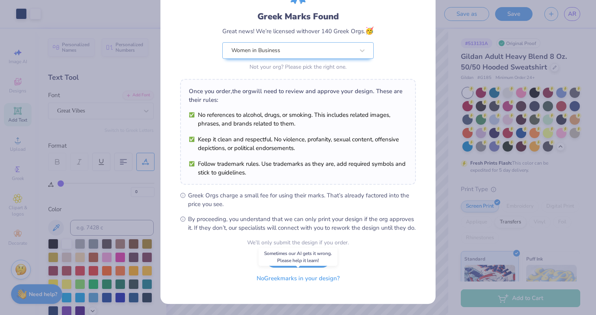
click at [328, 280] on button "No Greek marks in your design?" at bounding box center [298, 278] width 97 height 16
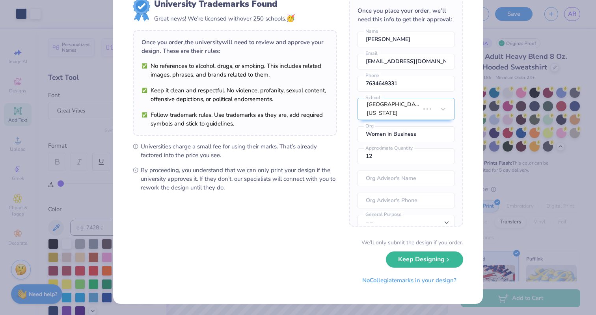
scroll to position [0, 0]
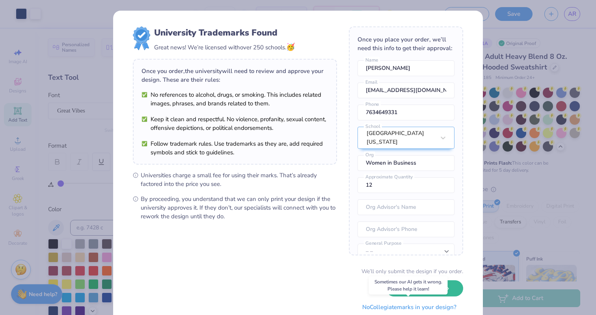
click at [437, 307] on button "No Collegiate marks in your design?" at bounding box center [410, 307] width 108 height 16
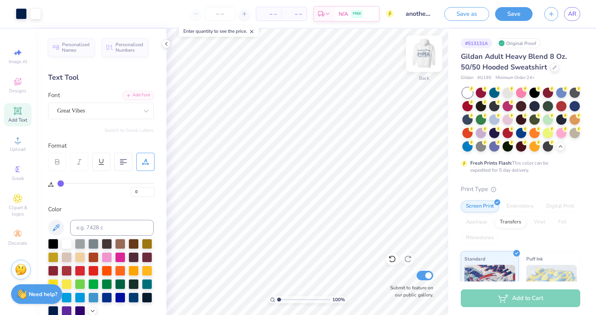
click at [423, 56] on img at bounding box center [424, 54] width 32 height 32
click at [420, 58] on img at bounding box center [424, 54] width 32 height 32
type input "6"
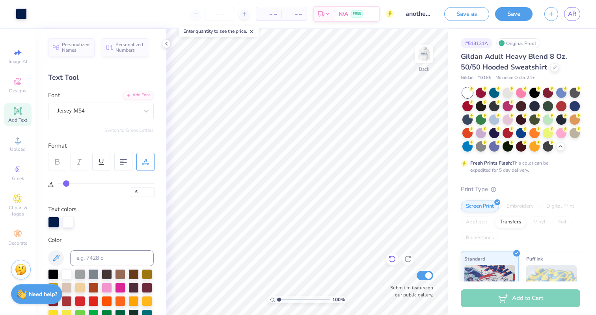
click at [393, 255] on icon at bounding box center [392, 259] width 8 height 8
type input "7.25"
type input "11.58"
type input "6.09"
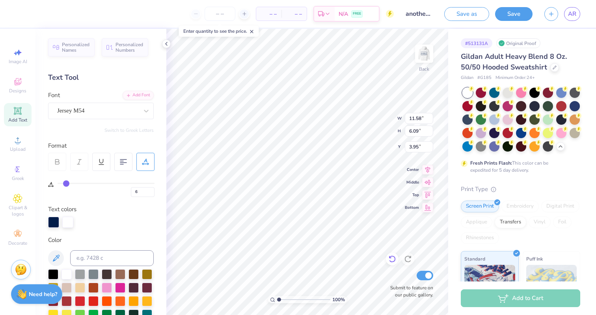
type input "4.21"
type input "4.82"
click at [391, 255] on icon at bounding box center [392, 259] width 8 height 8
click at [392, 255] on icon at bounding box center [392, 259] width 8 height 8
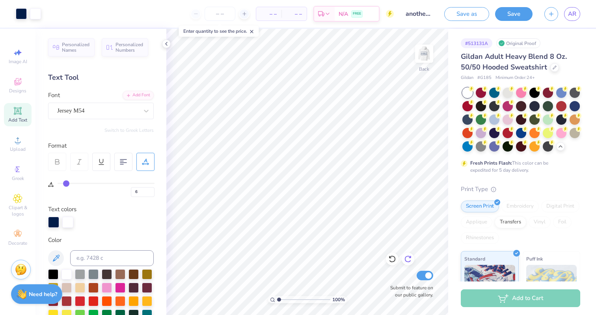
click at [409, 256] on icon at bounding box center [408, 258] width 7 height 7
click at [392, 257] on icon at bounding box center [392, 259] width 8 height 8
type input "2.67"
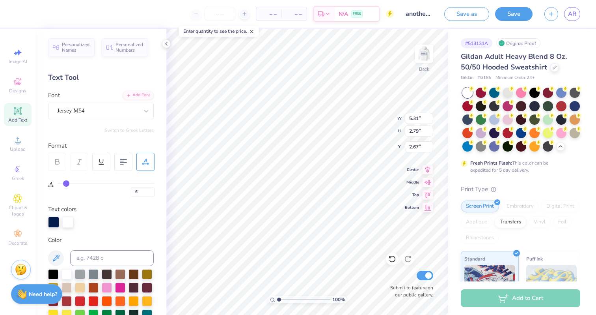
type input "3.00"
type input "7.25"
type textarea "I"
type input "3.00"
type textarea "W"
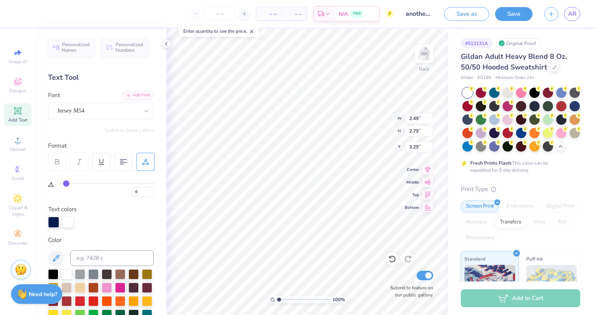
type input "3.29"
type input "3.43"
type input "3.84"
type input "3.81"
type input "4.28"
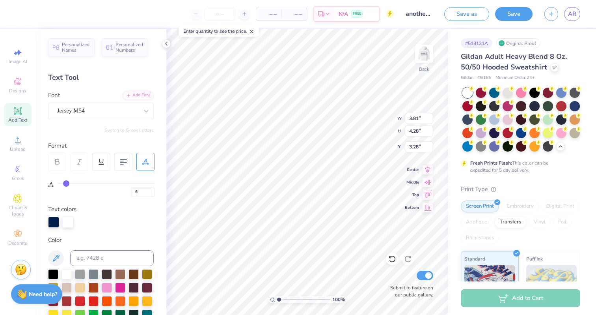
type input "7.55"
type textarea "I"
type input "9.72"
type textarea "B"
type input "4.16"
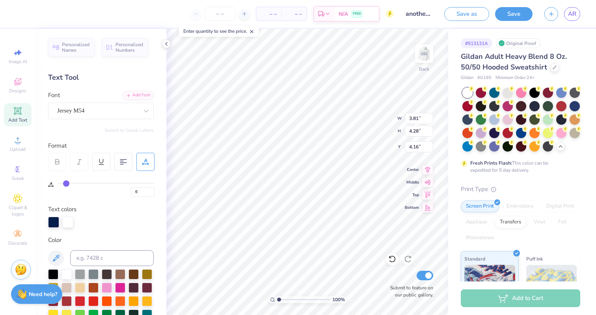
type input "1.02"
type input "7.55"
type input "2.51"
type input "8.44"
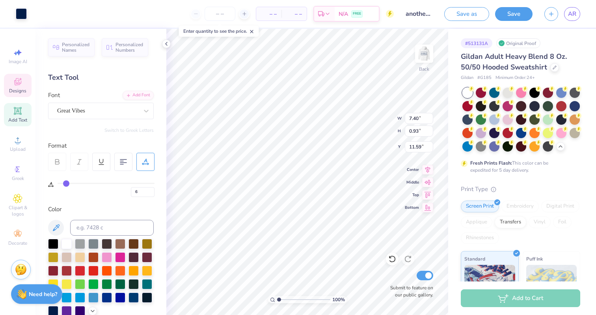
type input "4"
type input "11.78"
type input "0"
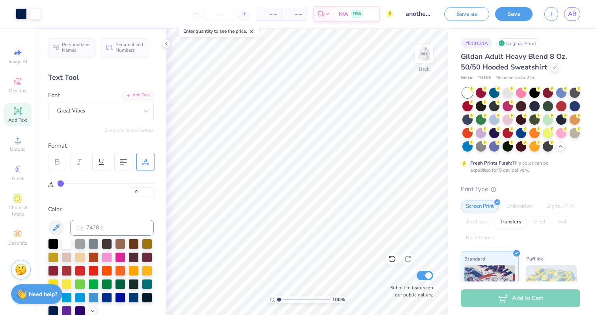
type input "6"
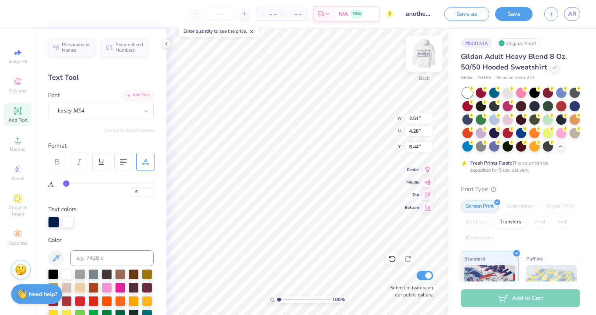
type input "2.51"
type input "4.16"
type input "10.13"
type input "4.83"
type input "3.00"
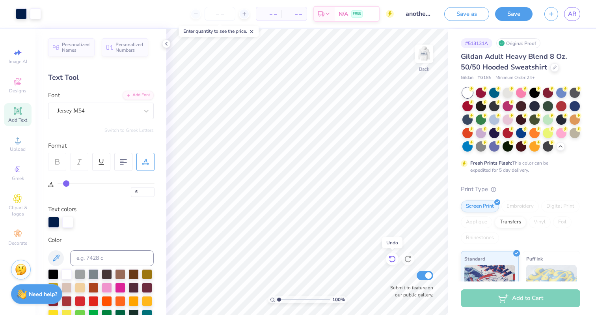
click at [393, 254] on div at bounding box center [392, 258] width 13 height 13
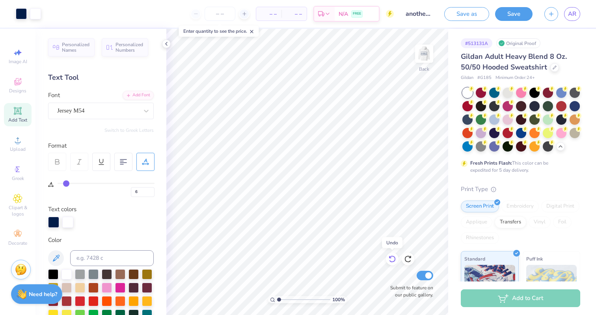
click at [393, 254] on div at bounding box center [392, 258] width 13 height 13
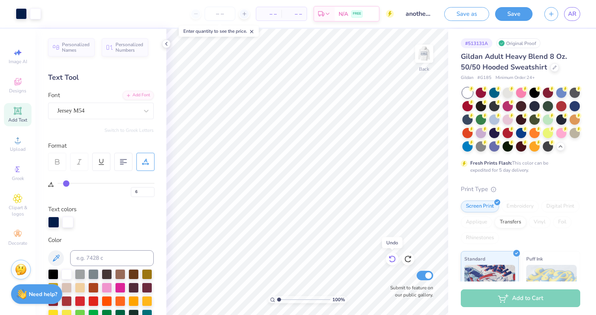
click at [393, 254] on div at bounding box center [392, 258] width 13 height 13
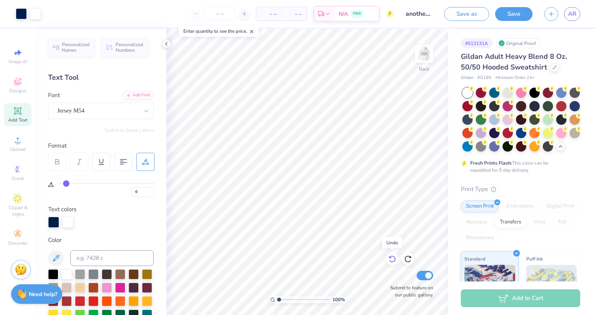
click at [393, 254] on div at bounding box center [392, 258] width 13 height 13
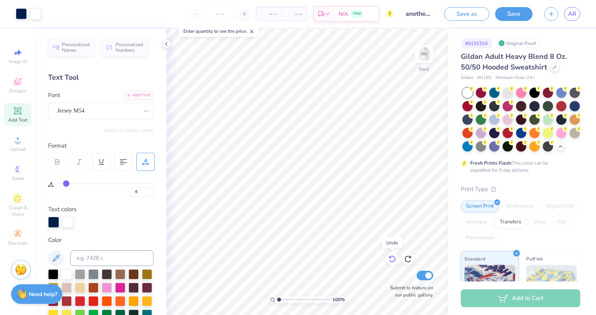
click at [393, 254] on div at bounding box center [392, 258] width 13 height 13
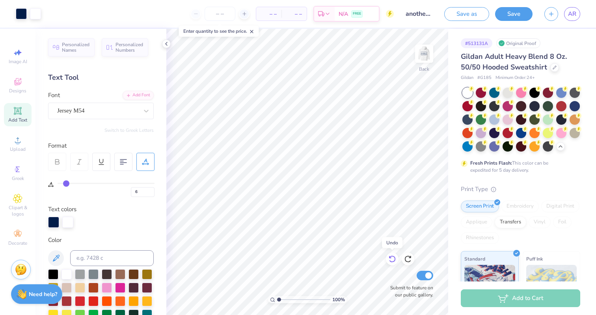
click at [393, 254] on div at bounding box center [392, 258] width 13 height 13
click at [514, 14] on button "Save" at bounding box center [513, 13] width 37 height 14
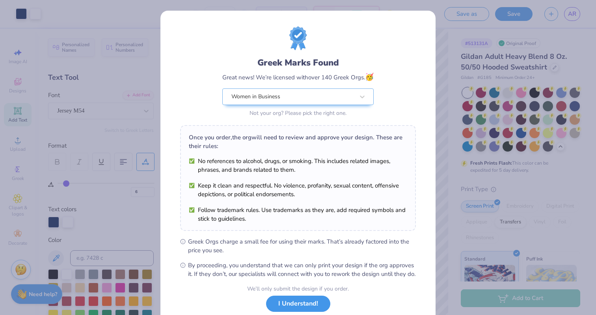
click at [315, 310] on button "I Understand!" at bounding box center [298, 303] width 64 height 16
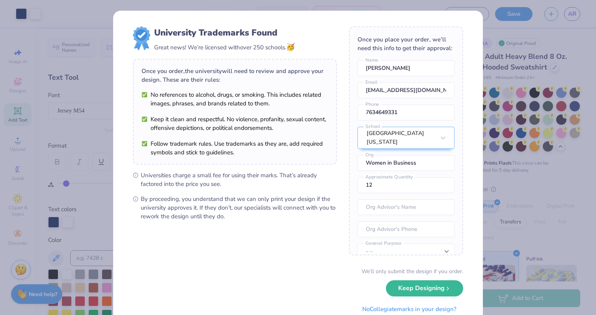
click at [542, 233] on div "University Trademarks Found Great news! We’re licensed with over 250 schools. 🥳…" at bounding box center [298, 157] width 596 height 315
click at [397, 305] on button "No Collegiate marks in your design?" at bounding box center [410, 307] width 108 height 16
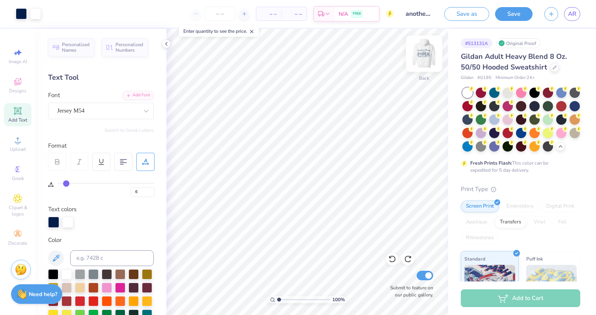
click at [422, 52] on img at bounding box center [424, 54] width 32 height 32
click at [426, 57] on img at bounding box center [424, 54] width 32 height 32
